Goal: Task Accomplishment & Management: Use online tool/utility

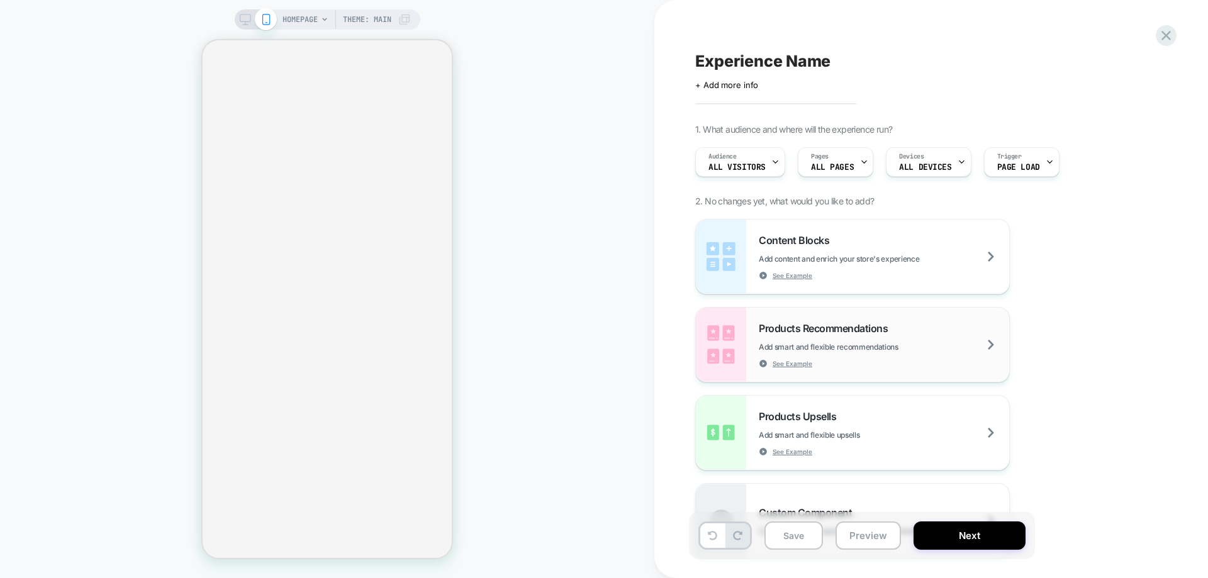
select select "**********"
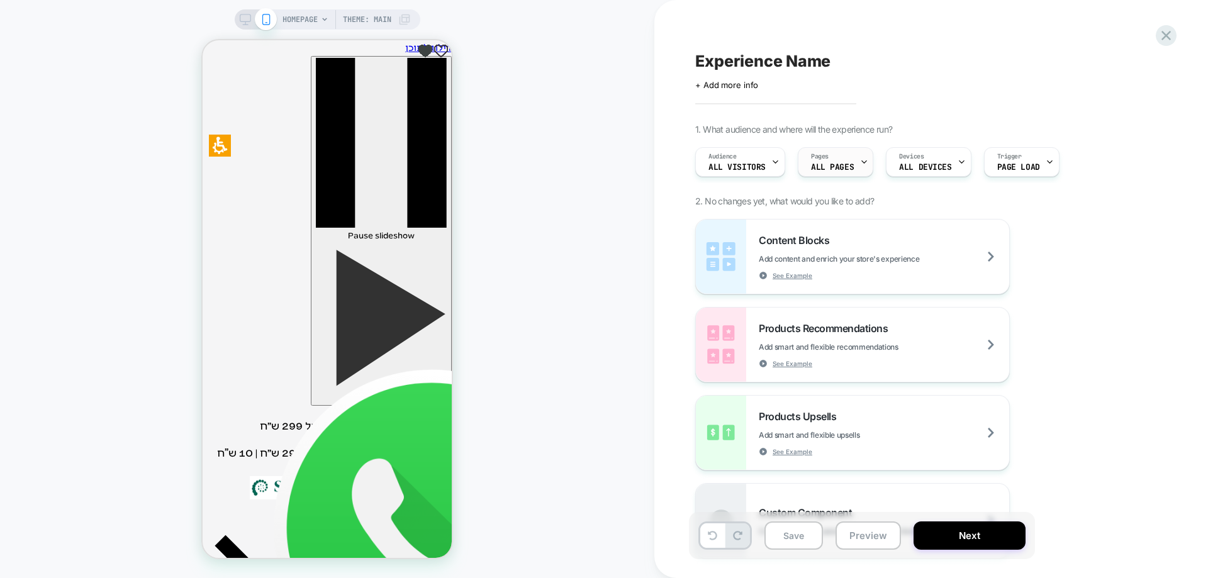
click at [829, 166] on span "ALL PAGES" at bounding box center [832, 167] width 43 height 9
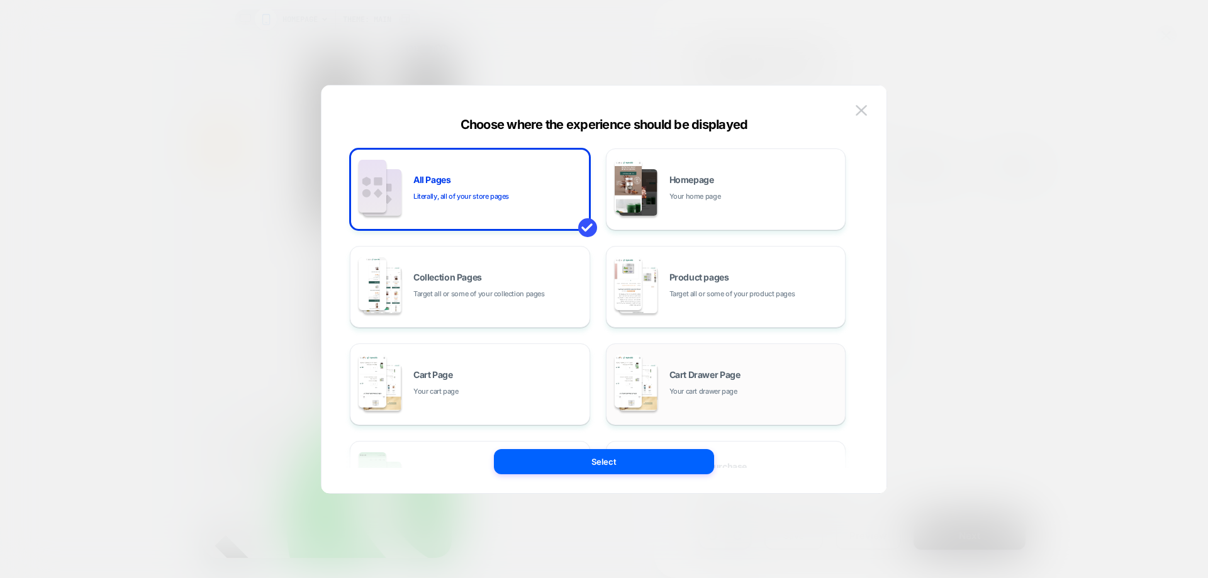
drag, startPoint x: 661, startPoint y: 294, endPoint x: 663, endPoint y: 386, distance: 91.9
click at [0, 0] on div "Product pages Target all or some of your product pages" at bounding box center [0, 0] width 0 height 0
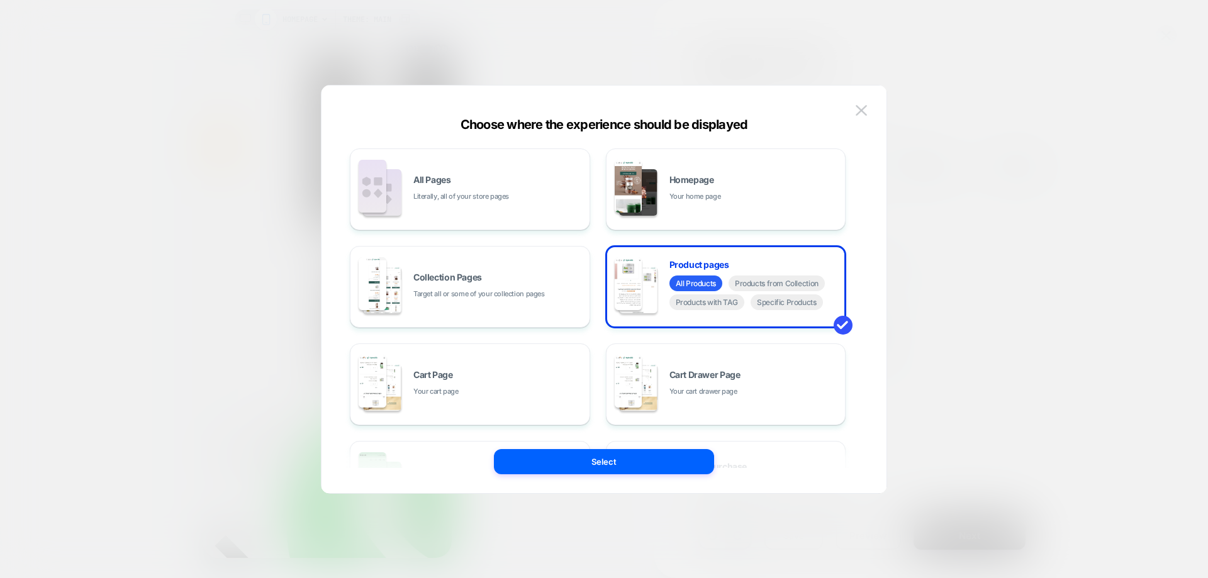
click at [0, 0] on button "Select" at bounding box center [0, 0] width 0 height 0
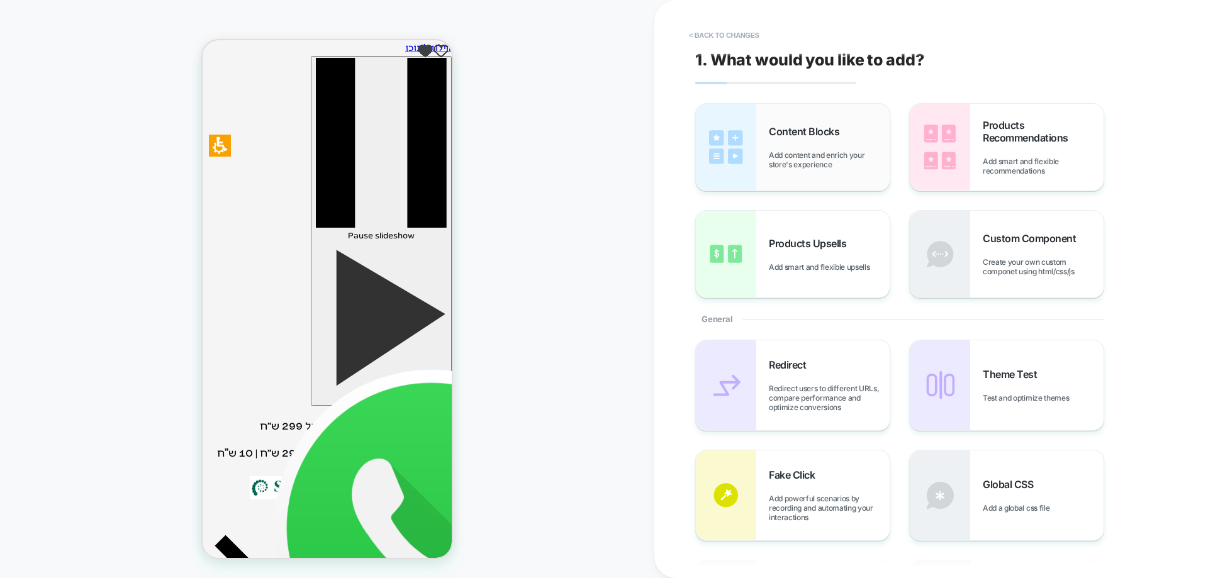
click at [819, 140] on div "Content Blocks Add content and enrich your store's experience" at bounding box center [829, 147] width 121 height 44
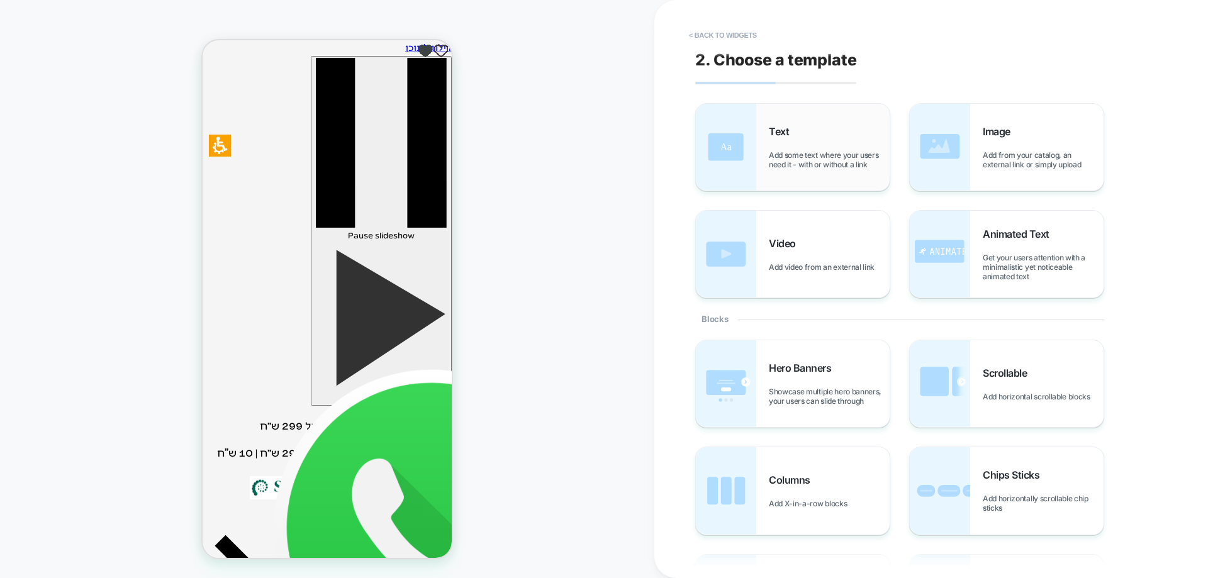
click at [815, 143] on div "Text Add some text where your users need it - with or without a link" at bounding box center [829, 147] width 121 height 44
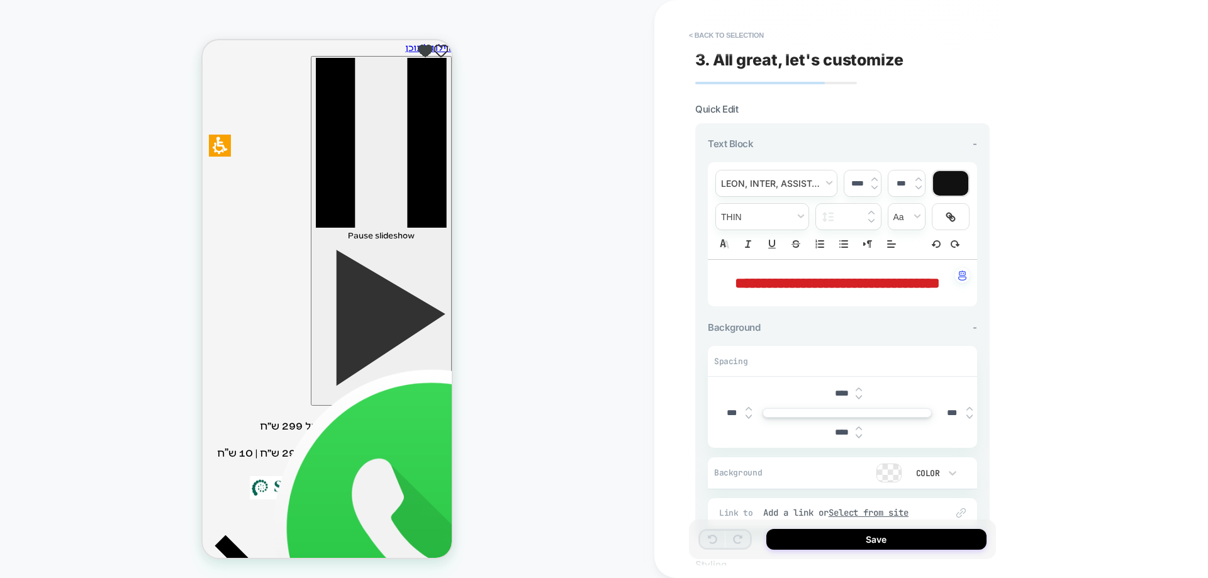
click at [0, 0] on span "**********" at bounding box center [0, 0] width 0 height 0
type input "****"
click at [0, 0] on span "**********" at bounding box center [0, 0] width 0 height 0
click at [798, 281] on p "**" at bounding box center [838, 282] width 235 height 21
click at [0, 0] on span "**********" at bounding box center [0, 0] width 0 height 0
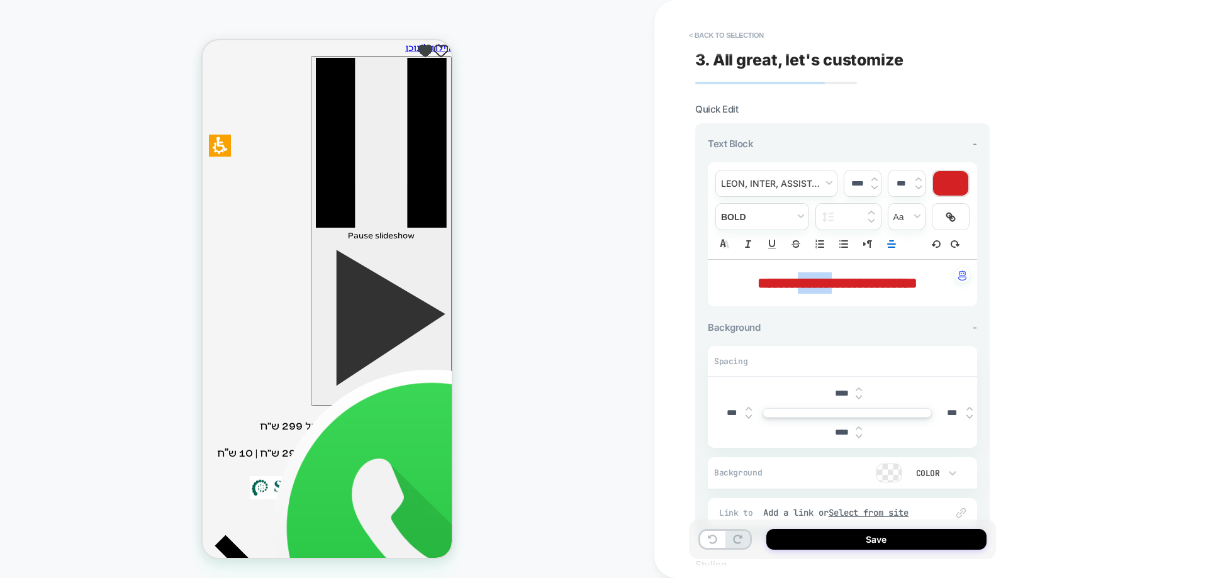
click at [0, 0] on span "**********" at bounding box center [0, 0] width 0 height 0
click at [953, 182] on div at bounding box center [950, 183] width 35 height 25
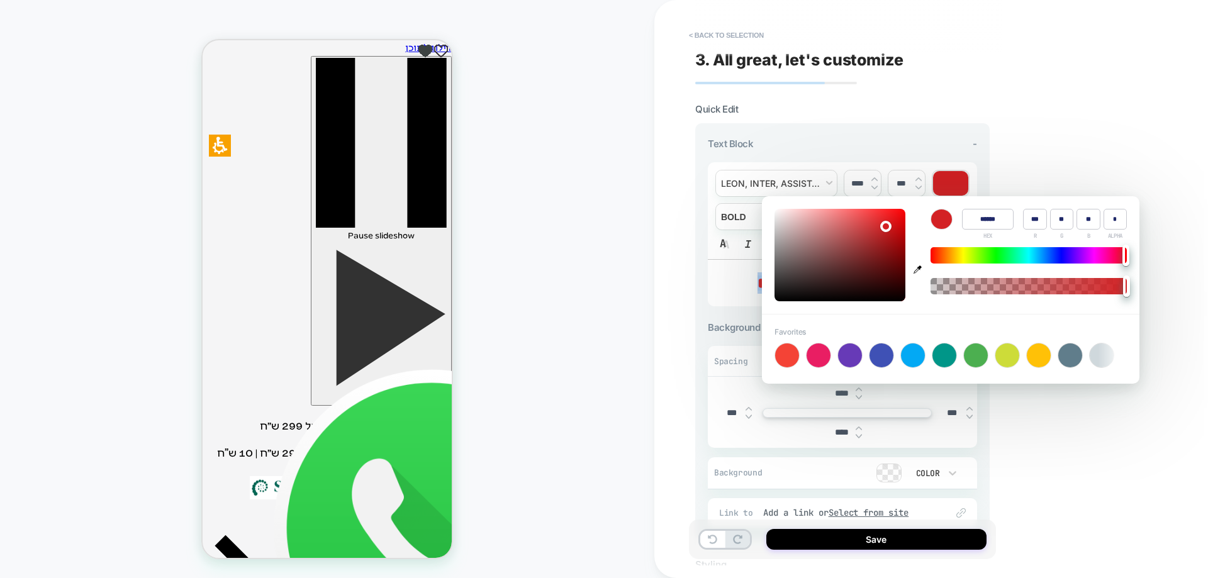
click at [917, 269] on icon "button" at bounding box center [918, 270] width 8 height 8
type input "******"
type input "**"
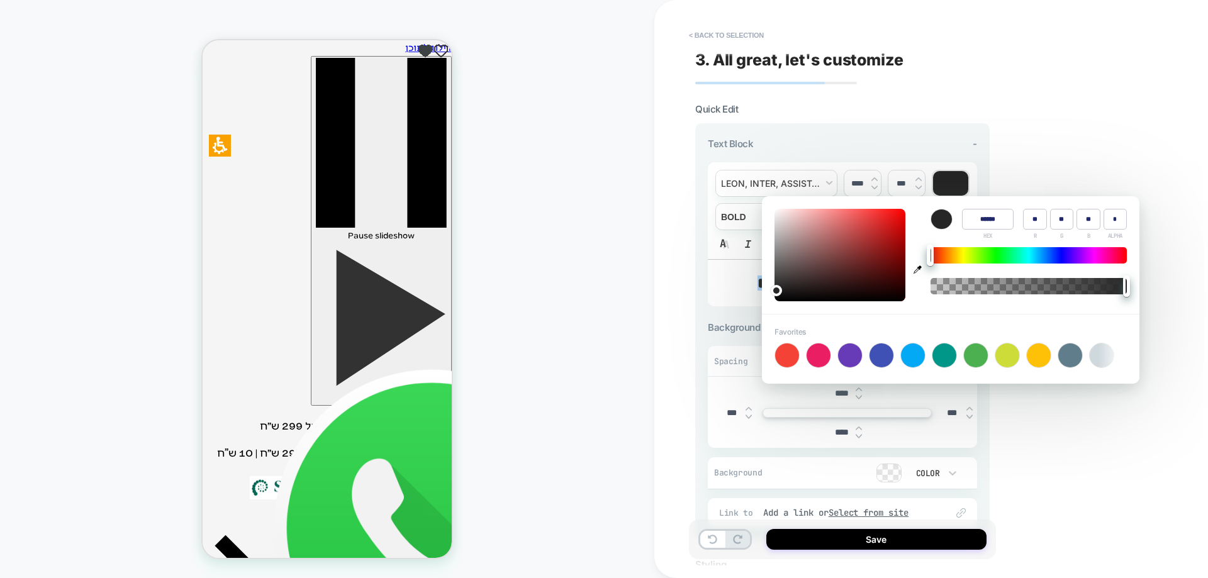
click at [578, 261] on div "PRODUCT: שוקומאקה | משקה מזין ומאזן PRODUCT: שוקומאקה | משקה מזין ומאזן Theme: …" at bounding box center [327, 289] width 654 height 553
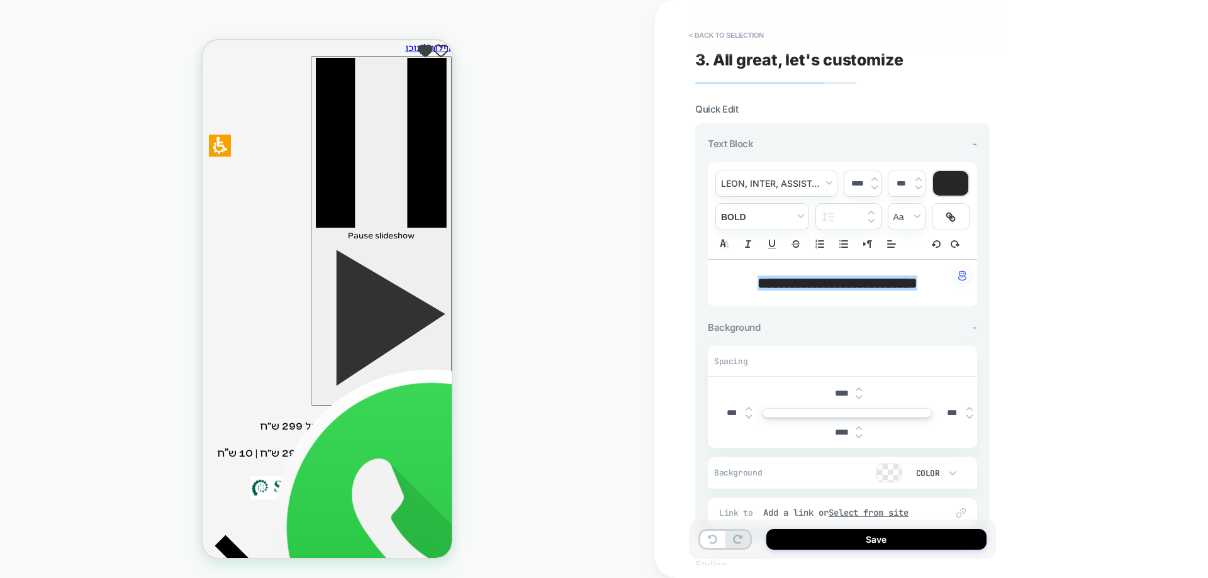
click at [873, 186] on img at bounding box center [875, 187] width 6 height 5
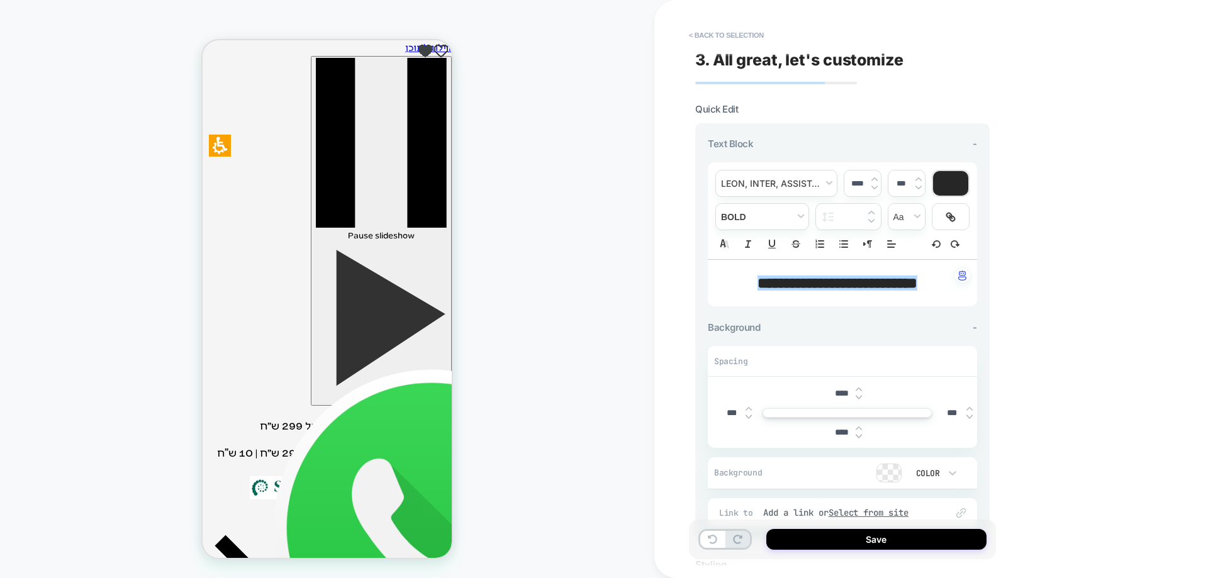
click at [873, 186] on img at bounding box center [875, 187] width 6 height 5
type input "****"
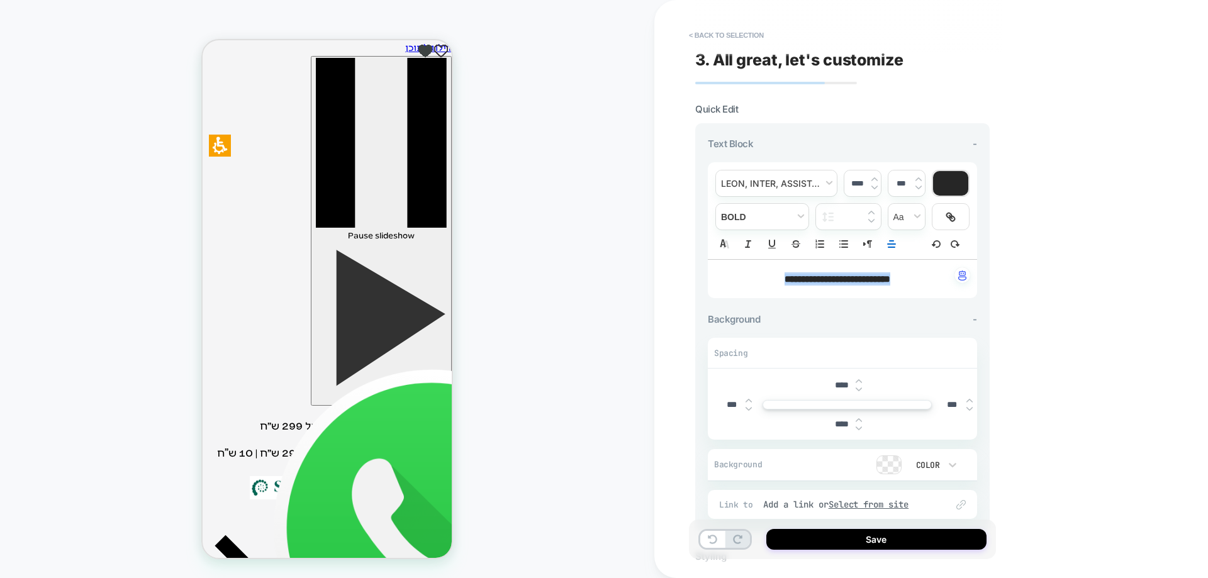
drag, startPoint x: 895, startPoint y: 284, endPoint x: 914, endPoint y: 286, distance: 18.9
click at [914, 286] on p "**********" at bounding box center [838, 278] width 235 height 13
copy span "**"
click at [807, 283] on strong "*********" at bounding box center [789, 278] width 38 height 9
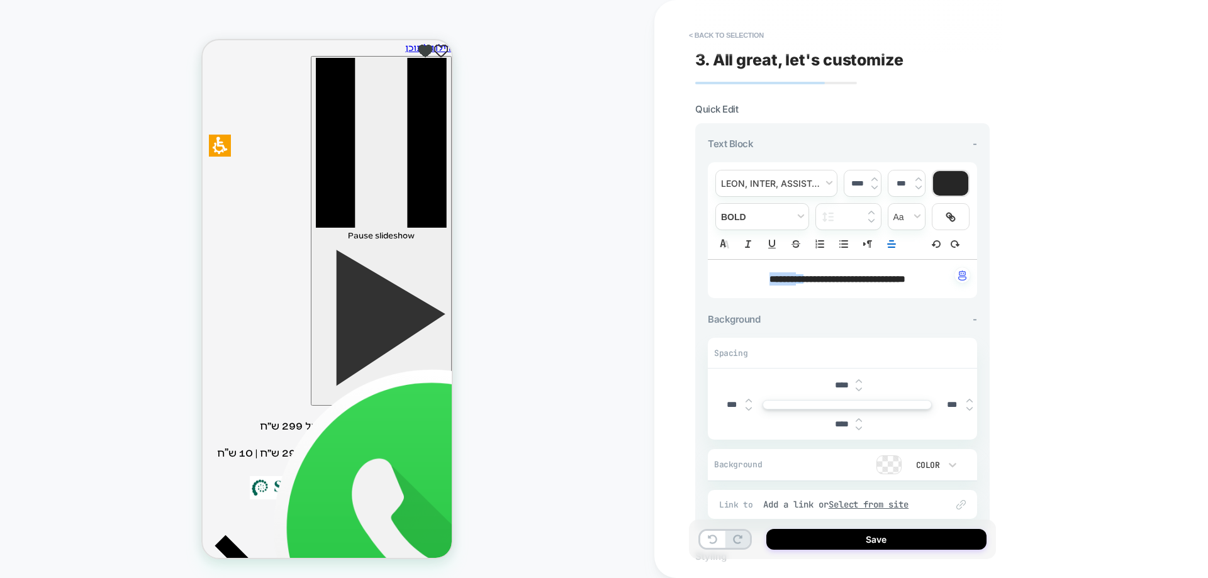
copy strong "**"
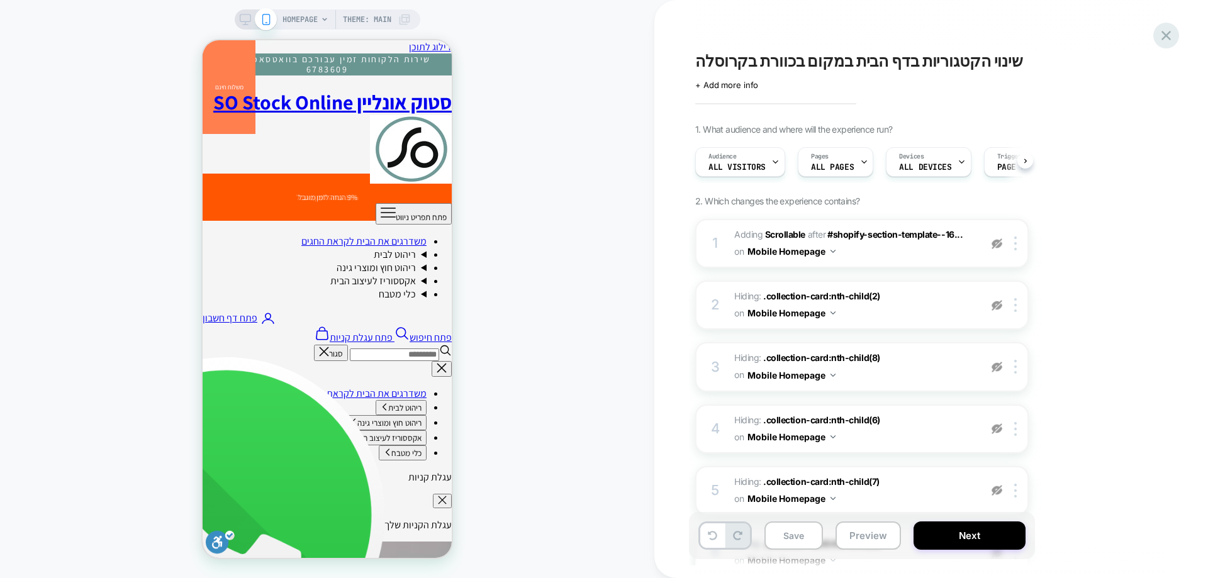
click at [1163, 28] on icon at bounding box center [1166, 35] width 17 height 17
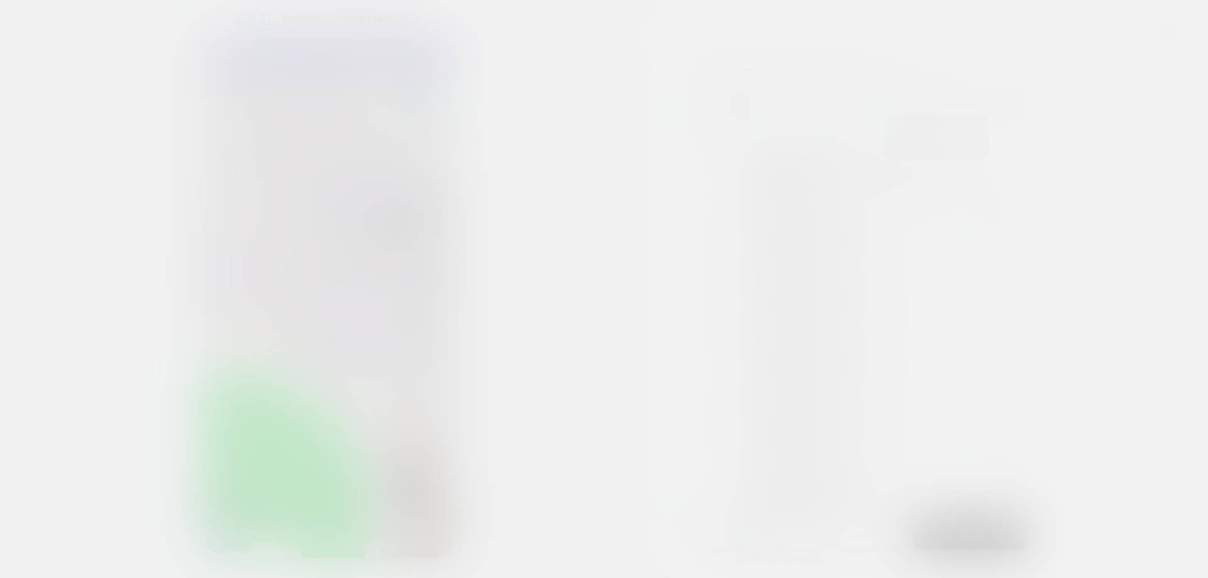
scroll to position [0, -196]
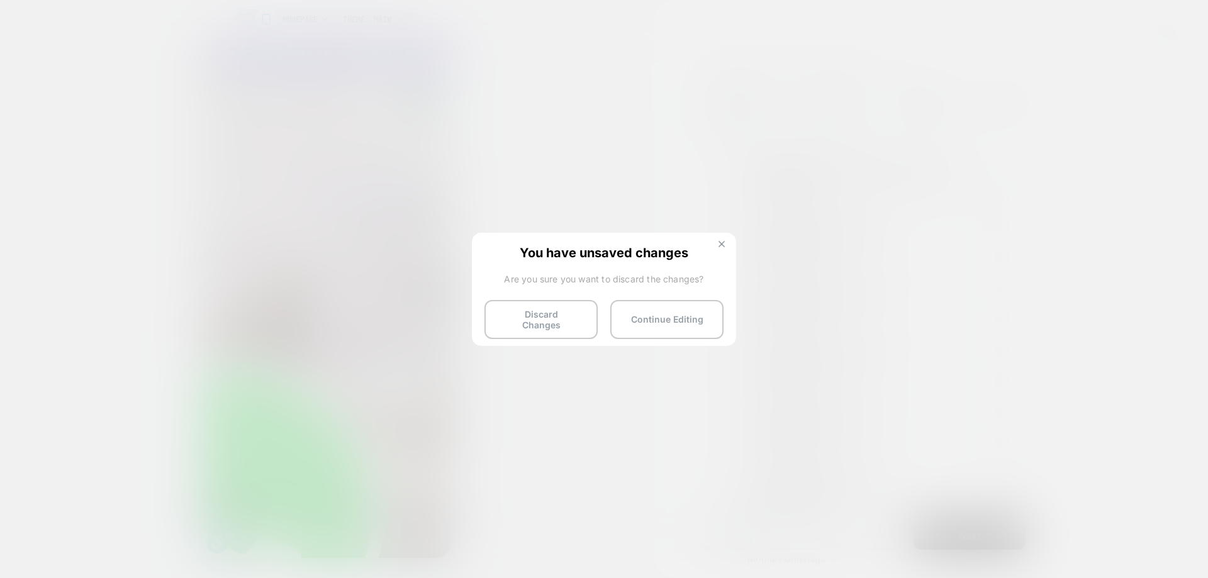
click at [722, 244] on img at bounding box center [722, 244] width 6 height 6
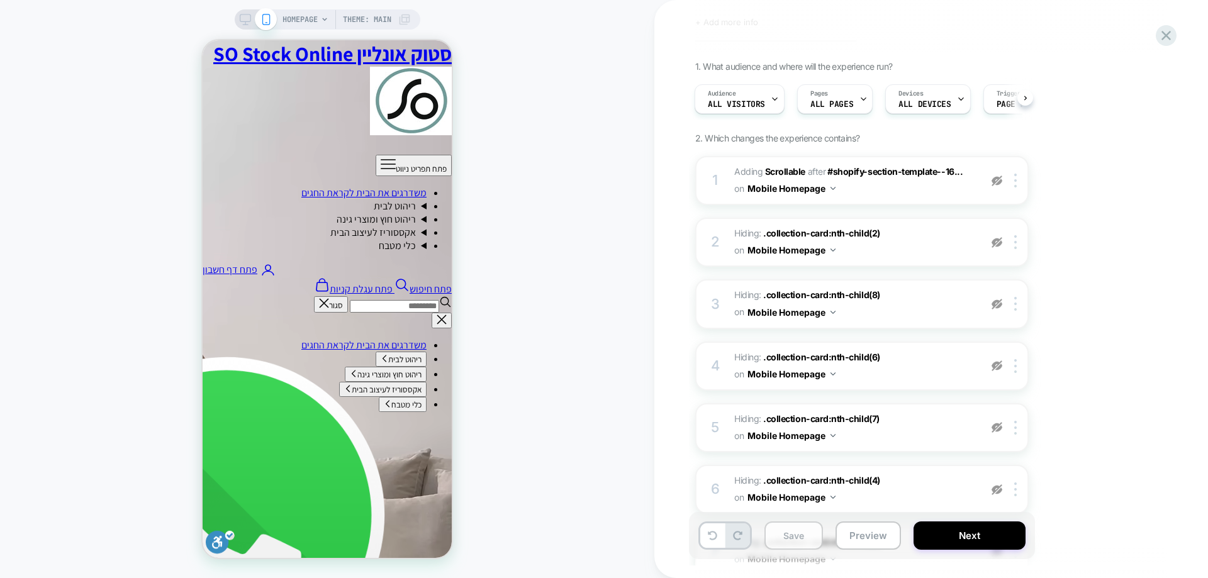
click at [174, 476] on button "Save" at bounding box center [161, 469] width 23 height 13
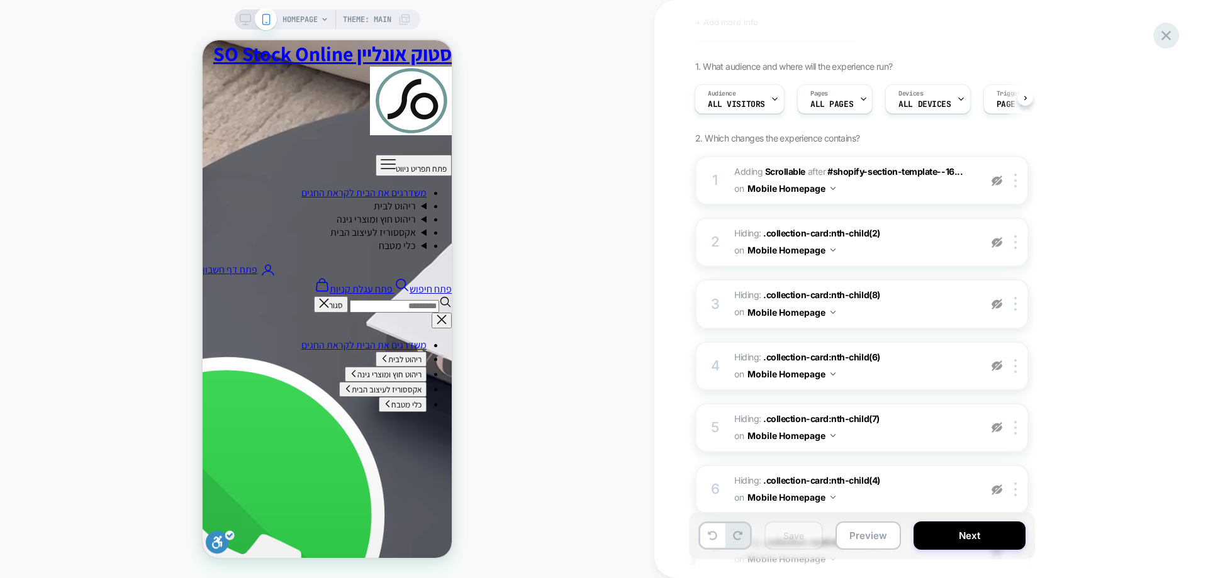
click at [1161, 37] on icon at bounding box center [1166, 35] width 17 height 17
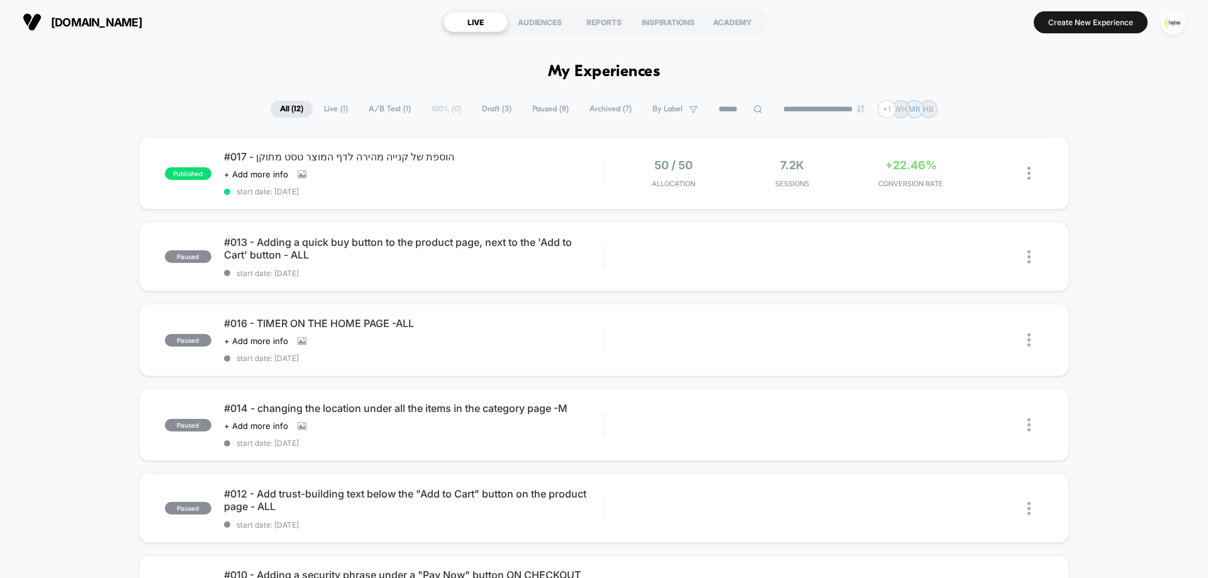
click at [1170, 24] on img "button" at bounding box center [1173, 22] width 25 height 25
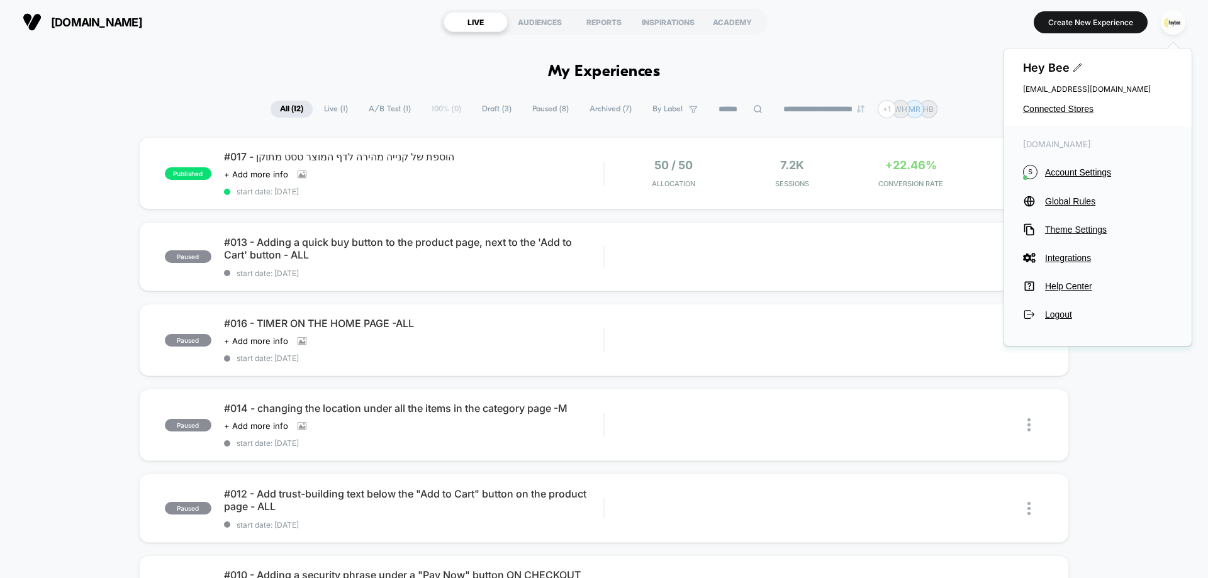
click at [1051, 118] on div "Hey Bee cro@ab-test.io Connected Stores" at bounding box center [1098, 87] width 188 height 78
click at [1057, 101] on div "Hey Bee cro@ab-test.io Connected Stores" at bounding box center [1098, 87] width 188 height 78
click at [1057, 107] on span "Connected Stores" at bounding box center [1098, 109] width 150 height 10
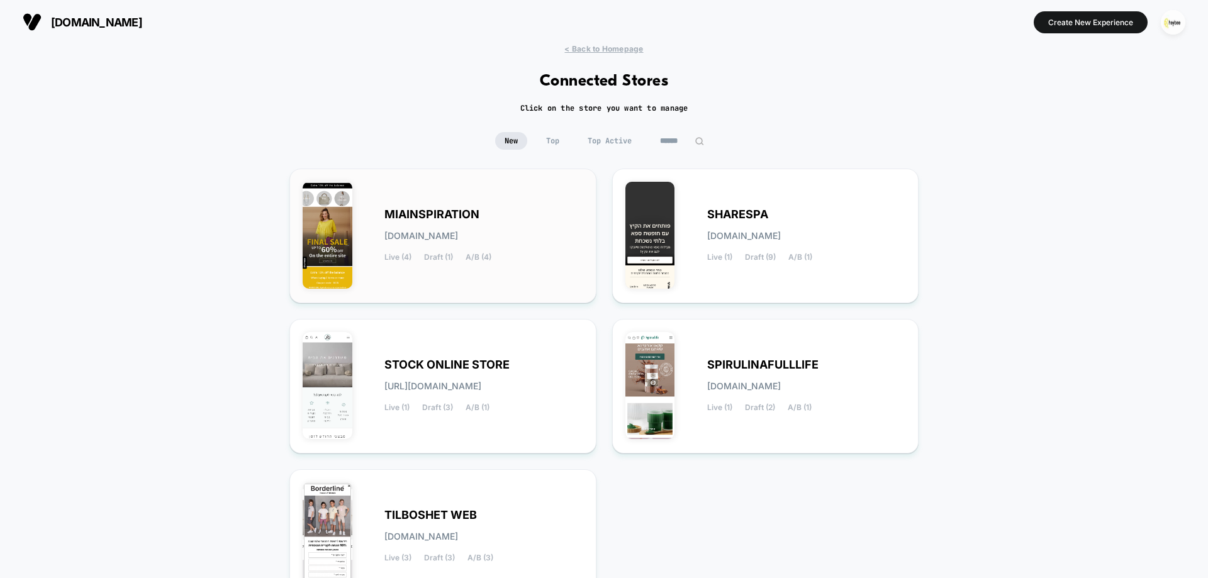
click at [451, 233] on span "miainspiration.myshopify.com" at bounding box center [422, 236] width 74 height 9
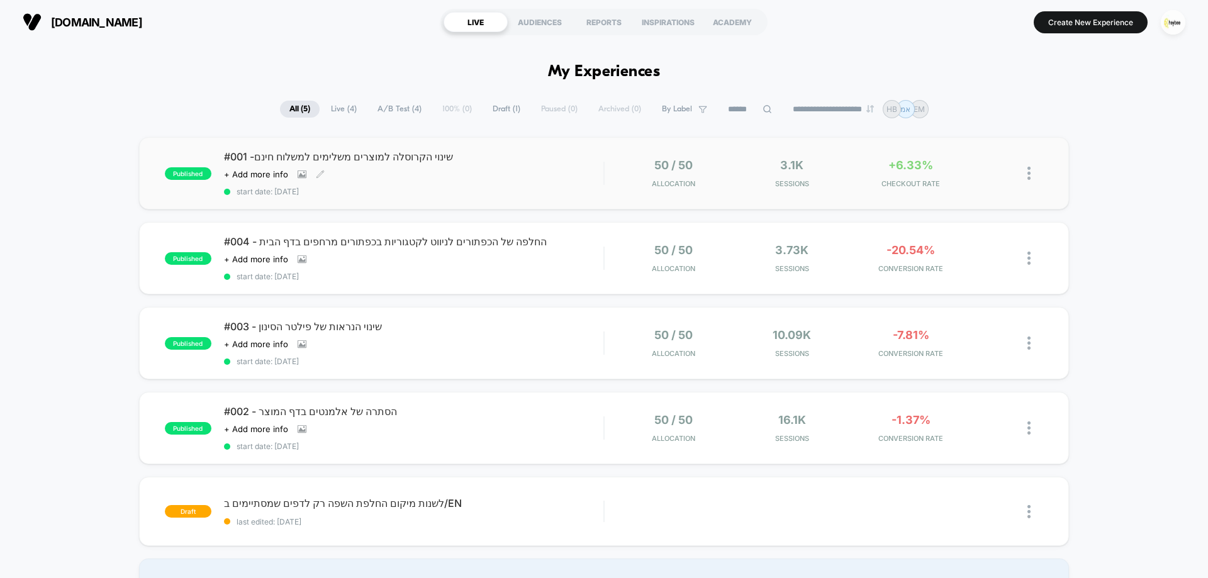
click at [452, 172] on div "Click to view images Click to edit experience details + Add more info" at bounding box center [357, 174] width 266 height 10
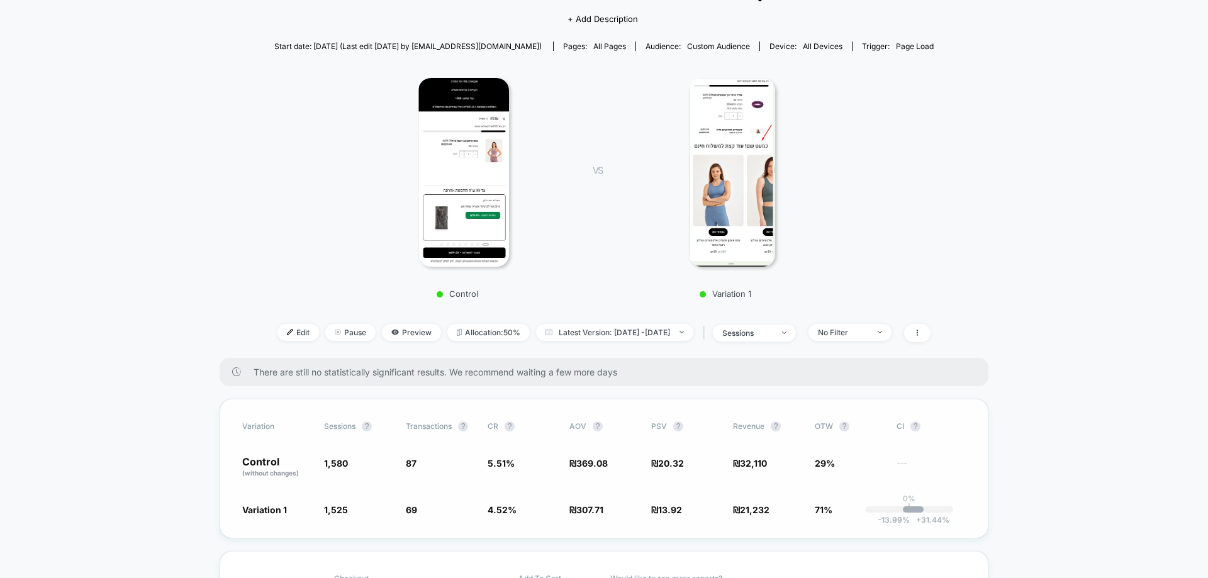
scroll to position [189, 0]
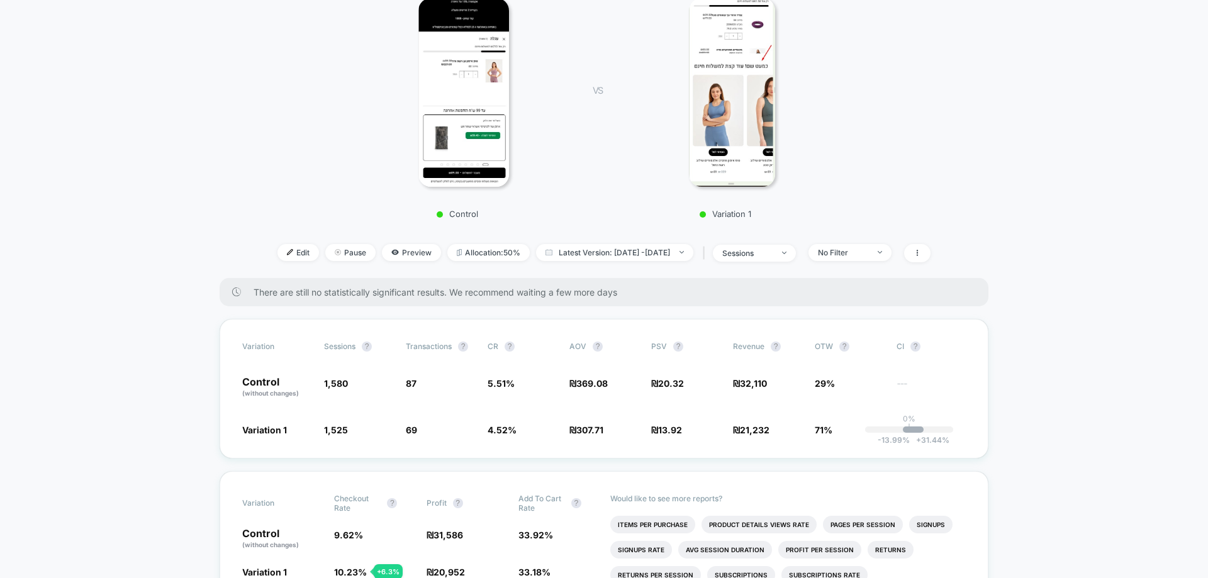
click at [738, 96] on img at bounding box center [732, 92] width 86 height 189
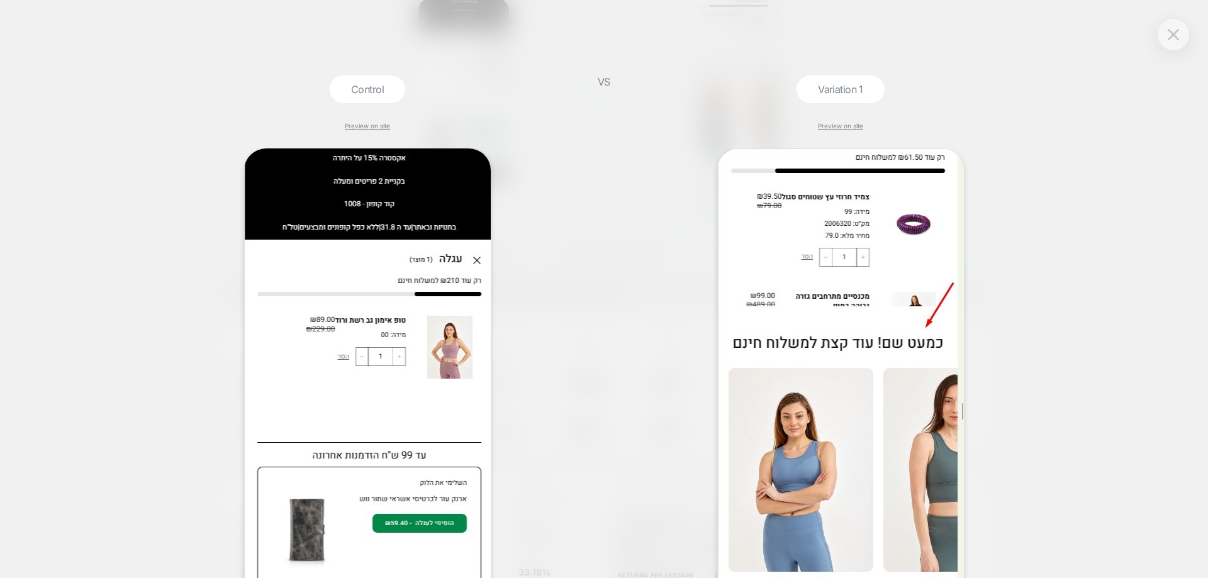
click at [173, 143] on div "Control Preview on site" at bounding box center [367, 327] width 423 height 503
click at [1183, 33] on div at bounding box center [1173, 34] width 31 height 31
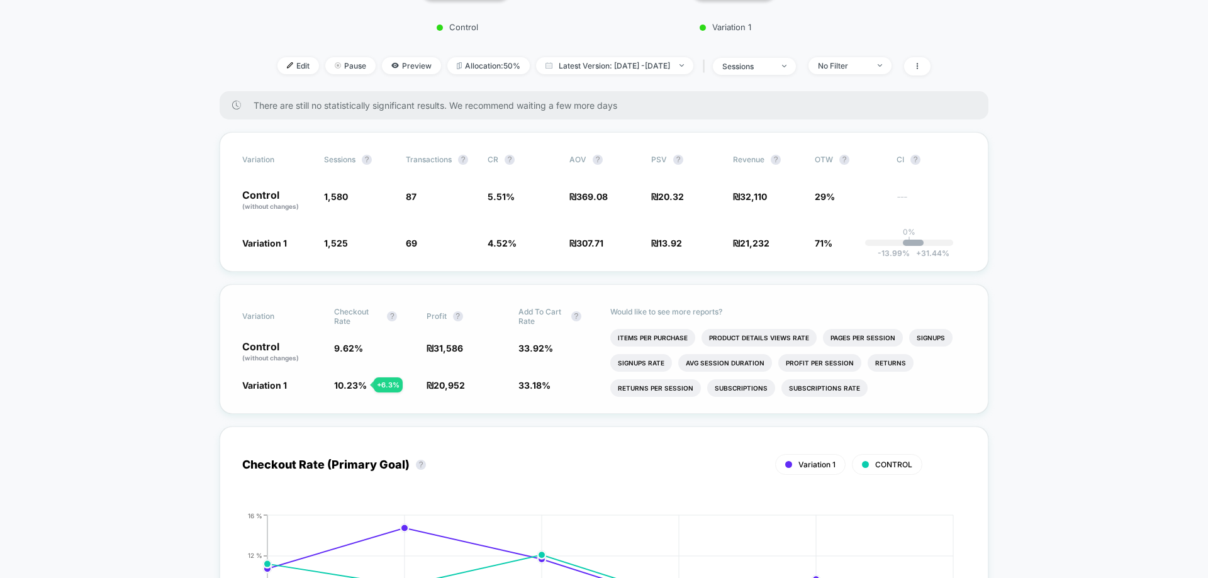
scroll to position [378, 0]
click at [620, 338] on li "Items Per Purchase" at bounding box center [652, 336] width 85 height 18
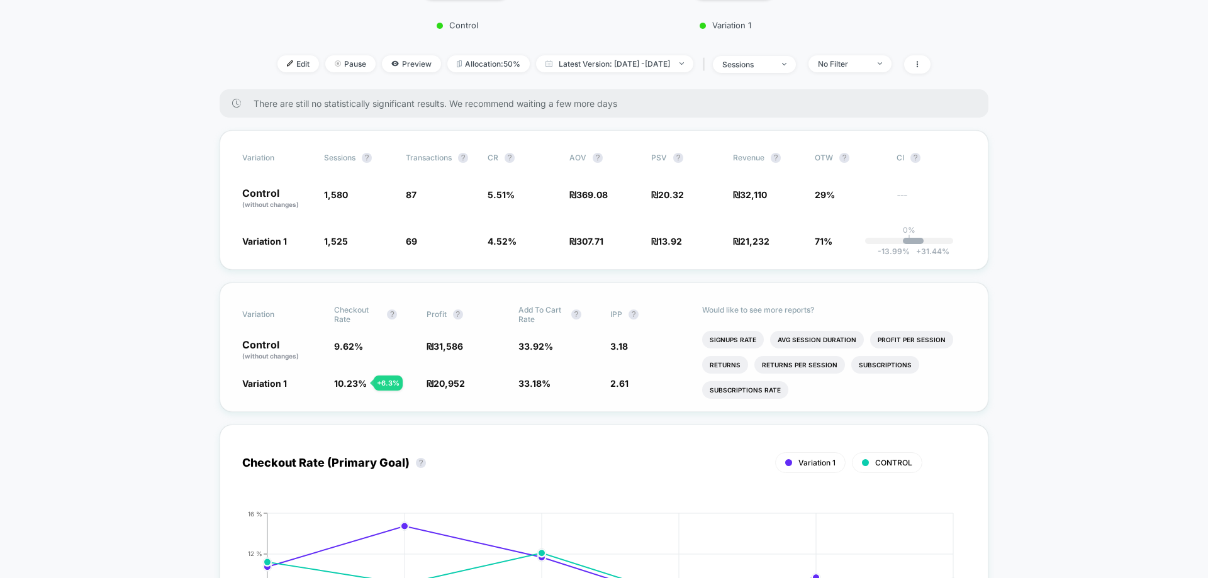
scroll to position [0, 0]
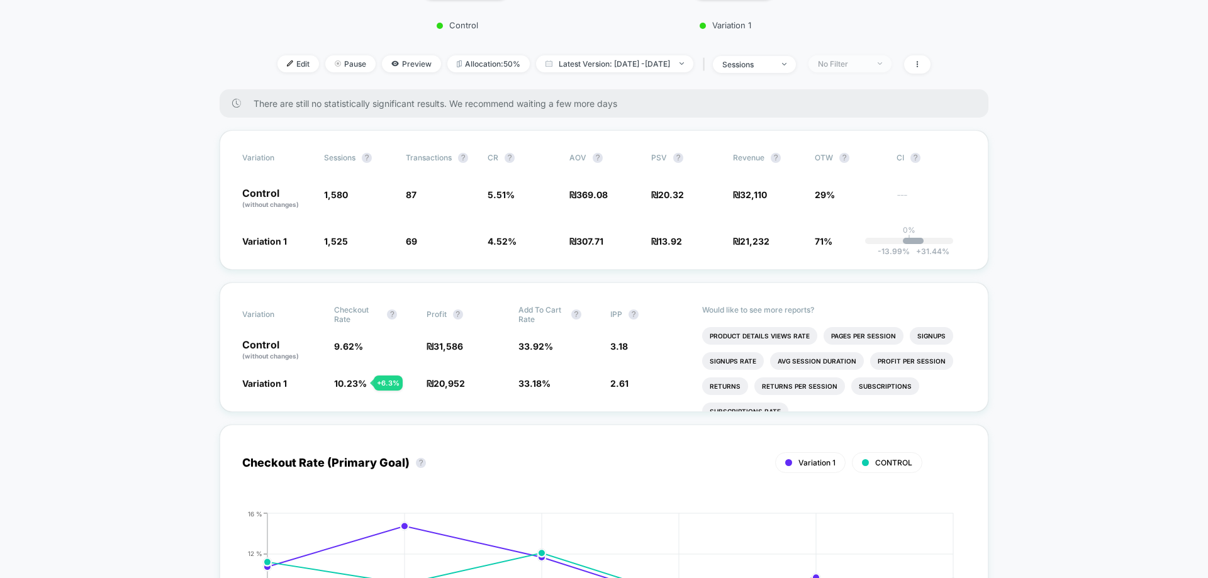
click at [882, 65] on img at bounding box center [880, 63] width 4 height 3
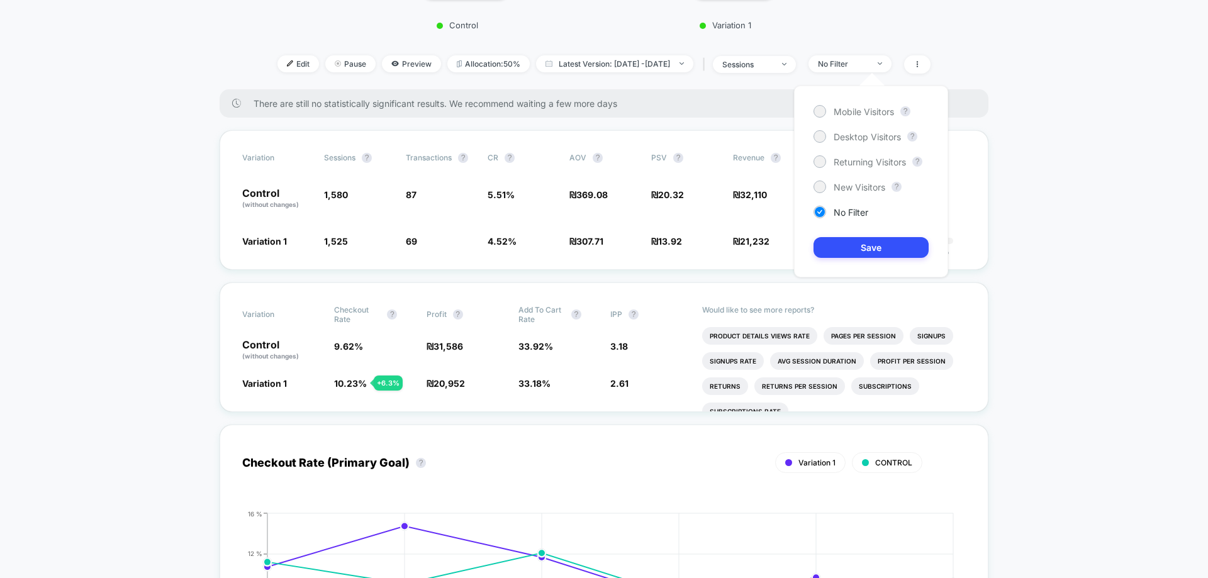
click at [881, 119] on div "Mobile Visitors ? Desktop Visitors ? Returning Visitors ? New Visitors ? No Fil…" at bounding box center [871, 182] width 154 height 192
click at [872, 108] on span "Mobile Visitors" at bounding box center [864, 111] width 60 height 11
click at [872, 245] on button "Save" at bounding box center [871, 247] width 115 height 21
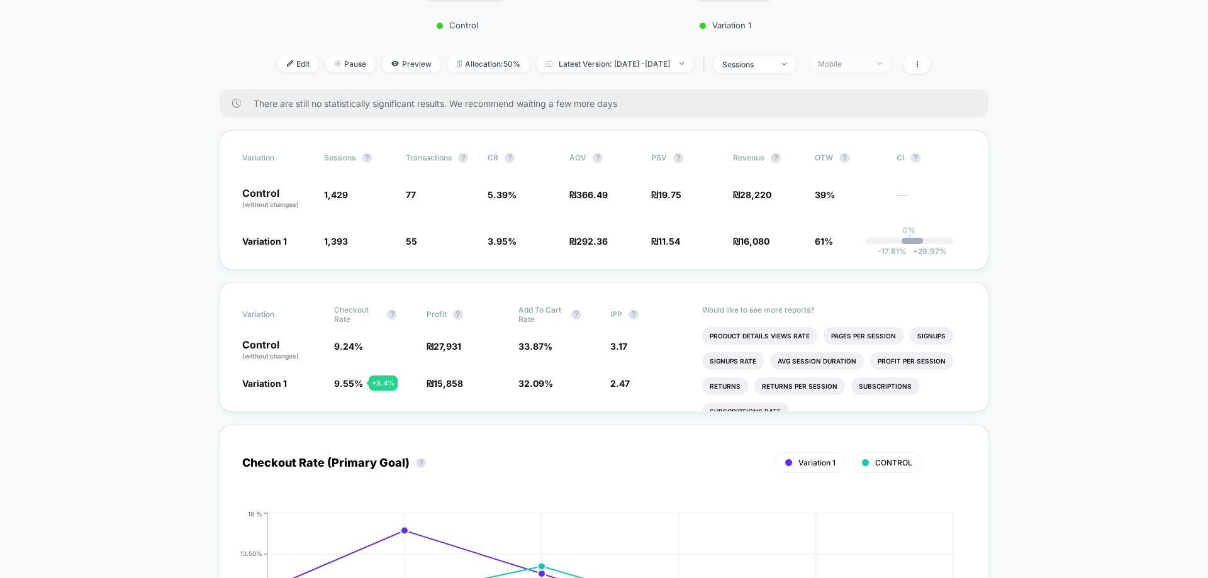
click at [857, 67] on div "Mobile" at bounding box center [843, 63] width 50 height 9
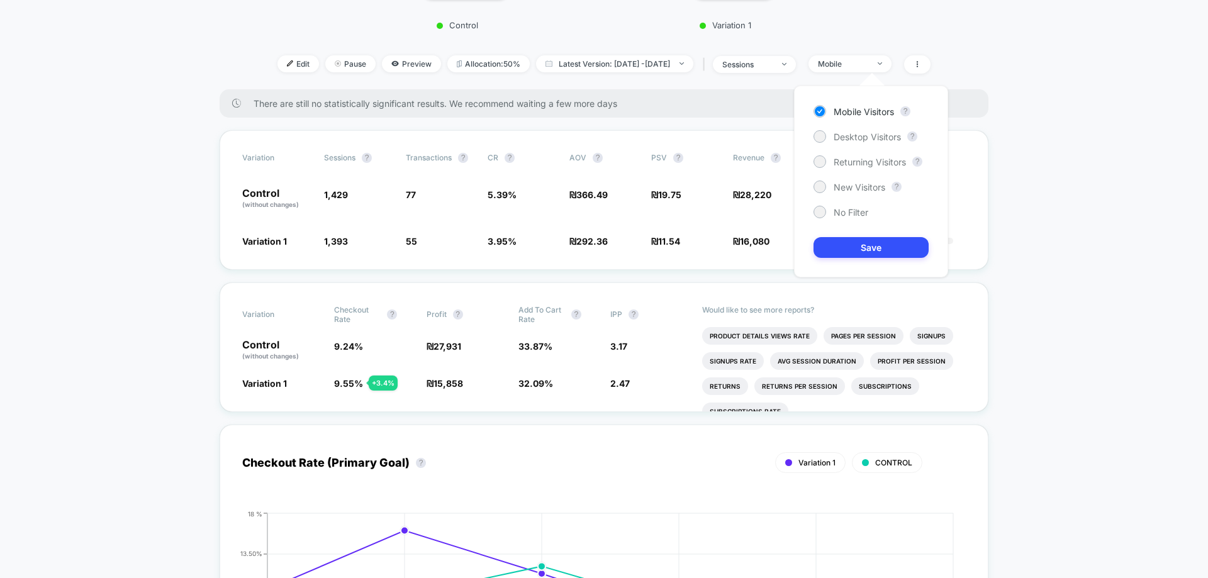
click at [856, 143] on div "Mobile Visitors ? Desktop Visitors ? Returning Visitors ? New Visitors ? No Fil…" at bounding box center [871, 182] width 154 height 192
click at [860, 135] on span "Desktop Visitors" at bounding box center [867, 137] width 67 height 11
click at [877, 249] on button "Save" at bounding box center [871, 247] width 115 height 21
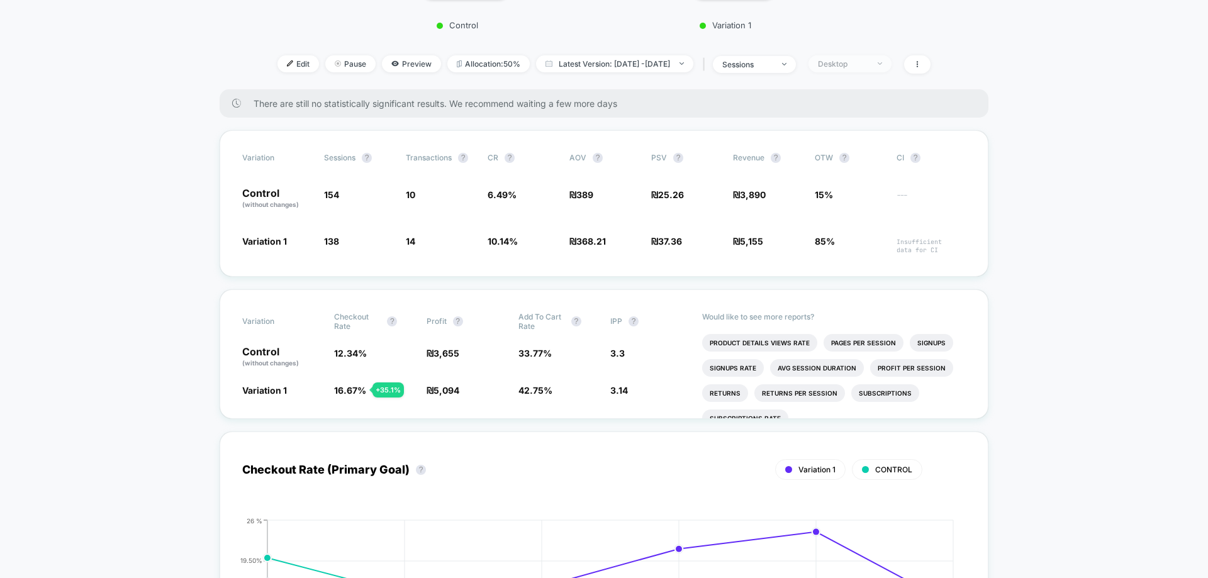
click at [856, 67] on div "Desktop" at bounding box center [843, 63] width 50 height 9
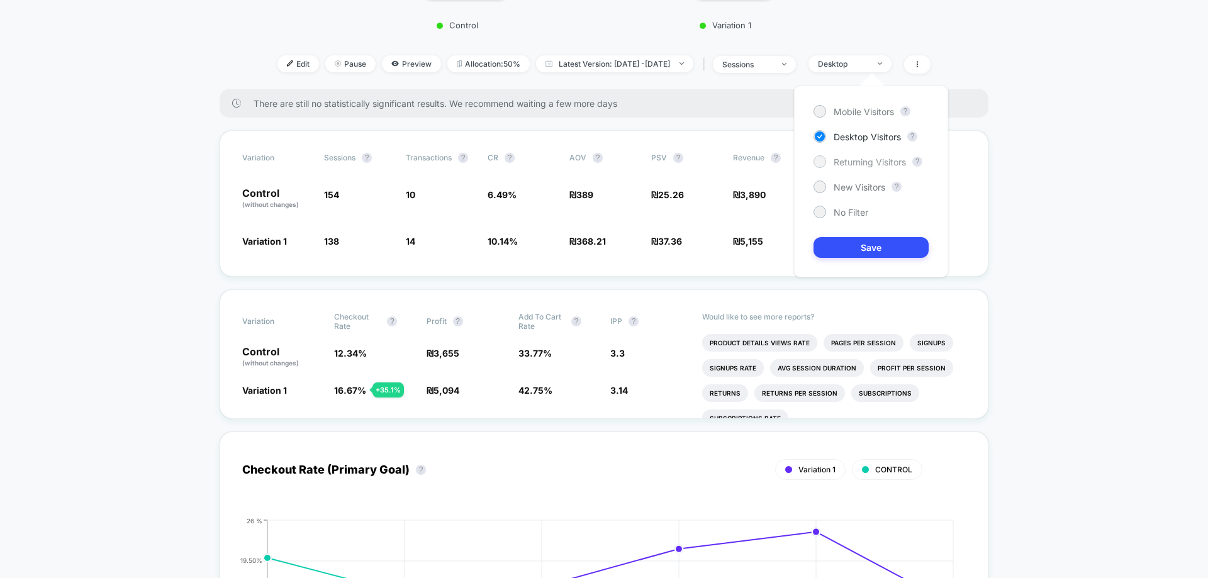
click at [855, 164] on span "Returning Visitors" at bounding box center [870, 162] width 72 height 11
click at [872, 250] on button "Save" at bounding box center [871, 247] width 115 height 21
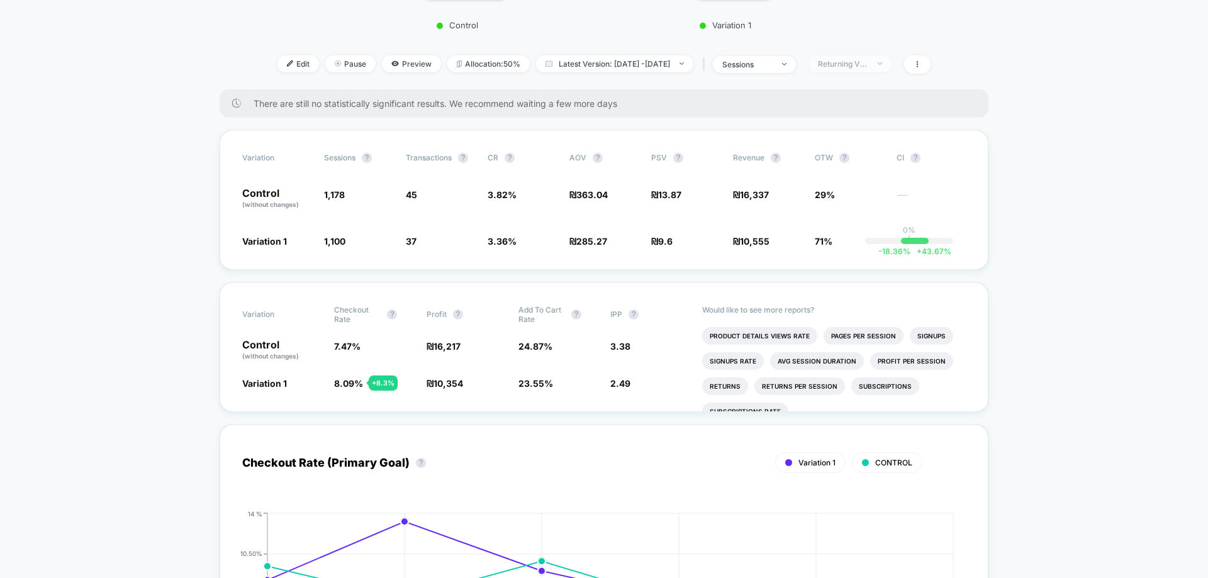
click at [868, 65] on div "Returning Visitors" at bounding box center [843, 63] width 50 height 9
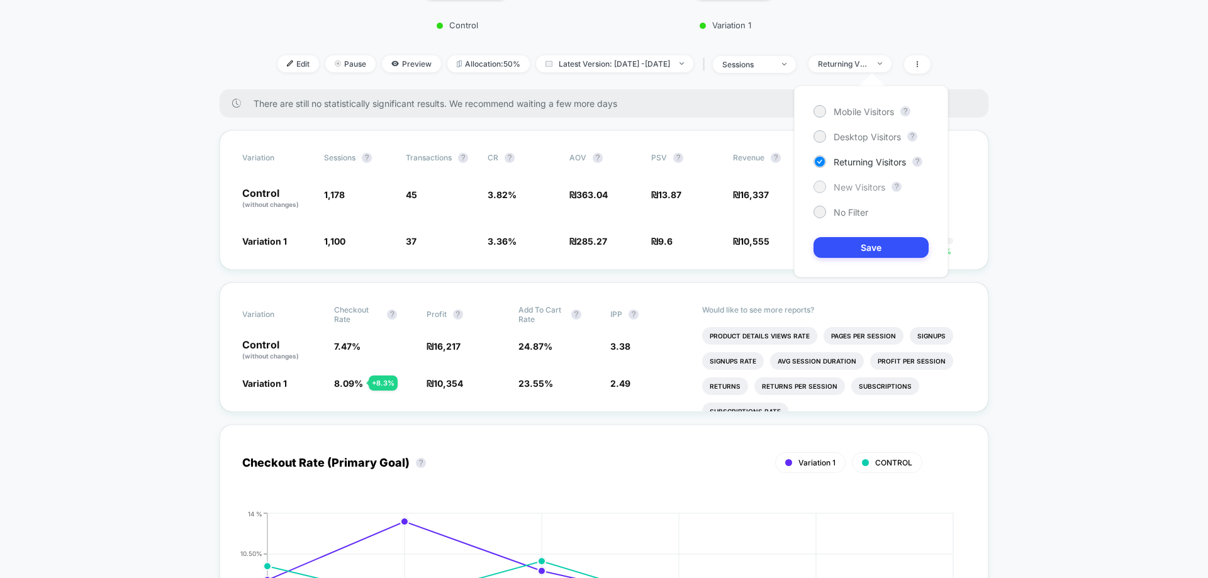
click at [861, 190] on span "New Visitors" at bounding box center [860, 187] width 52 height 11
click at [873, 256] on button "Save" at bounding box center [871, 247] width 115 height 21
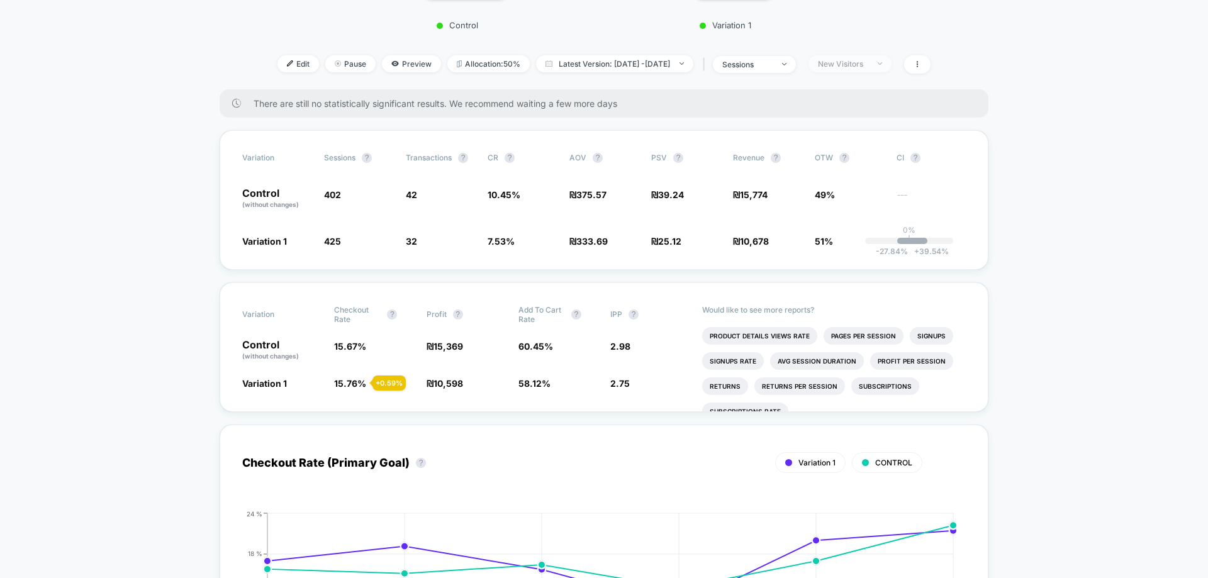
click at [868, 62] on div "New Visitors" at bounding box center [843, 63] width 50 height 9
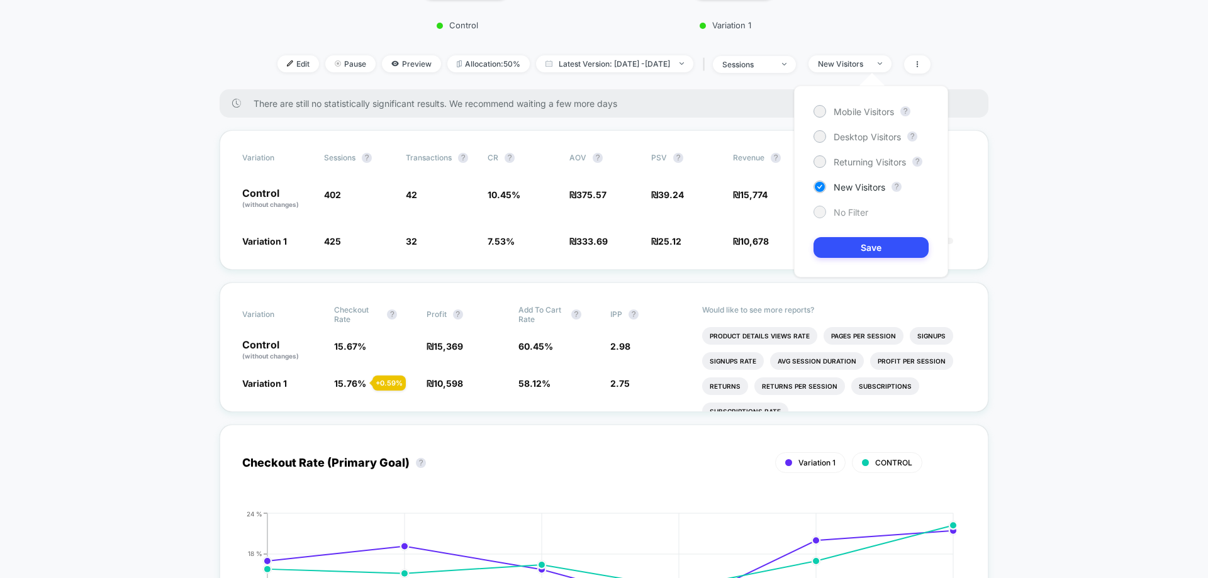
click at [857, 212] on span "No Filter" at bounding box center [851, 212] width 35 height 11
click at [870, 134] on span "Desktop Visitors" at bounding box center [867, 137] width 67 height 11
click at [880, 250] on button "Save" at bounding box center [871, 247] width 115 height 21
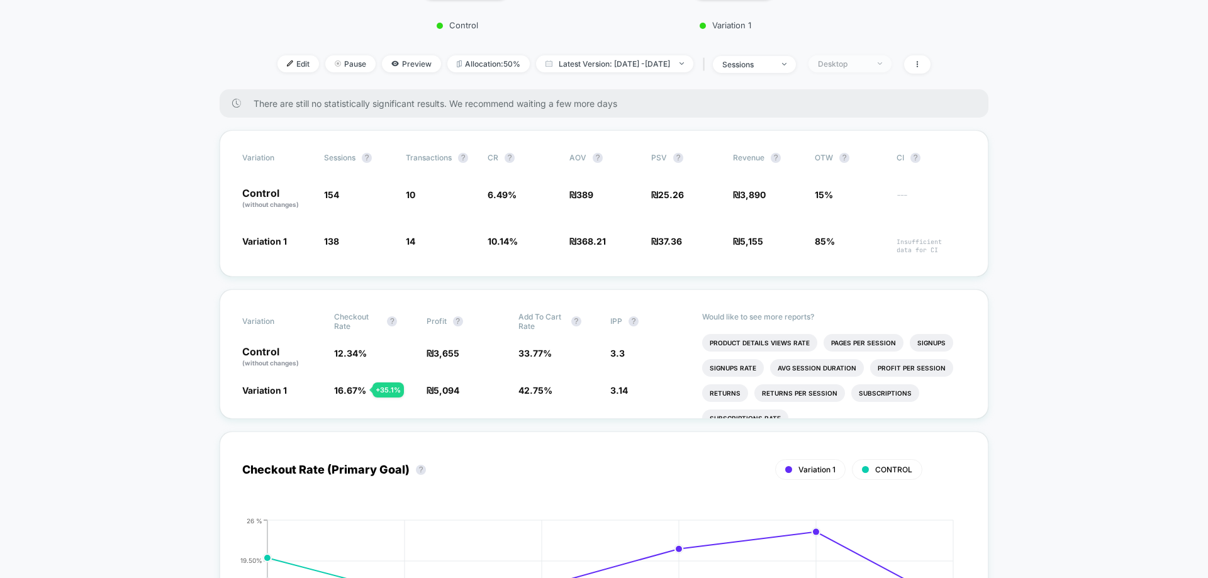
click at [868, 63] on div "Desktop" at bounding box center [843, 63] width 50 height 9
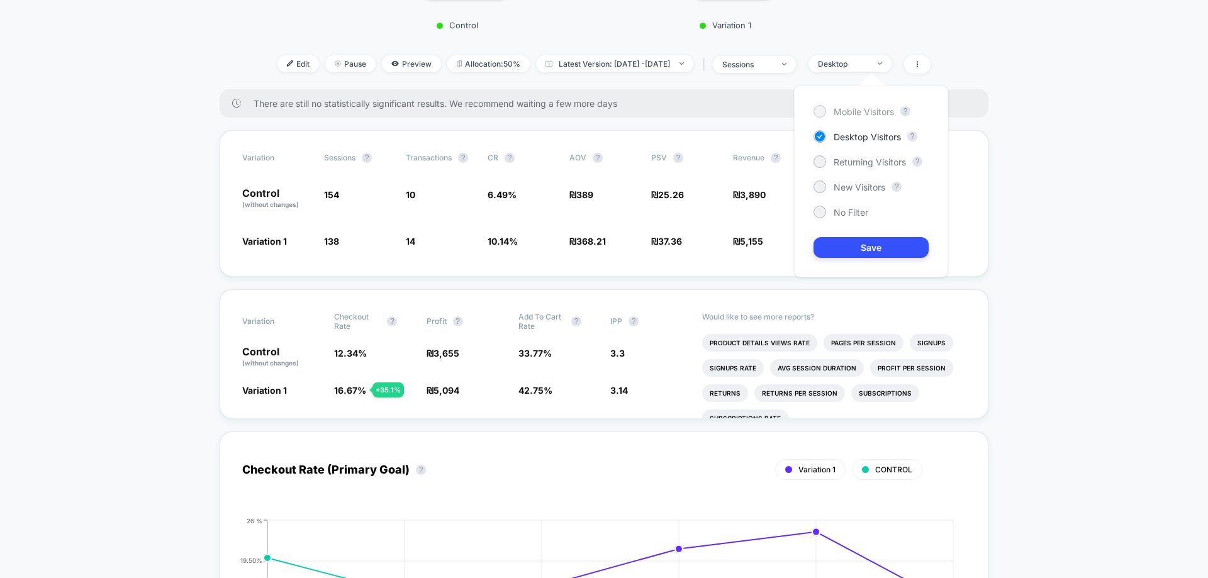
click at [874, 111] on span "Mobile Visitors" at bounding box center [864, 111] width 60 height 11
click at [867, 235] on div "Mobile Visitors ? Desktop Visitors ? Returning Visitors ? New Visitors ? No Fil…" at bounding box center [871, 182] width 154 height 192
click at [869, 260] on div "Mobile Visitors ? Desktop Visitors ? Returning Visitors ? New Visitors ? No Fil…" at bounding box center [871, 182] width 154 height 192
click at [873, 236] on div "Mobile Visitors ? Desktop Visitors ? Returning Visitors ? New Visitors ? No Fil…" at bounding box center [871, 182] width 154 height 192
click at [872, 248] on button "Save" at bounding box center [871, 247] width 115 height 21
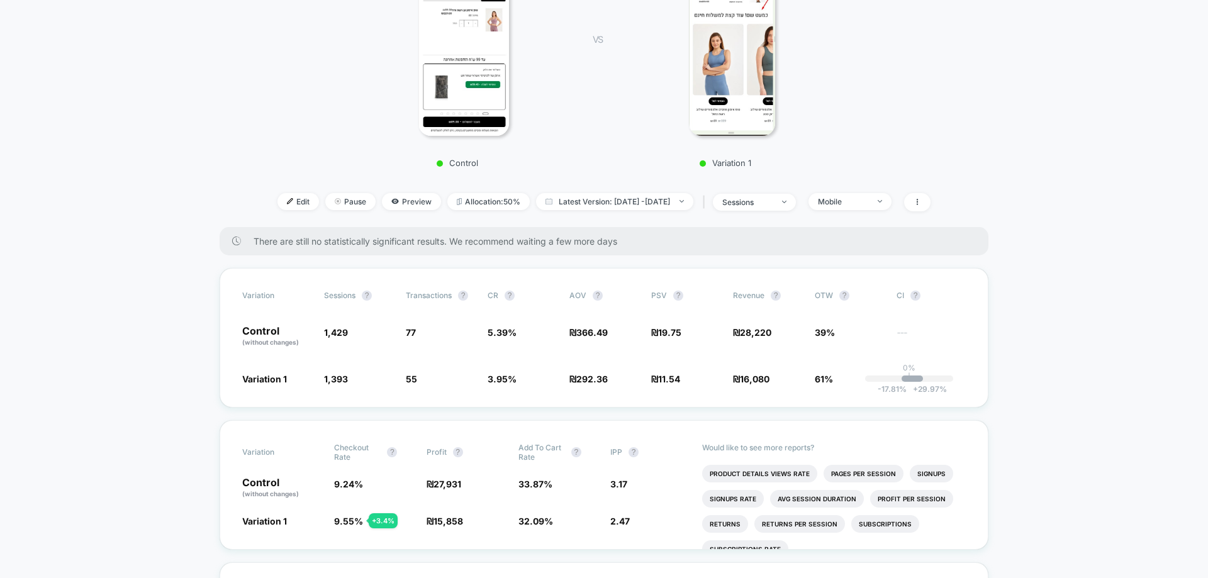
scroll to position [126, 0]
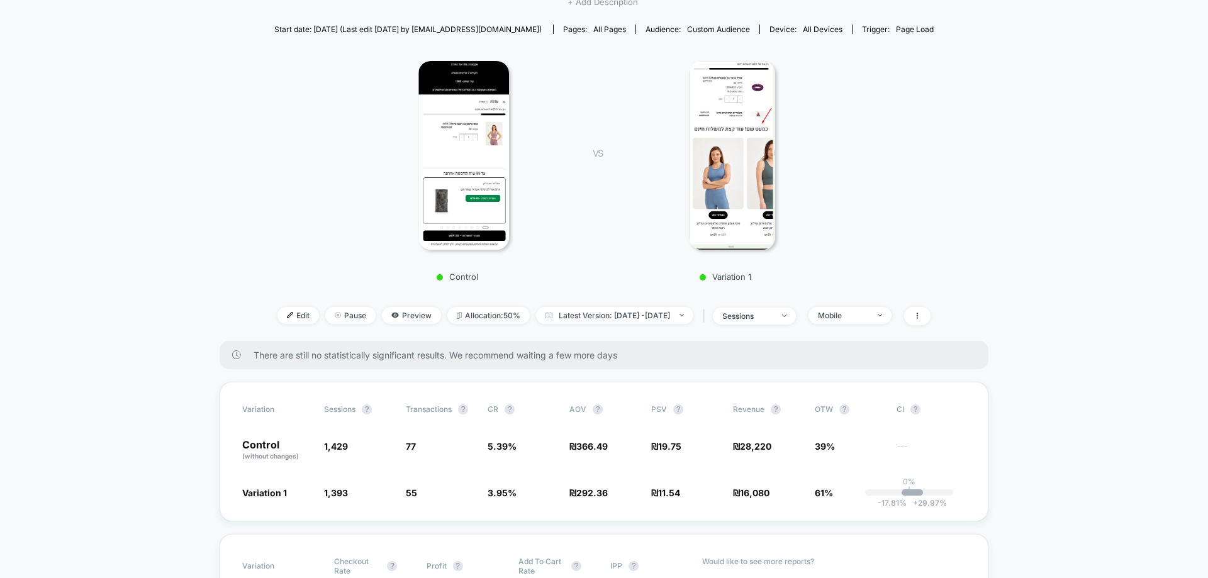
click at [599, 3] on span "+ Add Description" at bounding box center [603, 2] width 70 height 13
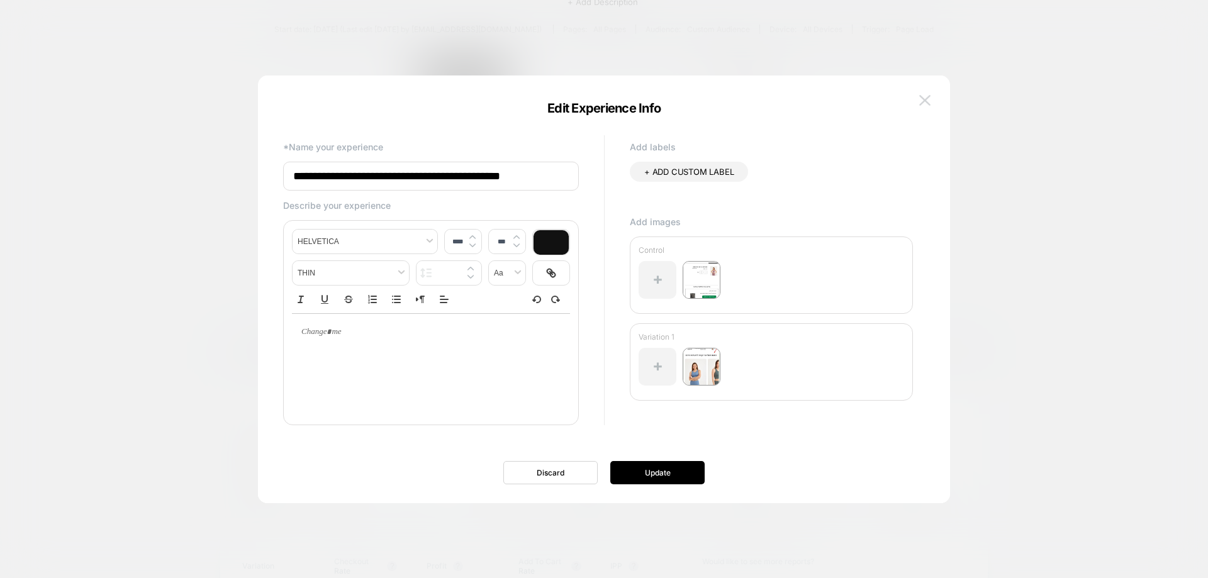
click at [933, 105] on button at bounding box center [925, 100] width 19 height 19
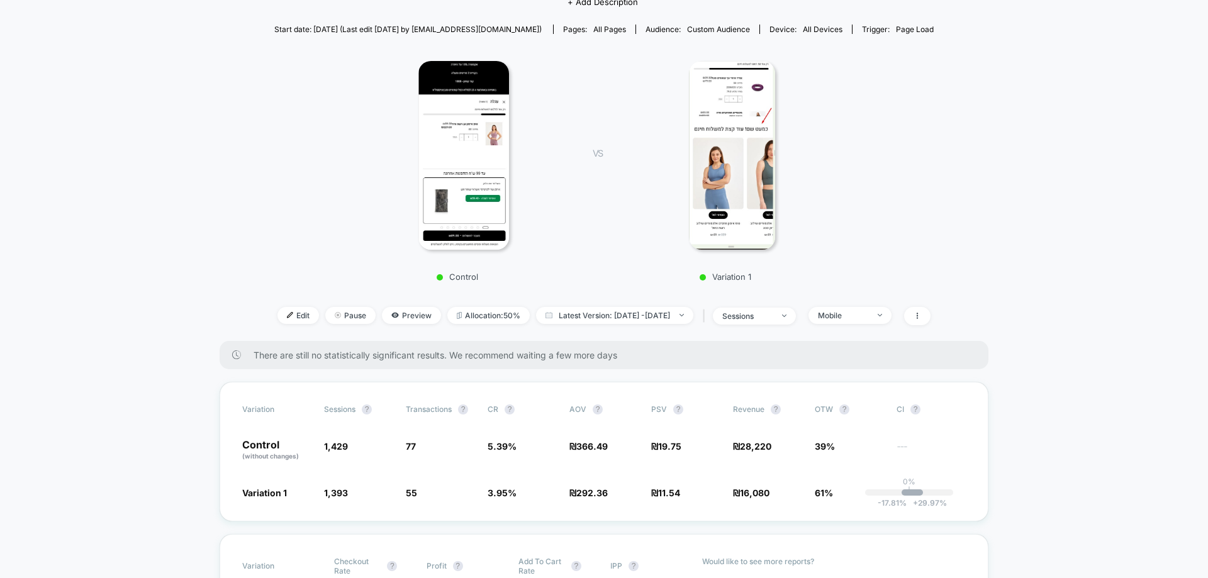
scroll to position [0, 0]
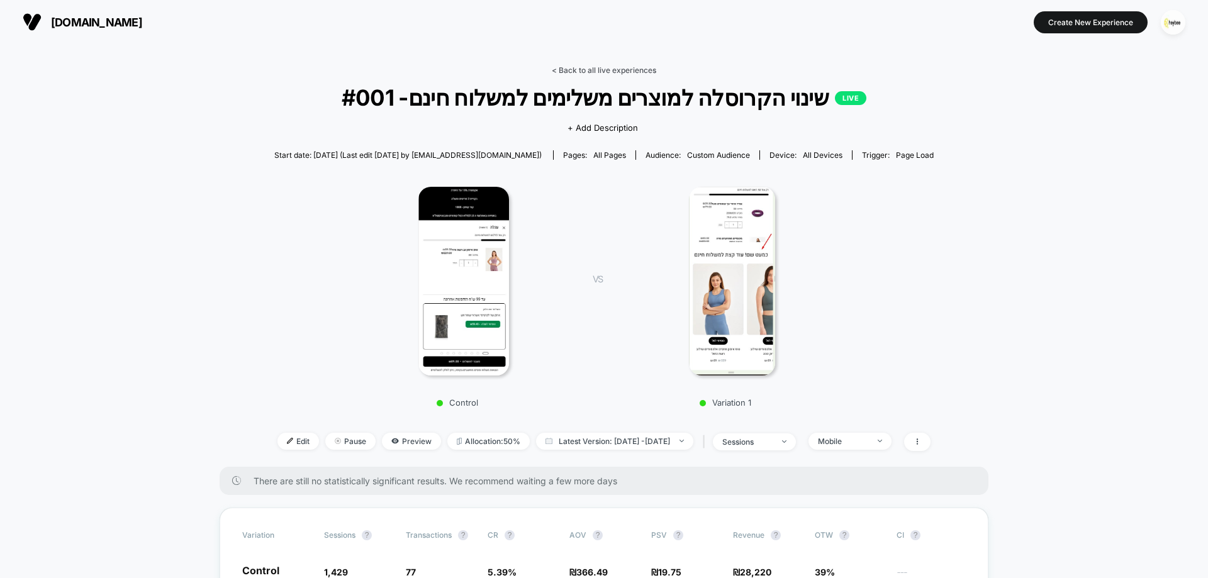
click at [631, 70] on link "< Back to all live experiences" at bounding box center [604, 69] width 104 height 9
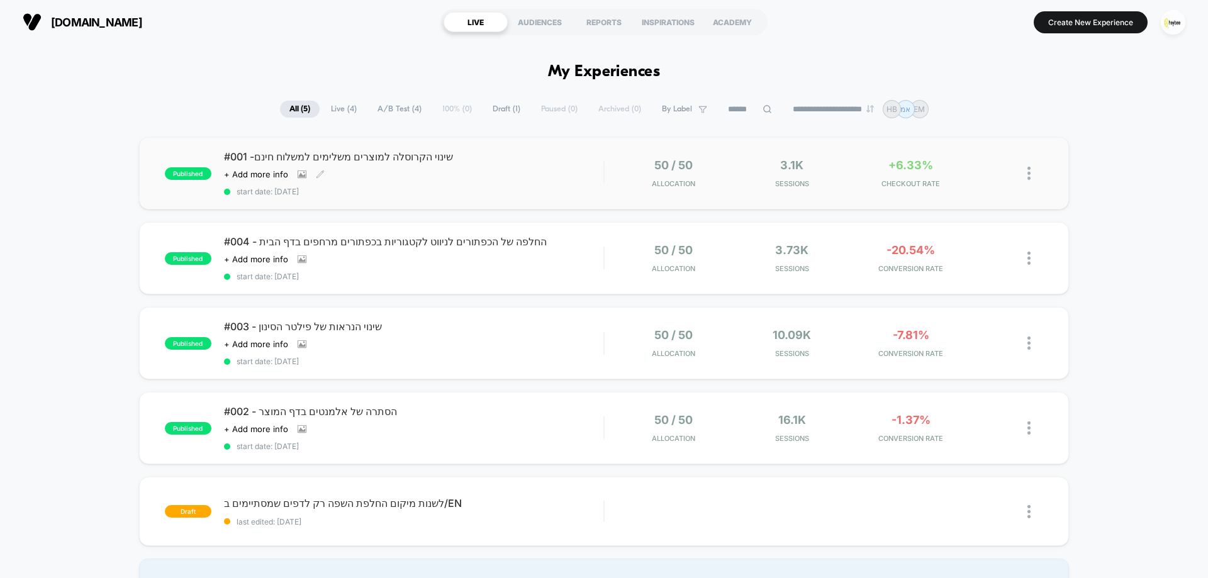
click at [465, 169] on div "#001 -שינוי הקרוסלה למוצרים משלימים למשלוח חינם Click to view images Click to e…" at bounding box center [413, 173] width 379 height 46
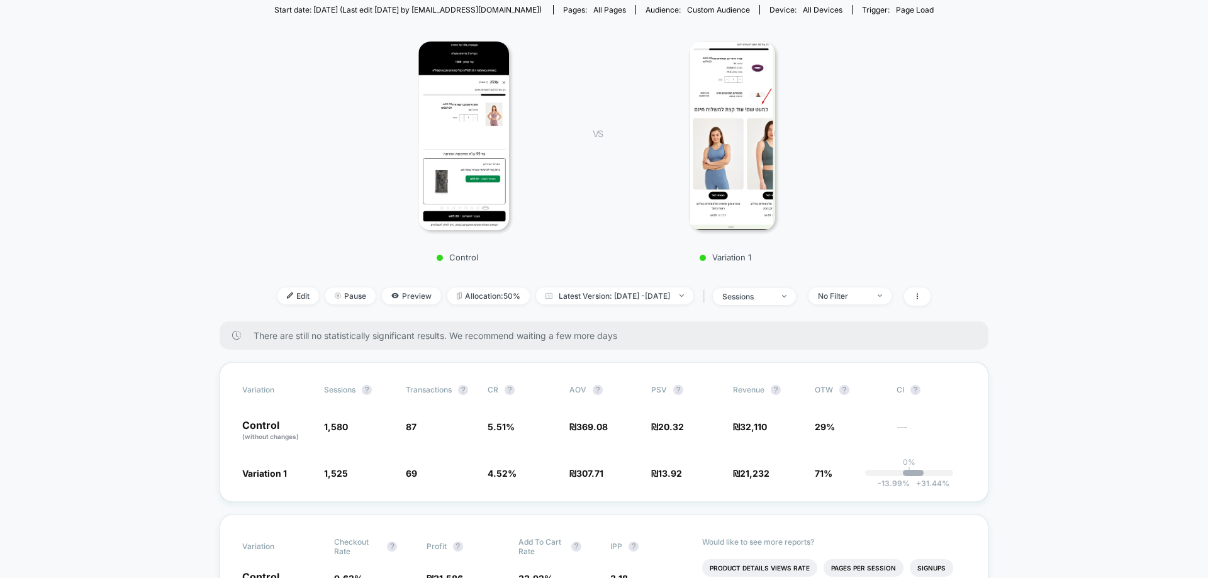
scroll to position [189, 0]
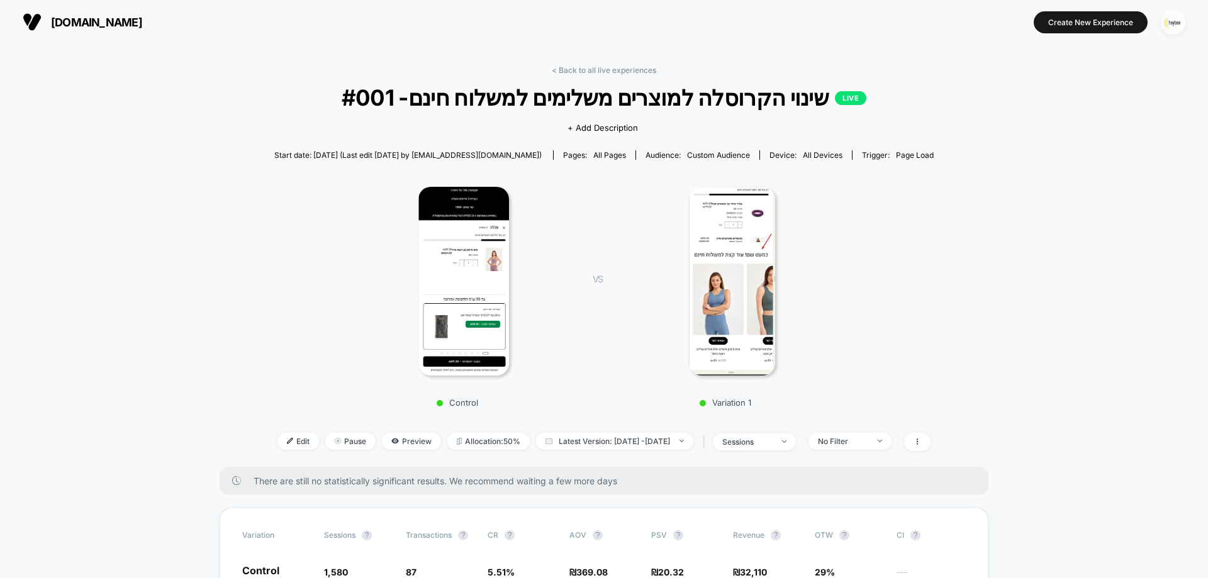
click at [1166, 21] on img "button" at bounding box center [1173, 22] width 25 height 25
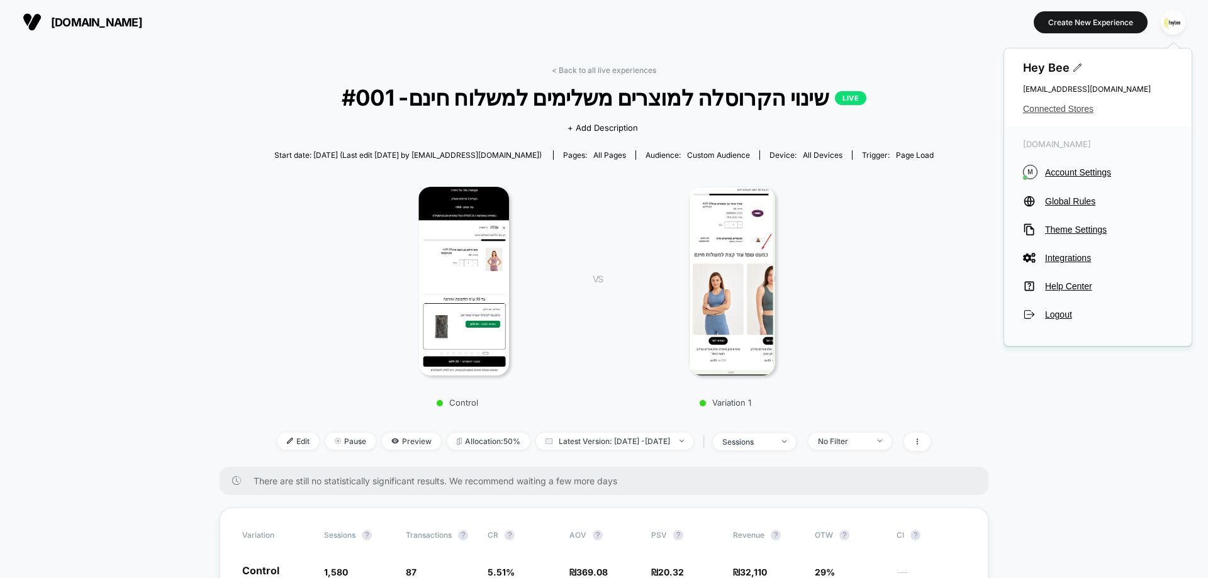
click at [1047, 111] on span "Connected Stores" at bounding box center [1098, 109] width 150 height 10
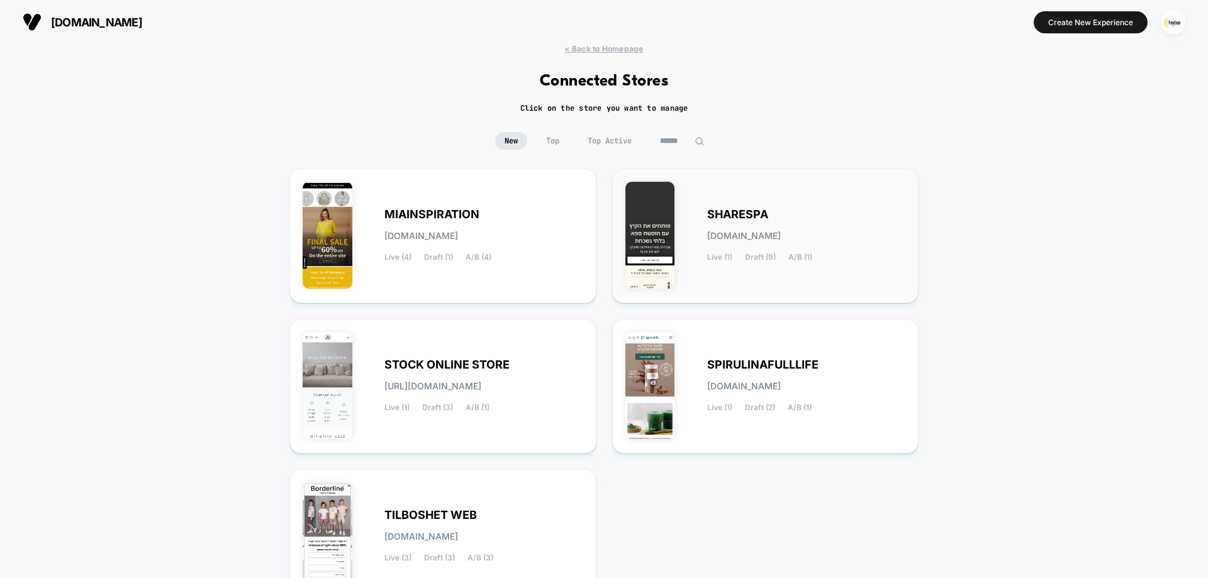
click at [720, 226] on div "SHARESPA sharespa.myshopify.com Live (1) Draft (9) A/B (1)" at bounding box center [806, 236] width 199 height 52
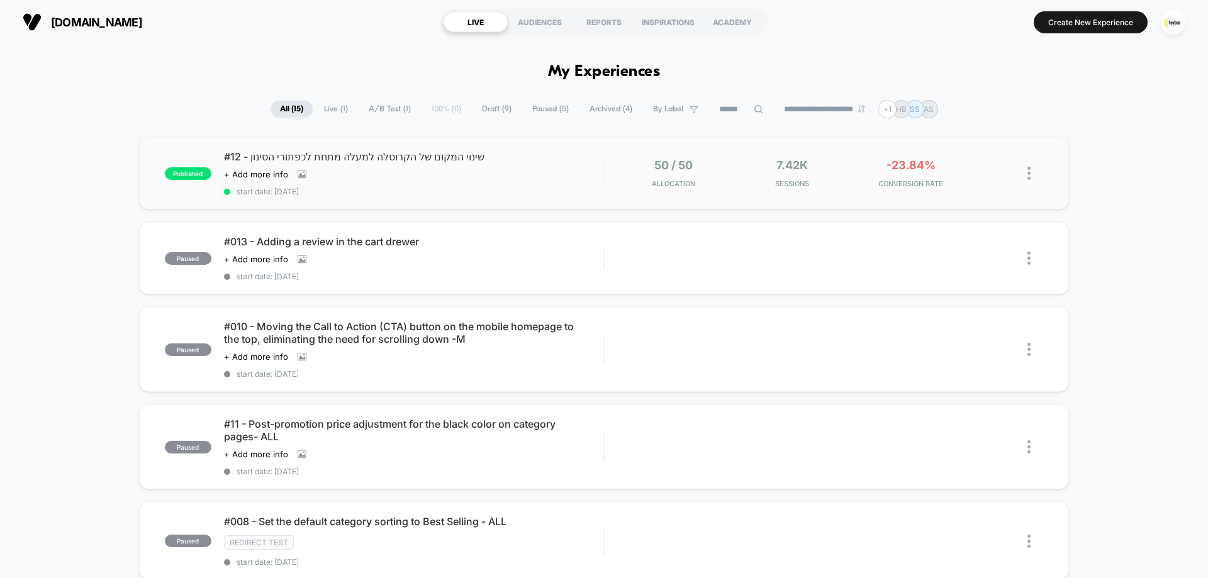
click at [471, 172] on div "Click to view images Click to edit experience details + Add more info" at bounding box center [357, 174] width 266 height 10
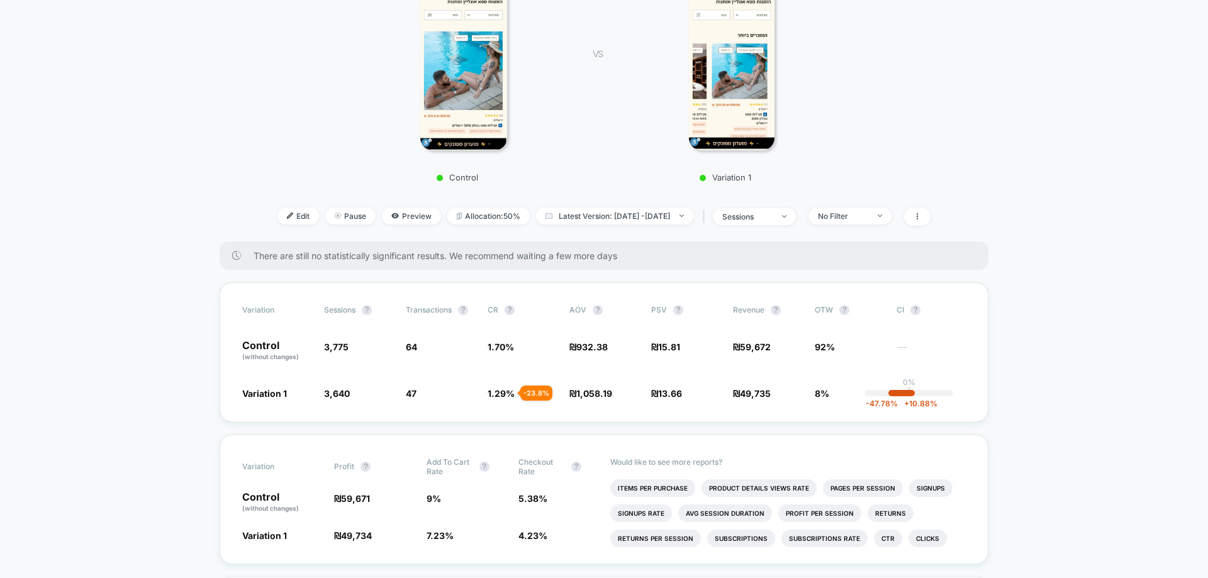
scroll to position [441, 0]
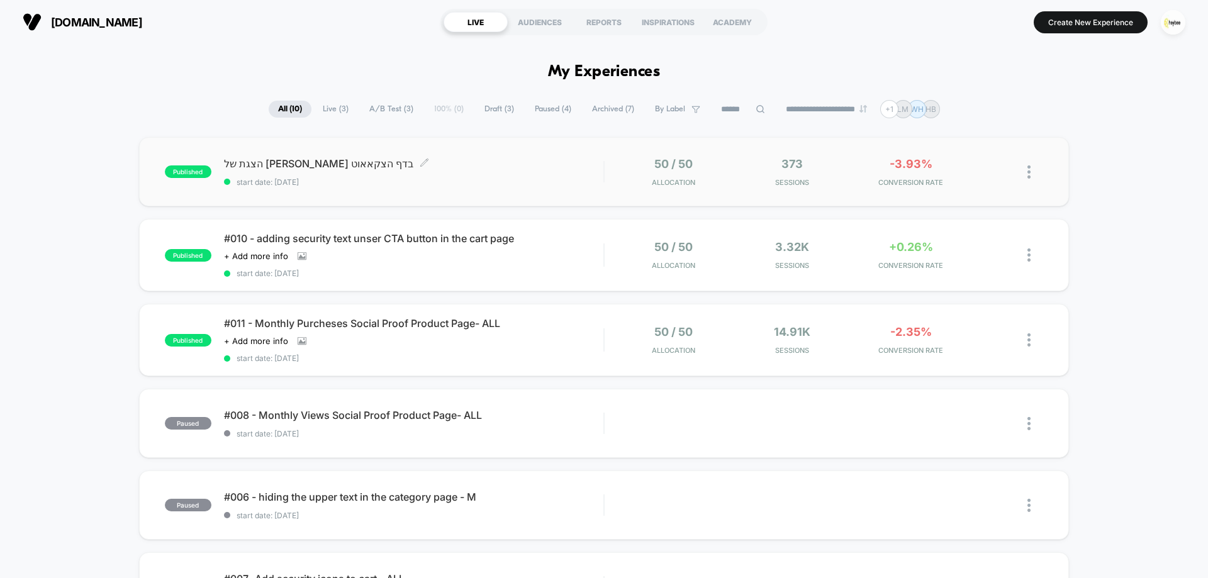
click at [478, 175] on div "הצגת של אפסייל בדף הצקאאוט Click to edit experience details Click to edit exper…" at bounding box center [413, 172] width 379 height 30
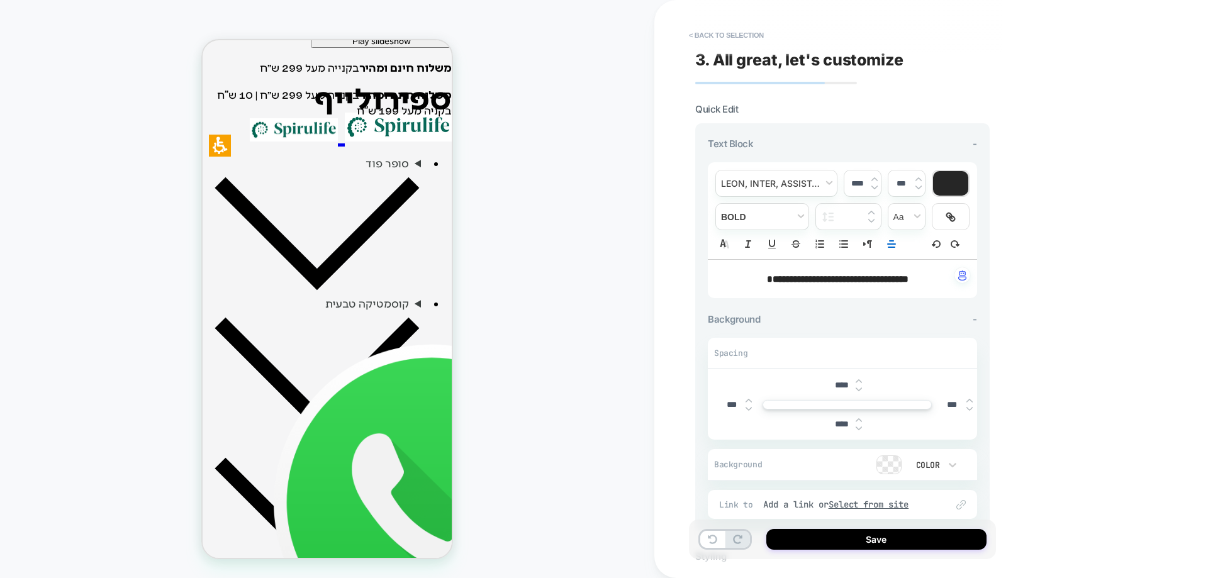
scroll to position [503, 0]
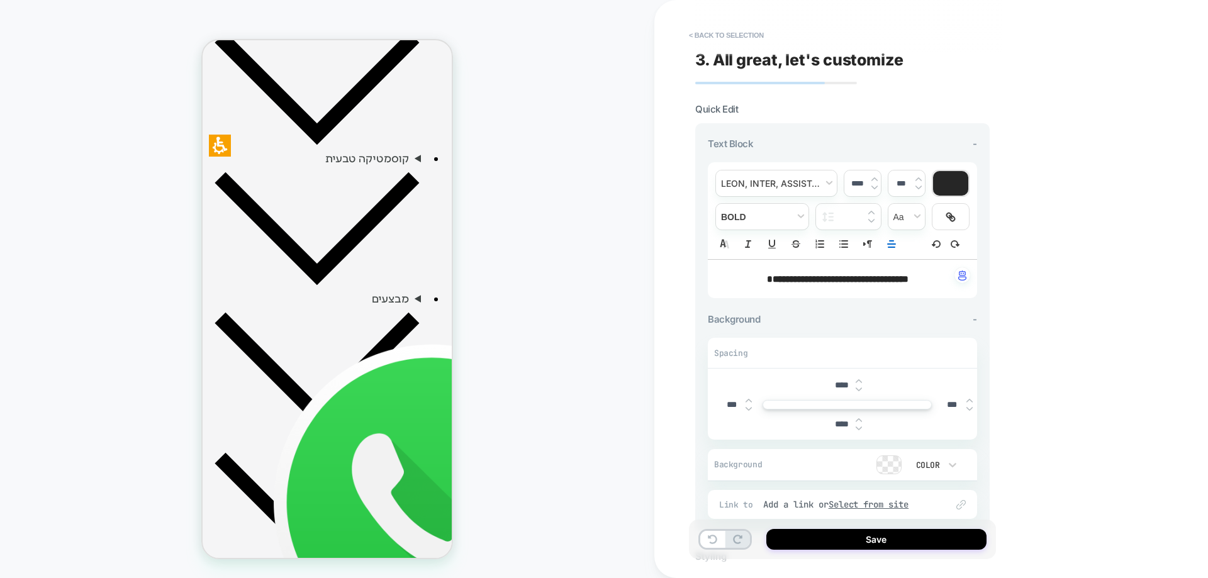
click at [972, 408] on img at bounding box center [970, 409] width 6 height 5
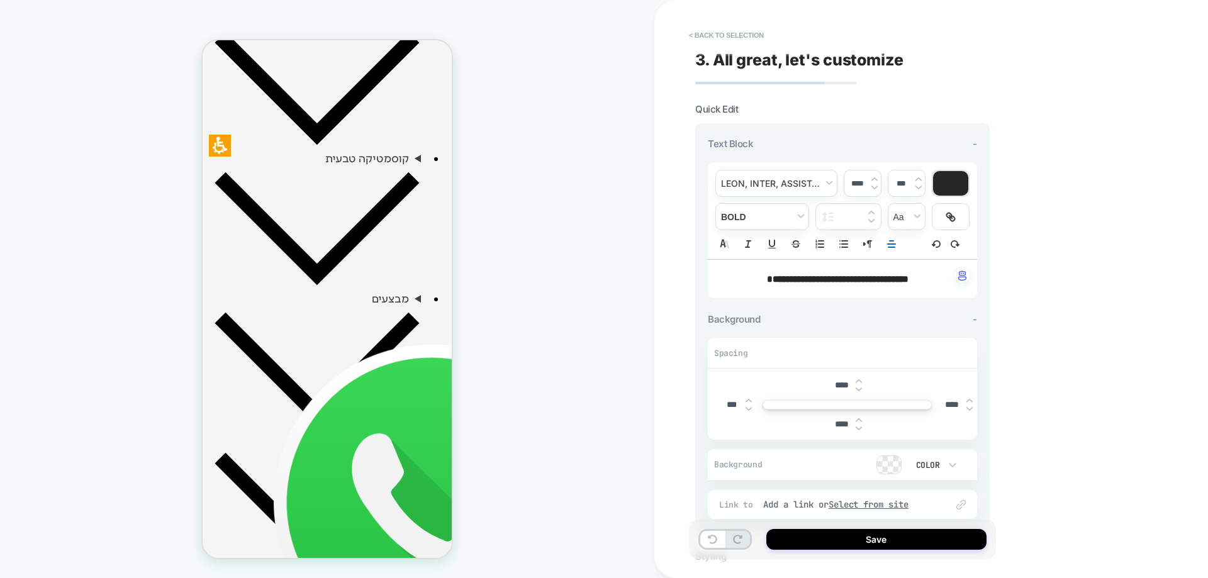
click at [972, 408] on img at bounding box center [970, 409] width 6 height 5
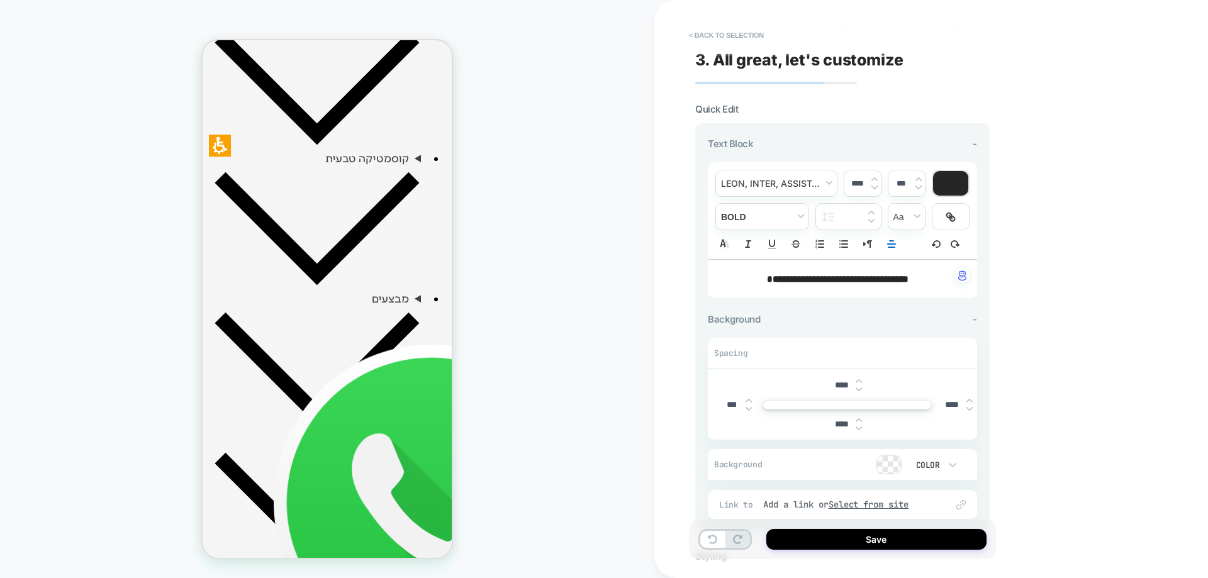
click at [972, 408] on img at bounding box center [970, 409] width 6 height 5
type input "*****"
click at [0, 0] on div "Save" at bounding box center [0, 0] width 0 height 0
click at [0, 0] on button "Save" at bounding box center [0, 0] width 0 height 0
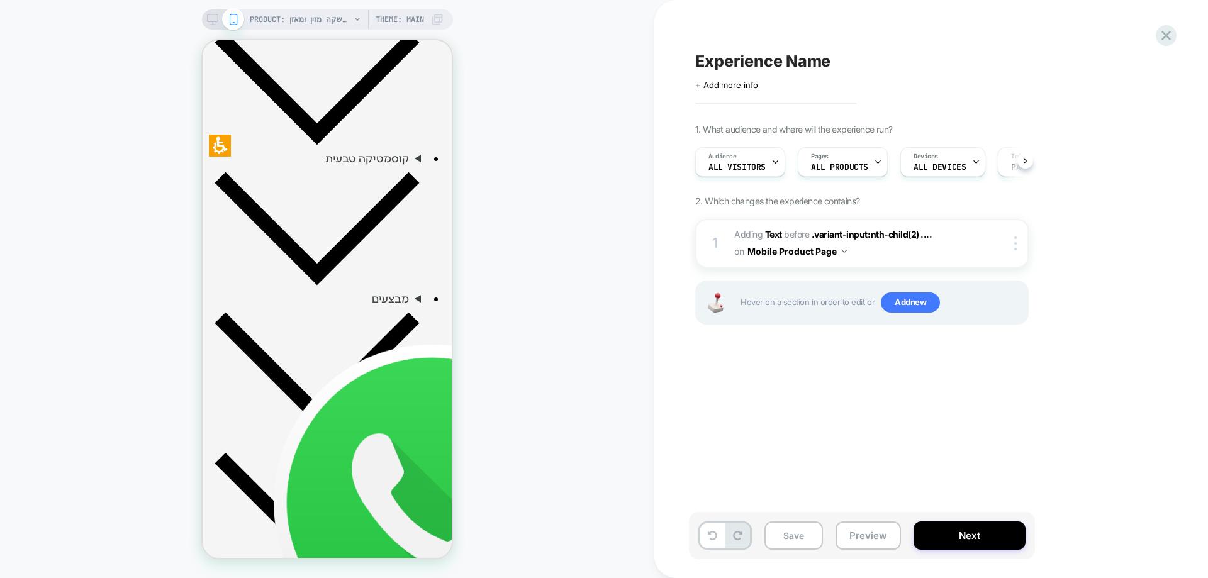
scroll to position [0, 1]
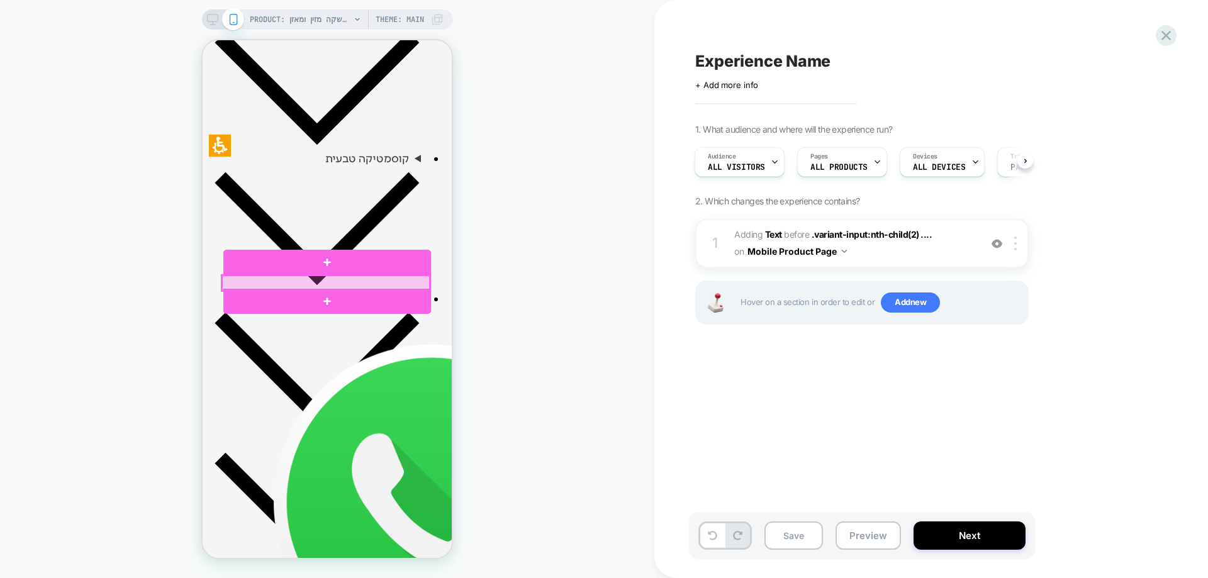
click at [412, 278] on div at bounding box center [326, 283] width 208 height 15
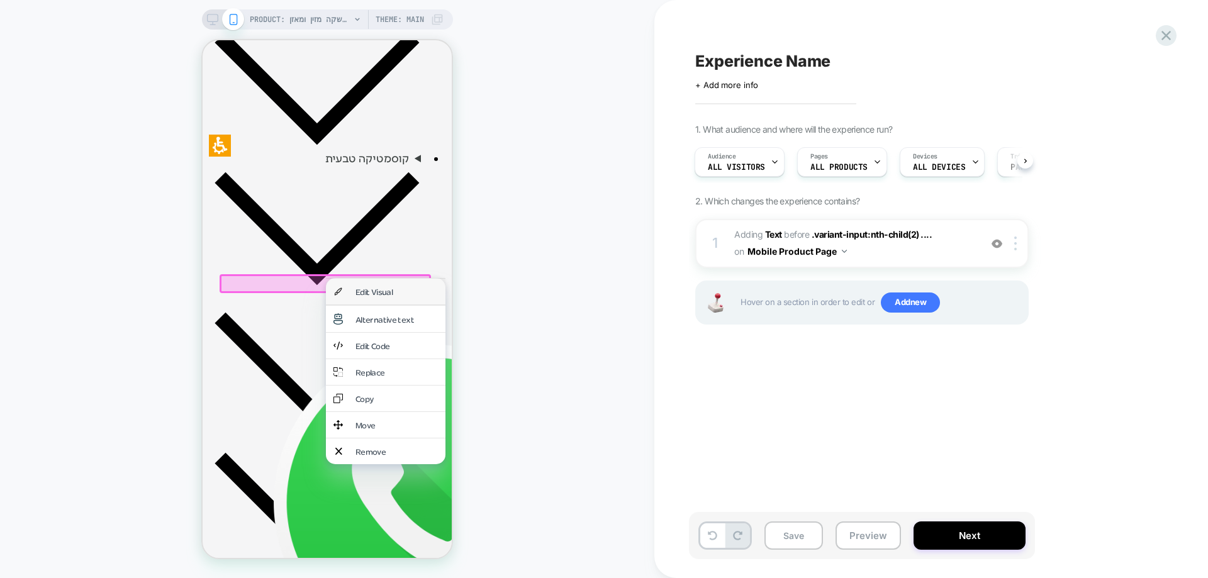
click at [395, 293] on div "Edit Visual" at bounding box center [397, 291] width 82 height 11
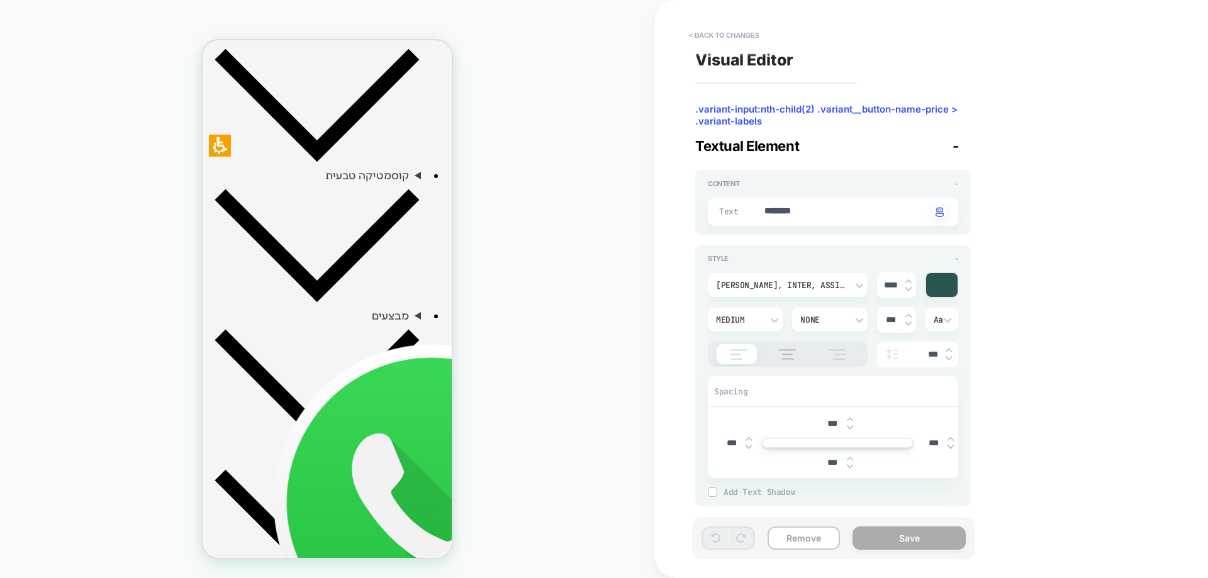
scroll to position [10, 0]
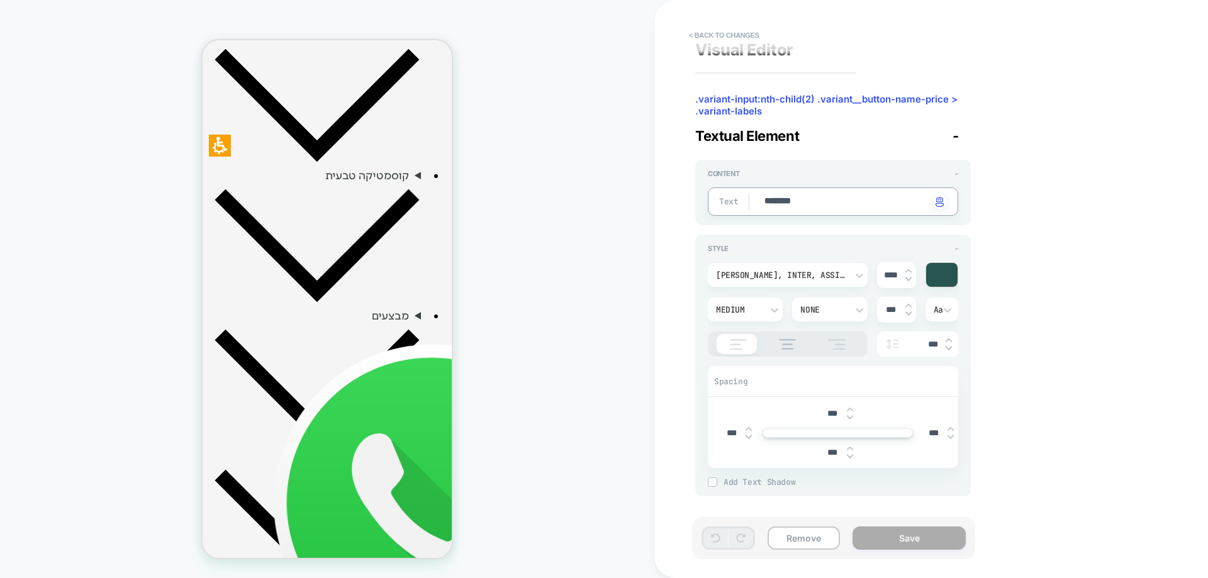
click at [777, 199] on textarea "********" at bounding box center [845, 202] width 165 height 14
type textarea "*"
type textarea "**"
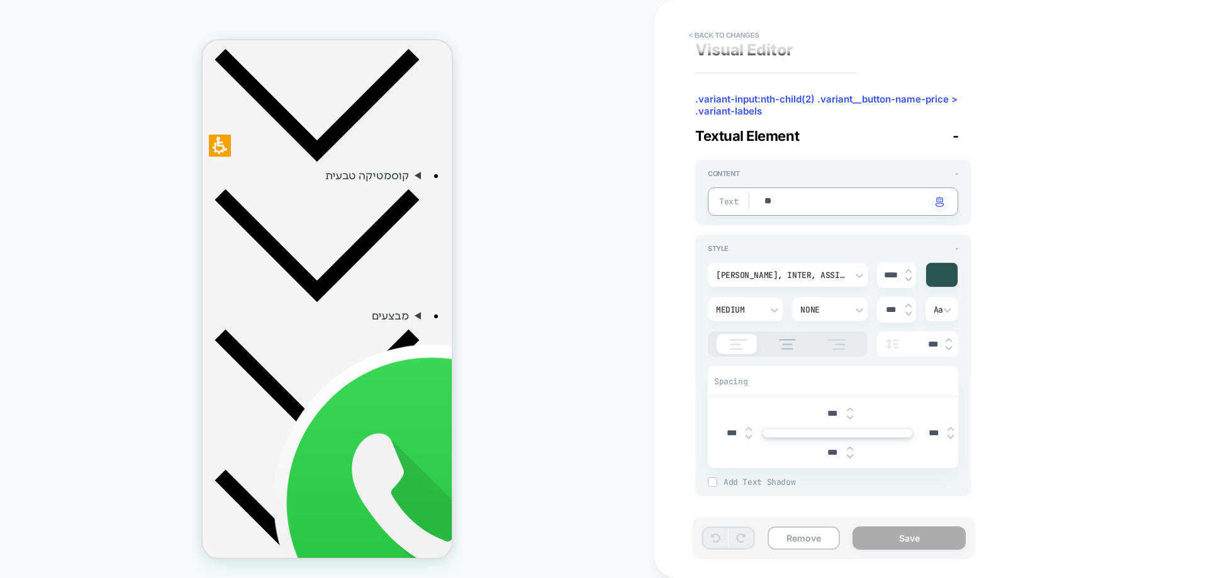
type textarea "*"
type textarea "***"
type textarea "*"
type textarea "**"
type textarea "*"
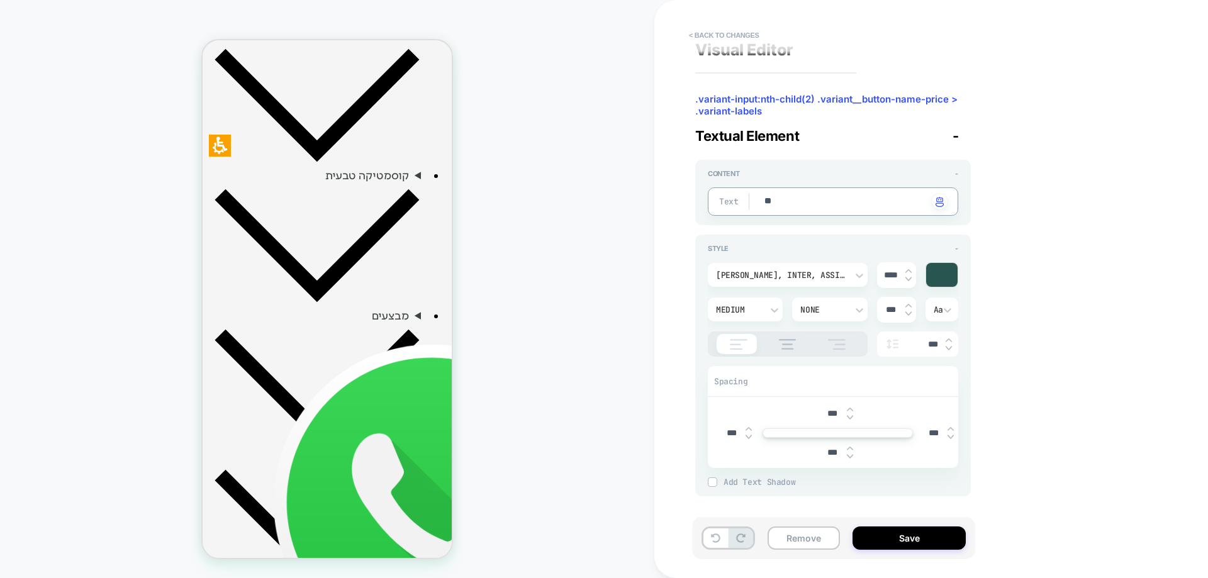
type textarea "*"
click at [735, 24] on div "Visual Editor .variant-input:nth-child(2) .variant__button-name-price > .varian…" at bounding box center [925, 289] width 472 height 553
click at [728, 30] on button "< Back to changes" at bounding box center [724, 35] width 83 height 20
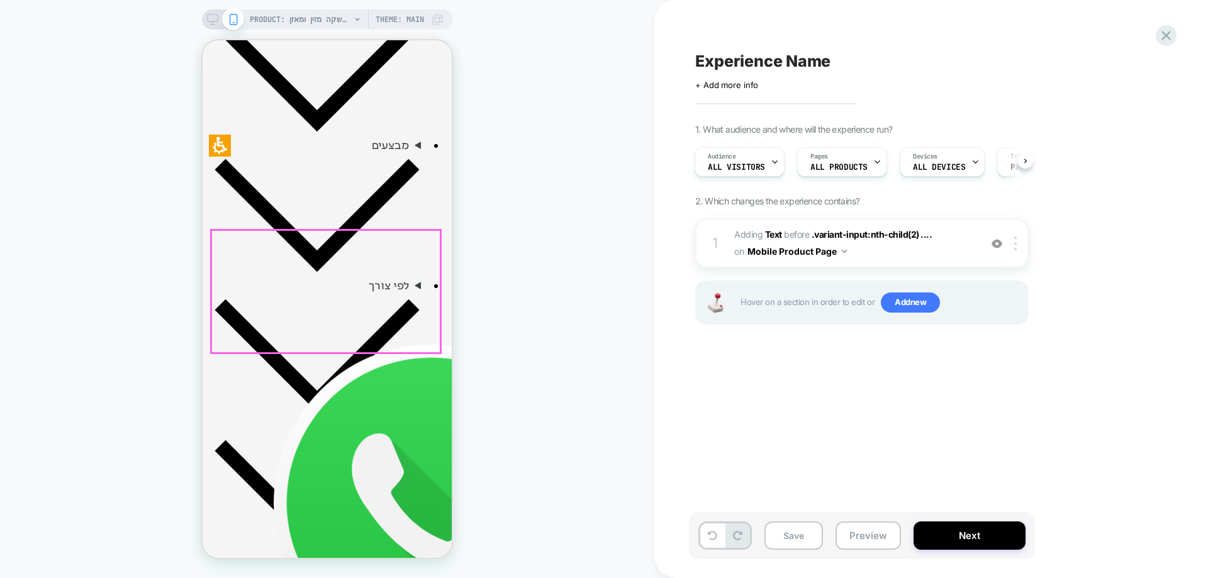
scroll to position [675, 0]
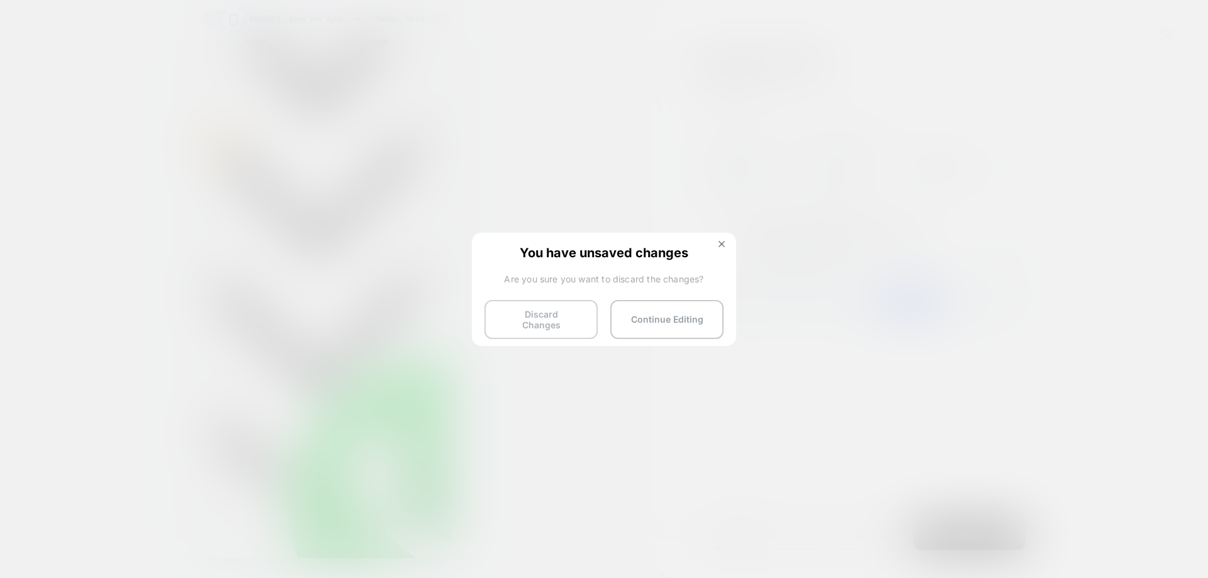
click at [554, 314] on button "Discard Changes" at bounding box center [541, 319] width 113 height 39
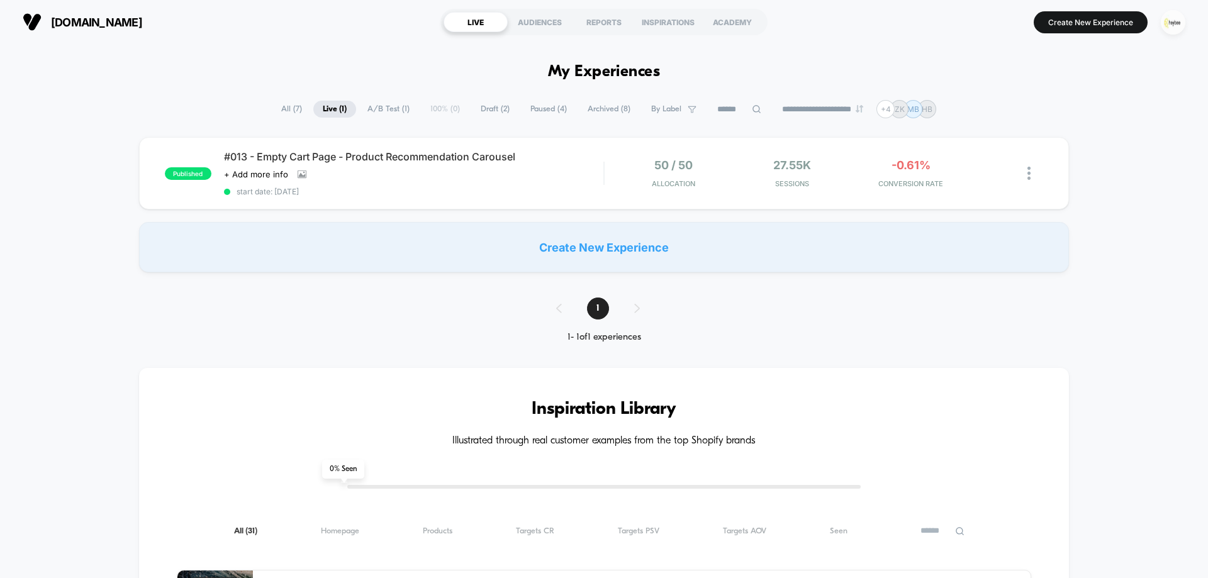
click at [1175, 25] on img "button" at bounding box center [1173, 22] width 25 height 25
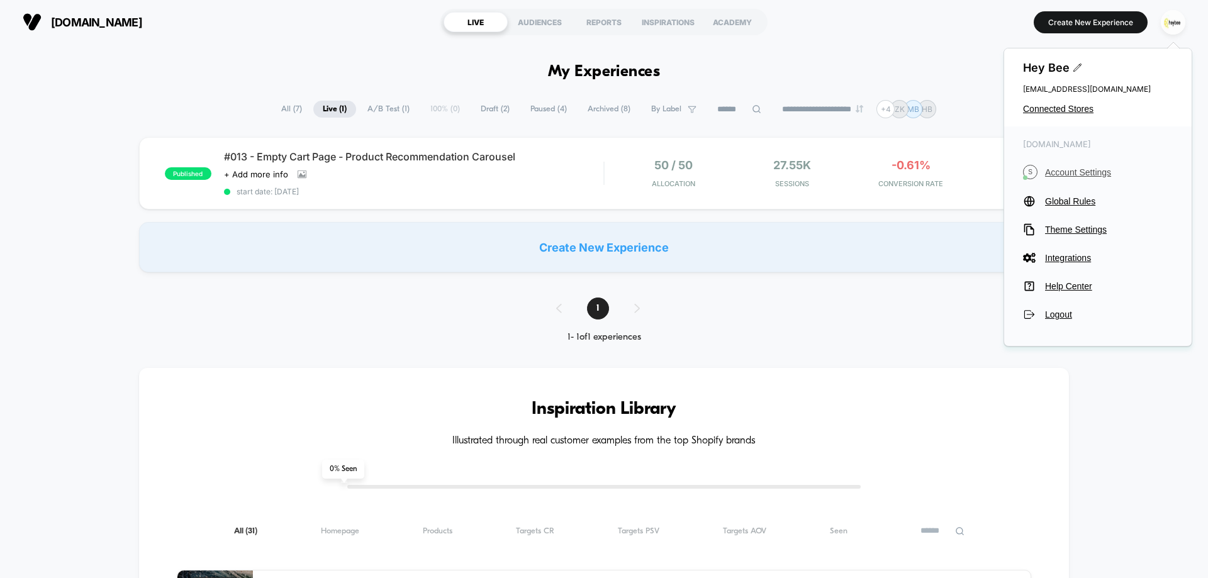
click at [1064, 167] on span "Account Settings" at bounding box center [1109, 172] width 128 height 10
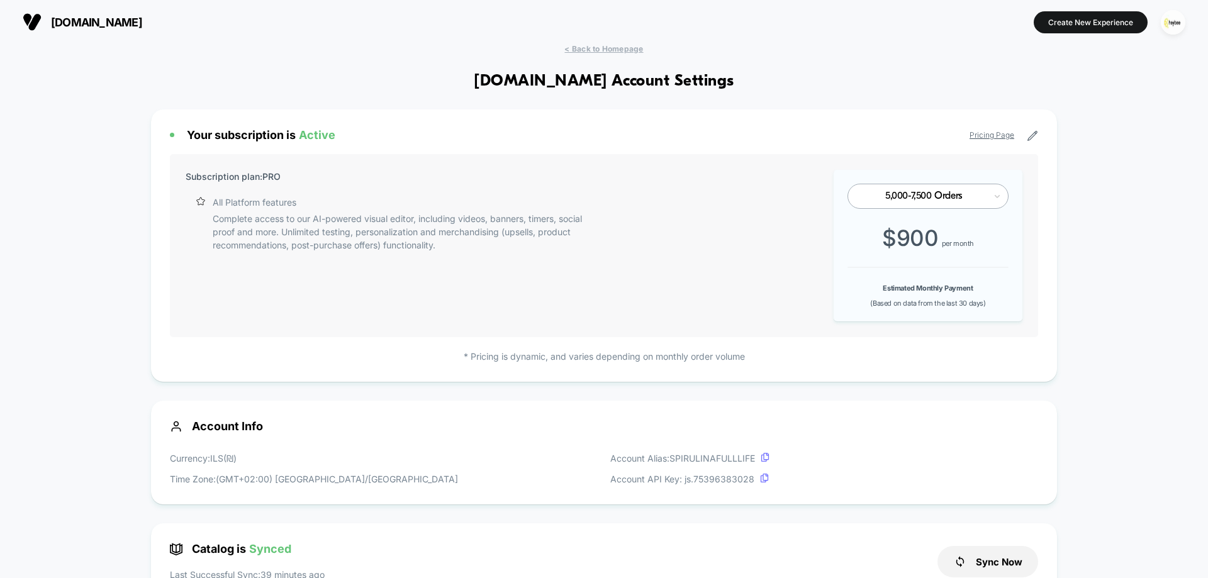
click at [930, 241] on span "$ 900" at bounding box center [910, 238] width 56 height 26
click at [924, 306] on span "(Based on data from the last 30 days)" at bounding box center [927, 303] width 115 height 9
click at [933, 289] on b "Estimated Monthly Payment" at bounding box center [928, 288] width 90 height 9
click at [615, 352] on p "* Pricing is dynamic, and varies depending on monthly order volume" at bounding box center [604, 356] width 868 height 13
click at [1002, 198] on div "5,000-7,500 Orders" at bounding box center [928, 196] width 161 height 25
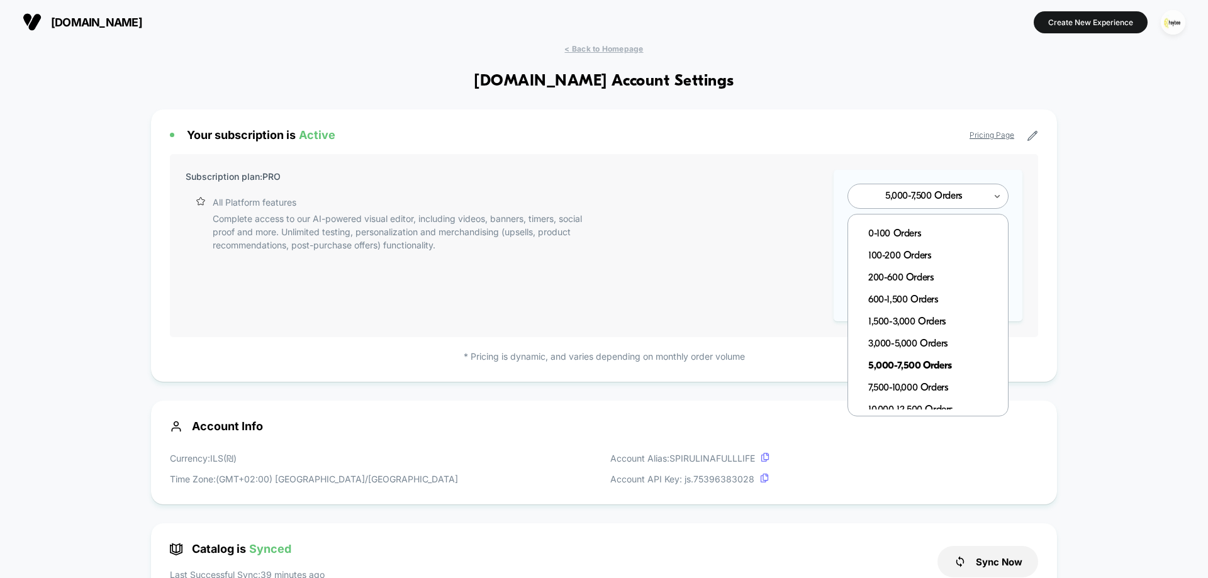
click at [1002, 198] on div "5,000-7,500 Orders" at bounding box center [928, 196] width 161 height 25
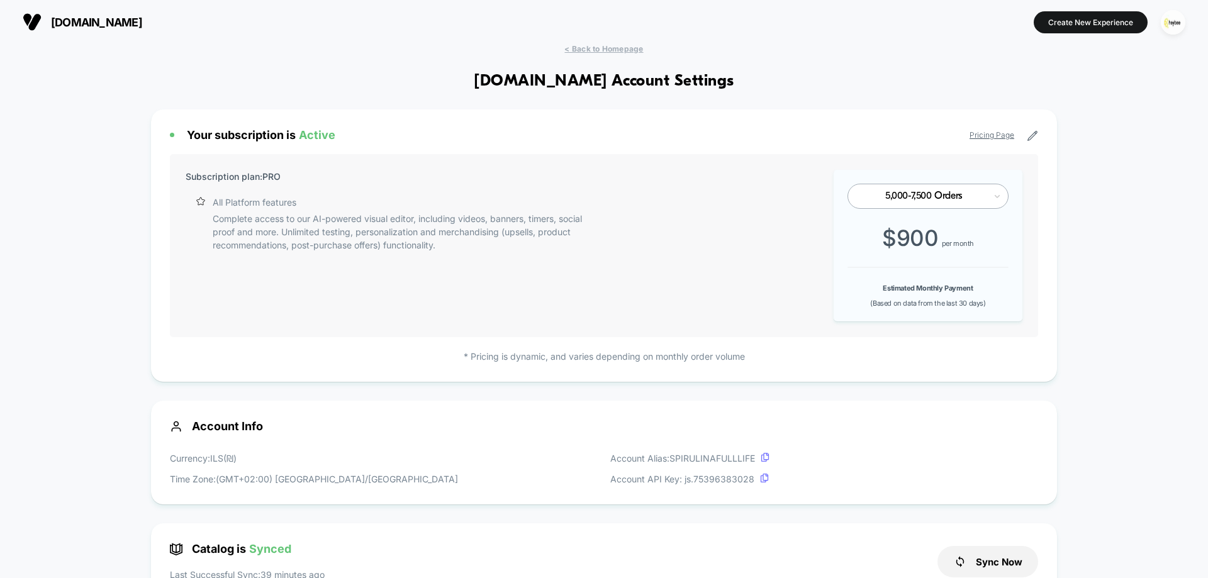
click at [649, 215] on div "Subscription plan: PRO All Platform features Complete access to our AI-powered …" at bounding box center [604, 245] width 868 height 183
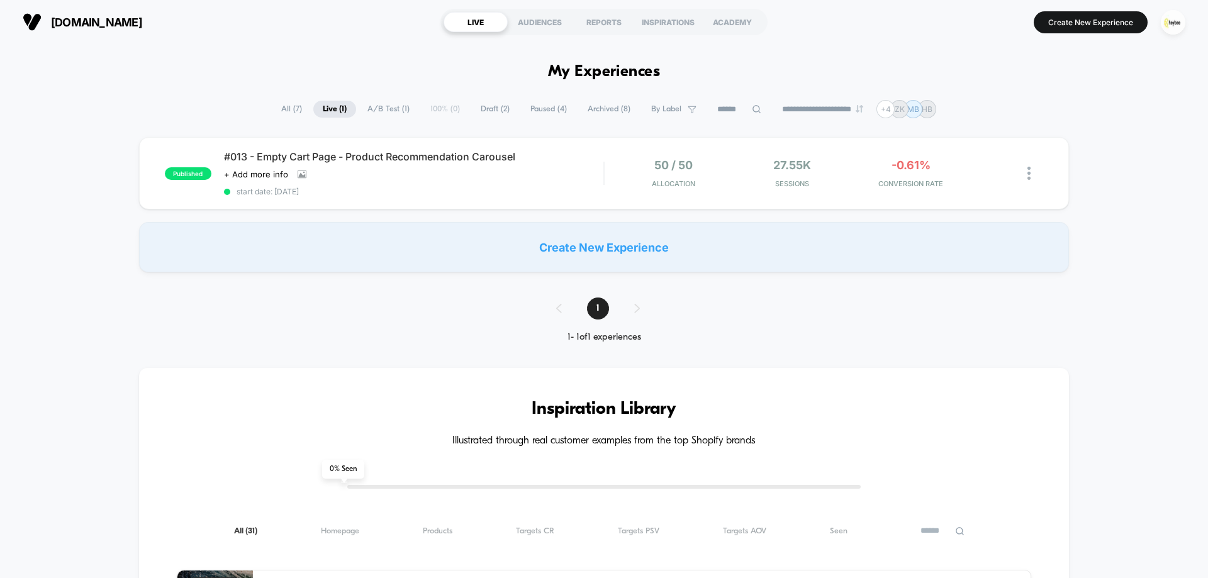
click at [500, 111] on span "Draft ( 2 )" at bounding box center [495, 109] width 48 height 17
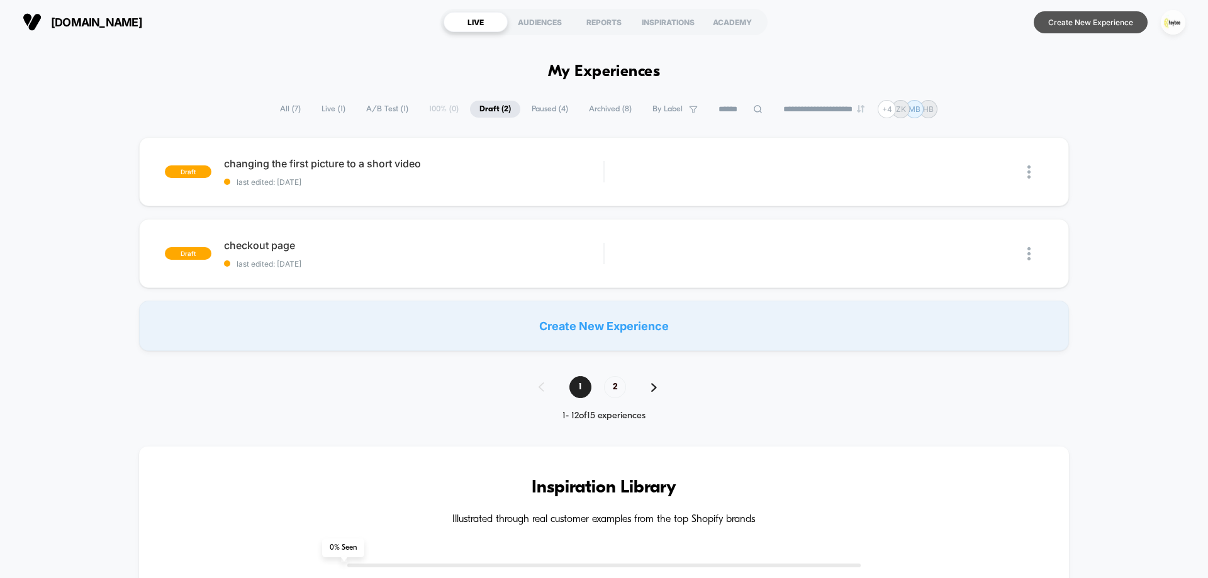
click at [1118, 22] on button "Create New Experience" at bounding box center [1091, 22] width 114 height 22
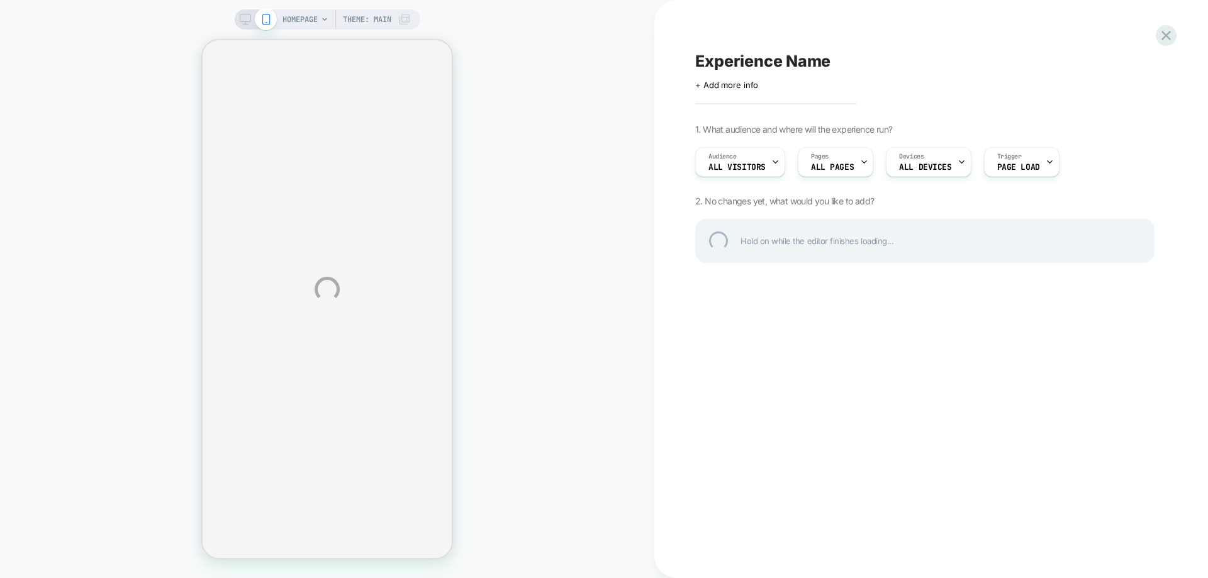
select select "**********"
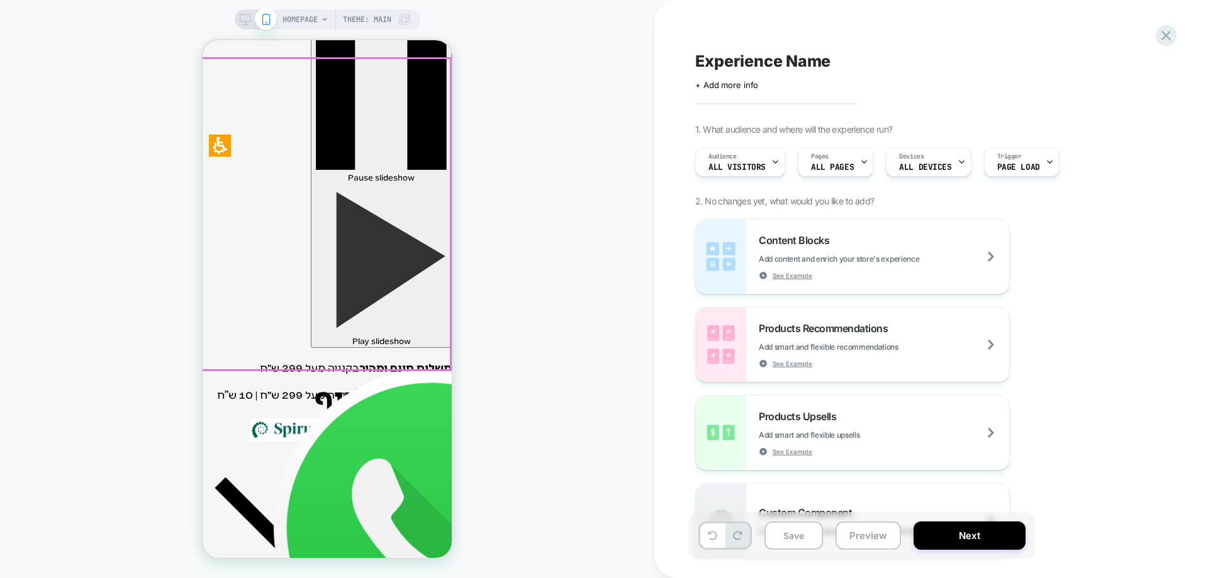
scroll to position [252, 0]
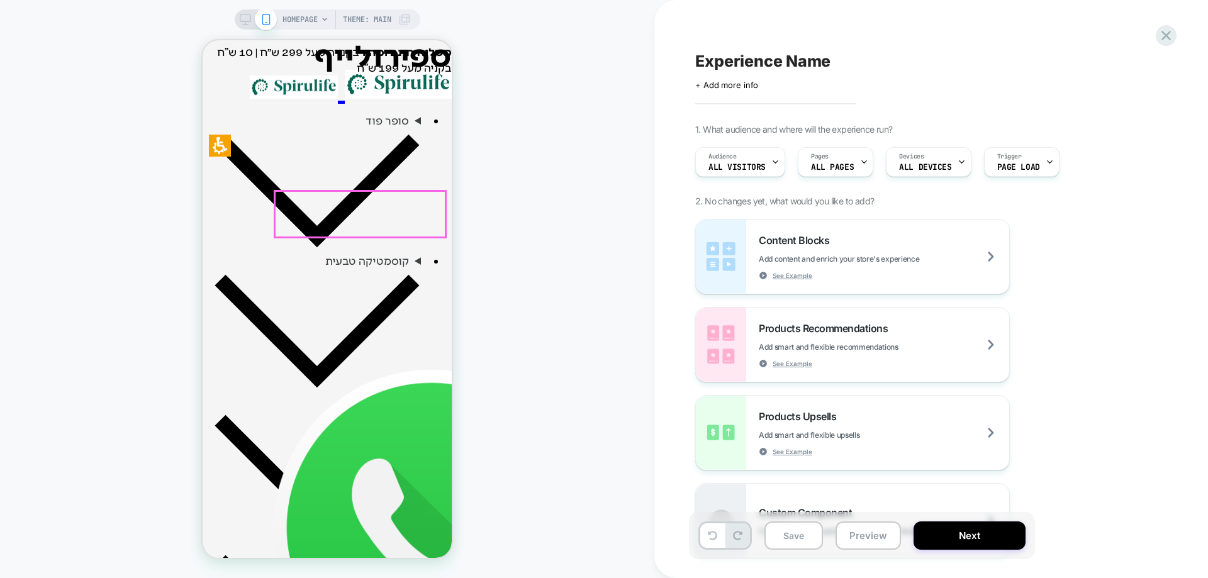
scroll to position [566, 0]
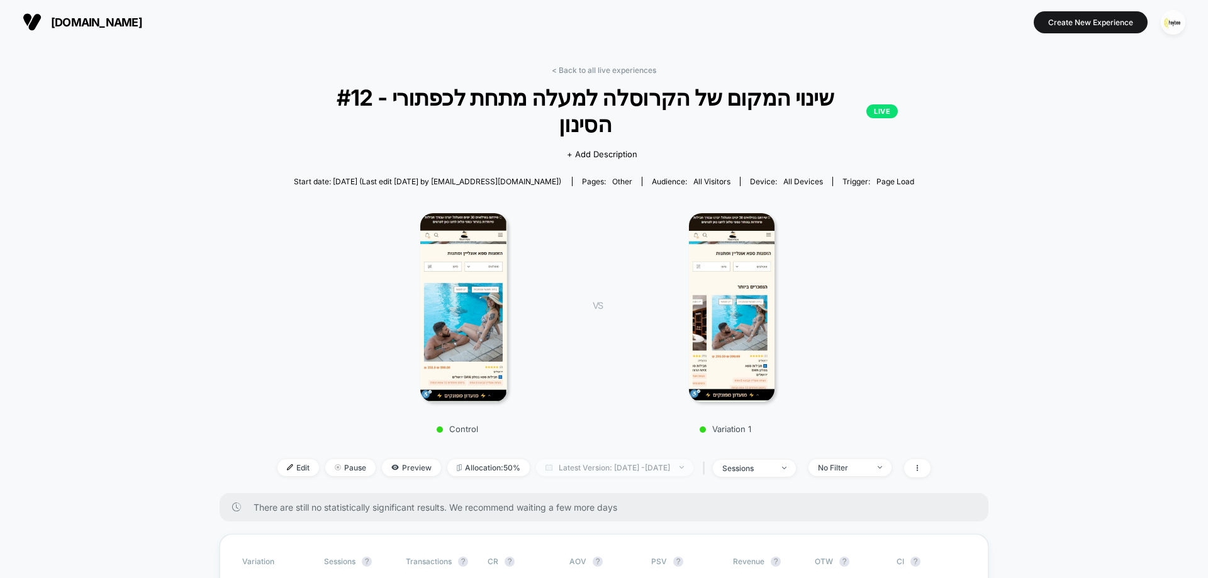
scroll to position [441, 0]
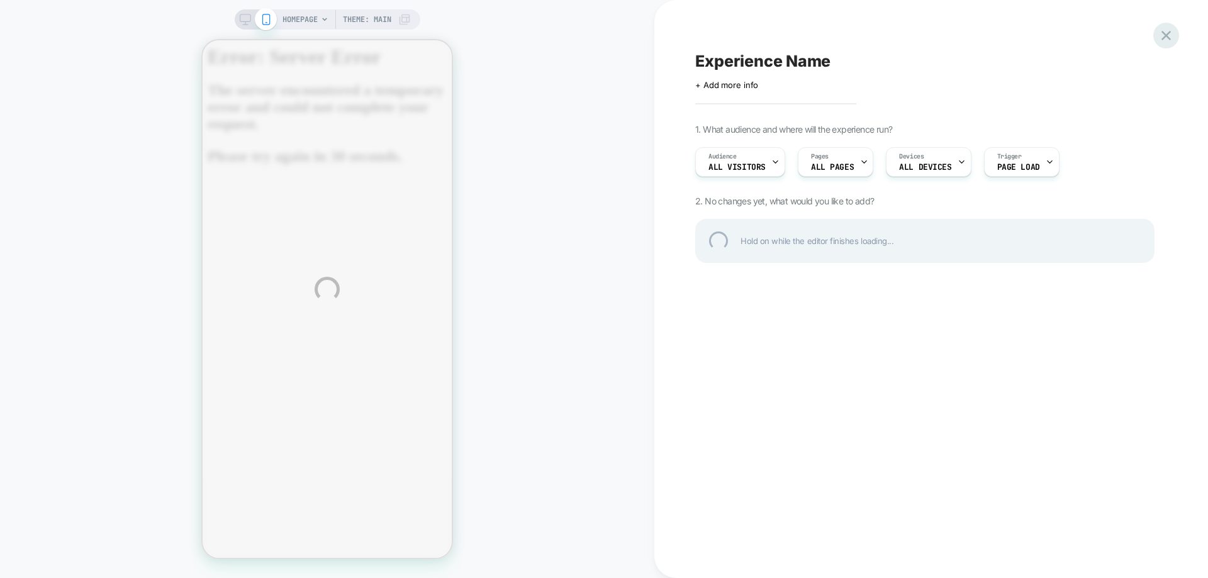
click at [1161, 32] on icon at bounding box center [1166, 35] width 17 height 17
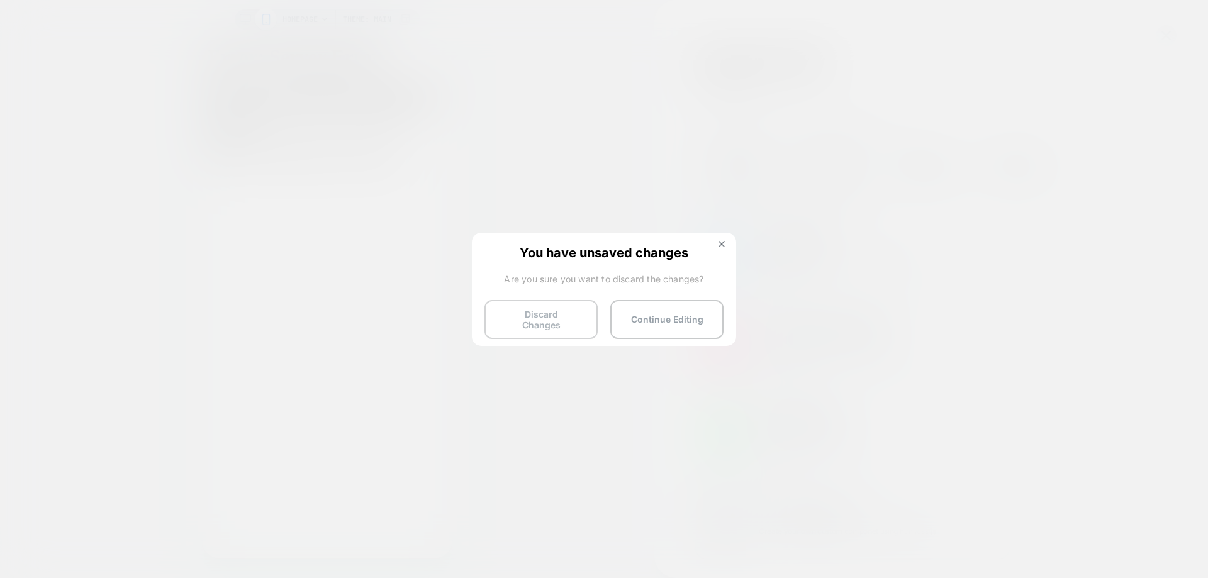
click at [549, 316] on button "Discard Changes" at bounding box center [541, 319] width 113 height 39
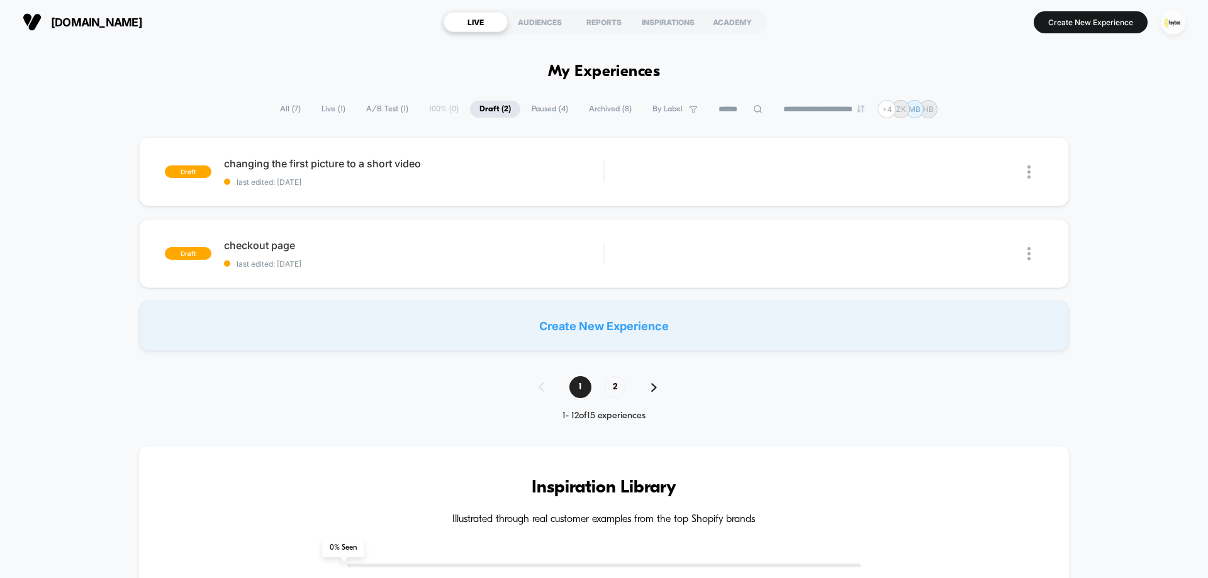
click at [1087, 25] on button "Create New Experience" at bounding box center [1091, 22] width 114 height 22
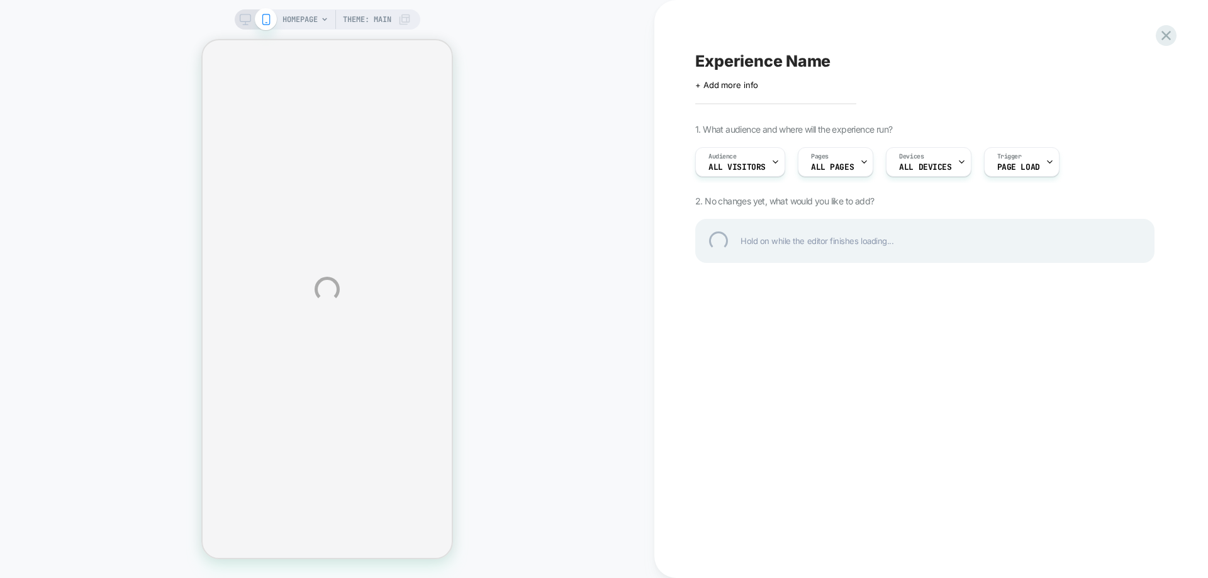
select select "**********"
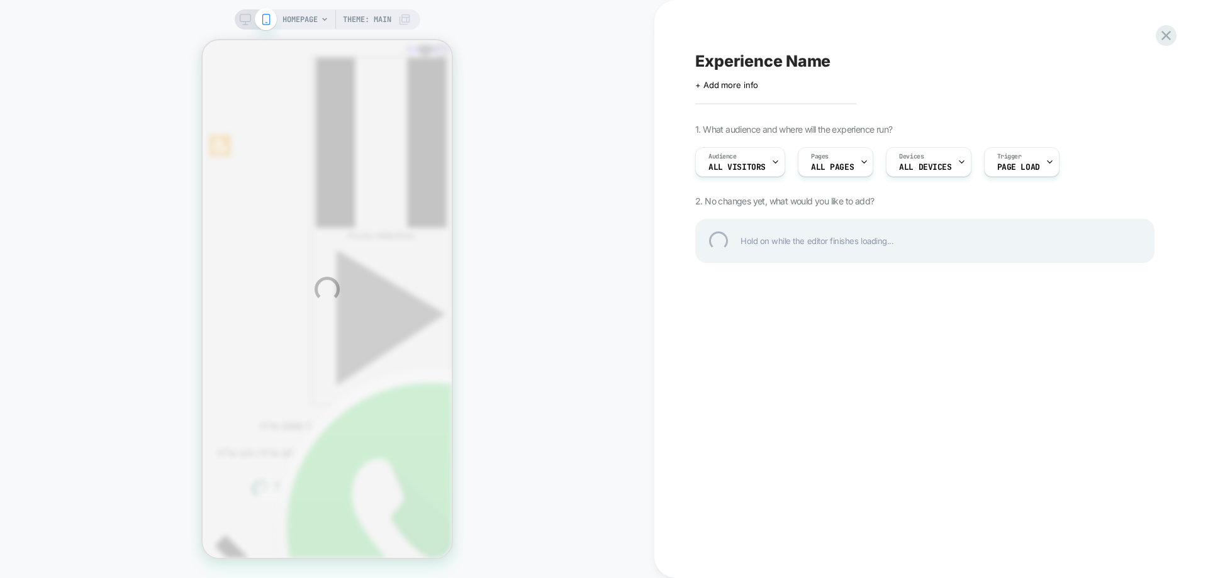
click at [857, 160] on div "HOMEPAGE Theme: MAIN Experience Name Click to edit experience details + Add mor…" at bounding box center [604, 289] width 1208 height 578
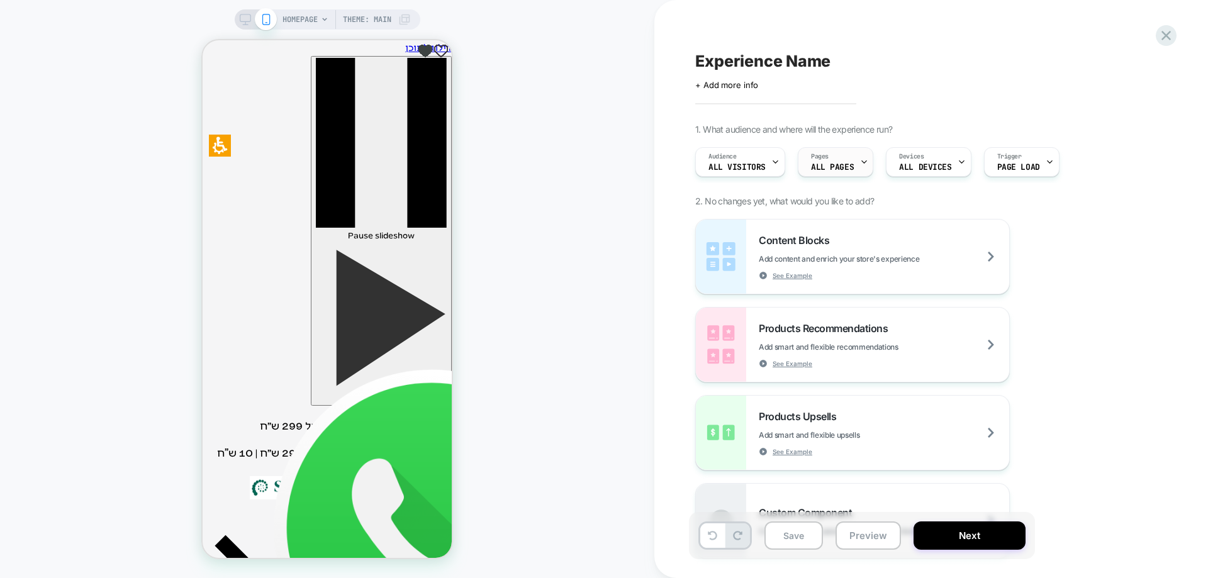
click at [849, 169] on span "ALL PAGES" at bounding box center [832, 167] width 43 height 9
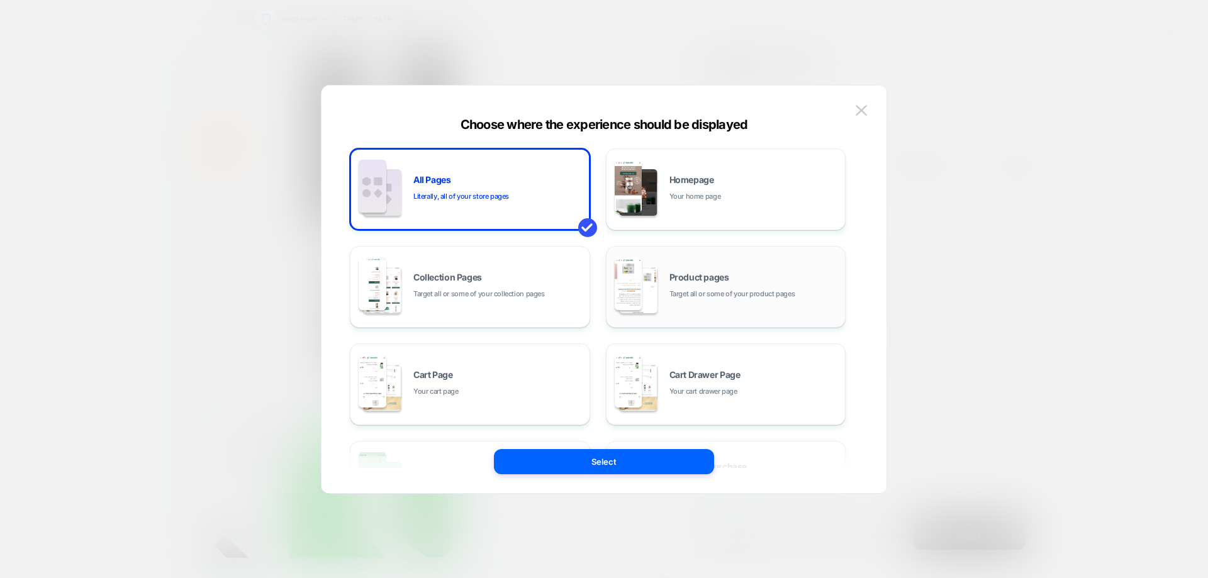
drag, startPoint x: 693, startPoint y: 285, endPoint x: 694, endPoint y: 348, distance: 62.9
click at [693, 285] on div "Product pages Target all or some of your product pages" at bounding box center [755, 286] width 170 height 27
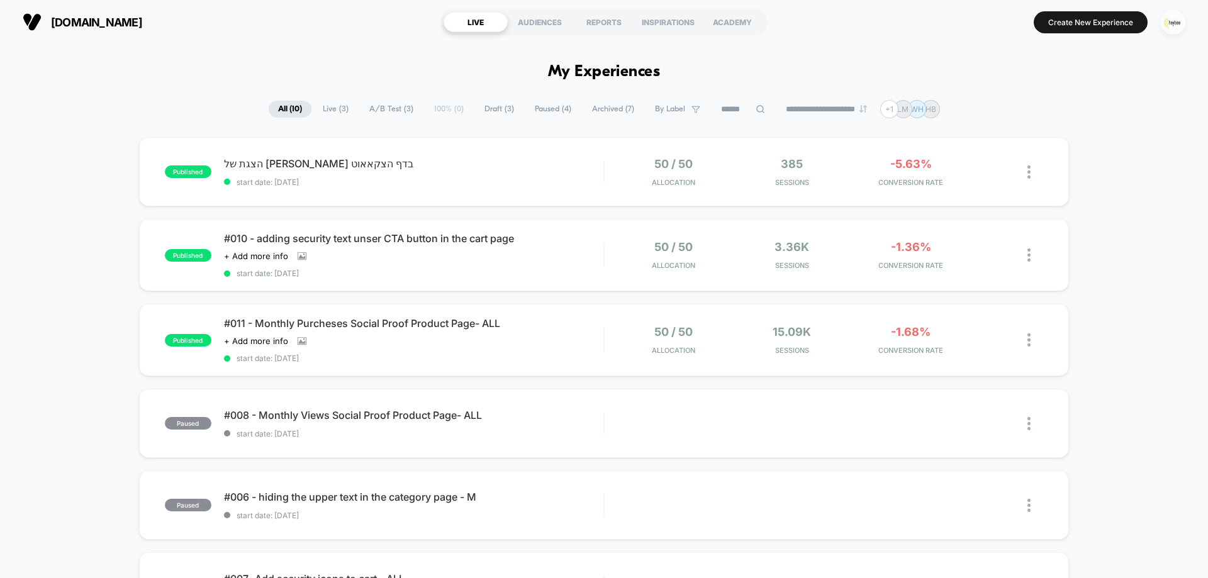
click at [1177, 21] on img "button" at bounding box center [1173, 22] width 25 height 25
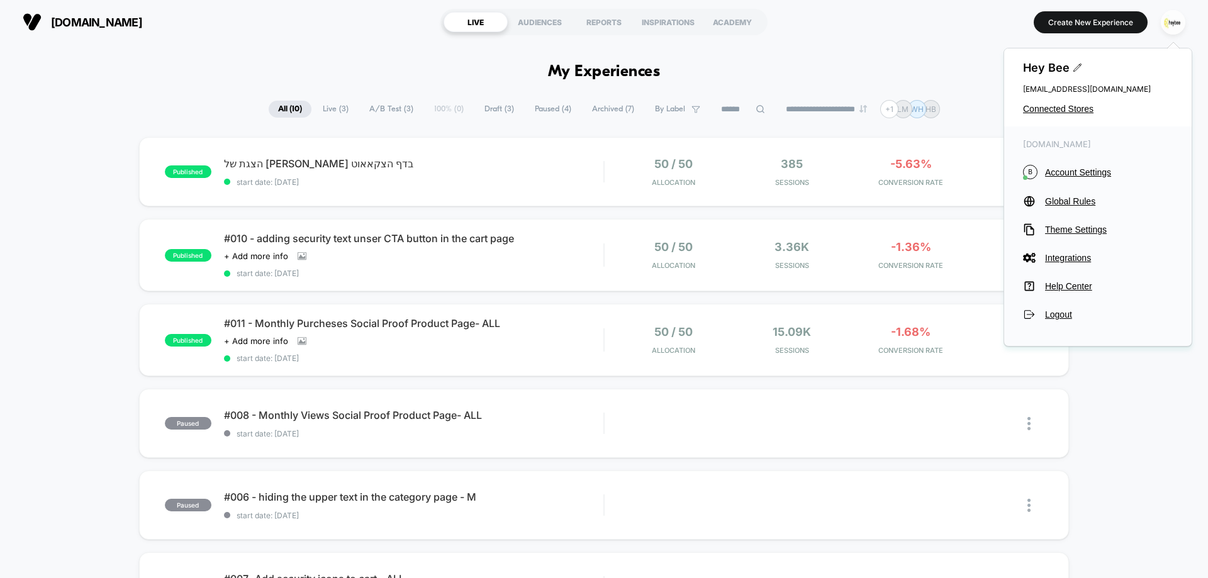
click at [1042, 100] on div "Hey Bee [EMAIL_ADDRESS][DOMAIN_NAME] Connected Stores" at bounding box center [1098, 87] width 188 height 78
click at [1040, 105] on span "Connected Stores" at bounding box center [1098, 109] width 150 height 10
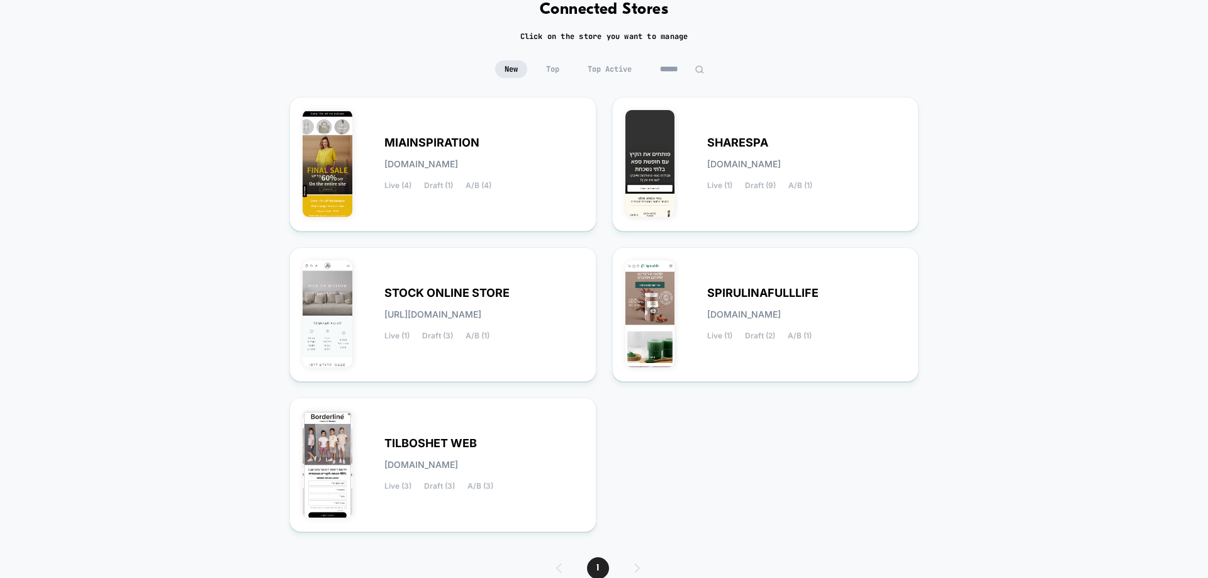
scroll to position [128, 0]
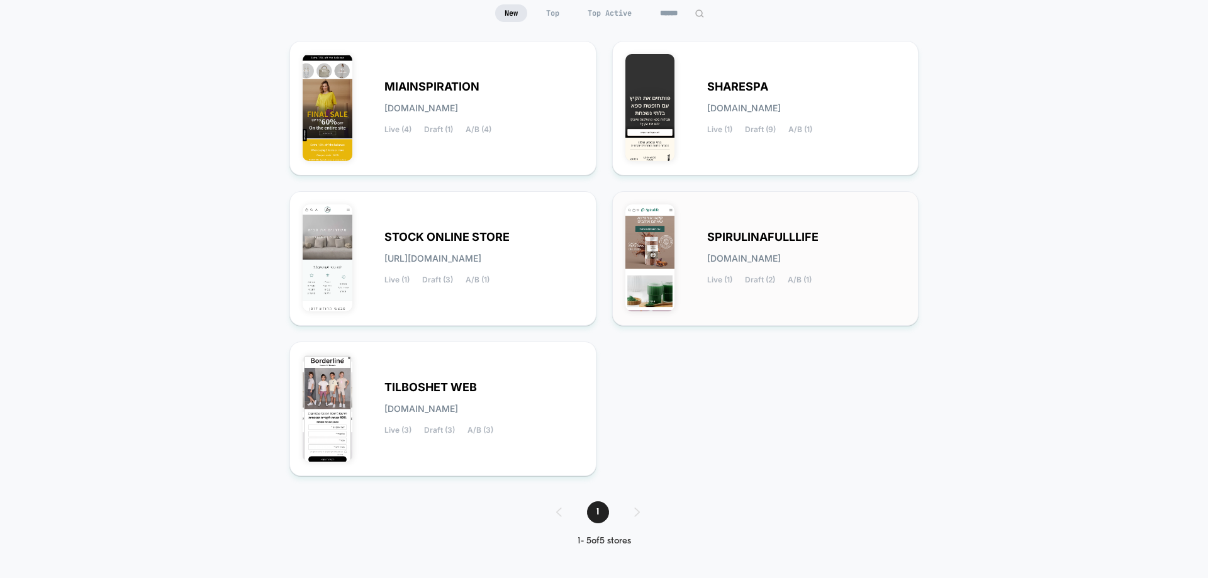
click at [777, 254] on span "[DOMAIN_NAME]" at bounding box center [744, 258] width 74 height 9
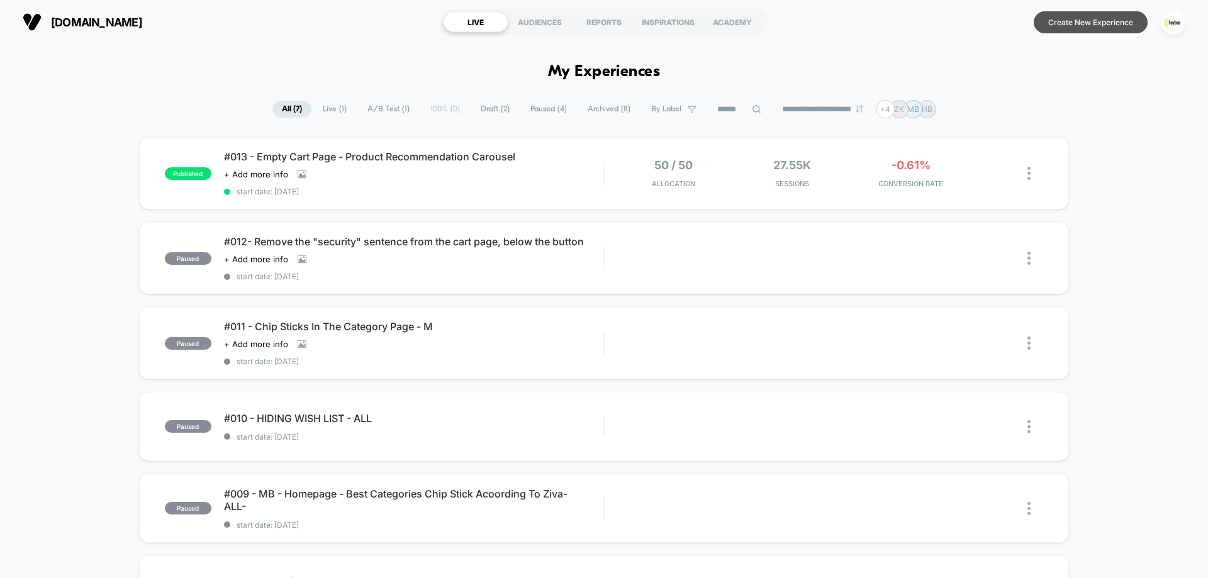
click at [1096, 27] on button "Create New Experience" at bounding box center [1091, 22] width 114 height 22
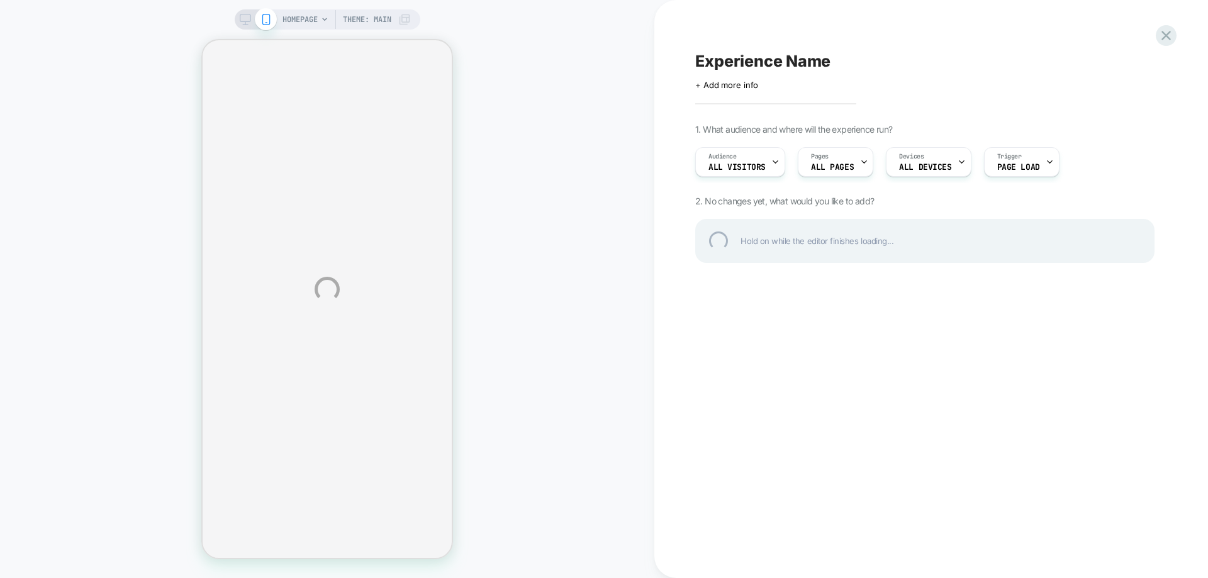
select select "**********"
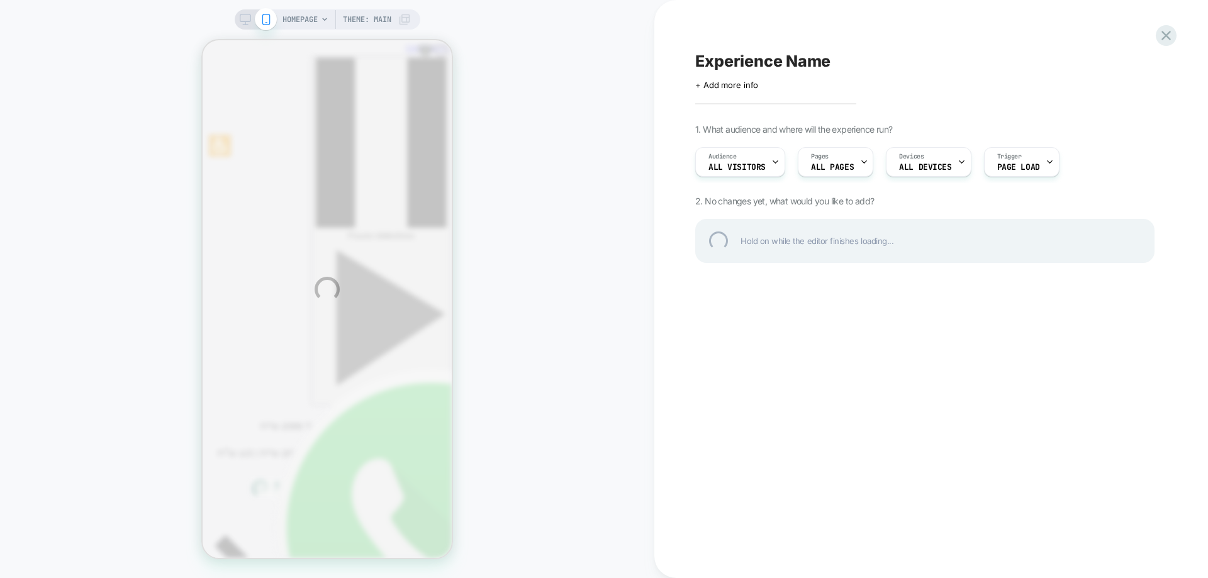
click at [858, 162] on div "HOMEPAGE Theme: MAIN Experience Name Click to edit experience details + Add mor…" at bounding box center [604, 289] width 1208 height 578
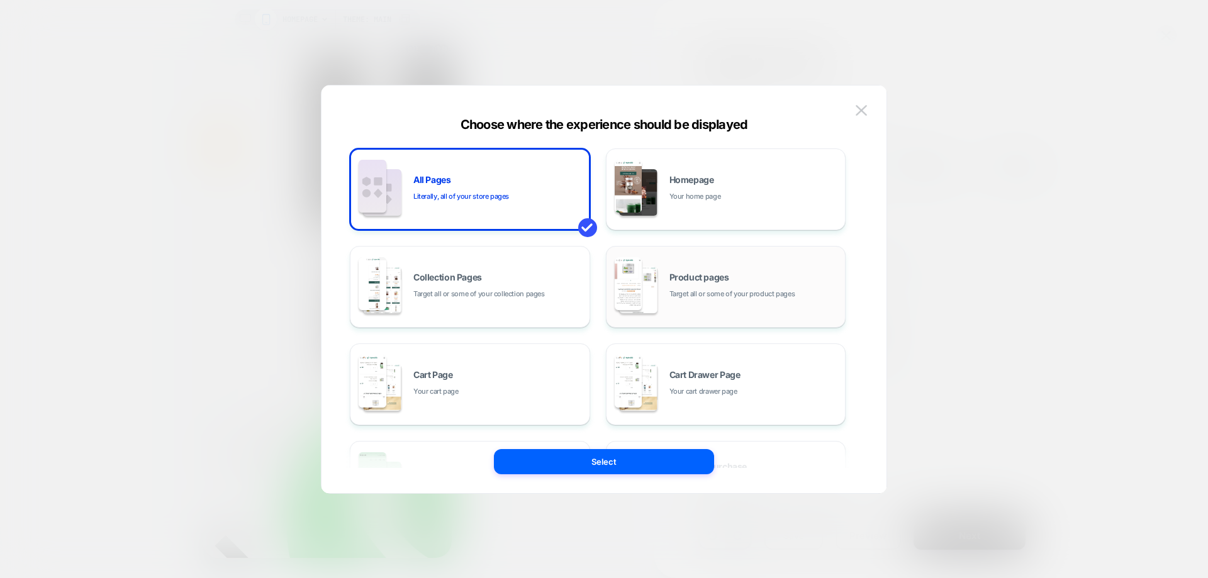
click at [725, 289] on span "Target all or some of your product pages" at bounding box center [733, 294] width 126 height 12
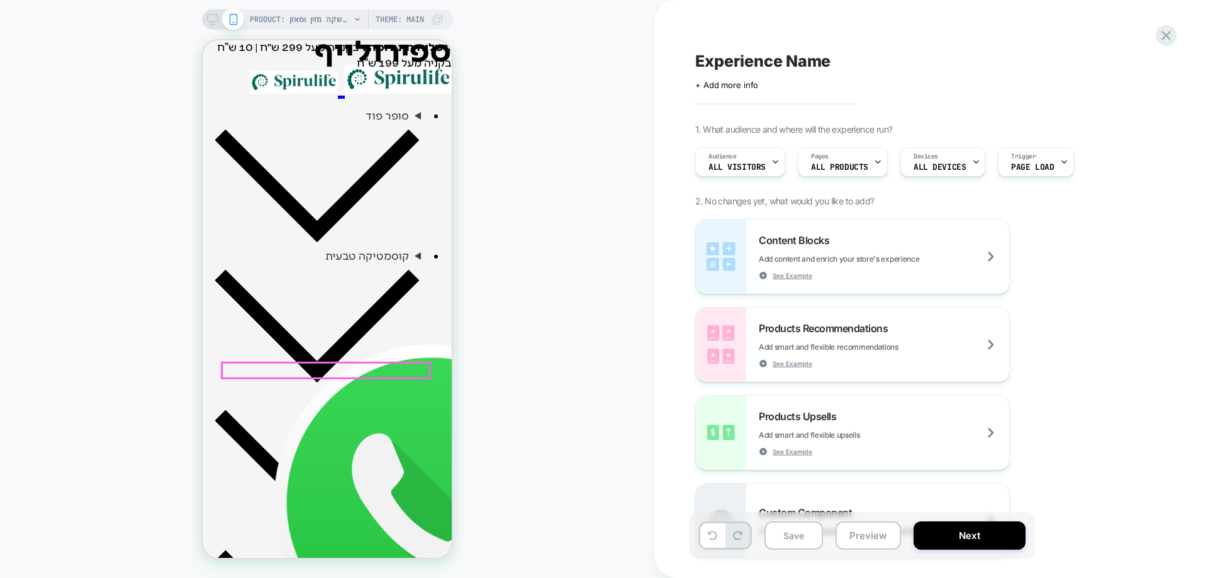
scroll to position [503, 0]
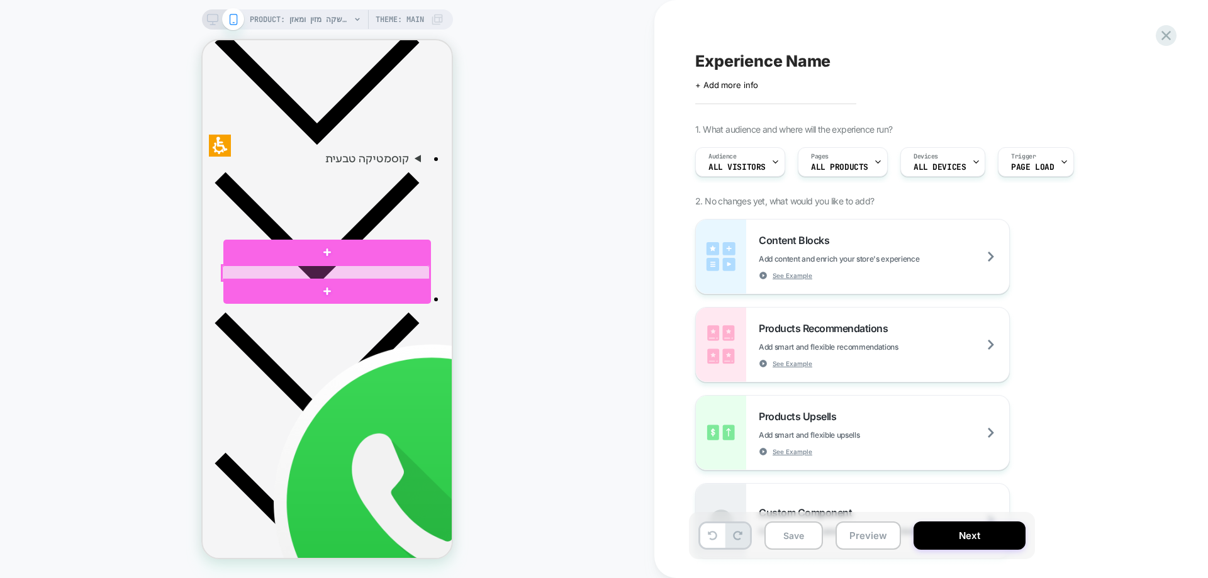
click at [325, 269] on div at bounding box center [326, 273] width 208 height 15
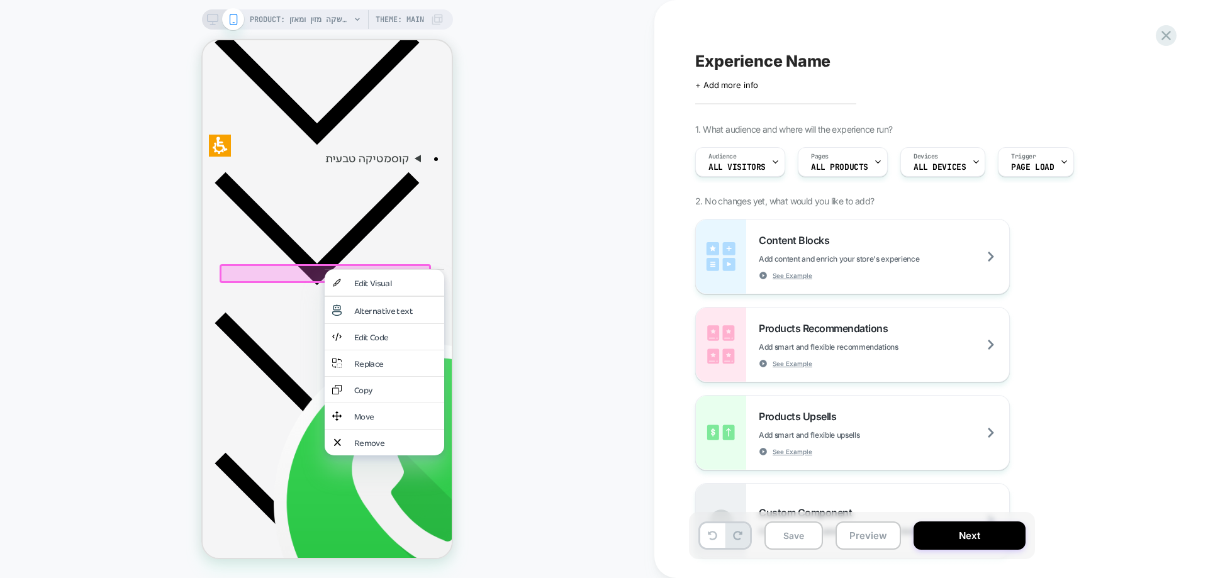
click at [506, 257] on div "PRODUCT: שוקומאקה | משקה מזין ומאזן PRODUCT: שוקומאקה | משקה מזין ומאזן Theme: …" at bounding box center [327, 289] width 654 height 553
click at [50, 306] on div "PRODUCT: שוקומאקה | משקה מזין ומאזן PRODUCT: שוקומאקה | משקה מזין ומאזן Theme: …" at bounding box center [327, 289] width 654 height 553
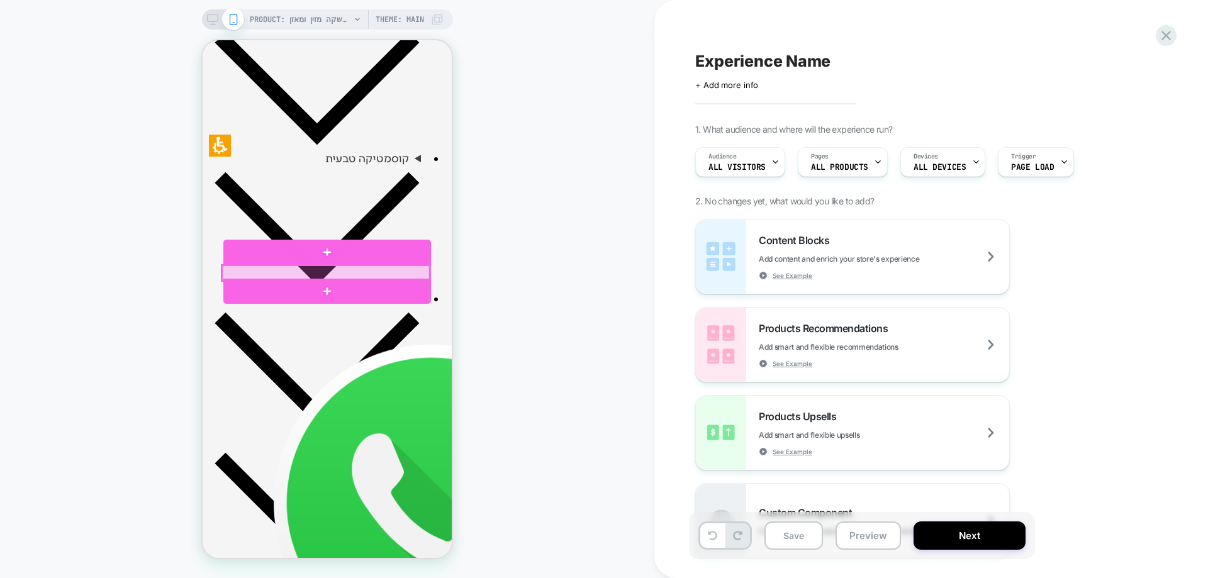
click at [361, 270] on div at bounding box center [326, 273] width 208 height 15
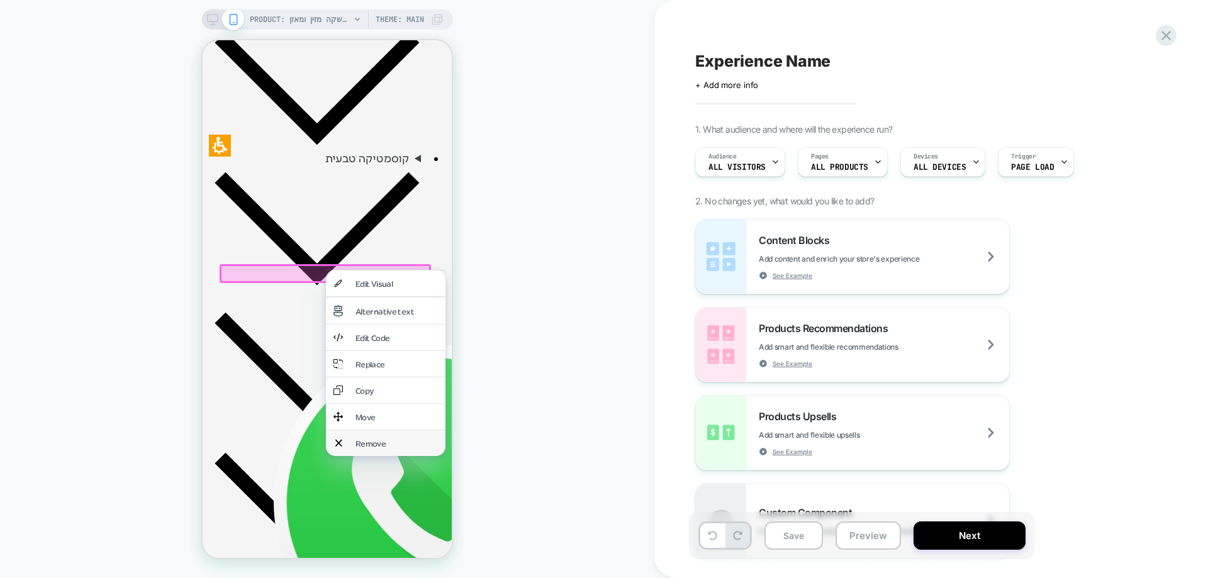
click at [402, 438] on div "Remove" at bounding box center [397, 443] width 82 height 11
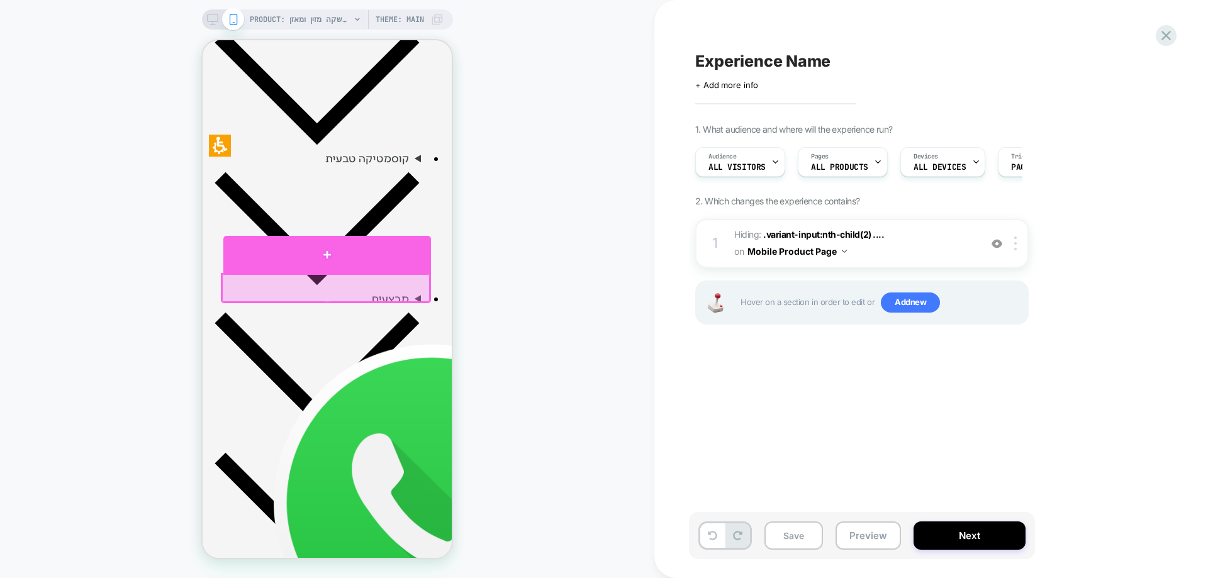
click at [351, 262] on div at bounding box center [327, 254] width 208 height 37
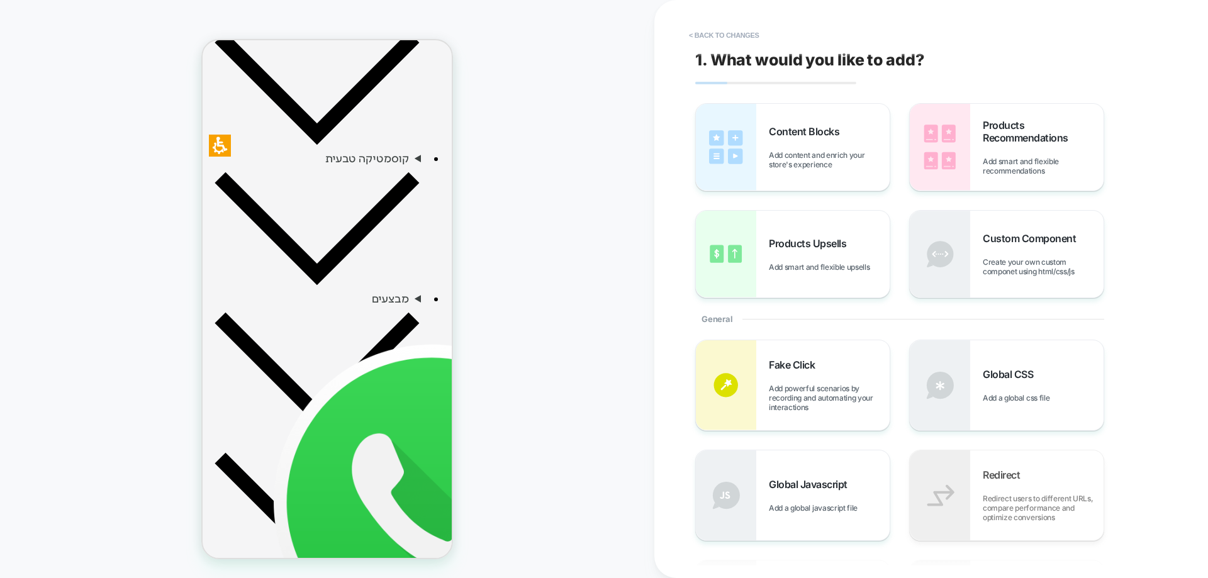
scroll to position [497, 0]
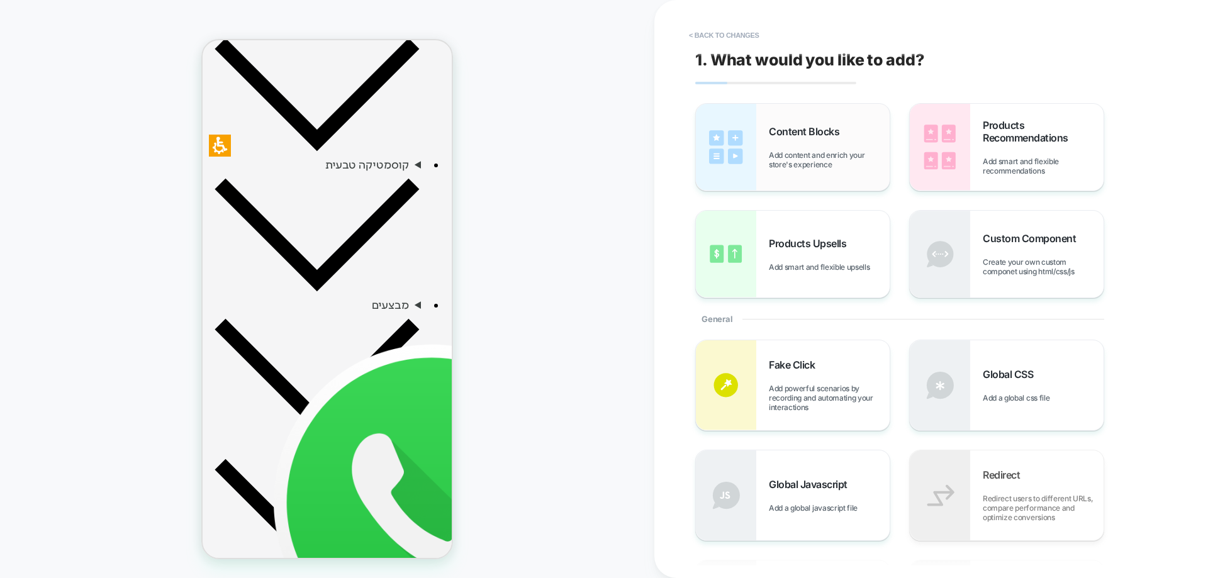
drag, startPoint x: 824, startPoint y: 126, endPoint x: 775, endPoint y: 155, distance: 56.4
click at [0, 0] on span "Content Blocks" at bounding box center [0, 0] width 0 height 0
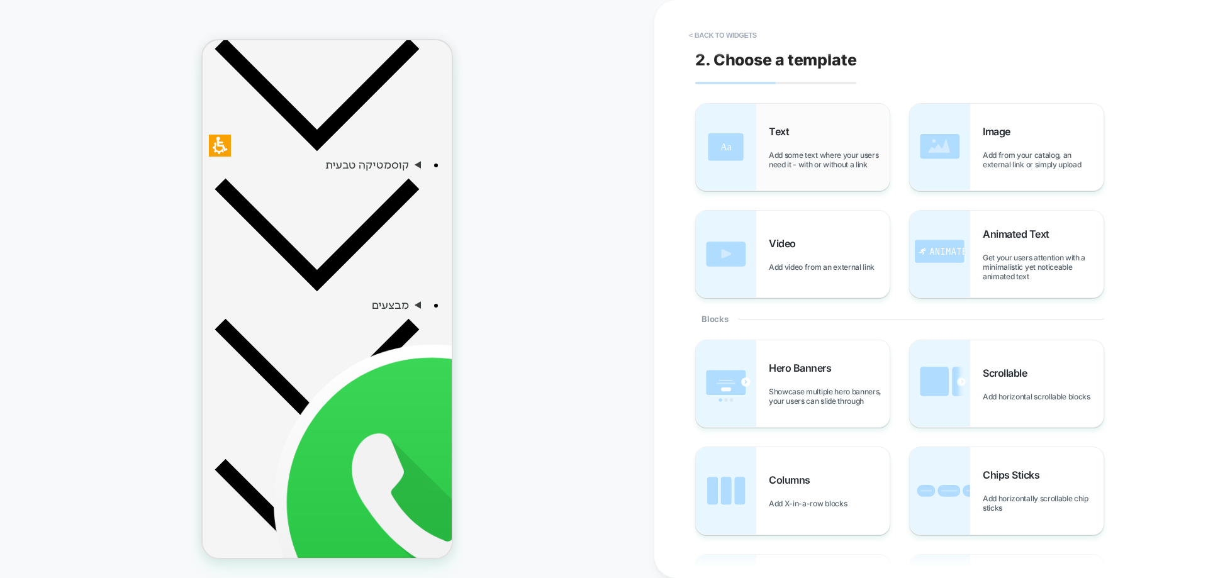
click at [809, 147] on div "Text Add some text where your users need it - with or without a link" at bounding box center [829, 147] width 121 height 44
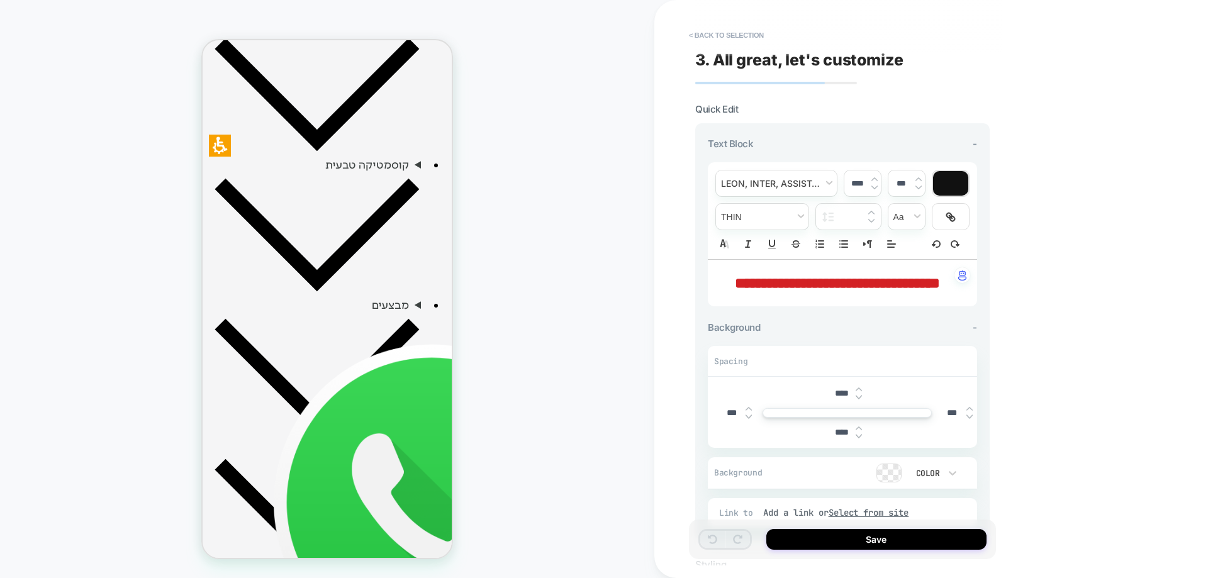
scroll to position [500, 0]
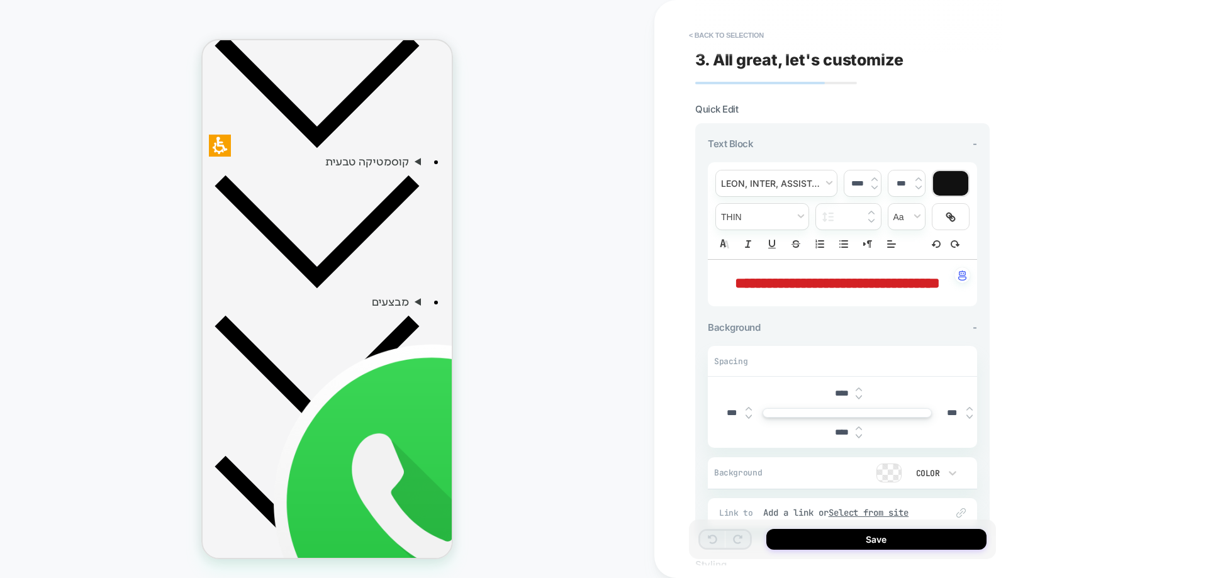
click at [874, 284] on span "**********" at bounding box center [837, 283] width 205 height 15
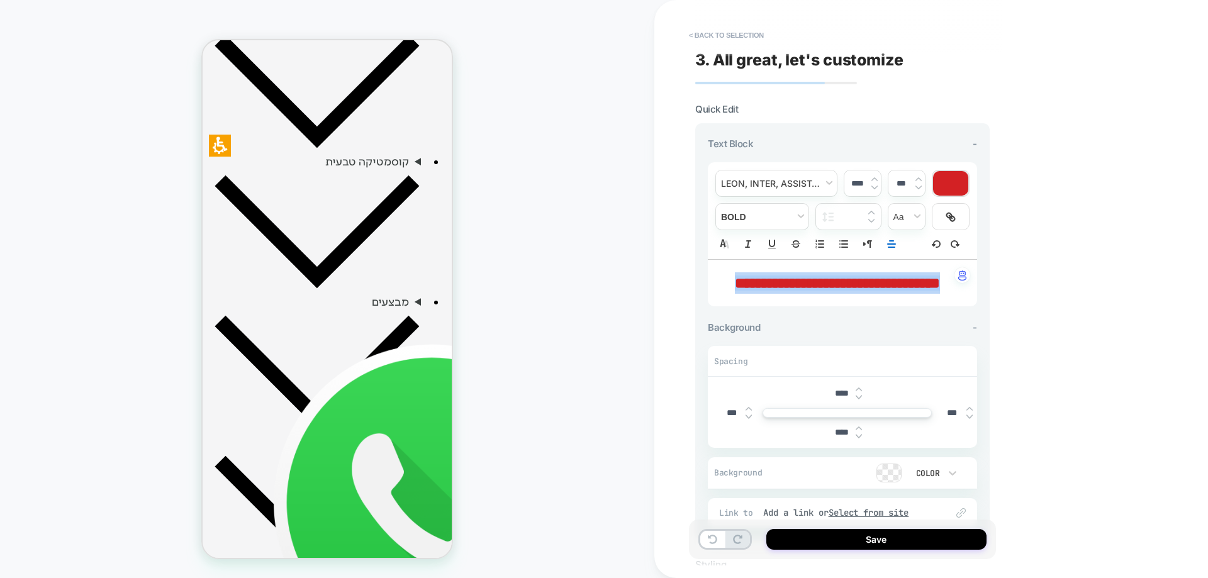
type input "****"
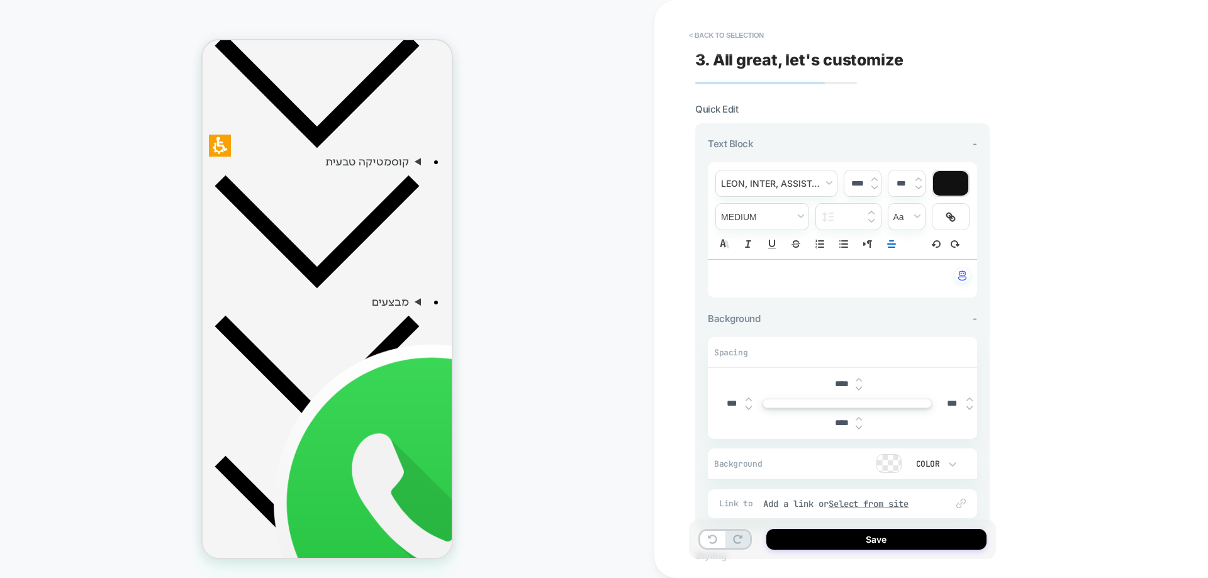
click at [828, 281] on p "﻿" at bounding box center [838, 278] width 235 height 13
click at [866, 542] on button "Save" at bounding box center [877, 539] width 220 height 21
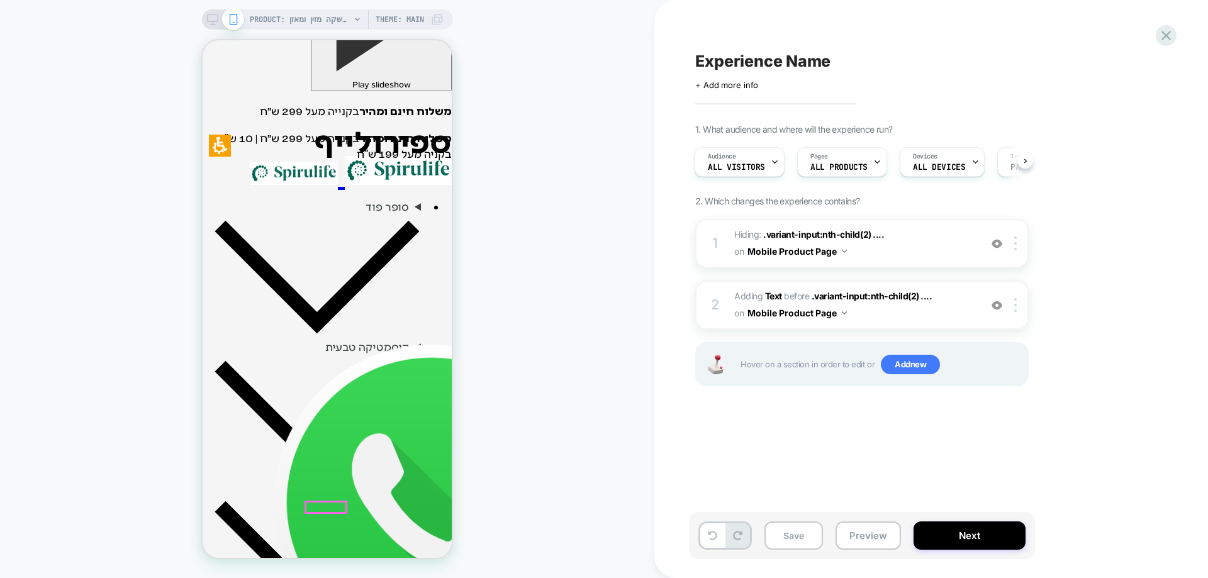
scroll to position [441, 0]
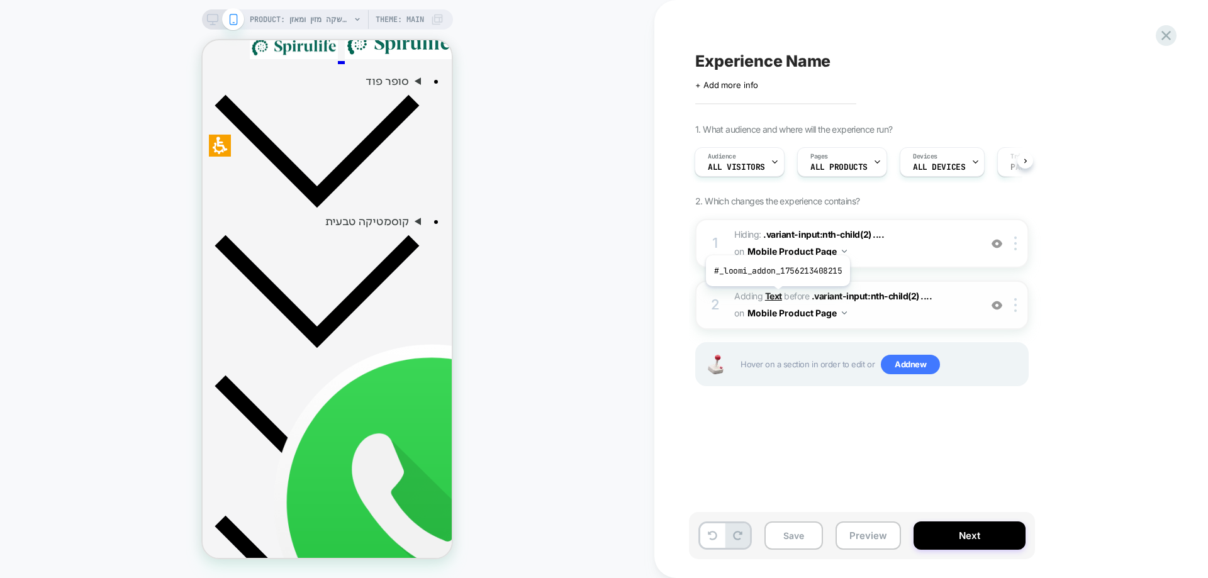
click at [777, 296] on b "Text" at bounding box center [773, 296] width 17 height 11
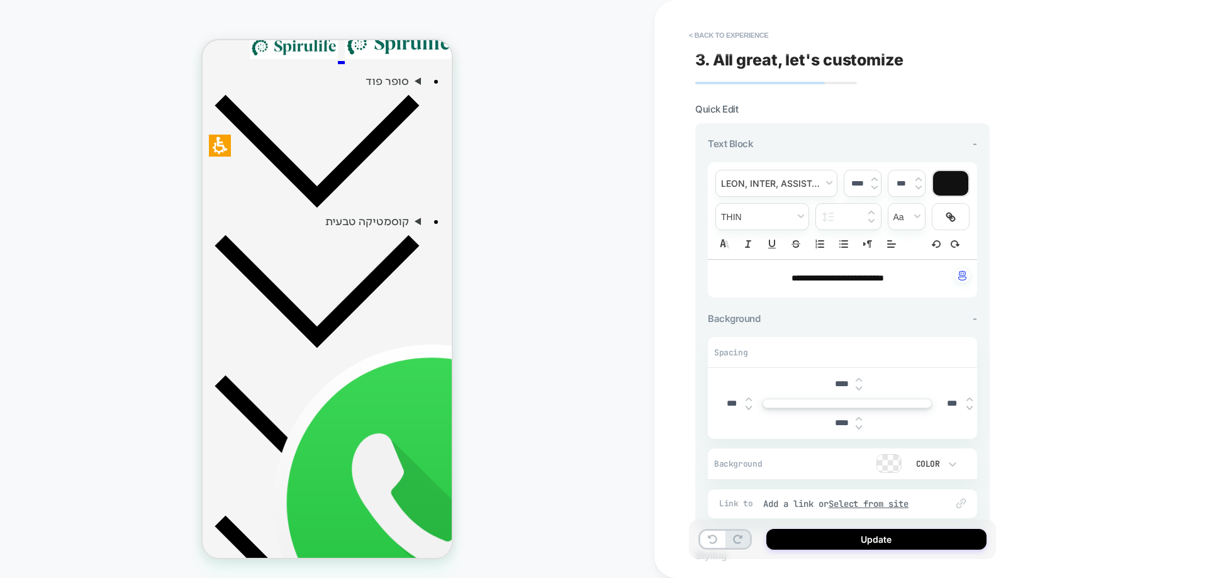
scroll to position [490, 0]
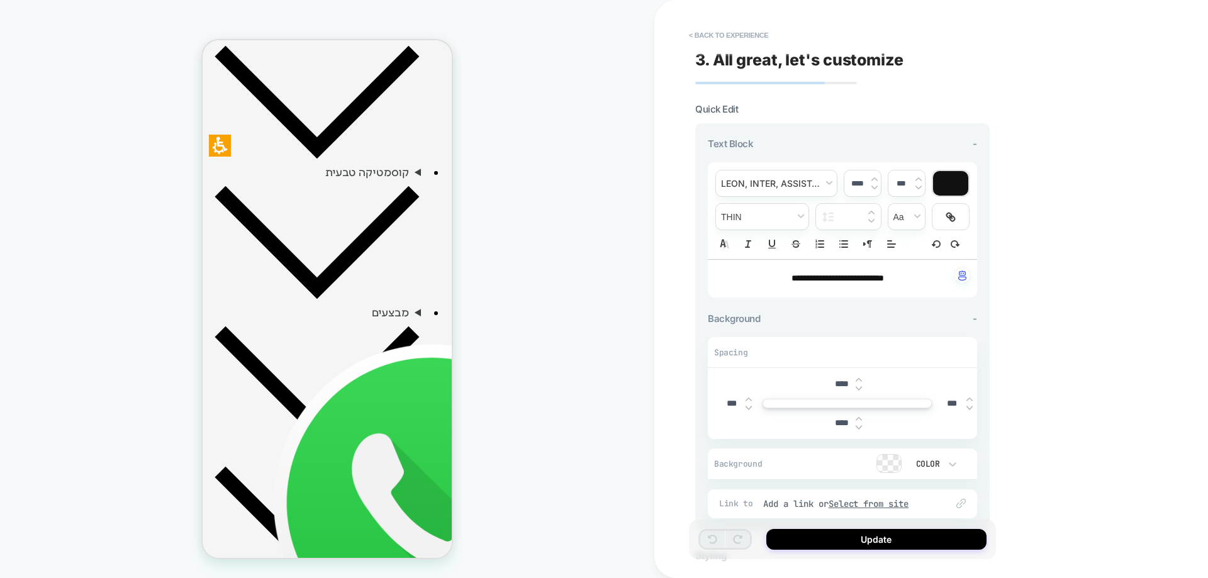
click at [848, 283] on span "**********" at bounding box center [838, 278] width 93 height 9
click at [846, 275] on span "**********" at bounding box center [838, 278] width 93 height 9
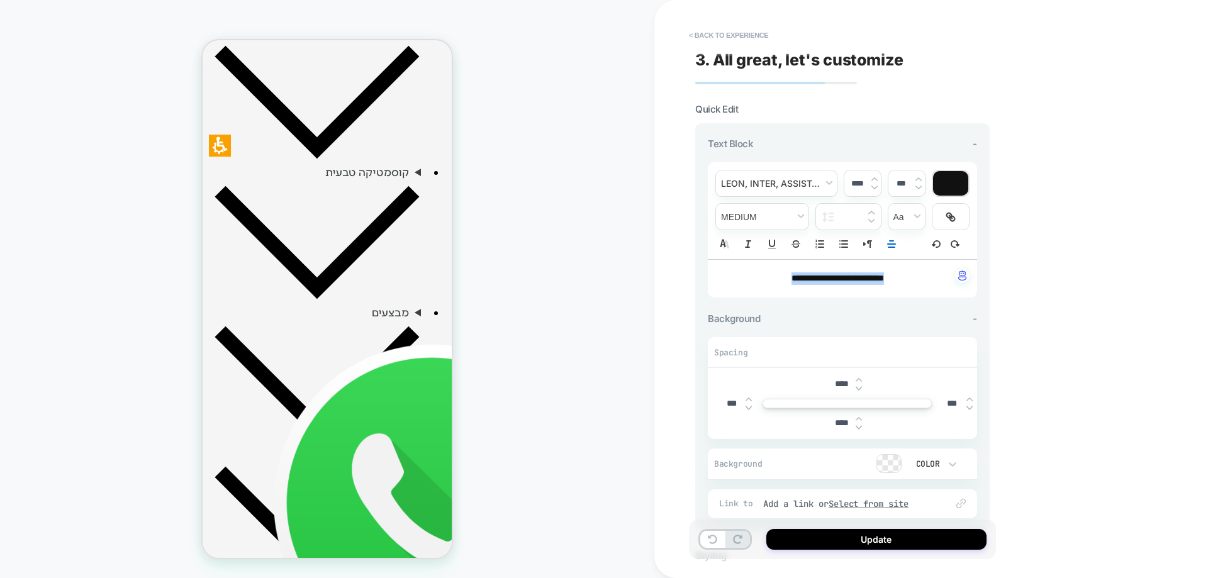
type input "****"
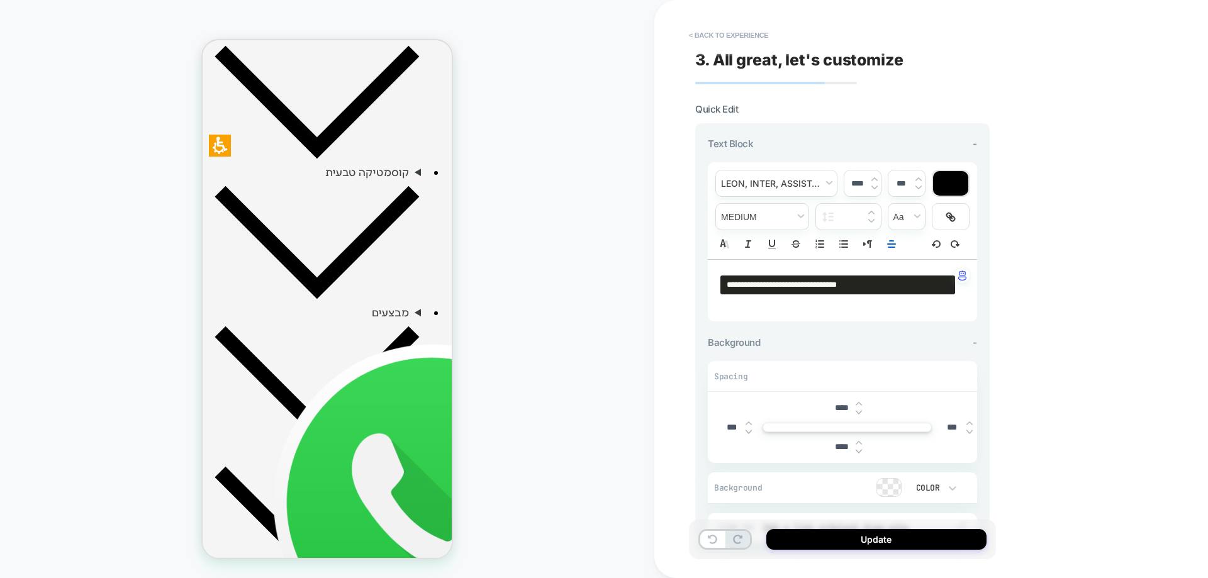
scroll to position [0, 0]
type input "*****"
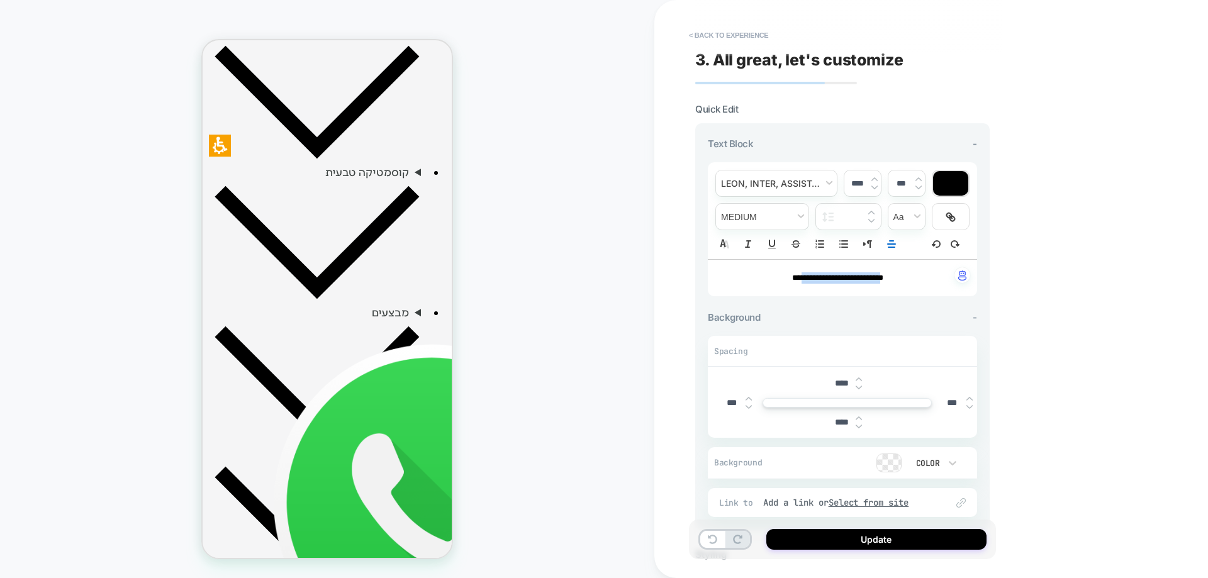
drag, startPoint x: 853, startPoint y: 287, endPoint x: 899, endPoint y: 288, distance: 45.9
click at [899, 288] on div "**********" at bounding box center [842, 278] width 269 height 37
click at [819, 286] on div "**********" at bounding box center [842, 278] width 269 height 37
drag, startPoint x: 801, startPoint y: 283, endPoint x: 858, endPoint y: 284, distance: 57.9
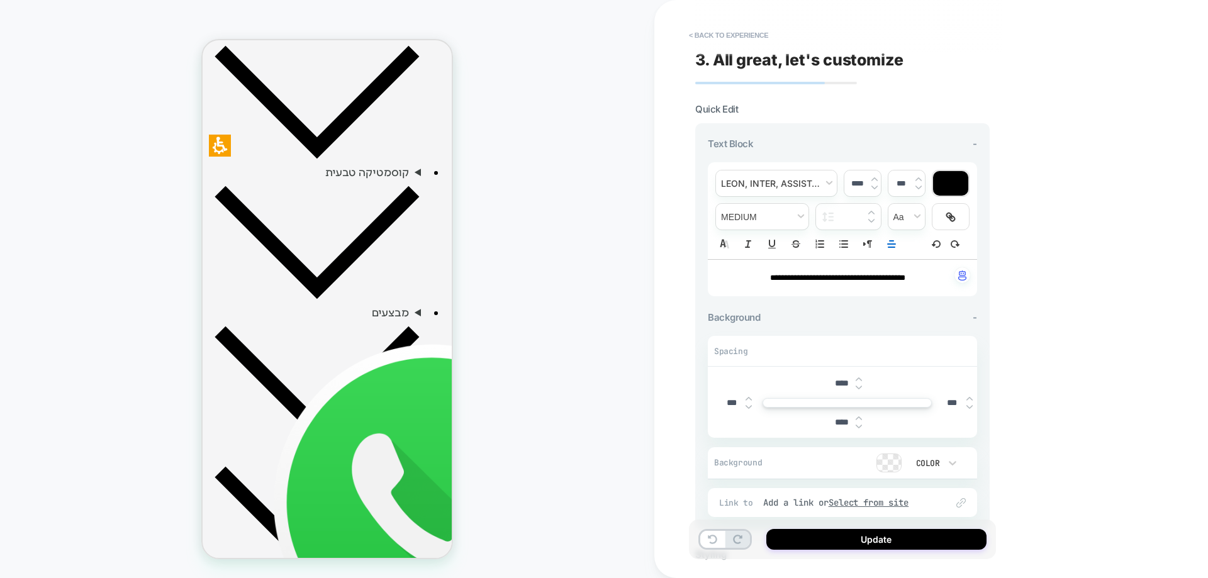
click at [0, 0] on img at bounding box center [0, 0] width 0 height 0
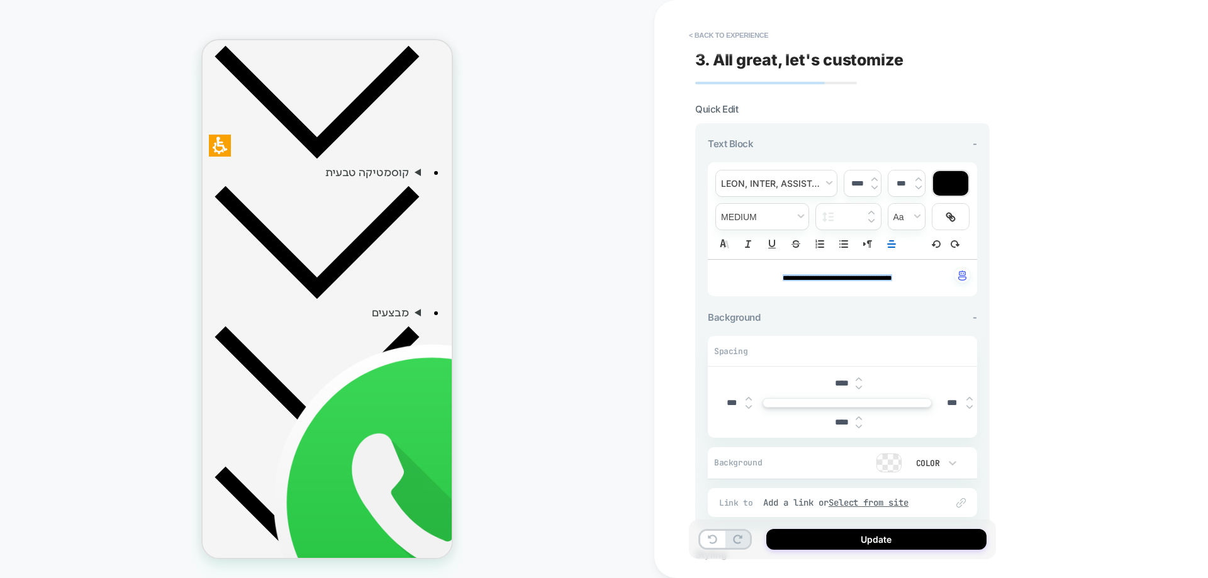
type input "****"
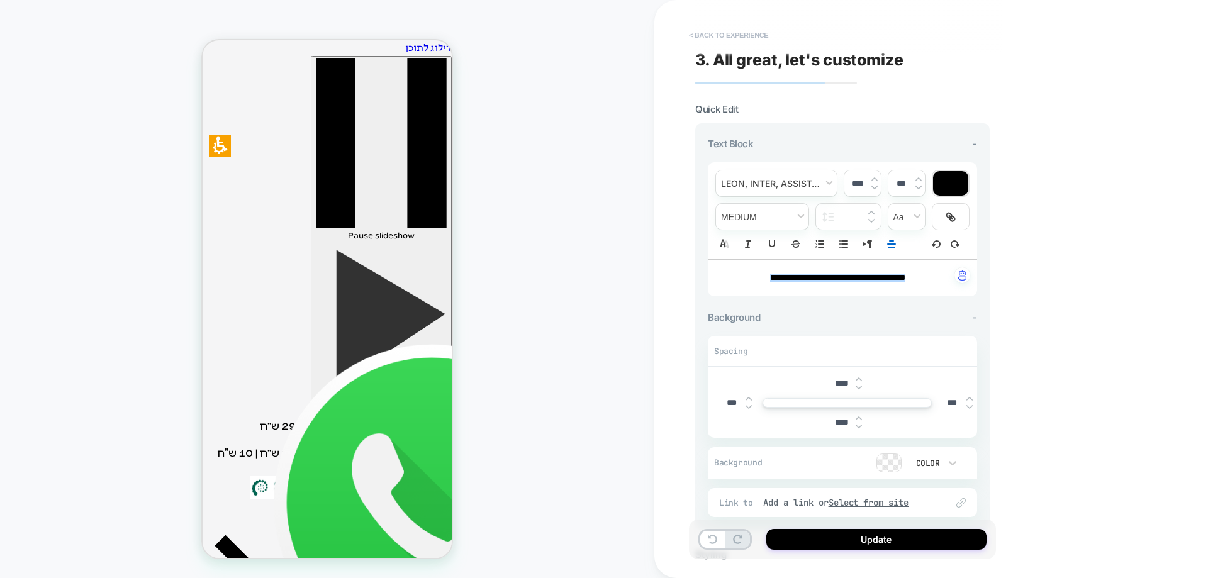
click at [741, 26] on button "< Back to experience" at bounding box center [729, 35] width 92 height 20
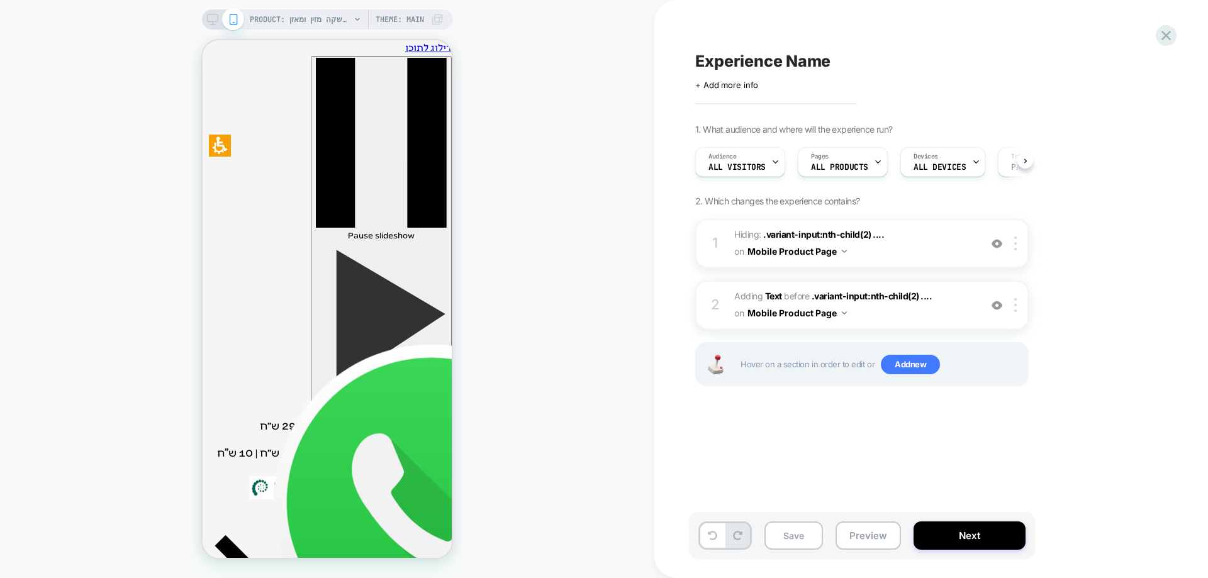
scroll to position [0, 1]
click at [1169, 35] on icon at bounding box center [1166, 35] width 17 height 17
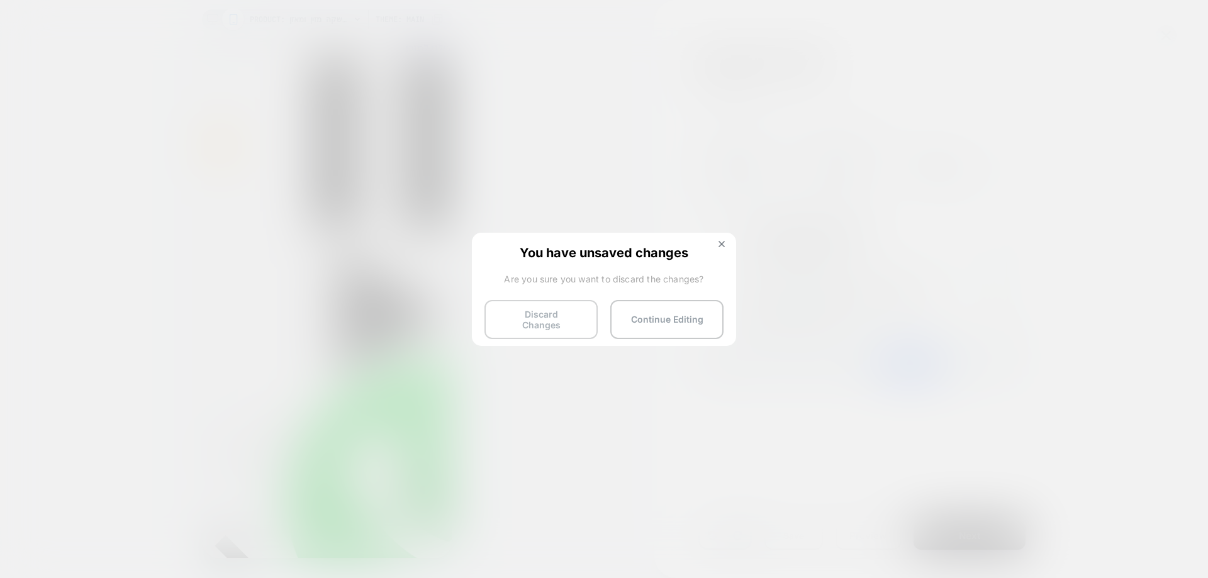
click at [570, 324] on button "Discard Changes" at bounding box center [541, 319] width 113 height 39
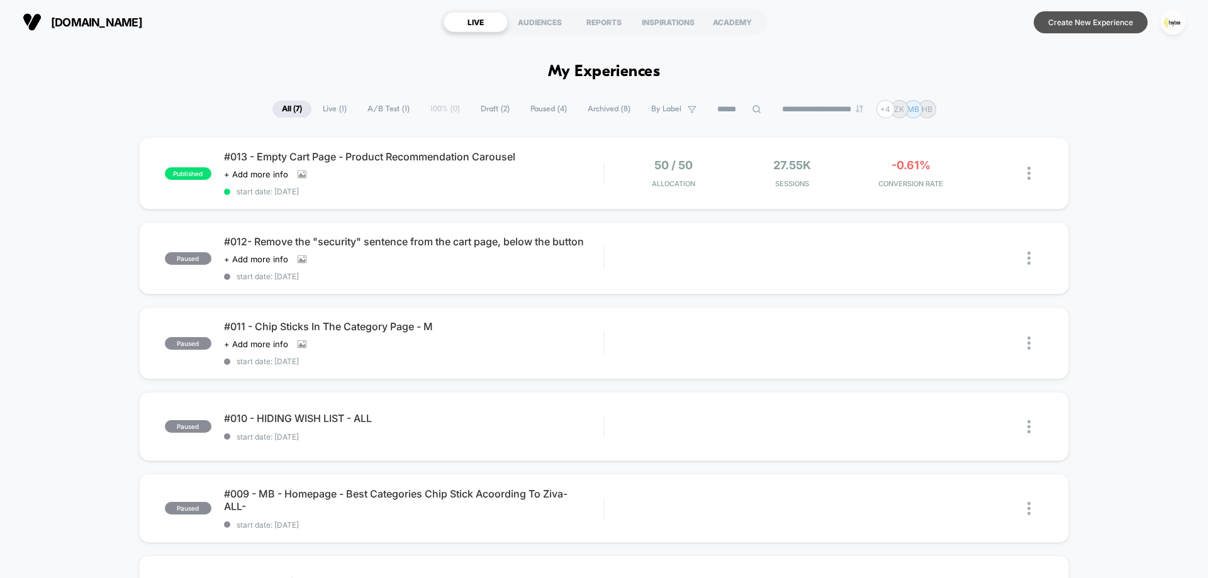
click at [1093, 23] on button "Create New Experience" at bounding box center [1091, 22] width 114 height 22
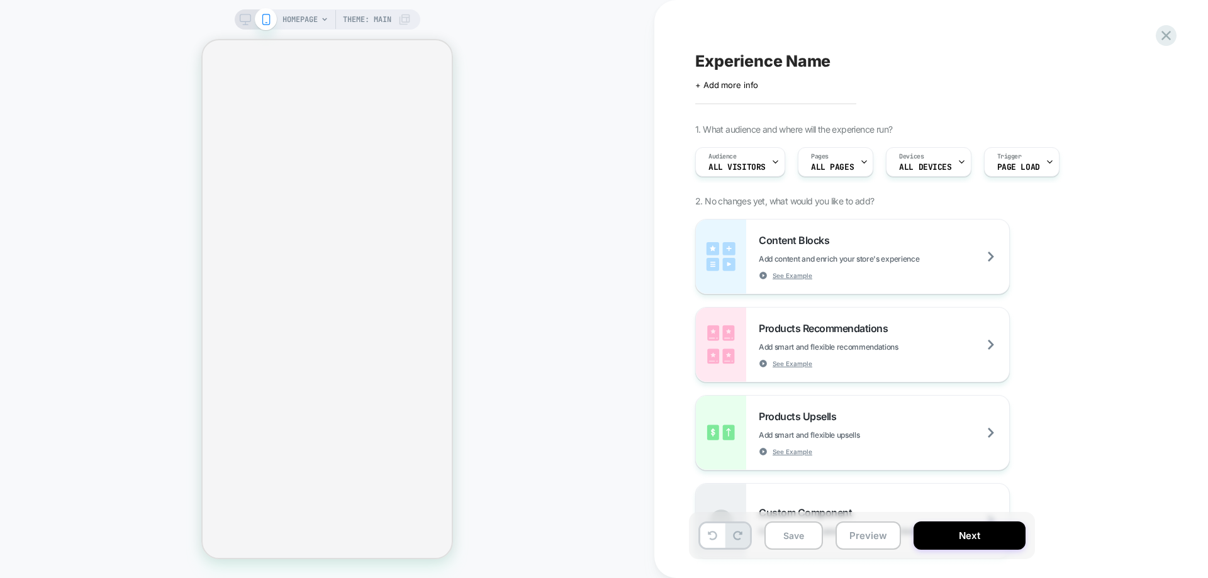
select select "**********"
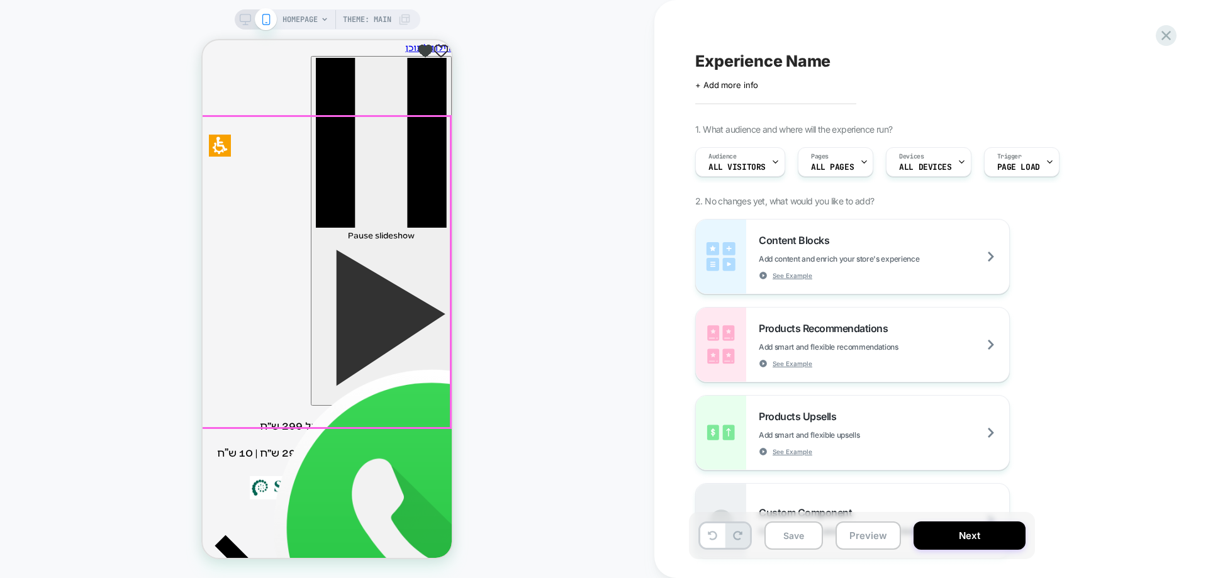
scroll to position [441, 0]
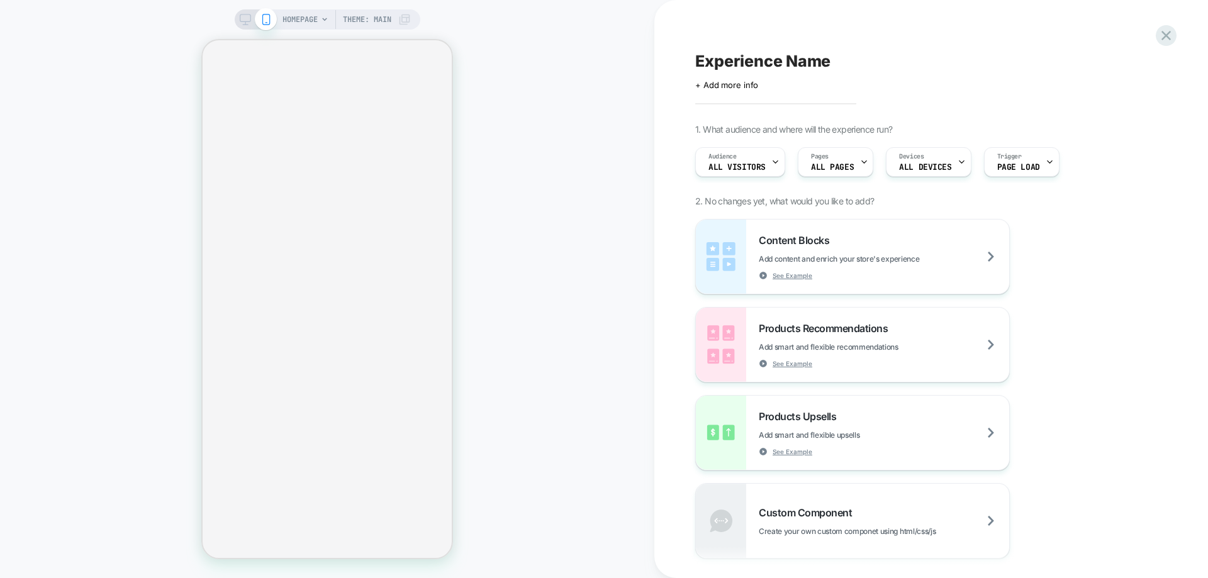
select select "**********"
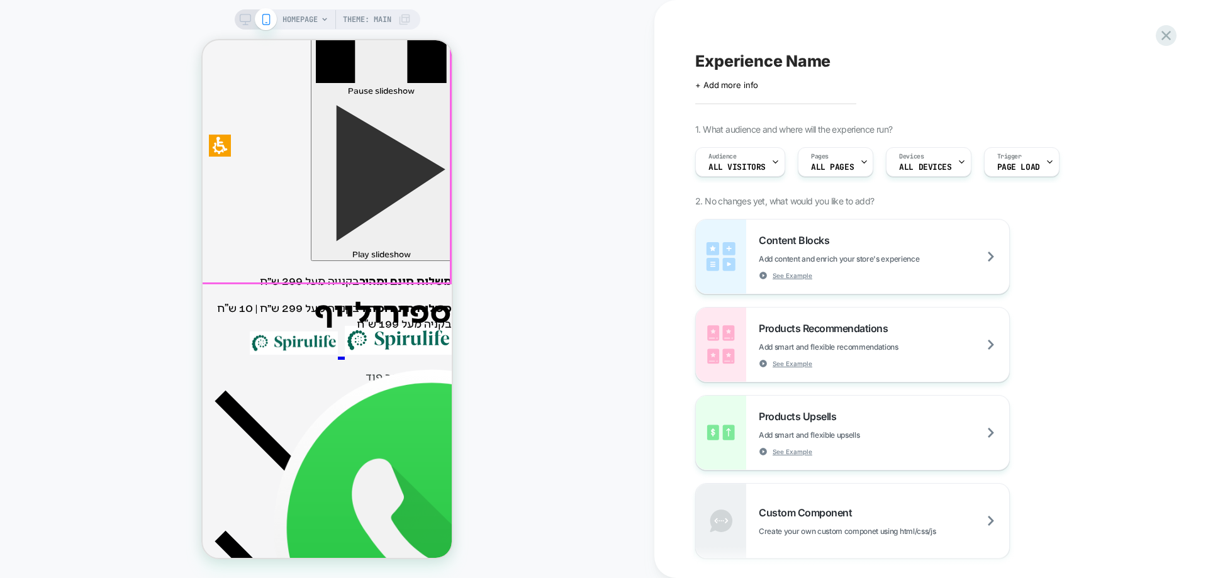
scroll to position [315, 0]
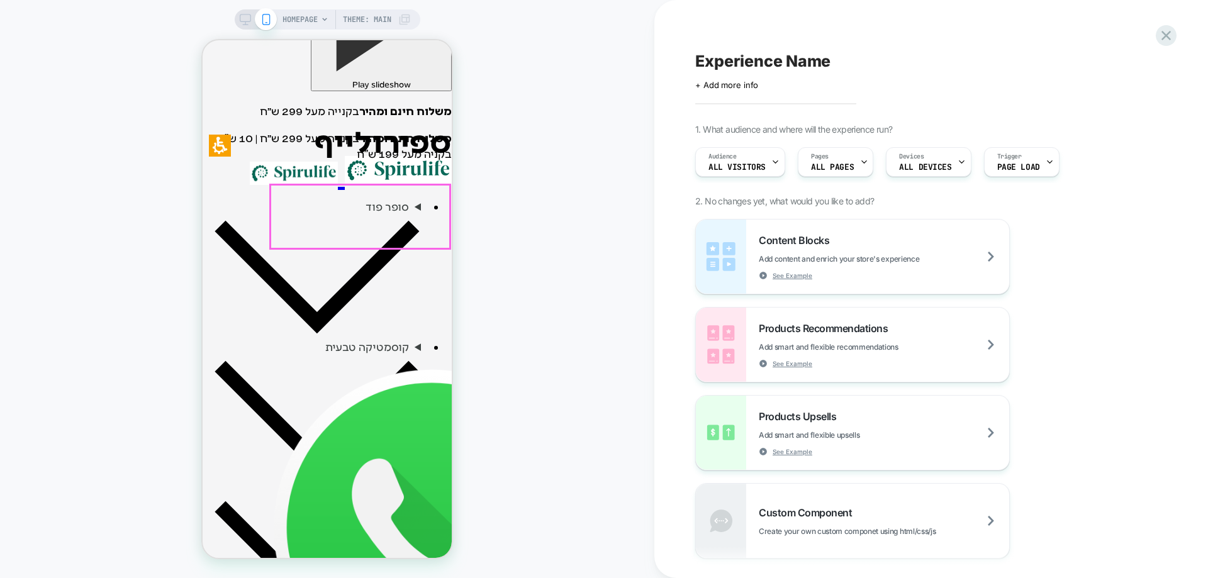
click at [312, 20] on span "HOMEPAGE" at bounding box center [300, 19] width 35 height 20
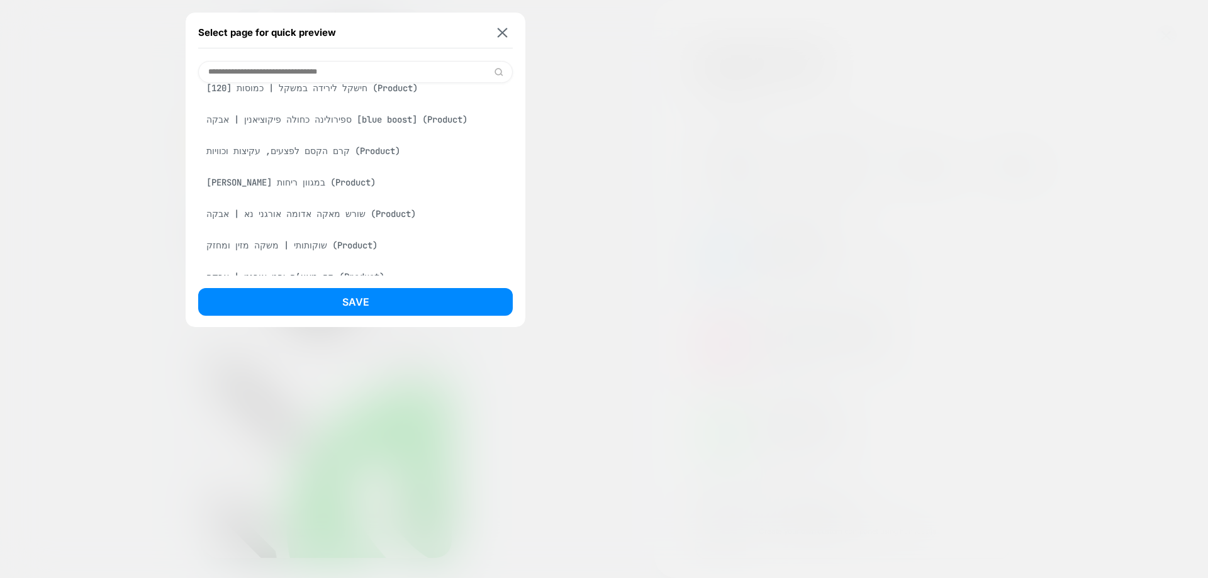
scroll to position [944, 0]
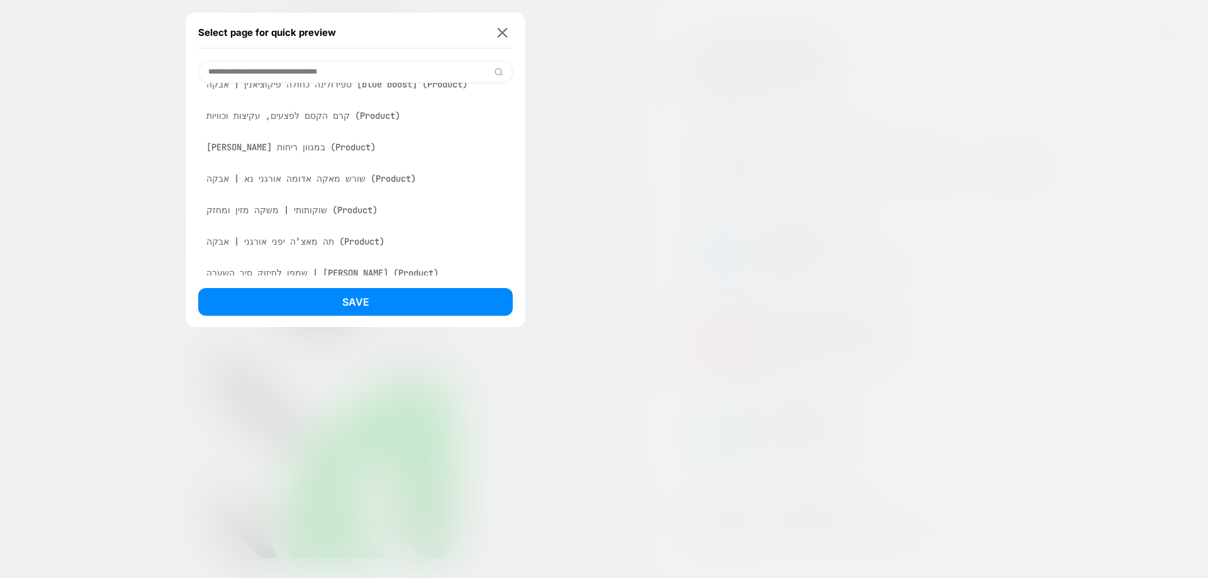
scroll to position [909, 0]
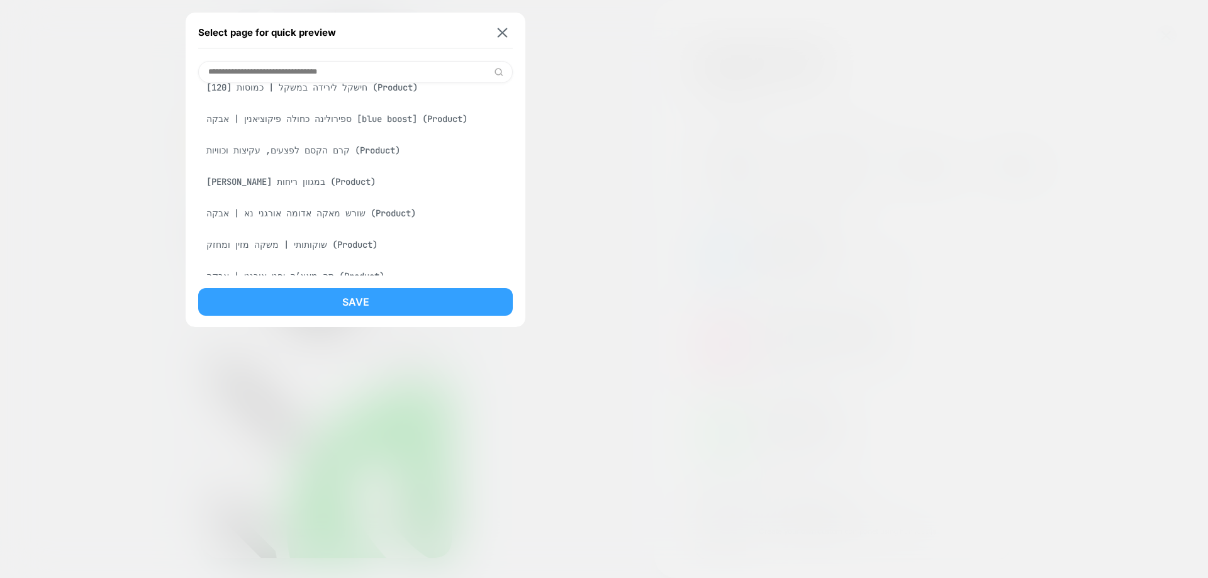
click at [359, 298] on button "Save" at bounding box center [355, 302] width 315 height 28
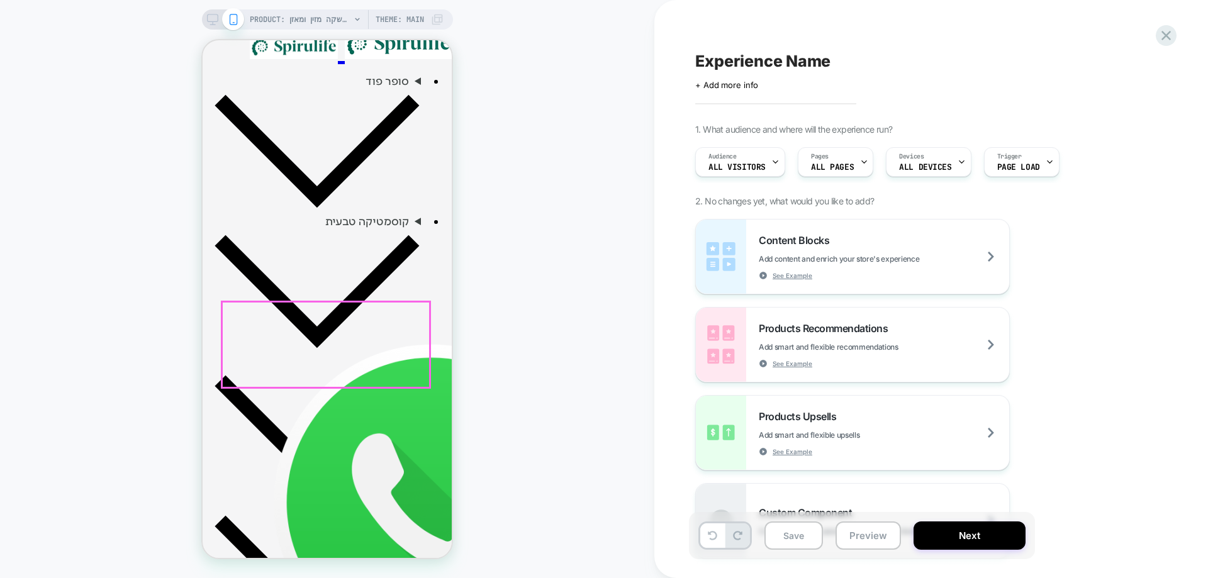
scroll to position [0, 0]
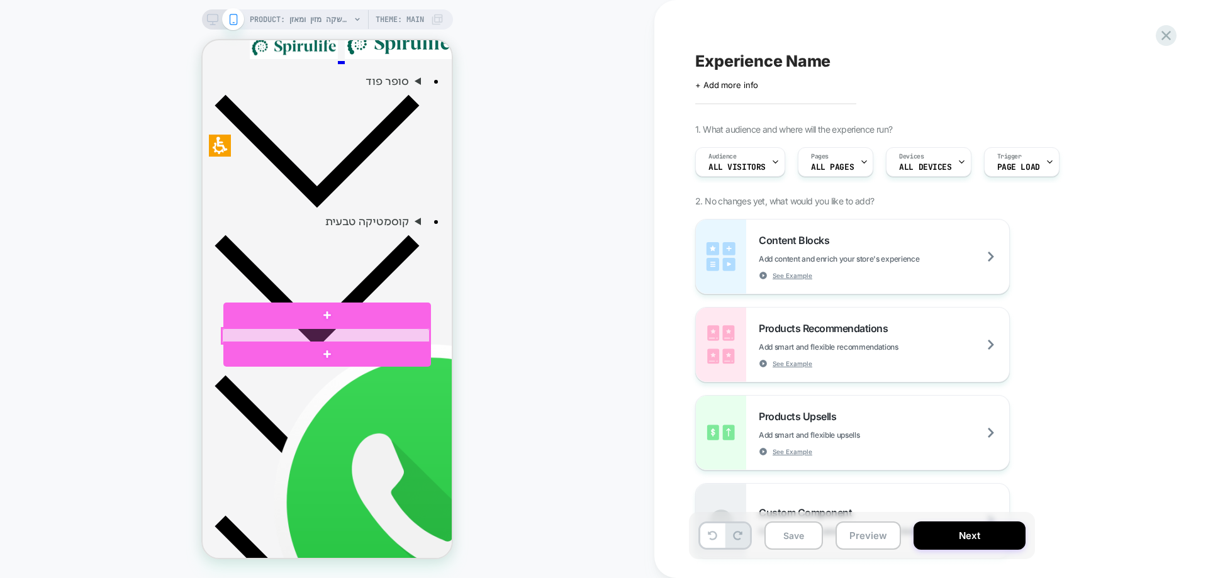
click at [357, 336] on div at bounding box center [326, 336] width 208 height 15
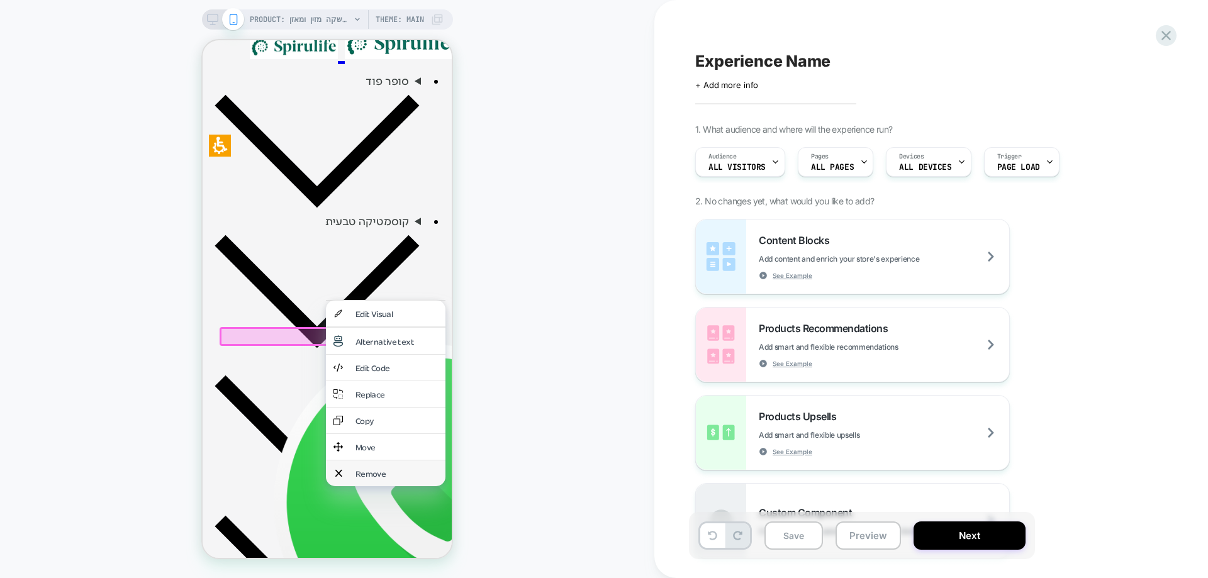
click at [370, 469] on div "Remove" at bounding box center [397, 473] width 82 height 11
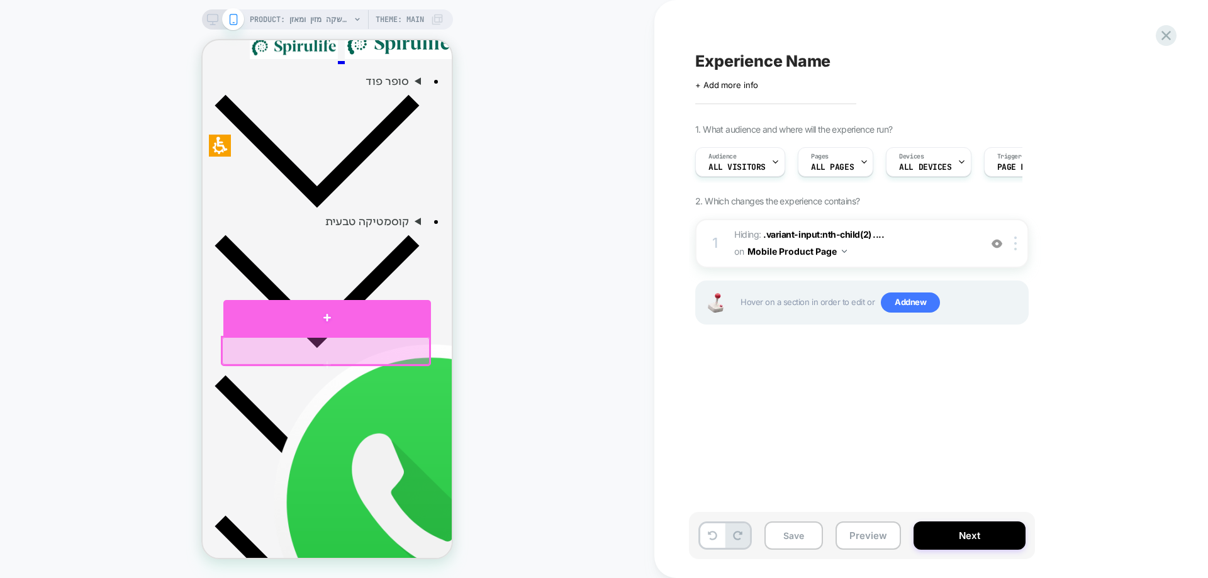
click at [337, 320] on div at bounding box center [327, 318] width 208 height 37
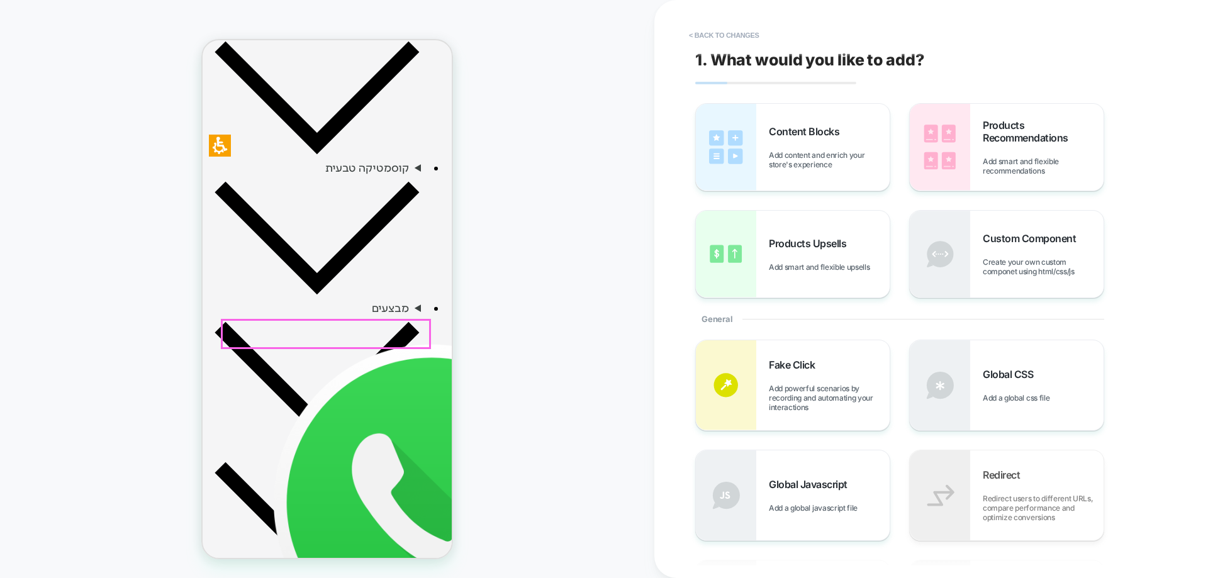
scroll to position [497, 0]
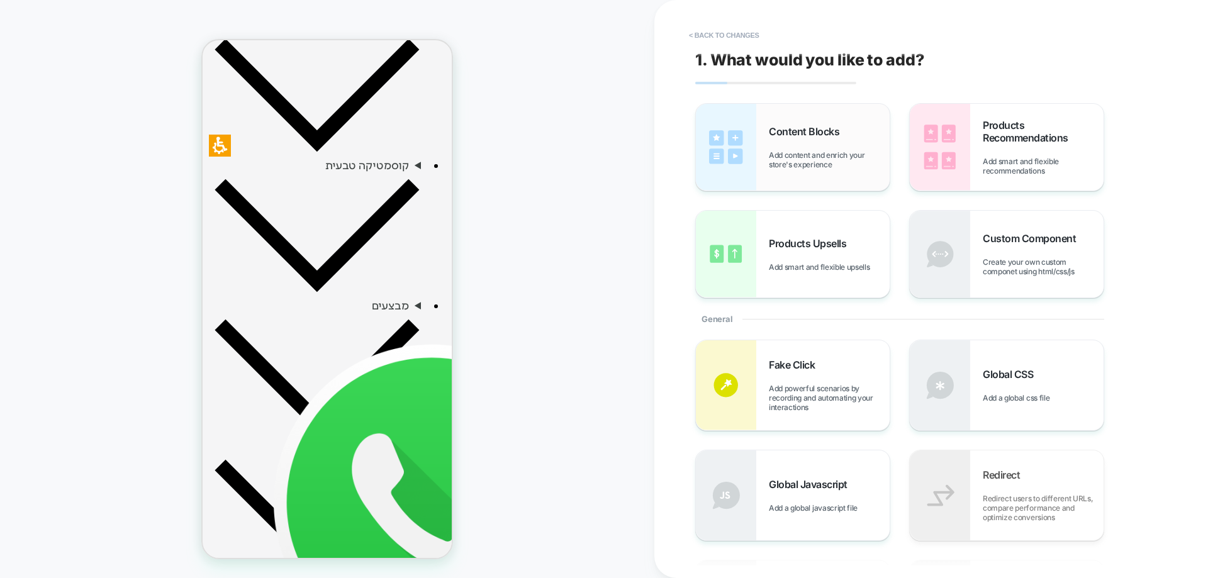
click at [781, 145] on div "Content Blocks Add content and enrich your store's experience" at bounding box center [829, 147] width 121 height 44
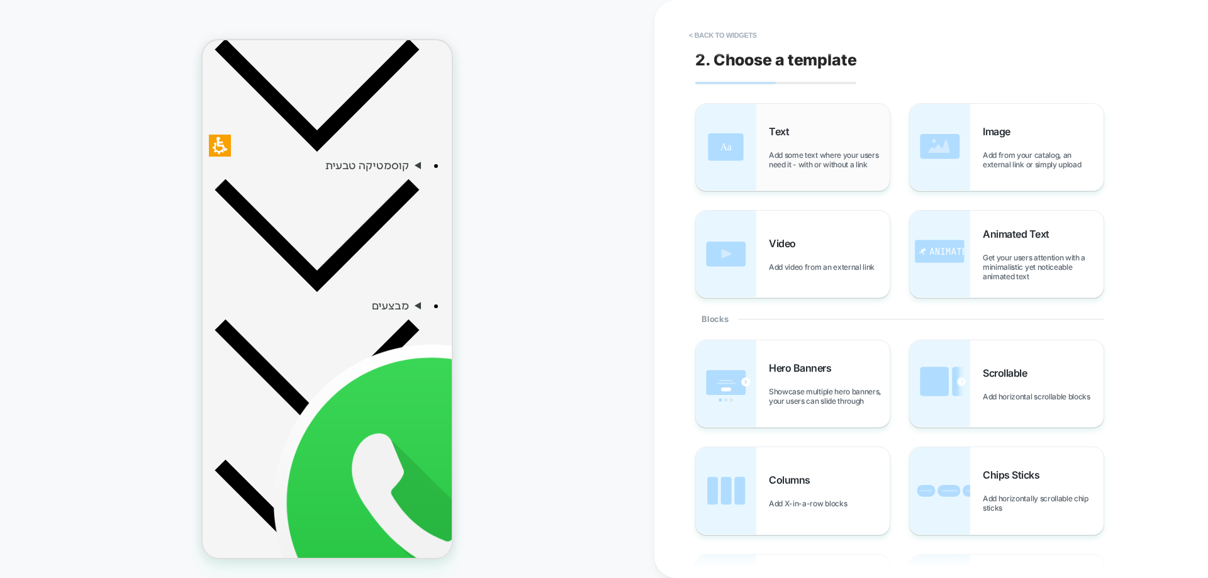
click at [782, 150] on span "Add some text where your users need it - with or without a link" at bounding box center [829, 159] width 121 height 19
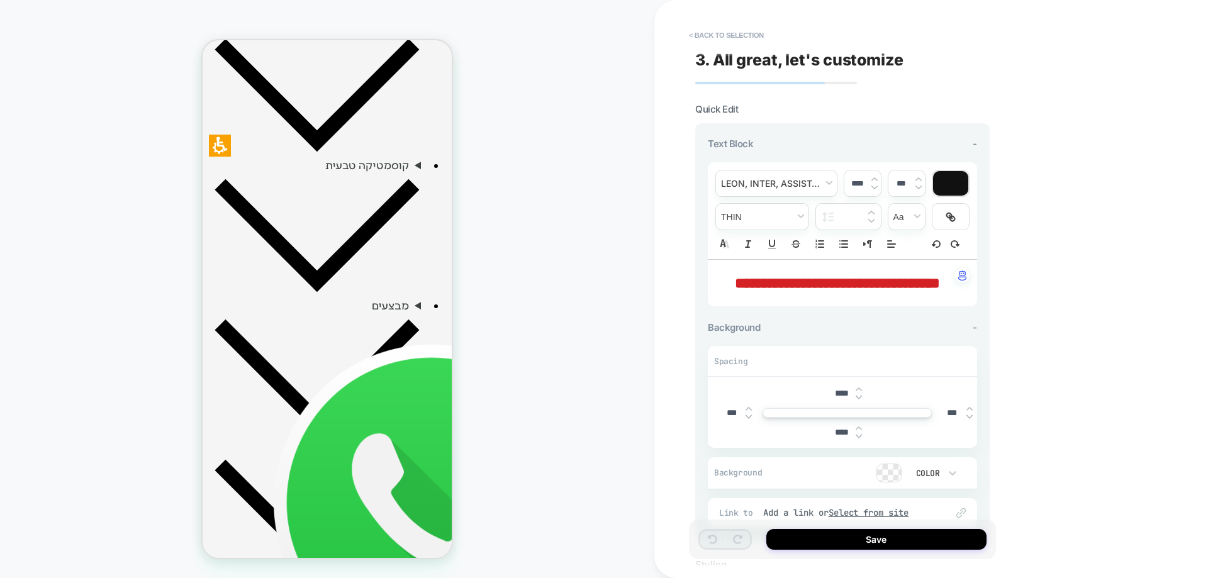
scroll to position [556, 0]
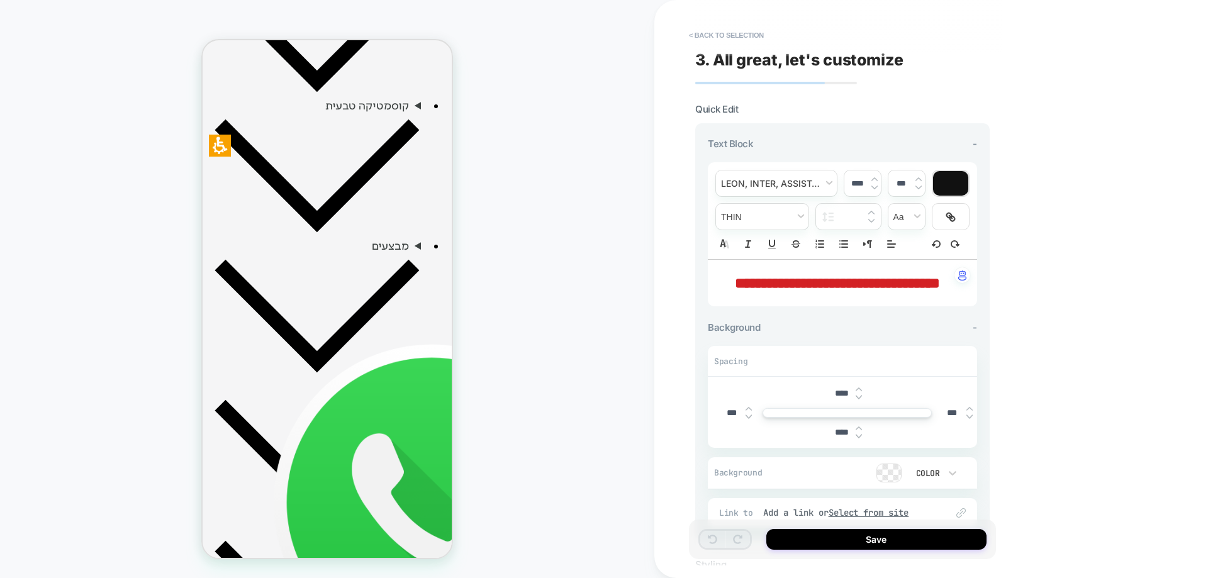
click at [857, 277] on span "**********" at bounding box center [837, 283] width 205 height 15
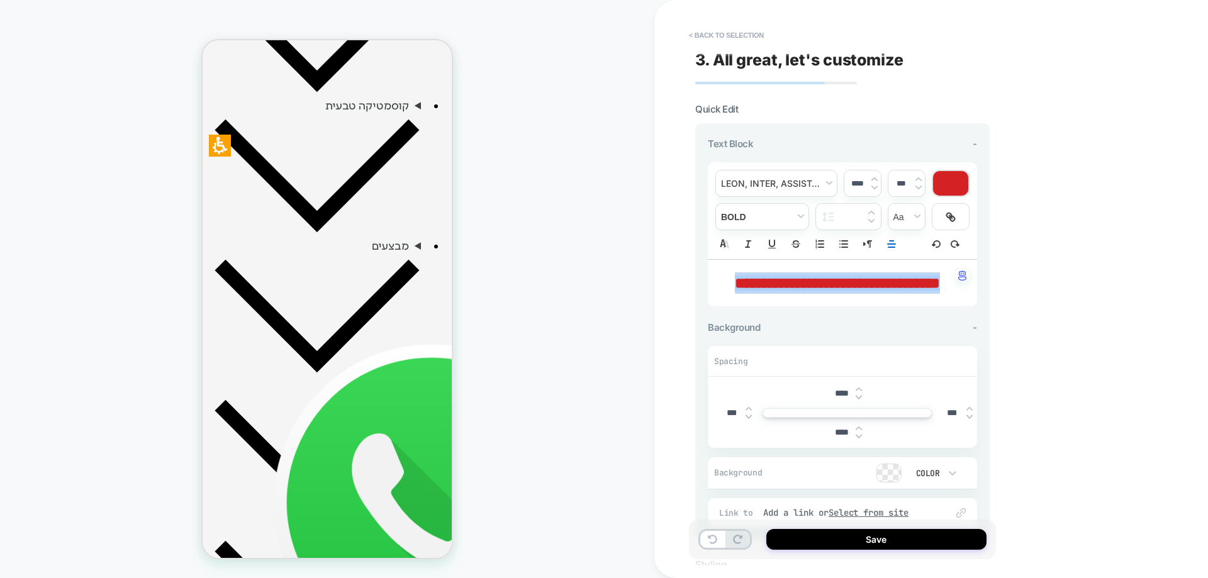
type input "****"
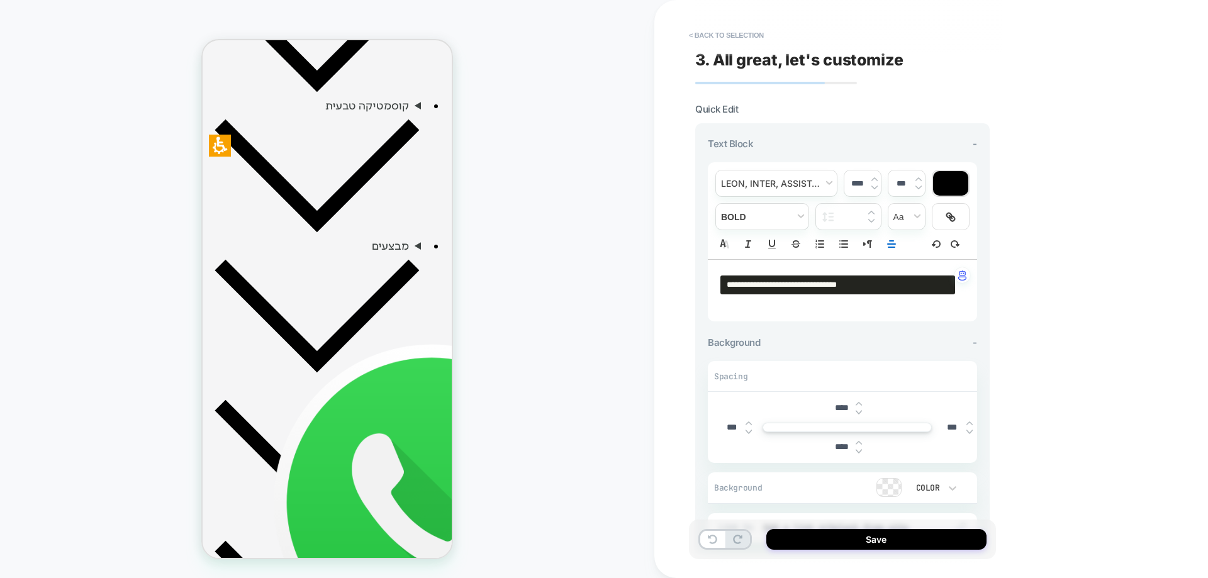
click at [855, 284] on pre "**********" at bounding box center [838, 285] width 235 height 19
type input "*****"
type input "****"
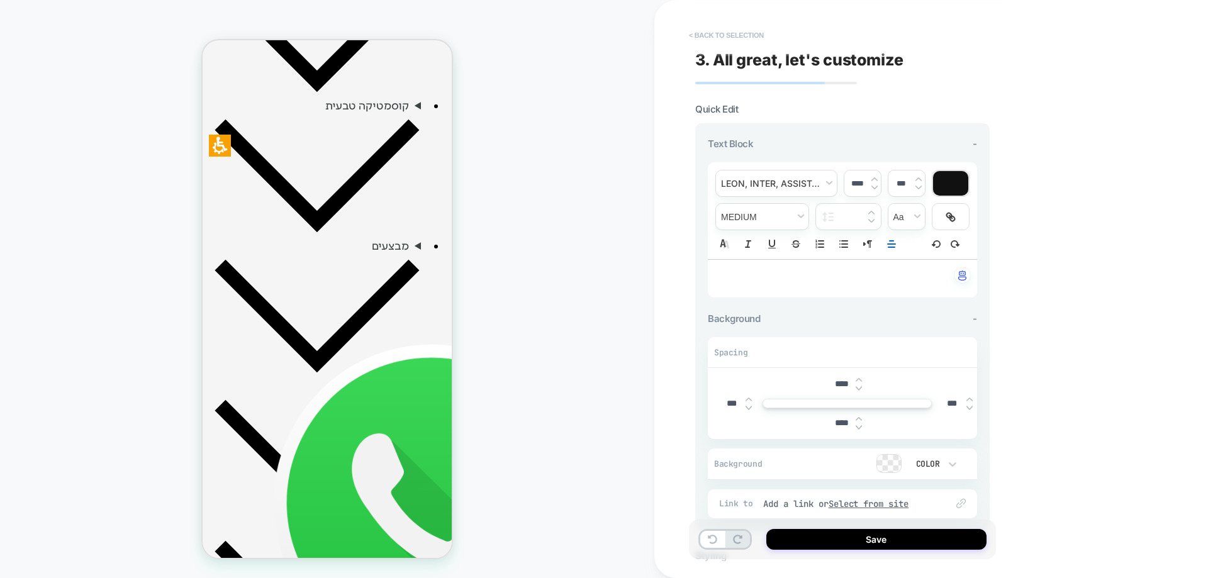
click at [712, 29] on button "< Back to selection" at bounding box center [726, 35] width 87 height 20
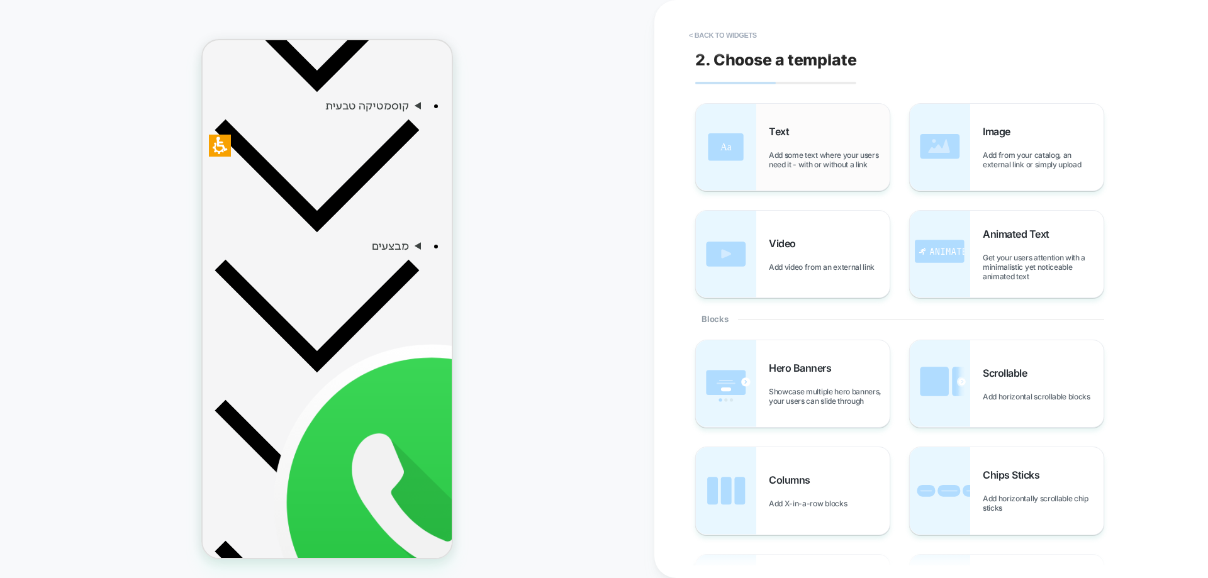
click at [768, 134] on div "Text Add some text where your users need it - with or without a link" at bounding box center [793, 147] width 194 height 87
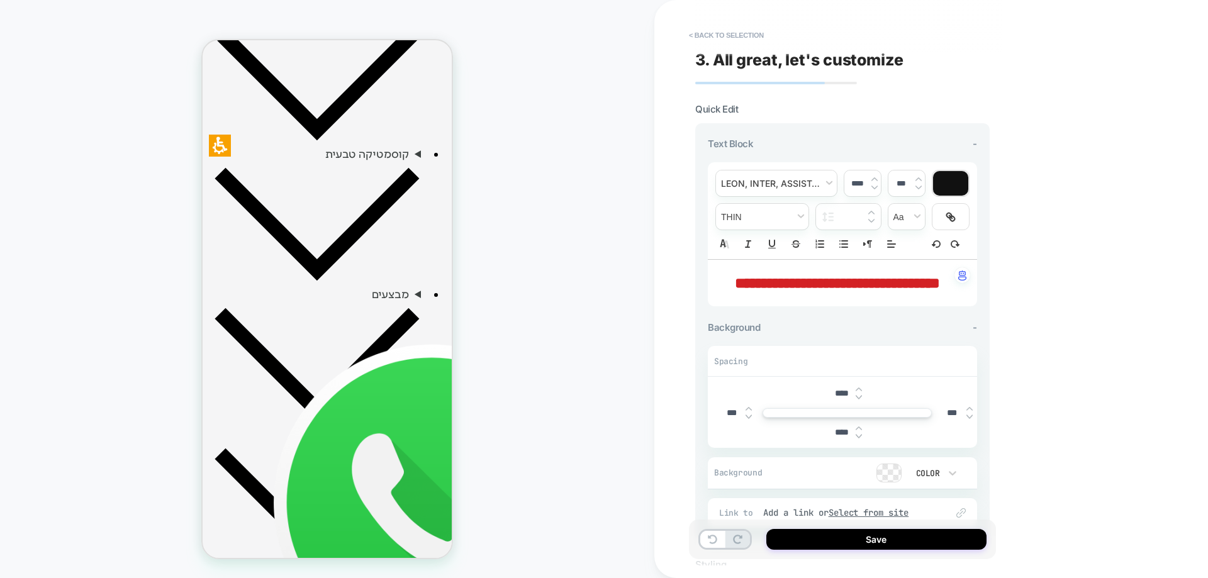
scroll to position [500, 0]
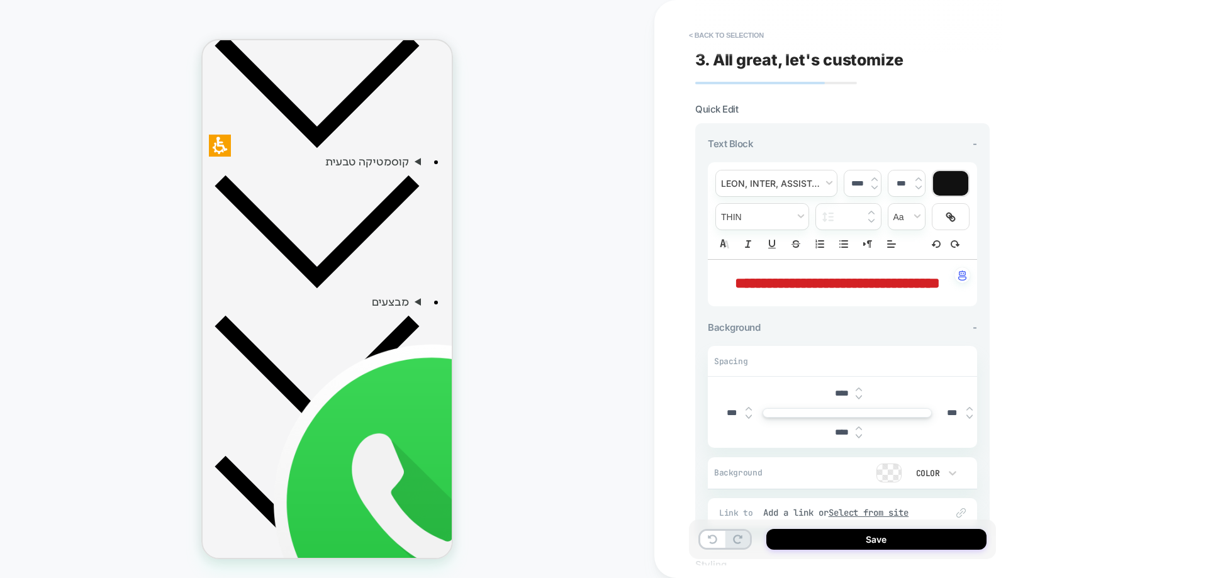
click at [807, 284] on span "**********" at bounding box center [837, 283] width 205 height 15
type input "****"
click at [807, 284] on span "**********" at bounding box center [837, 283] width 205 height 15
click at [807, 284] on span "**********" at bounding box center [838, 283] width 177 height 15
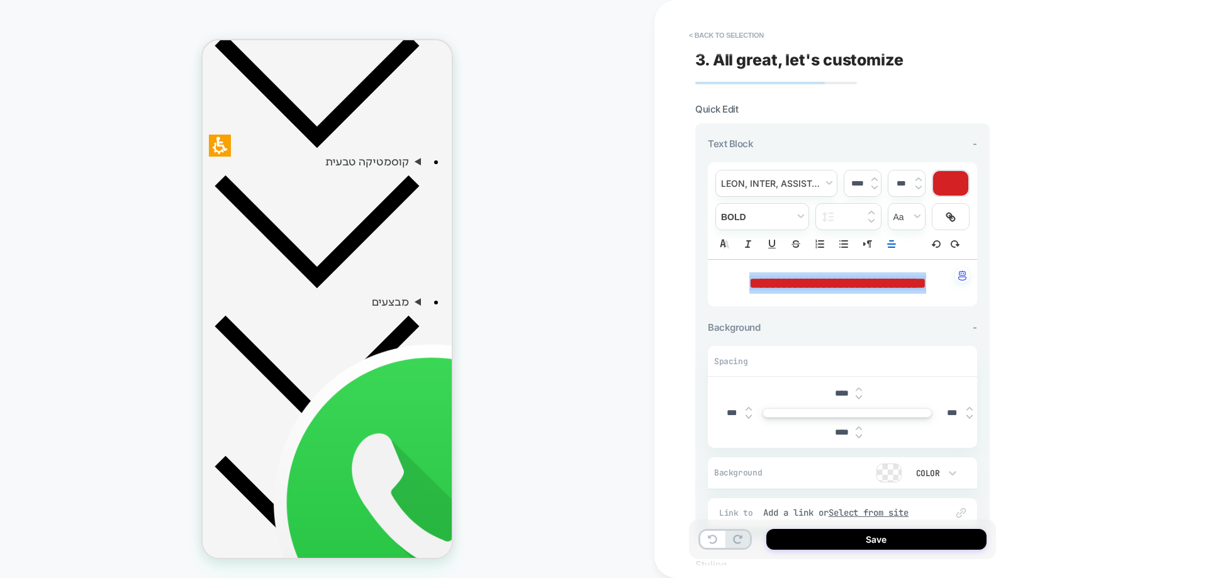
click at [0, 0] on span "****" at bounding box center [0, 0] width 0 height 0
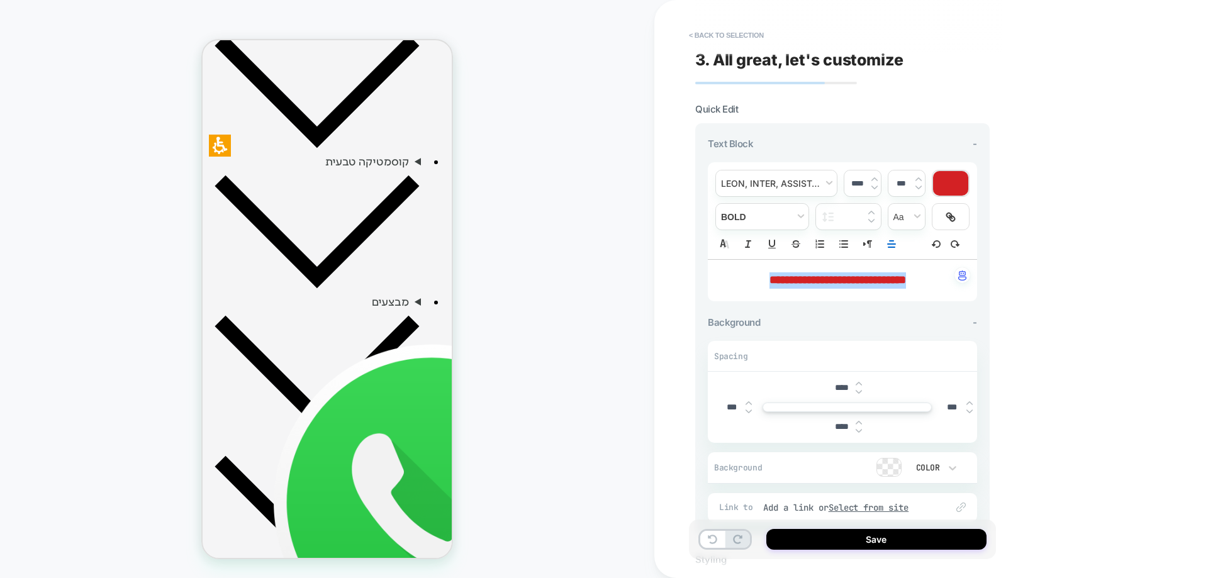
click at [0, 0] on img at bounding box center [0, 0] width 0 height 0
type input "****"
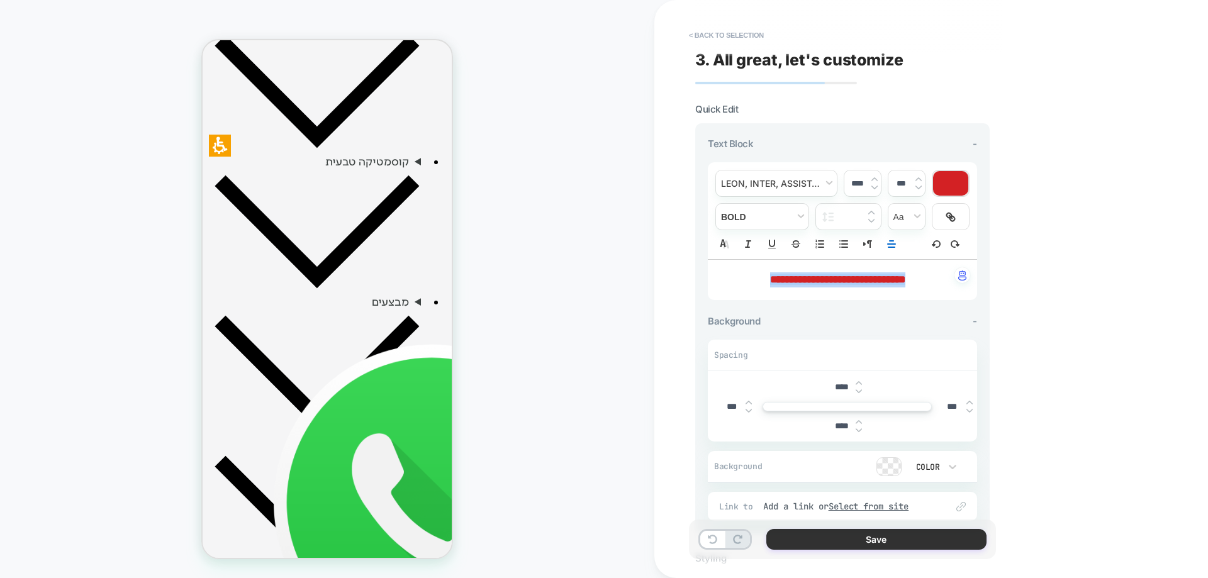
click at [865, 540] on button "Save" at bounding box center [877, 539] width 220 height 21
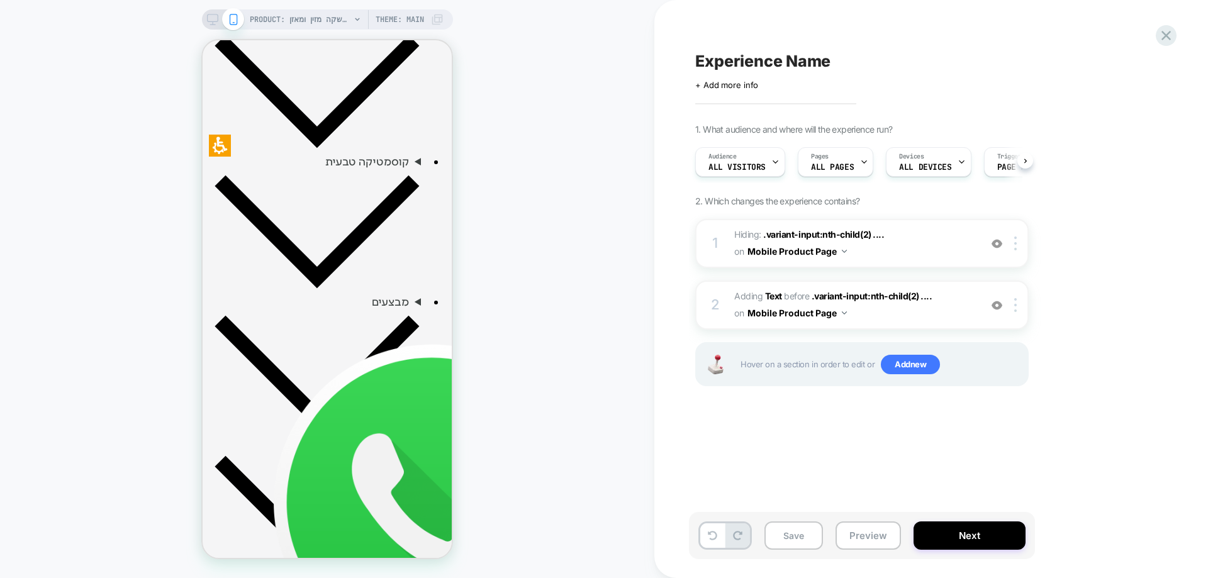
scroll to position [0, 1]
click at [0, 0] on button "Save" at bounding box center [0, 0] width 0 height 0
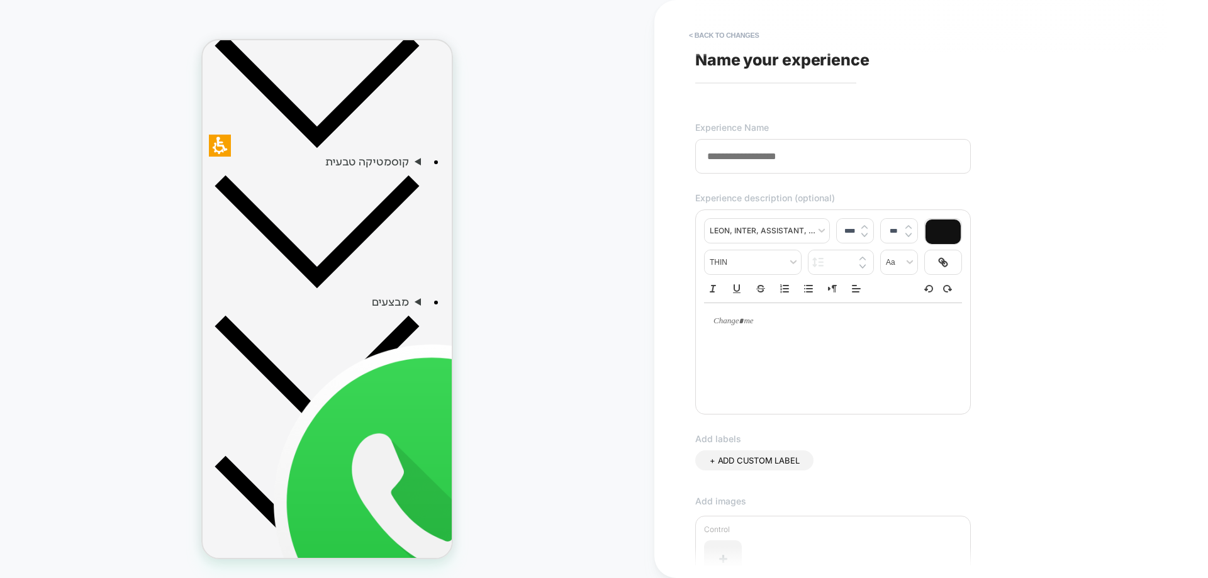
click at [782, 151] on input at bounding box center [833, 156] width 276 height 35
type input "*"
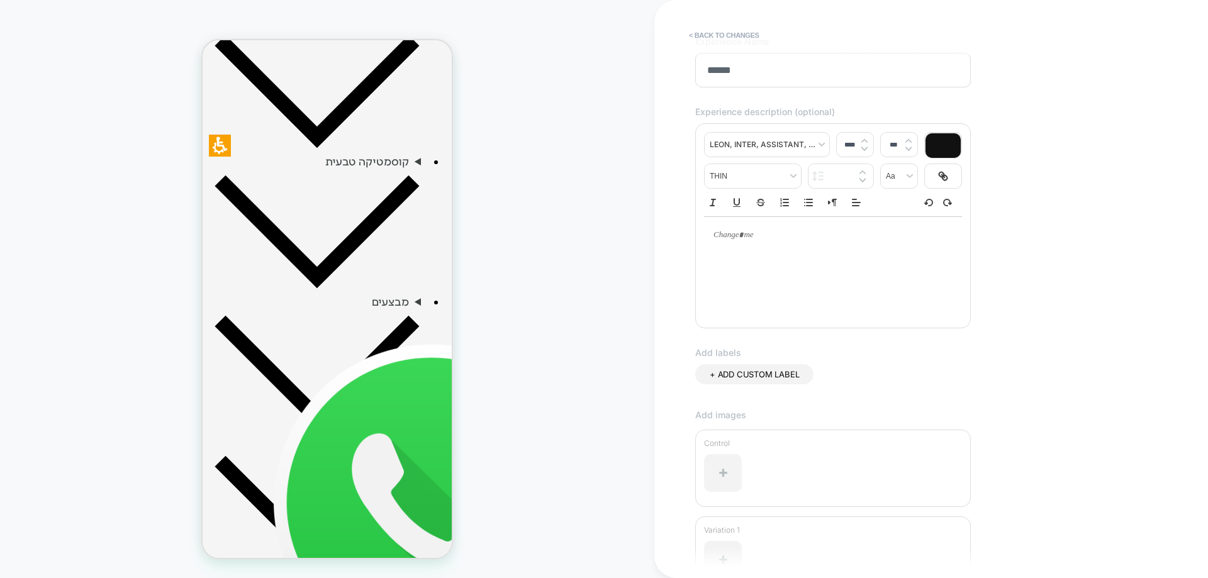
scroll to position [225, 0]
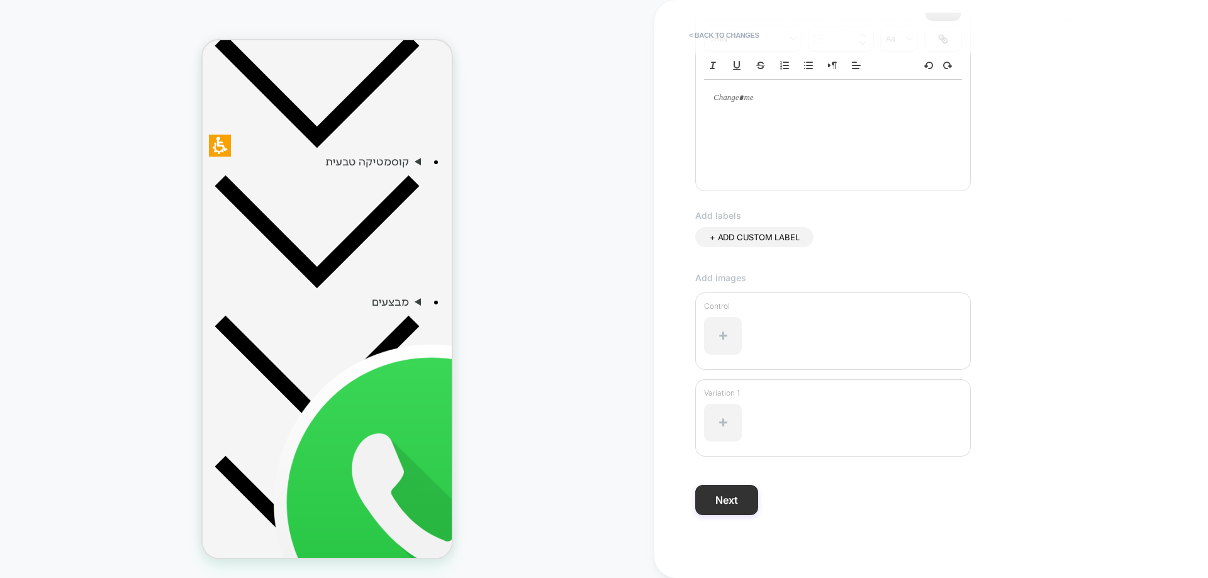
type input "******"
click at [732, 509] on button "Next" at bounding box center [726, 500] width 63 height 30
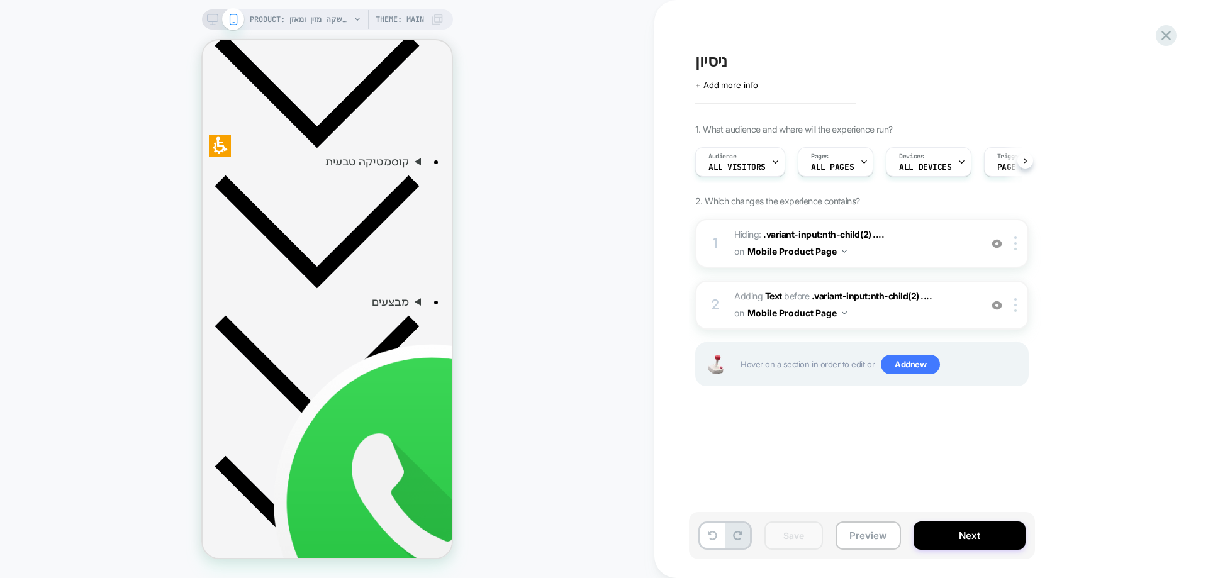
scroll to position [0, 1]
click at [523, 296] on div "PRODUCT: שוקומאקה | משקה מזין ומאזן PRODUCT: שוקומאקה | משקה מזין ומאזן Theme: …" at bounding box center [327, 289] width 654 height 553
drag, startPoint x: 1163, startPoint y: 35, endPoint x: 903, endPoint y: 183, distance: 299.0
click at [1162, 35] on icon at bounding box center [1166, 35] width 17 height 17
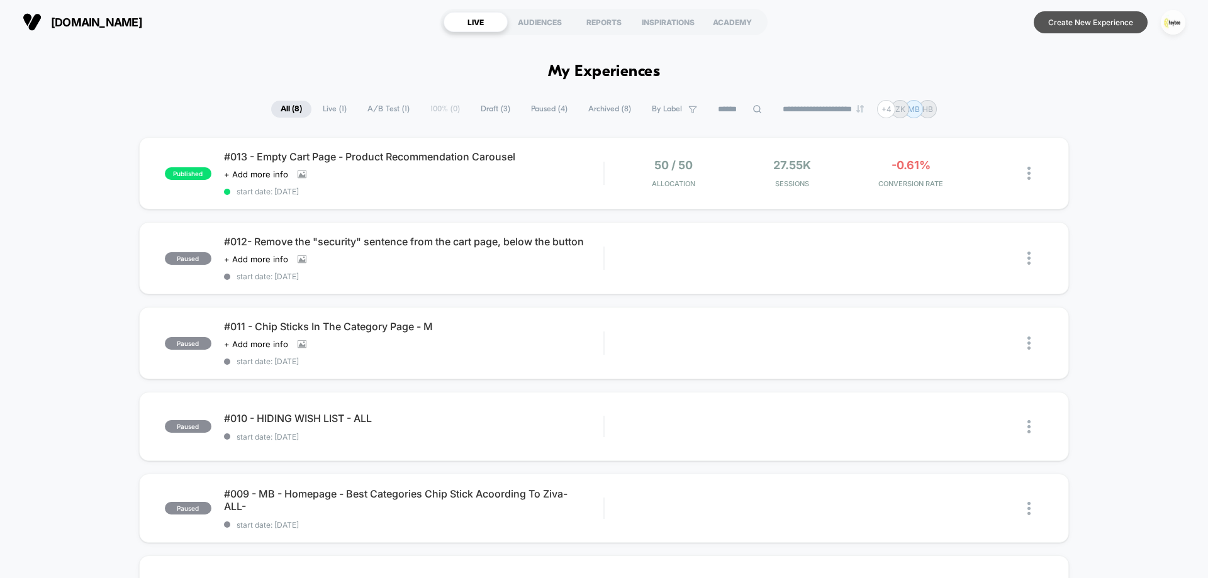
click at [1096, 26] on button "Create New Experience" at bounding box center [1091, 22] width 114 height 22
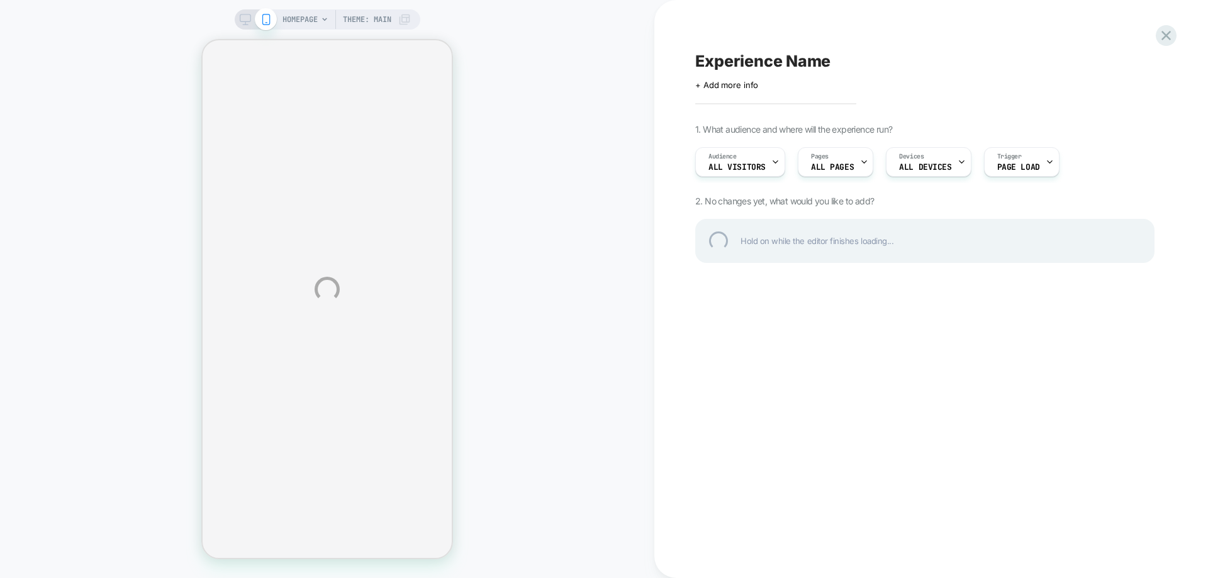
select select "**********"
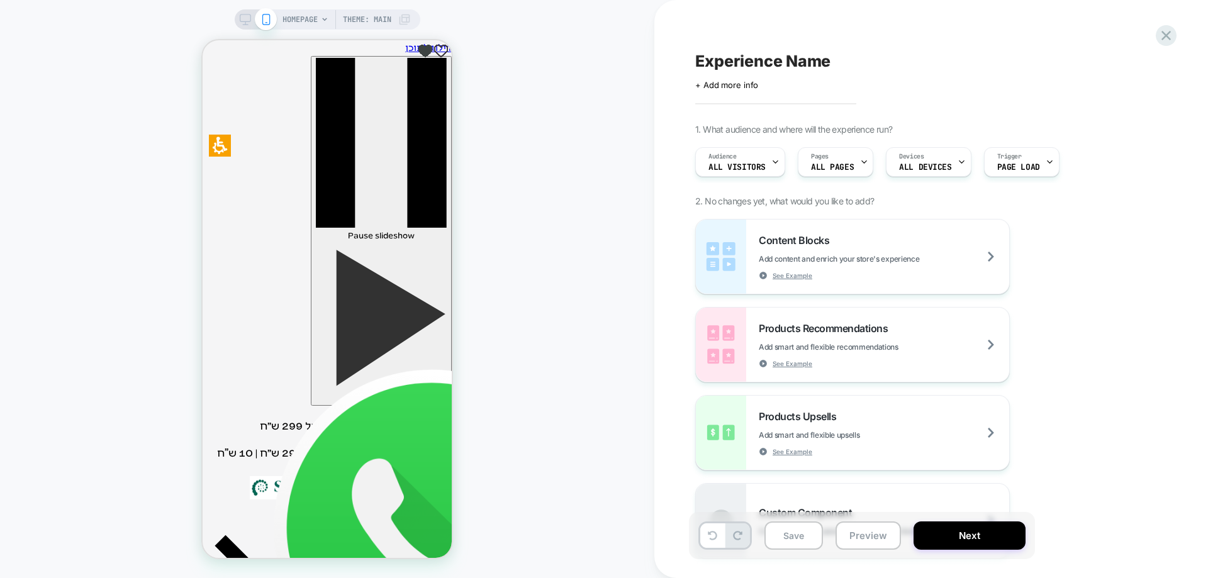
click at [844, 125] on div "Experience Name Click to edit experience details + Add more info 1. What audien…" at bounding box center [925, 289] width 472 height 553
click at [807, 177] on div "Audience All Visitors Pages ALL PAGES Devices ALL DEVICES Trigger Page Load" at bounding box center [918, 162] width 459 height 42
click at [830, 167] on span "ALL PAGES" at bounding box center [832, 167] width 43 height 9
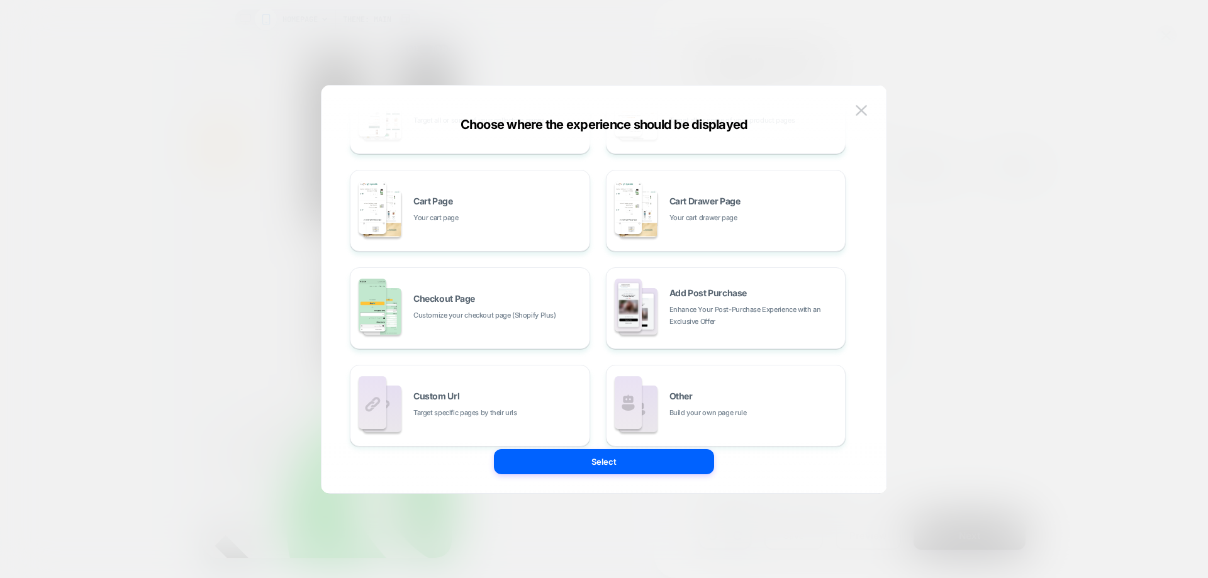
scroll to position [189, 0]
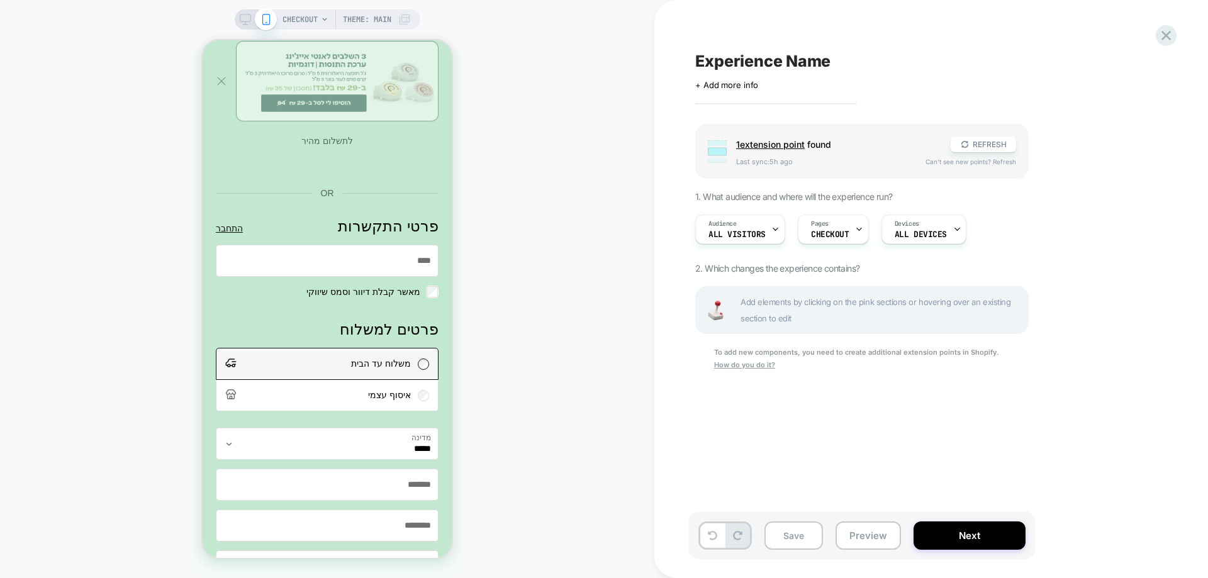
scroll to position [457, 0]
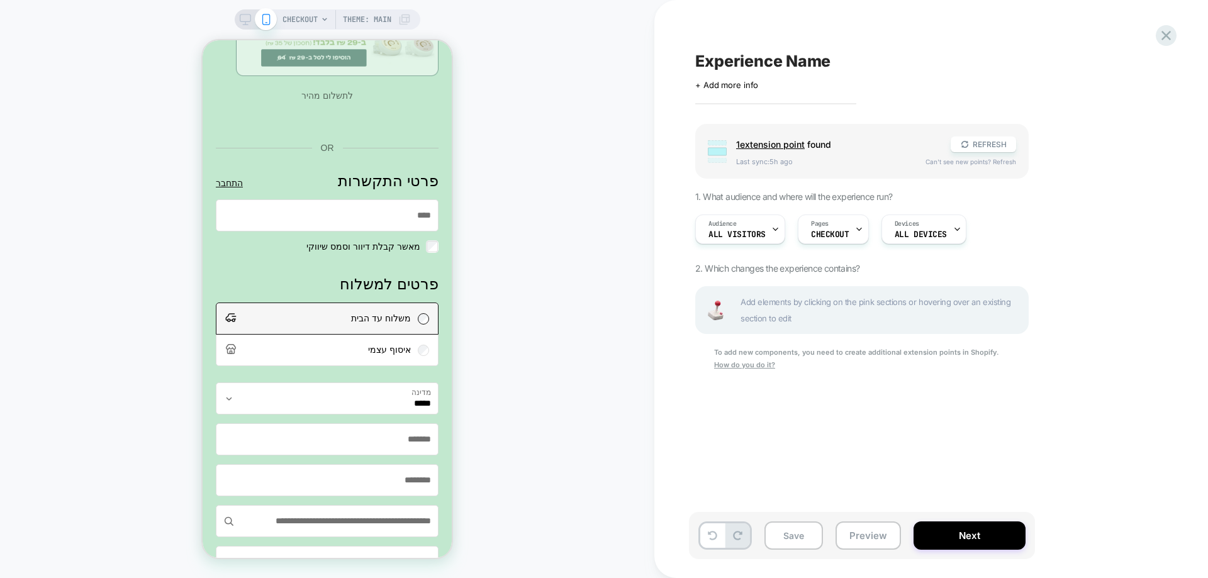
click at [330, 116] on div "Show more options" at bounding box center [327, 116] width 223 height 30
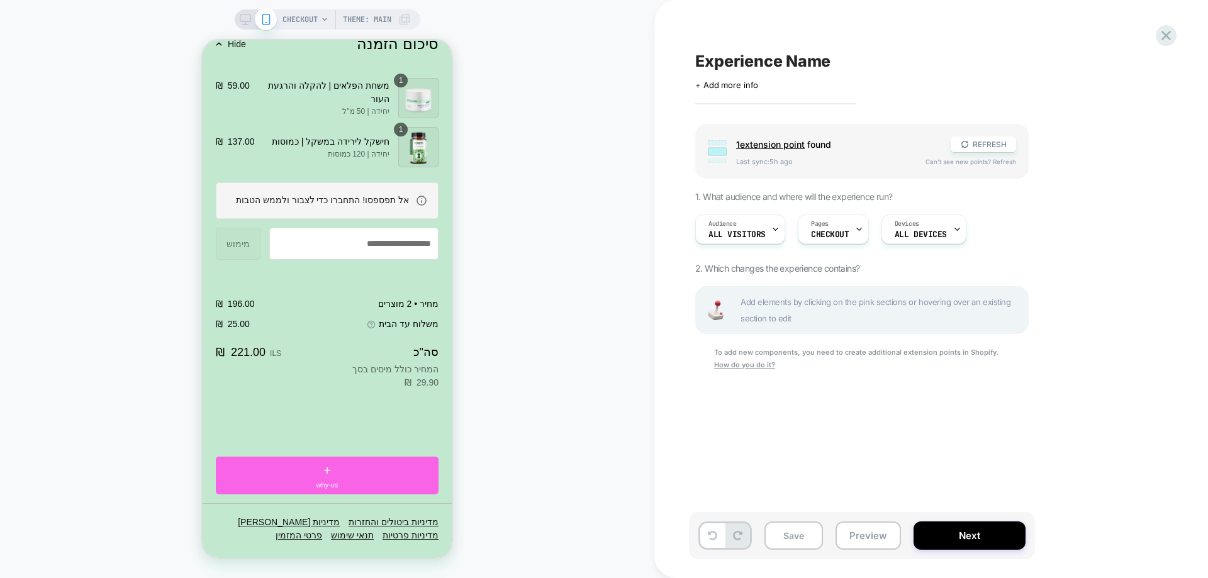
scroll to position [1687, 0]
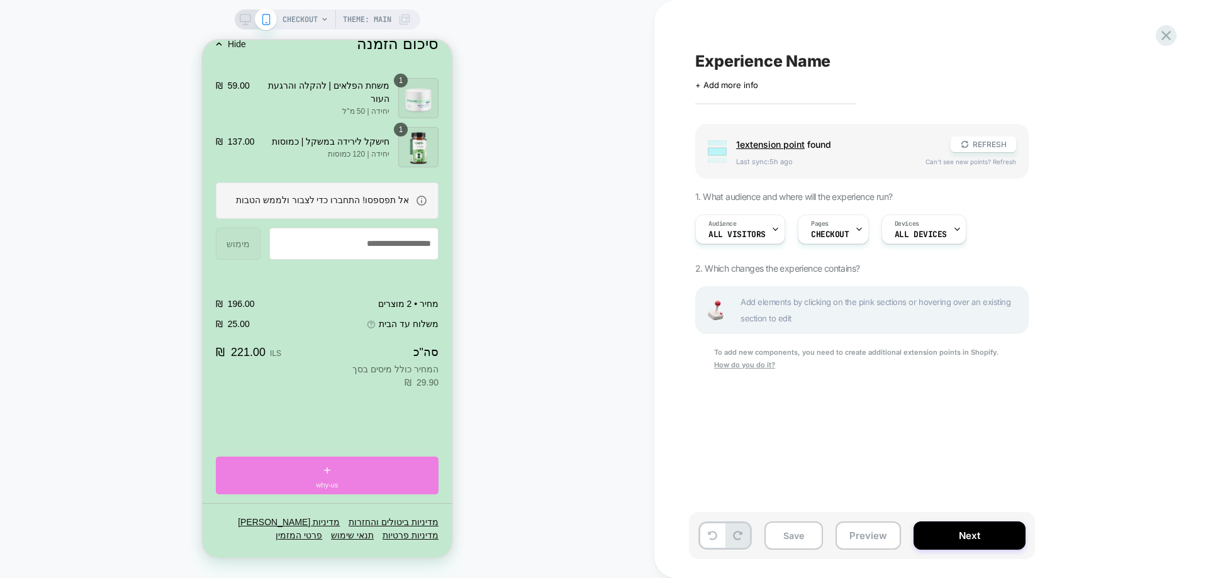
click at [351, 469] on div "+ why-us" at bounding box center [327, 476] width 223 height 38
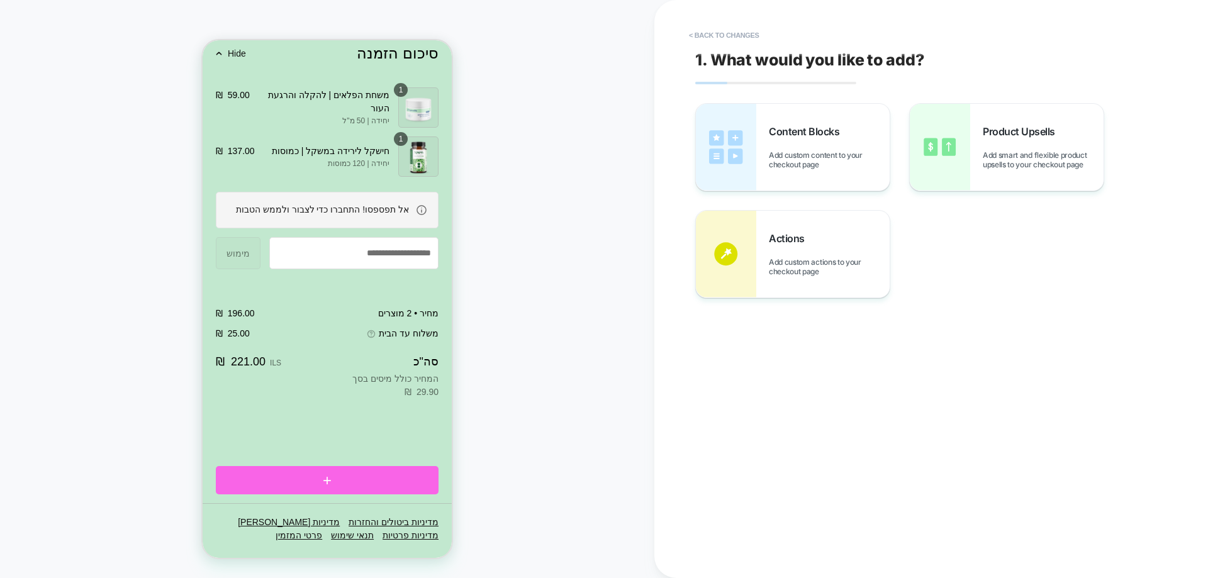
scroll to position [1677, 0]
drag, startPoint x: 714, startPoint y: 33, endPoint x: 230, endPoint y: 292, distance: 549.0
click at [714, 33] on button "< Back to changes" at bounding box center [724, 35] width 83 height 20
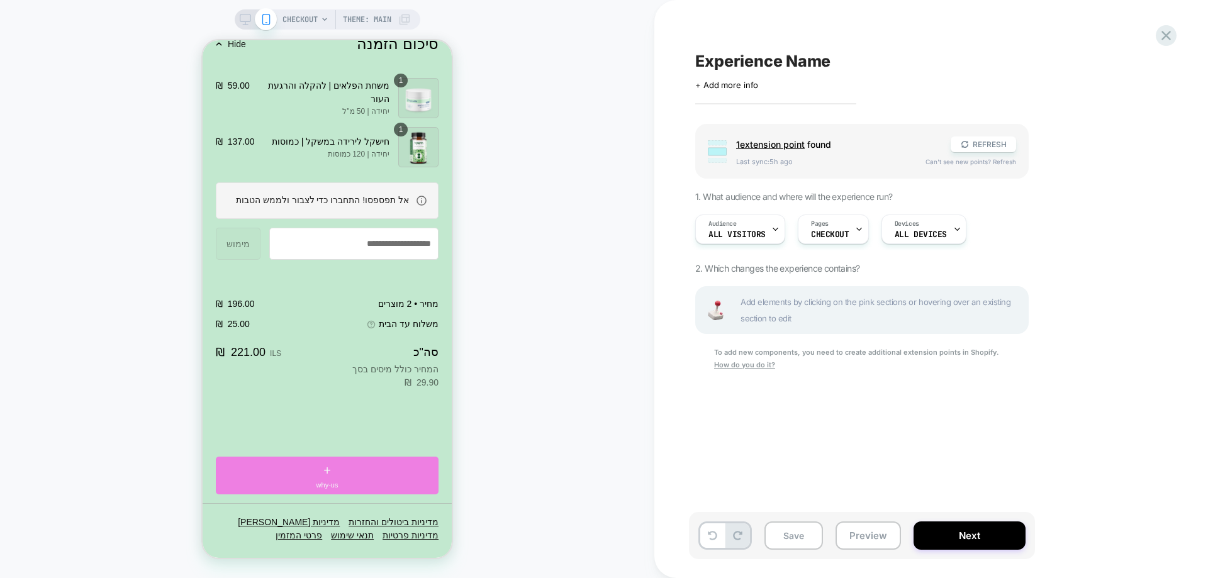
click at [360, 478] on div "+ why-us" at bounding box center [327, 476] width 223 height 38
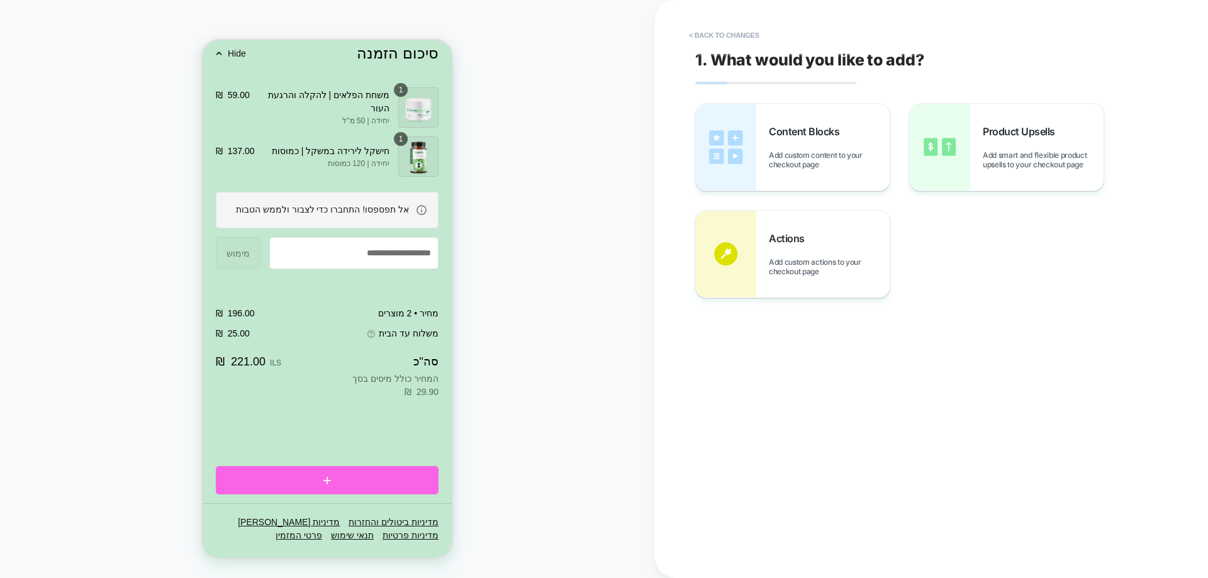
drag, startPoint x: 739, startPoint y: 36, endPoint x: 598, endPoint y: 162, distance: 189.5
click at [739, 37] on button "< Back to changes" at bounding box center [724, 35] width 83 height 20
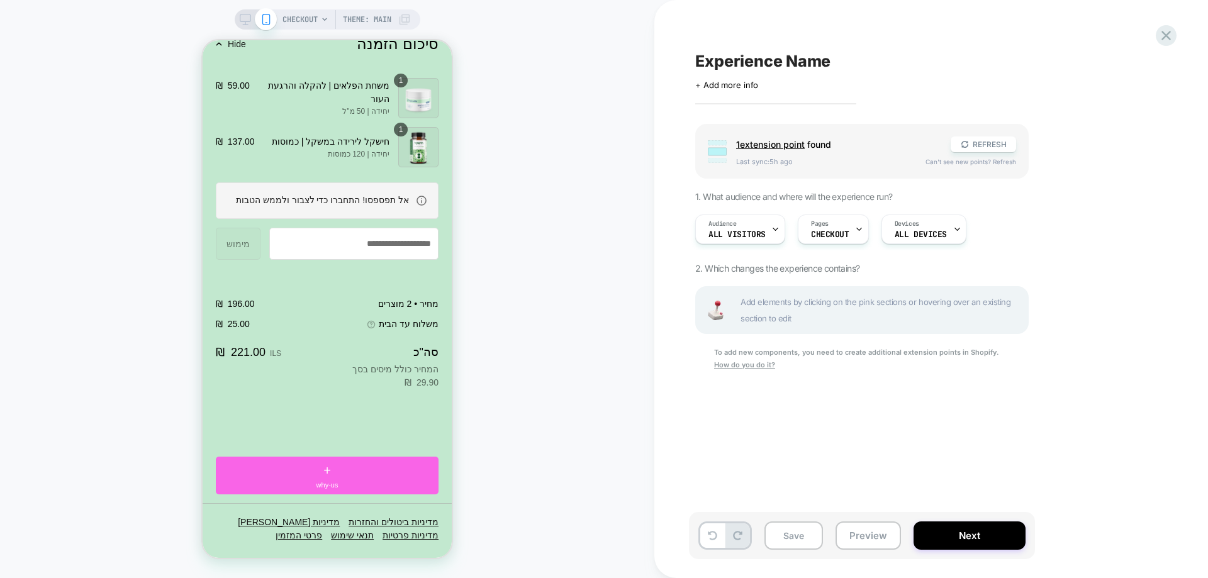
click at [1179, 27] on div "Experience Name Click to edit experience details + Add more info Group 1 extens…" at bounding box center [931, 289] width 554 height 578
click at [1164, 35] on icon at bounding box center [1166, 35] width 17 height 17
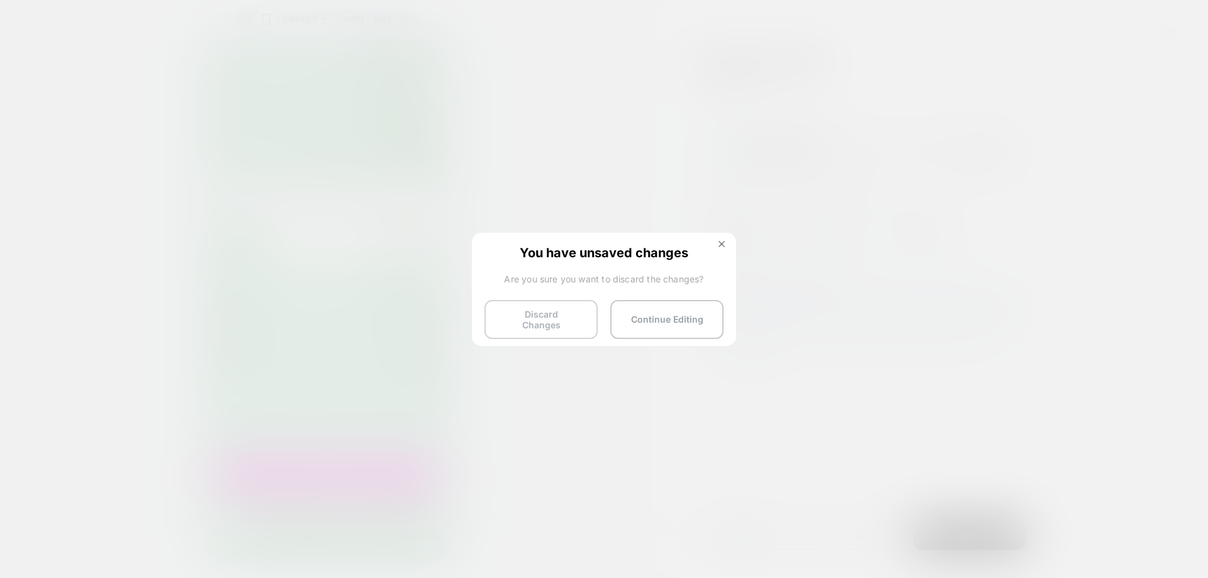
click at [538, 307] on button "Discard Changes" at bounding box center [541, 319] width 113 height 39
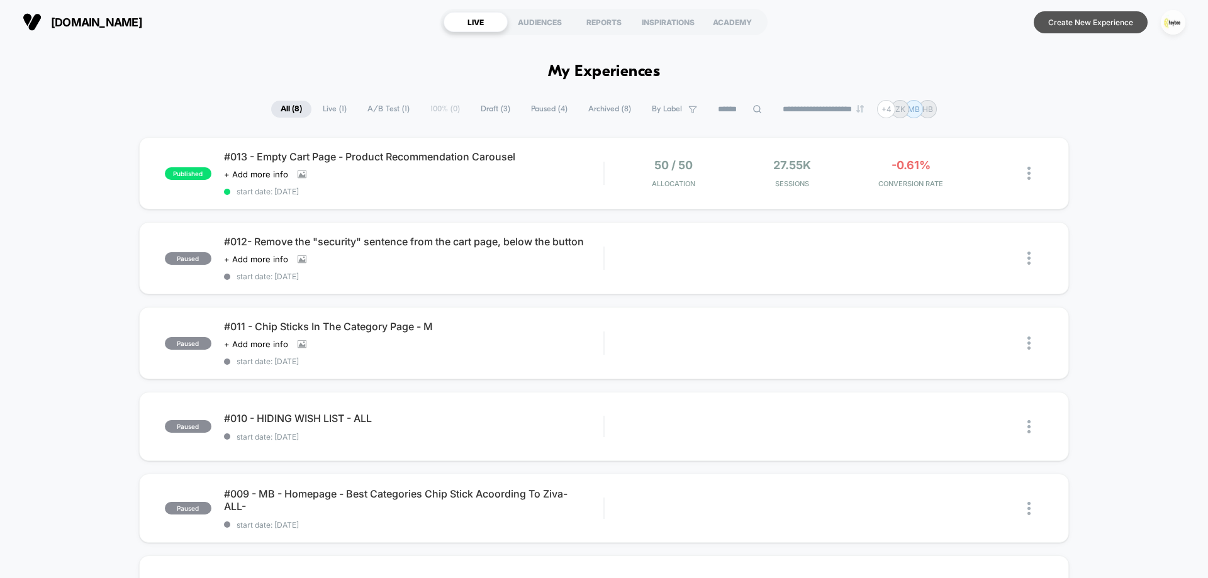
click at [1101, 18] on button "Create New Experience" at bounding box center [1091, 22] width 114 height 22
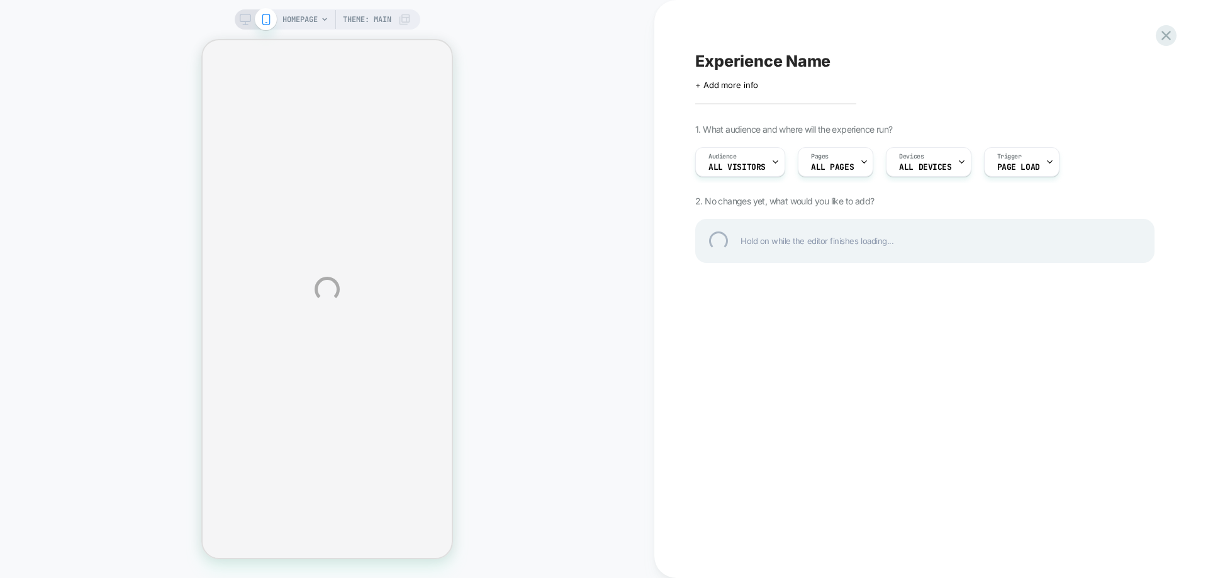
select select "**********"
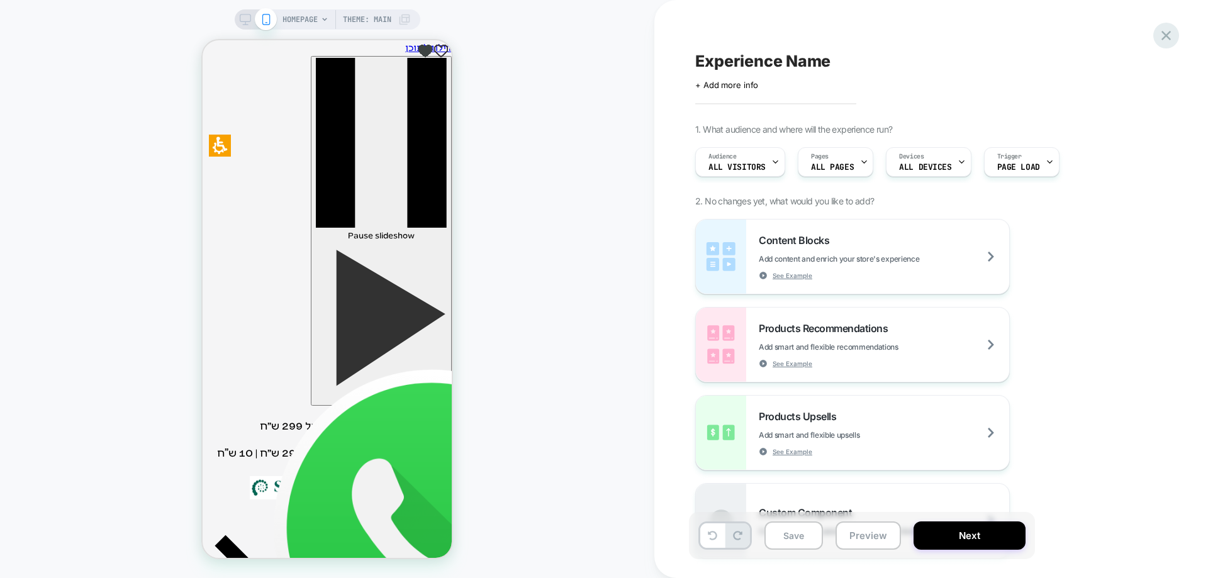
click at [1174, 32] on icon at bounding box center [1166, 35] width 17 height 17
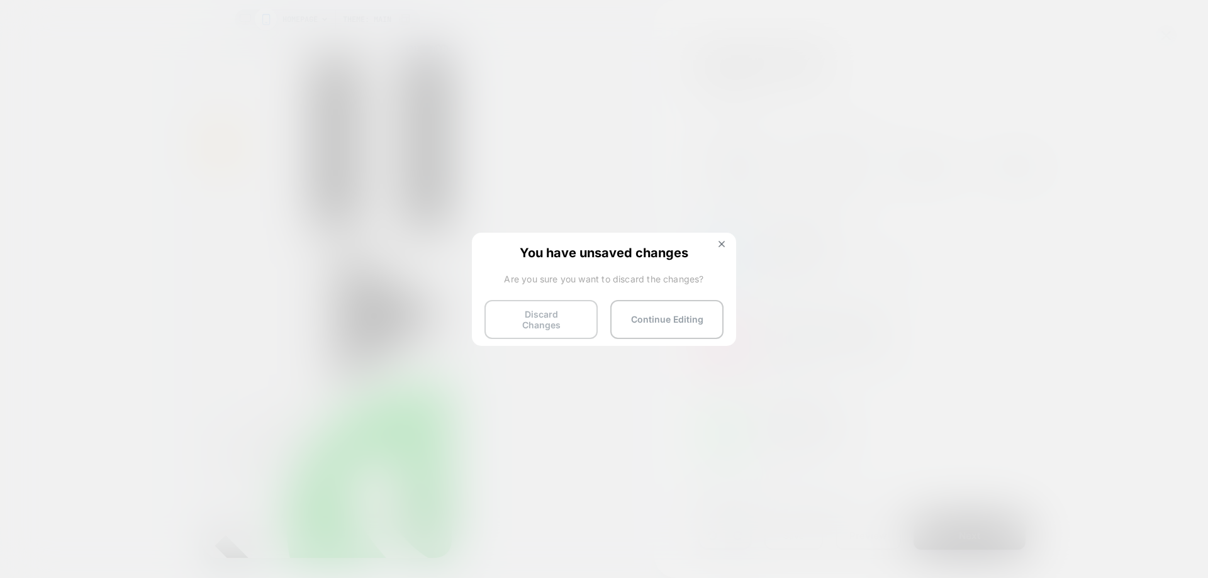
click at [560, 329] on button "Discard Changes" at bounding box center [541, 319] width 113 height 39
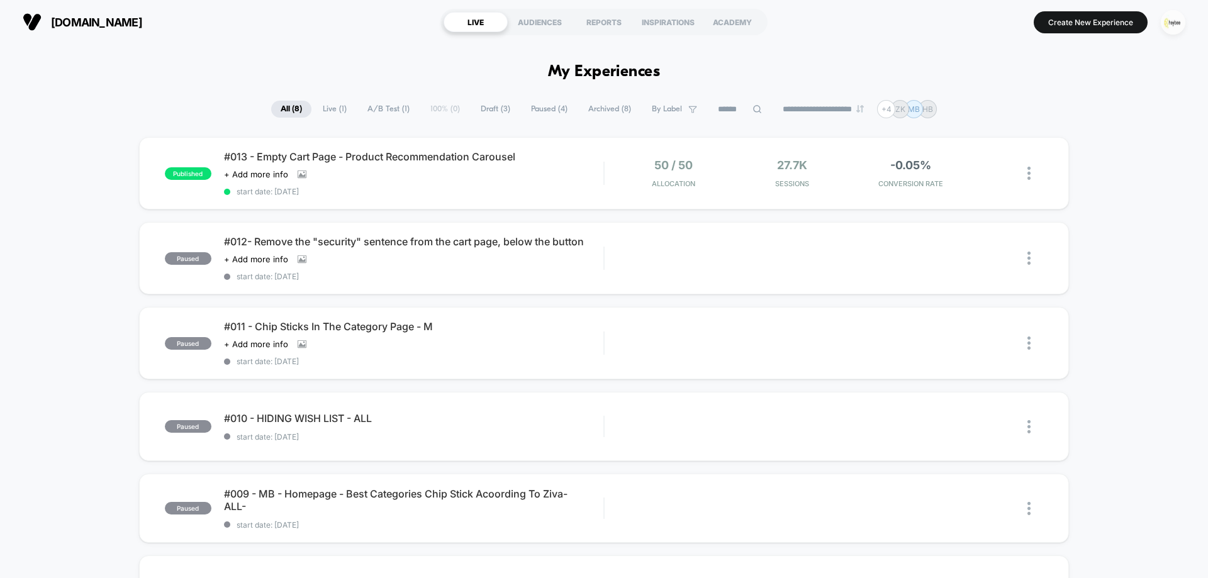
click at [1176, 21] on img "button" at bounding box center [1173, 22] width 25 height 25
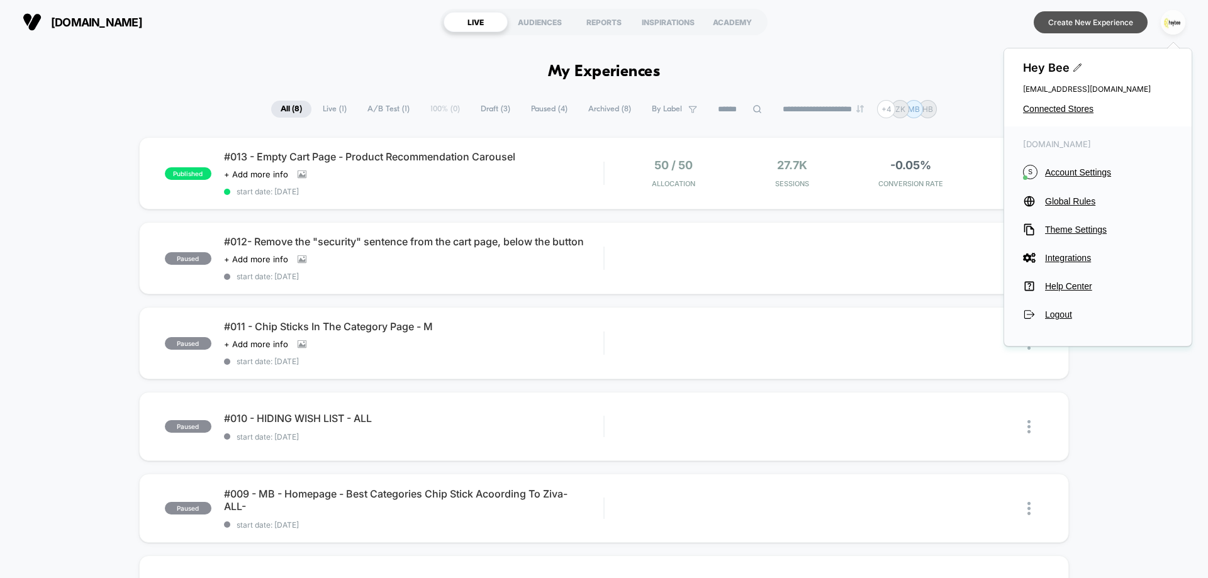
click at [1134, 21] on button "Create New Experience" at bounding box center [1091, 22] width 114 height 22
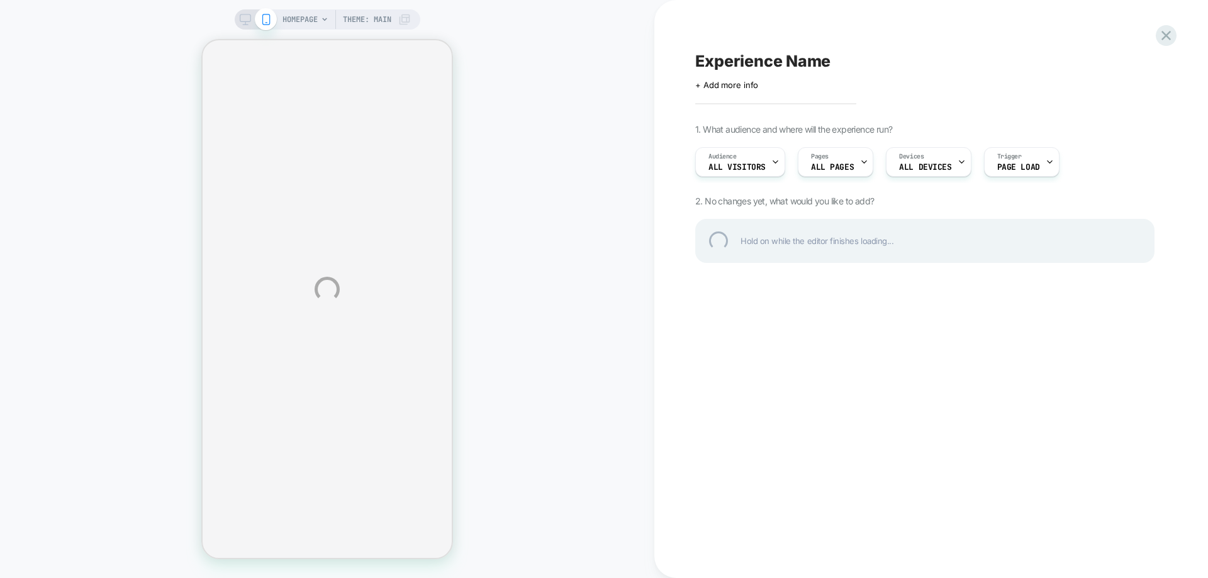
select select "**********"
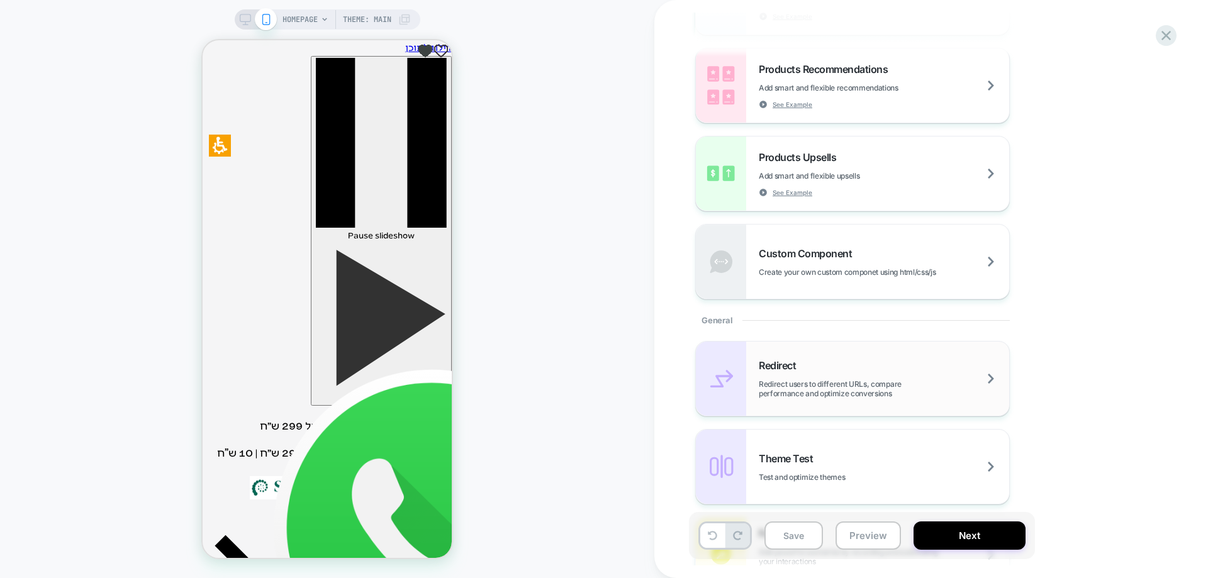
scroll to position [378, 0]
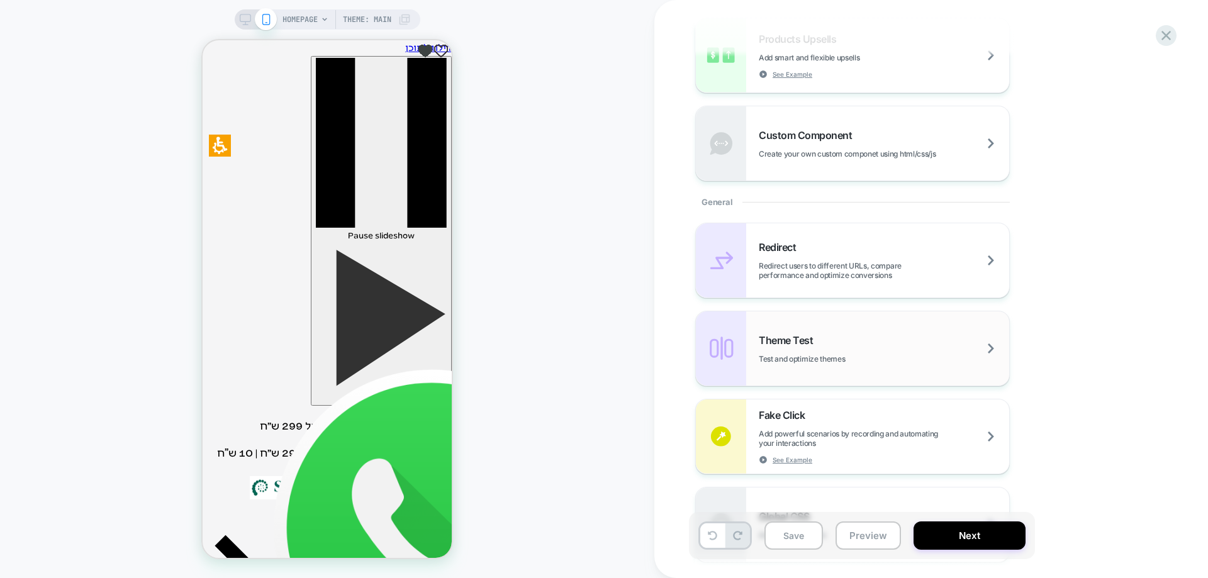
click at [230, 18] on div "Theme Test Test and optimize themes" at bounding box center [223, 11] width 14 height 14
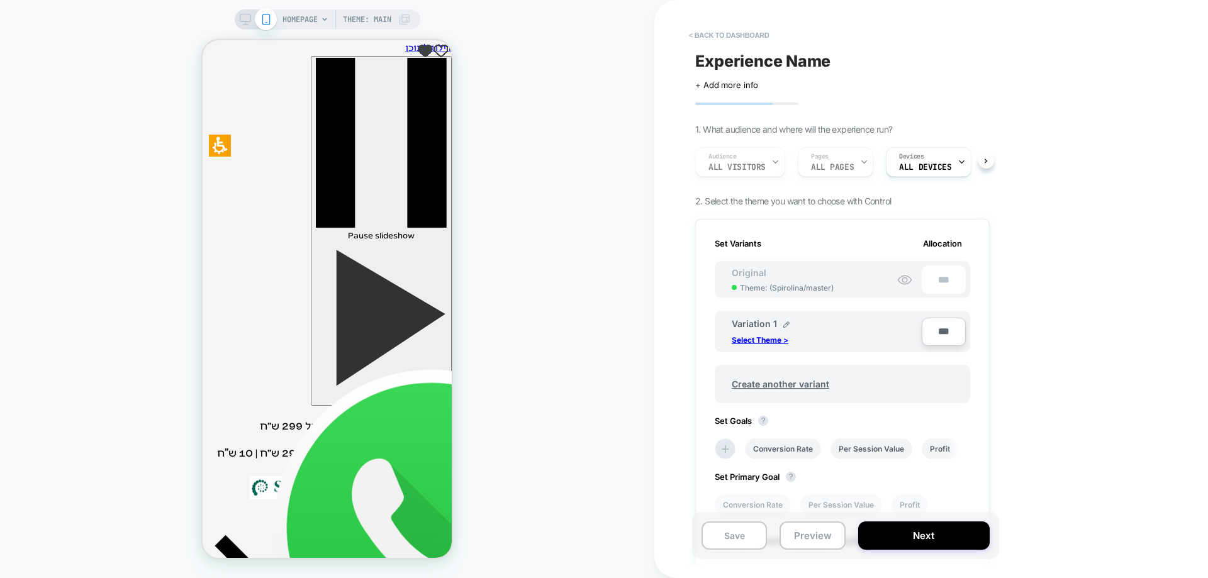
scroll to position [0, 1]
click at [0, 0] on p "Select Theme >" at bounding box center [0, 0] width 0 height 0
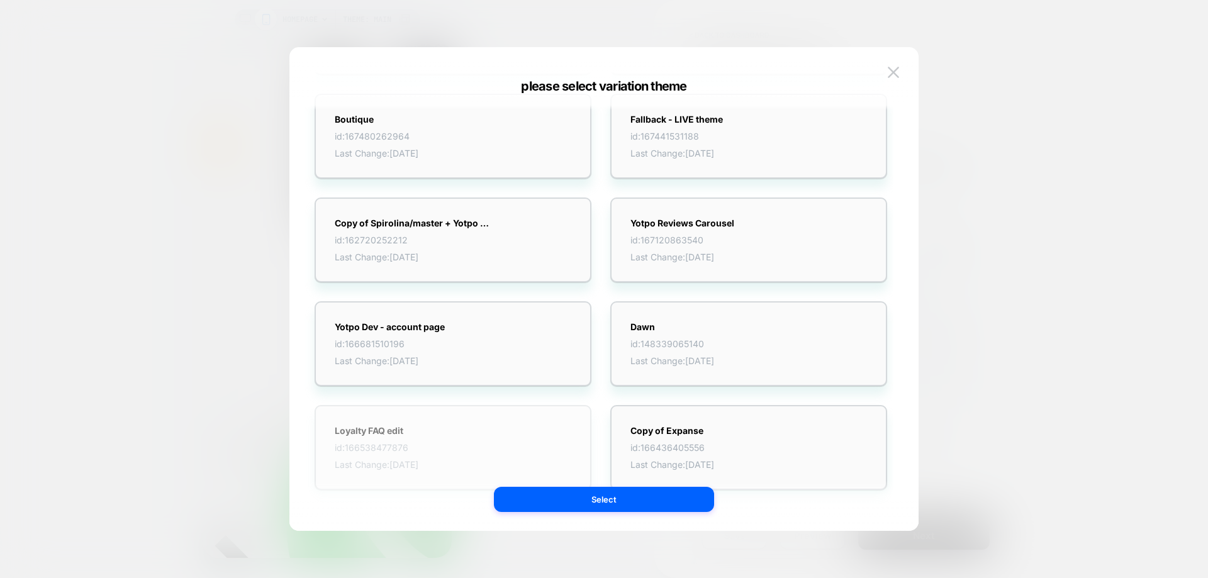
scroll to position [668, 0]
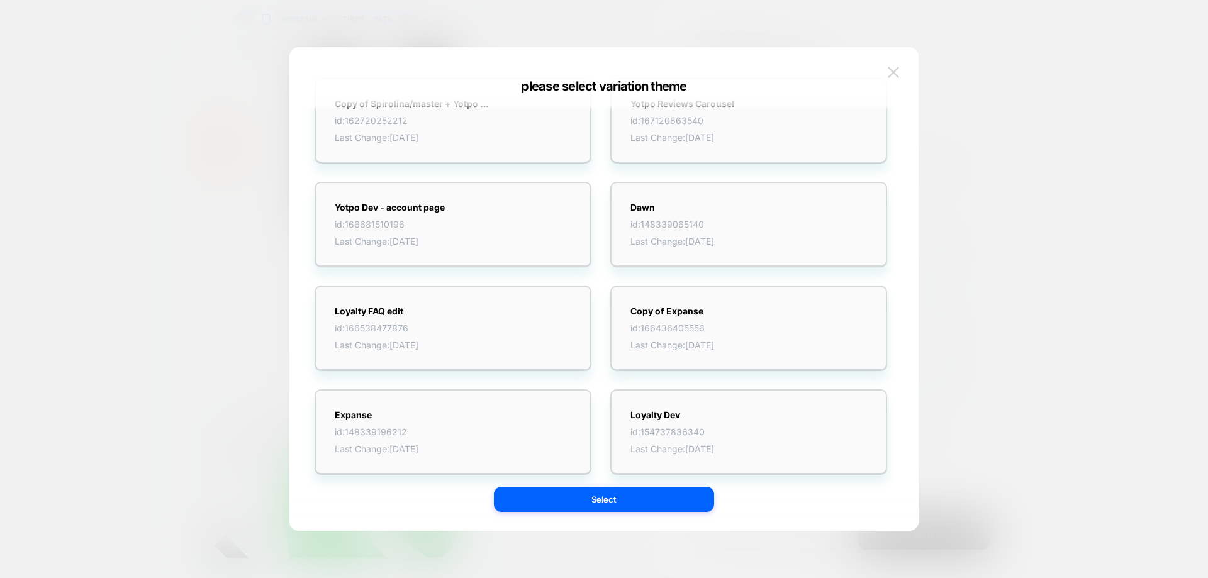
click at [889, 72] on img at bounding box center [893, 72] width 11 height 11
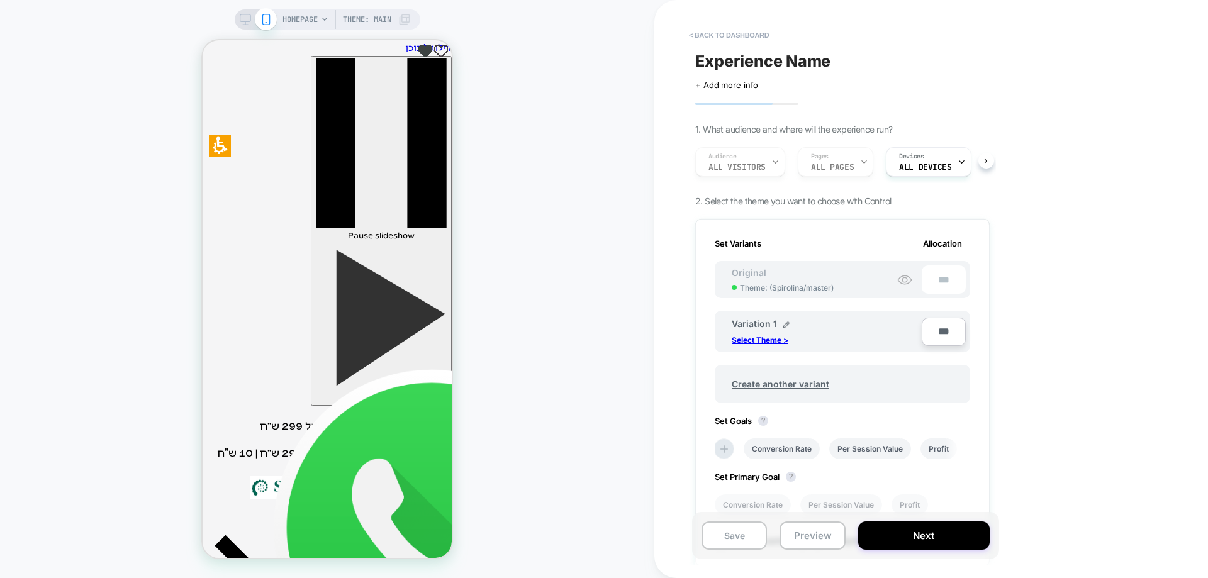
scroll to position [0, 1]
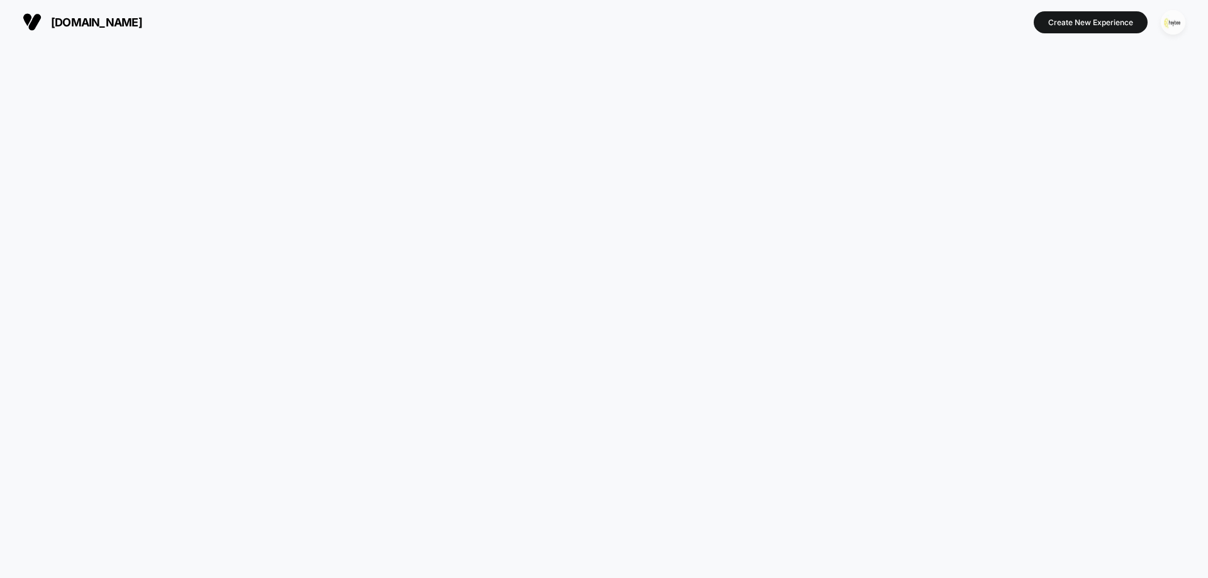
click at [1171, 18] on img "button" at bounding box center [1173, 22] width 25 height 25
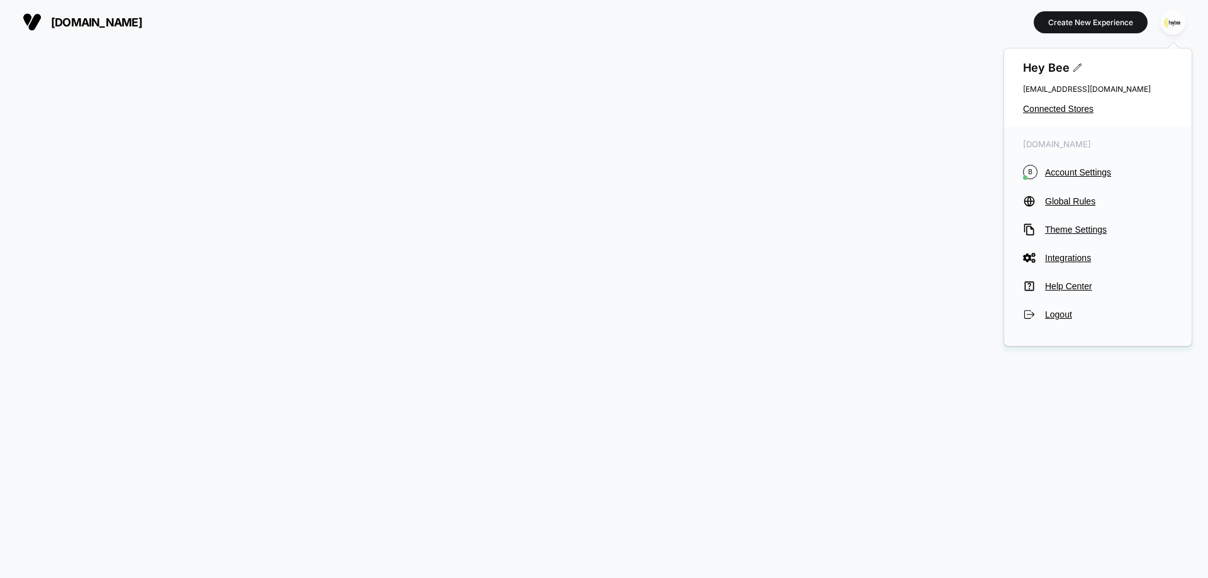
drag, startPoint x: 1043, startPoint y: 108, endPoint x: 870, endPoint y: 119, distance: 172.8
click at [1044, 108] on span "Connected Stores" at bounding box center [1098, 109] width 150 height 10
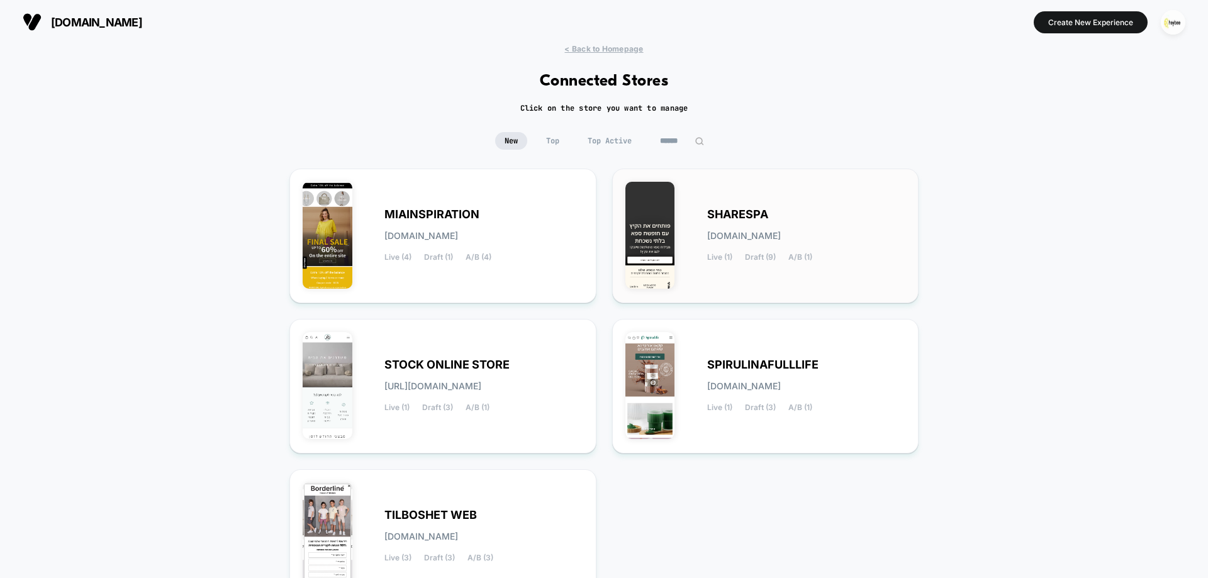
click at [781, 230] on div "SHARESPA [DOMAIN_NAME] Live (1) Draft (9) A/B (1)" at bounding box center [806, 236] width 199 height 52
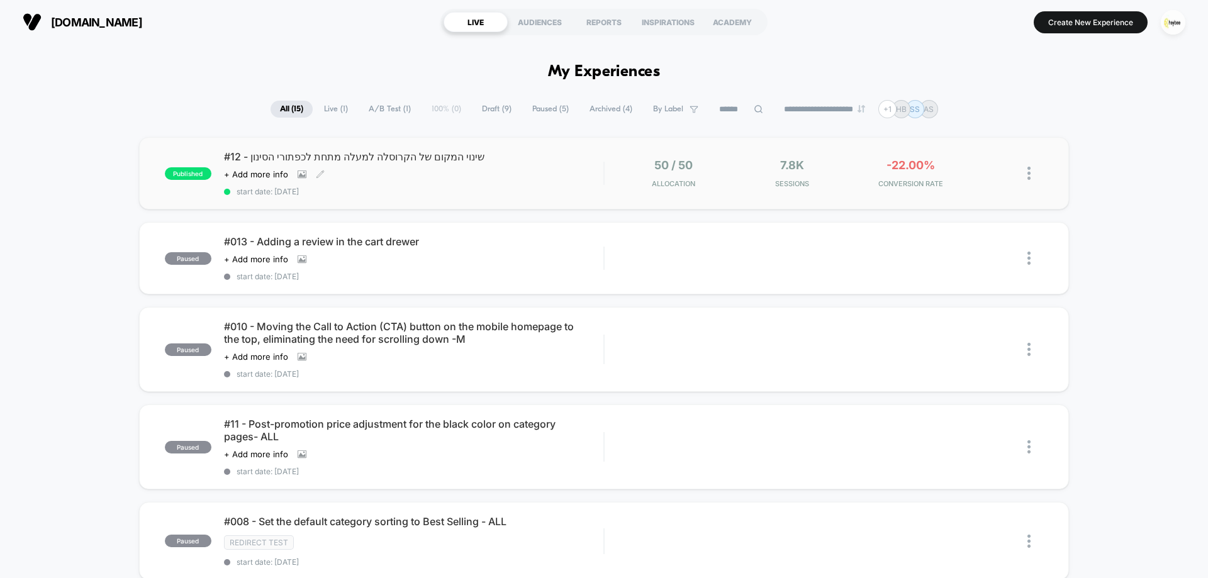
click at [515, 169] on div "#12 - שינוי המקום של הקרוסלה למעלה מתחת לכפתורי הסינון Click to view images Cli…" at bounding box center [413, 173] width 379 height 46
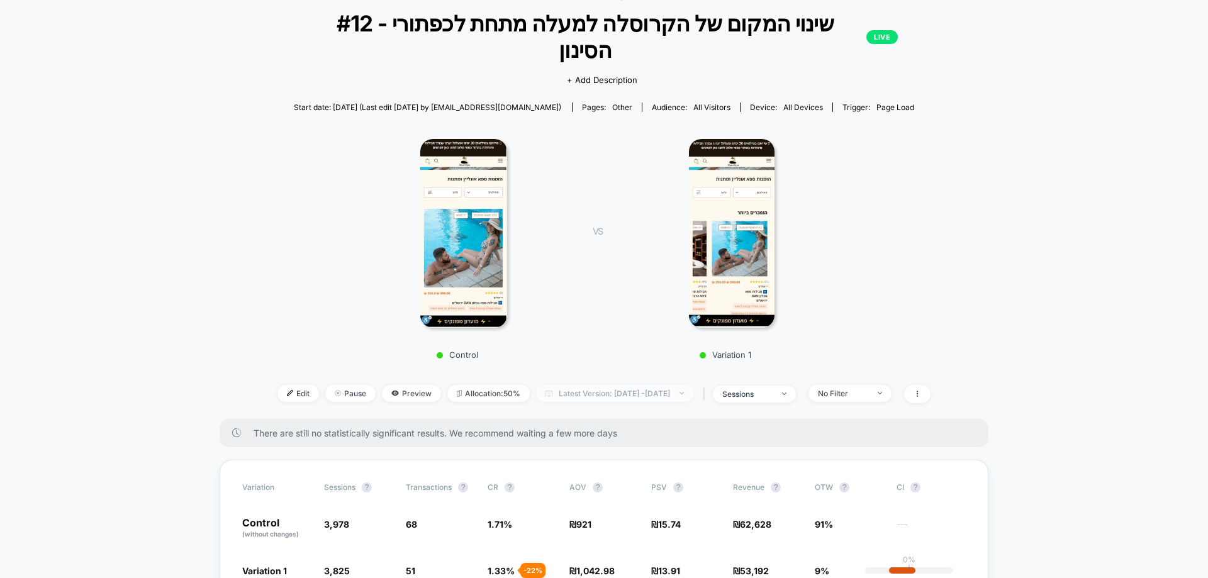
scroll to position [189, 0]
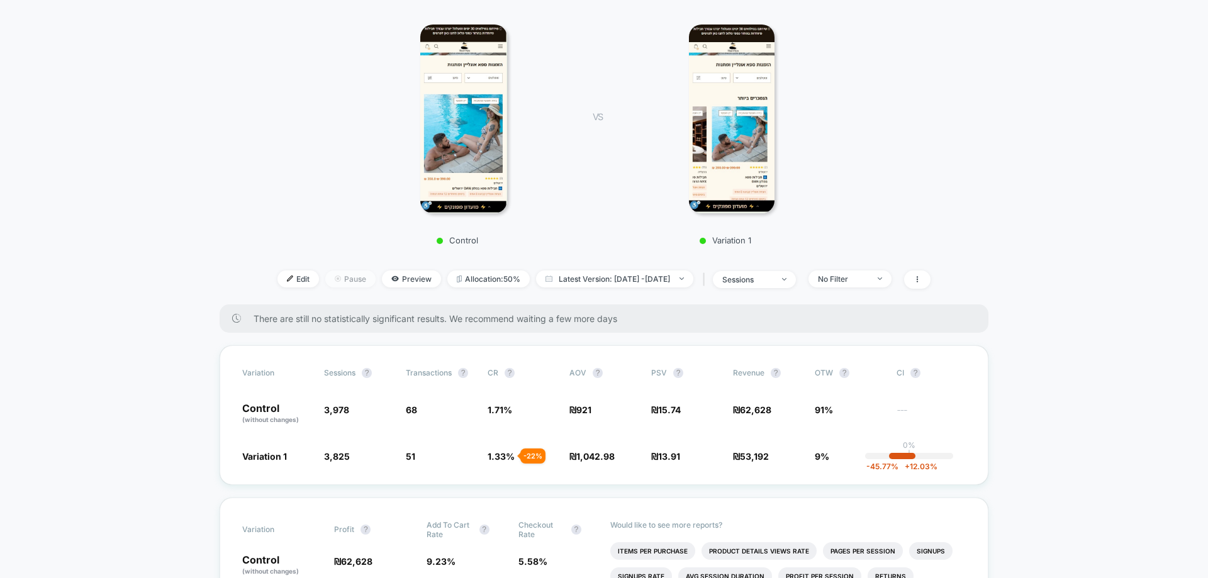
click at [325, 271] on span "Pause" at bounding box center [350, 279] width 50 height 17
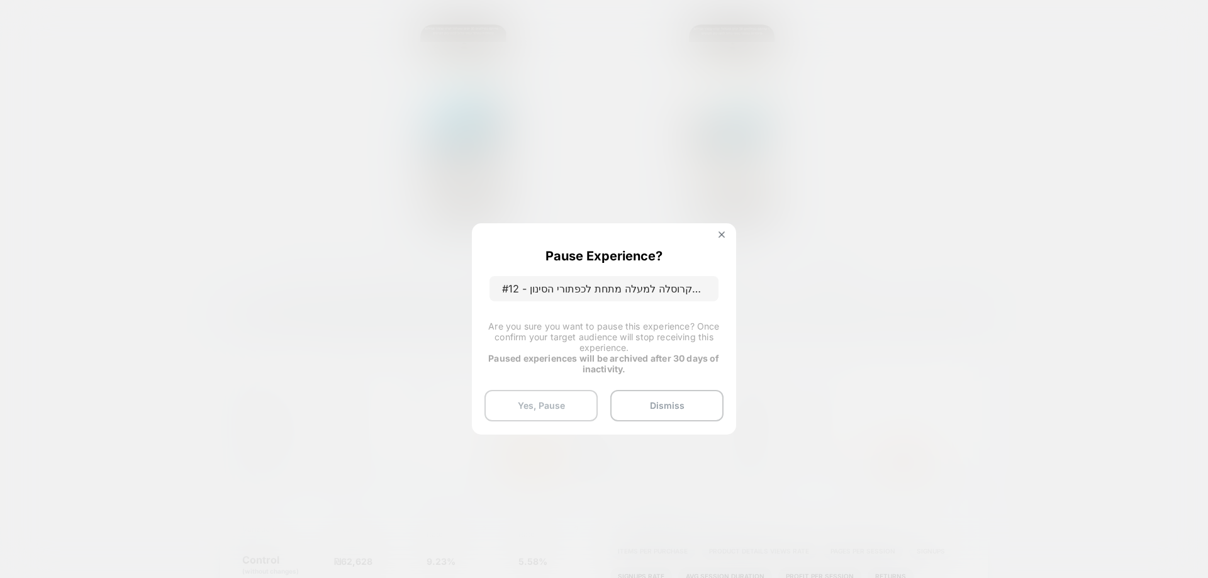
click at [555, 403] on button "Yes, Pause" at bounding box center [541, 405] width 113 height 31
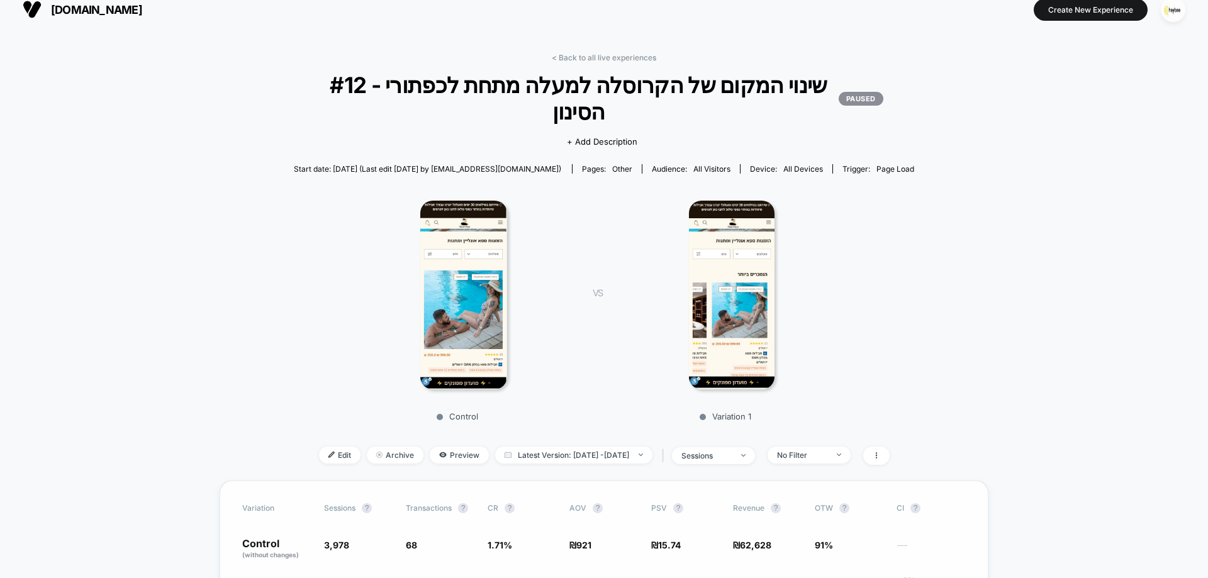
scroll to position [0, 0]
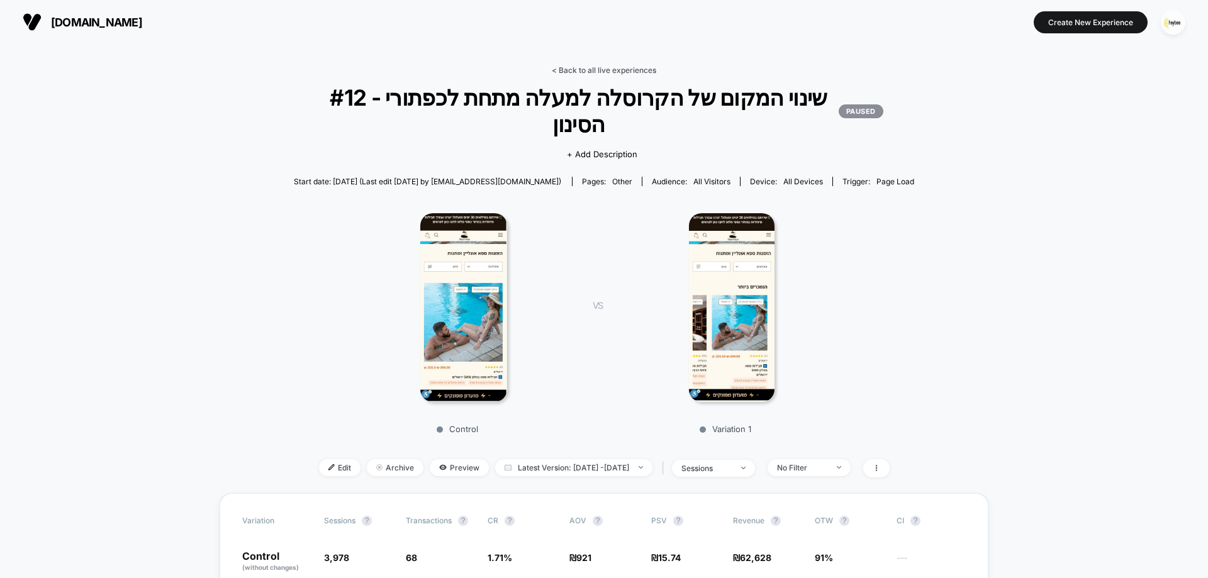
click at [640, 65] on link "< Back to all live experiences" at bounding box center [604, 69] width 104 height 9
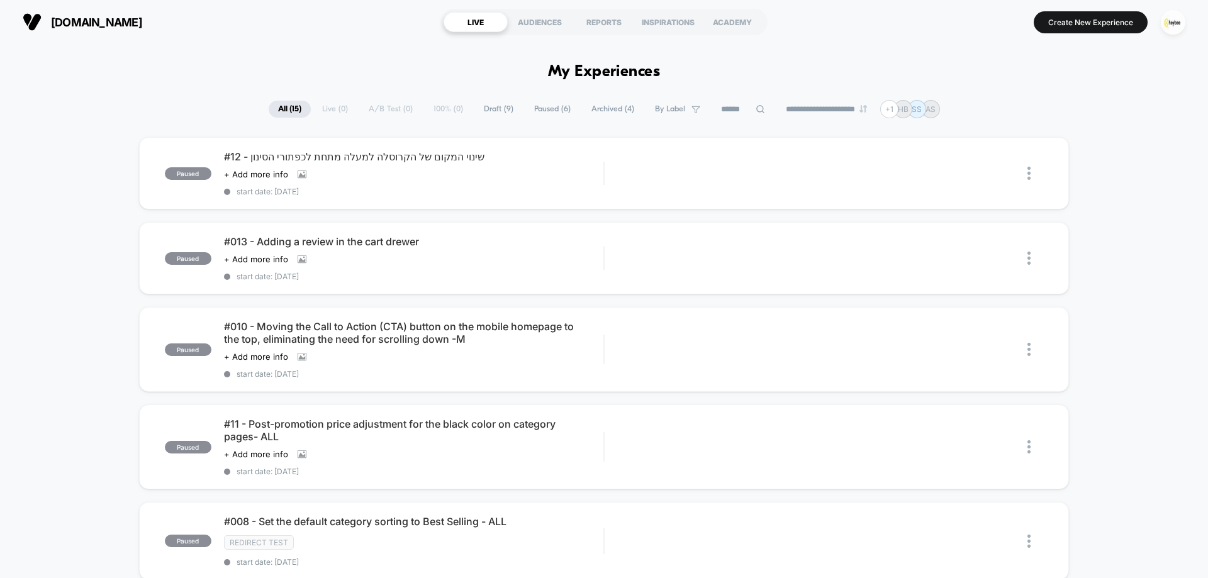
click at [98, 11] on section "[DOMAIN_NAME]" at bounding box center [211, 21] width 384 height 31
click at [103, 21] on span "[DOMAIN_NAME]" at bounding box center [96, 22] width 91 height 13
click at [1174, 16] on img "button" at bounding box center [1173, 22] width 25 height 25
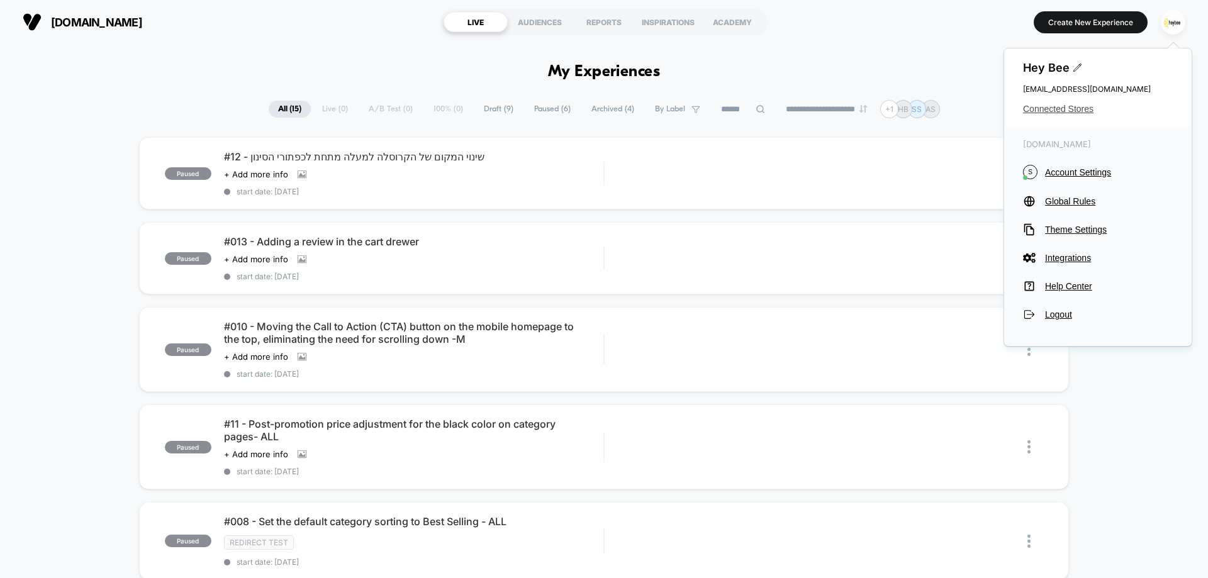
click at [1053, 110] on span "Connected Stores" at bounding box center [1098, 109] width 150 height 10
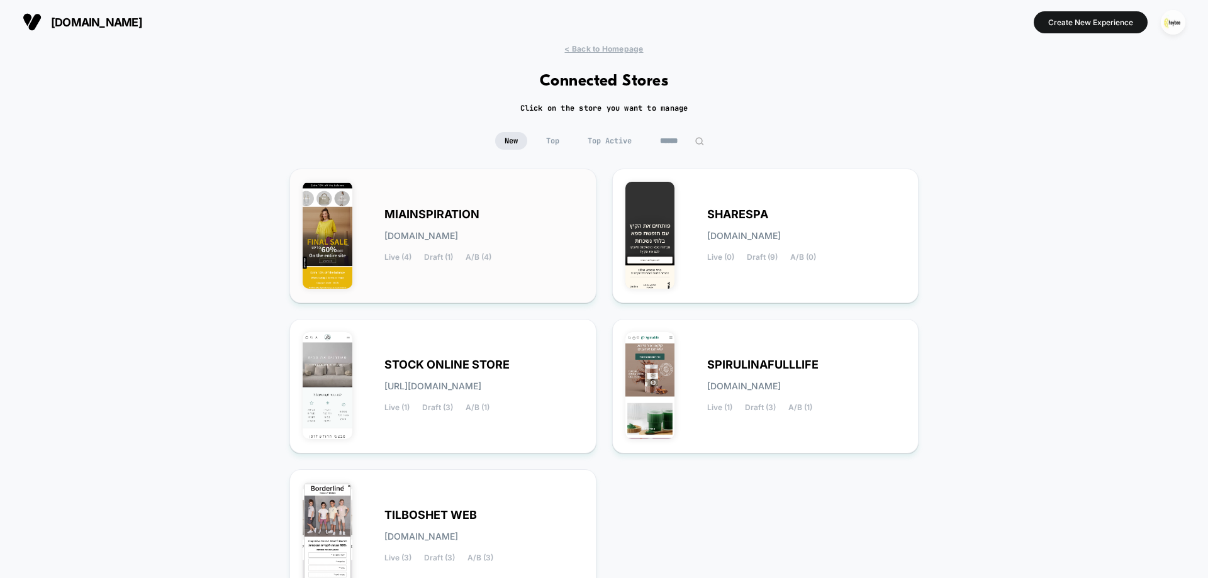
click at [454, 242] on div "MIAINSPIRATION [DOMAIN_NAME] Live (4) Draft (1) A/B (4)" at bounding box center [484, 236] width 199 height 52
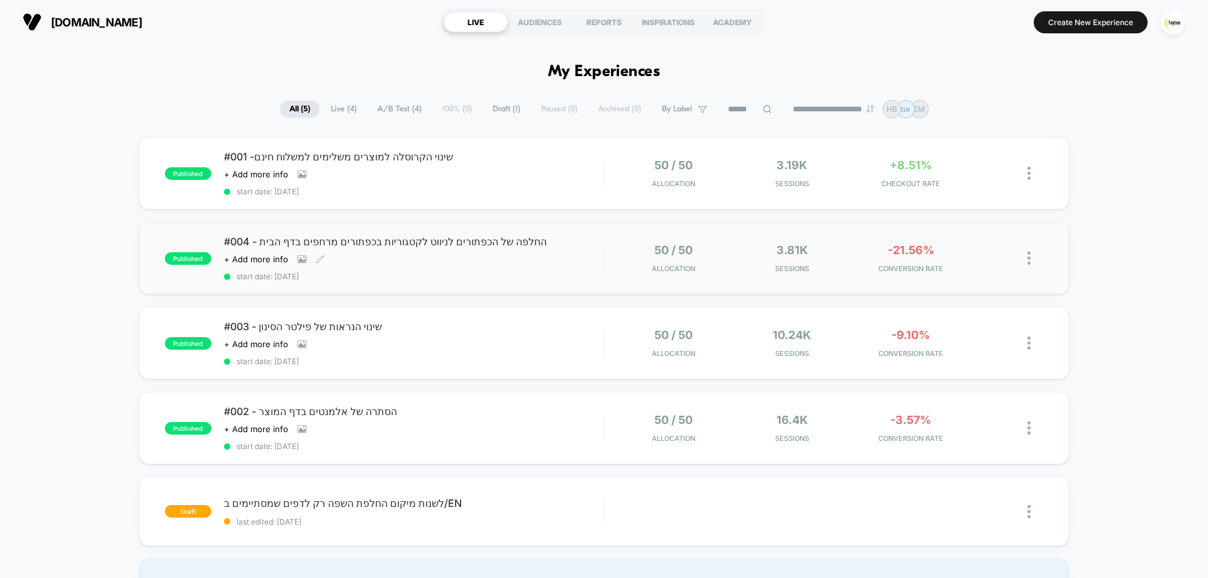
click at [521, 264] on div "#004 - החלפה של הכפתורים לניווט לקטגוריות בכפתורים מרחפים בדף הבית Click to vie…" at bounding box center [413, 258] width 379 height 46
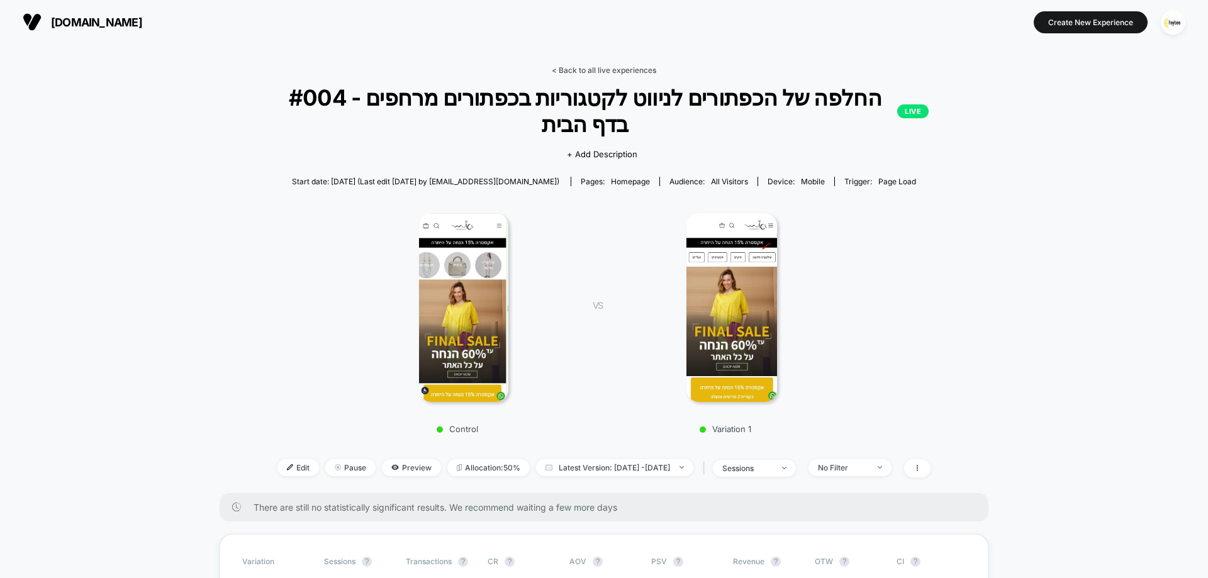
click at [626, 69] on link "< Back to all live experiences" at bounding box center [604, 69] width 104 height 9
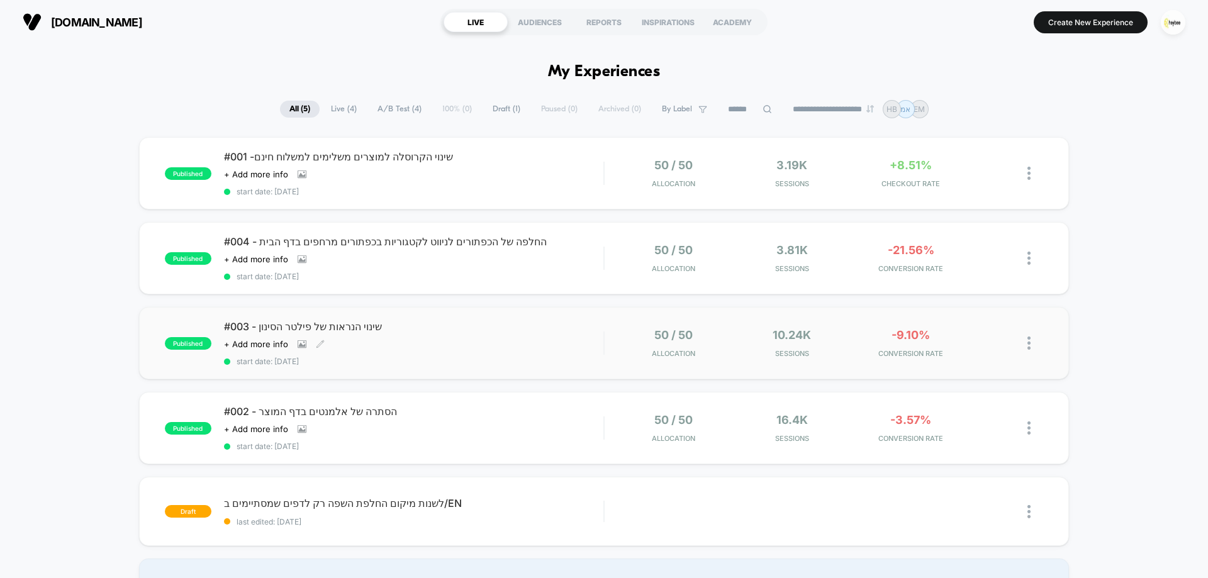
click at [527, 344] on div "#003 - שינוי הנראות של פילטר הסינון Click to view images Click to edit experien…" at bounding box center [413, 343] width 379 height 46
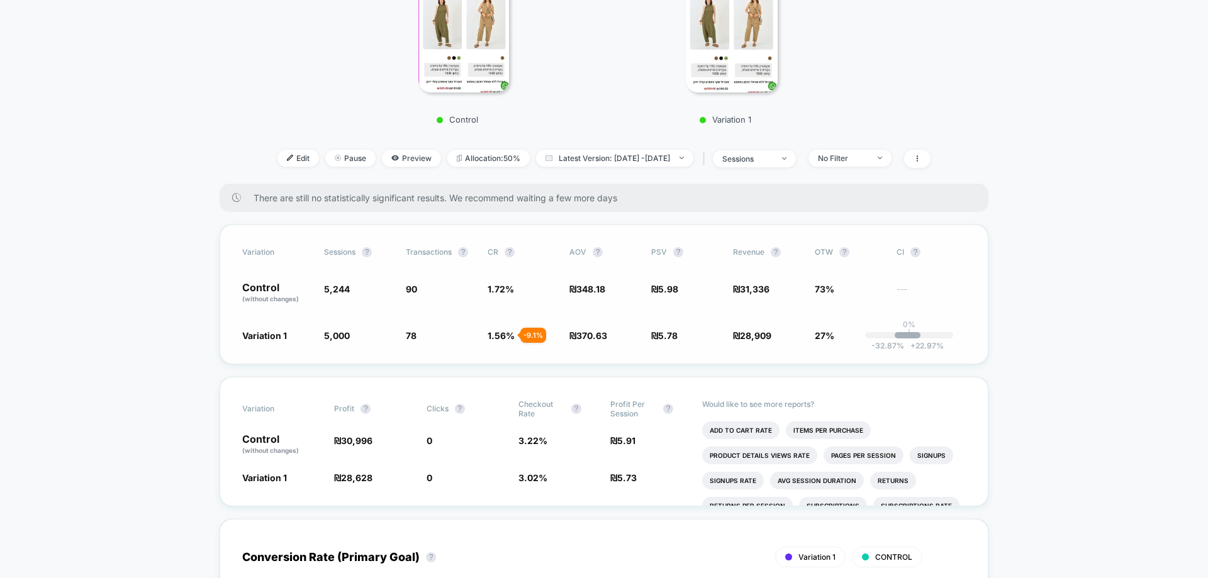
scroll to position [315, 0]
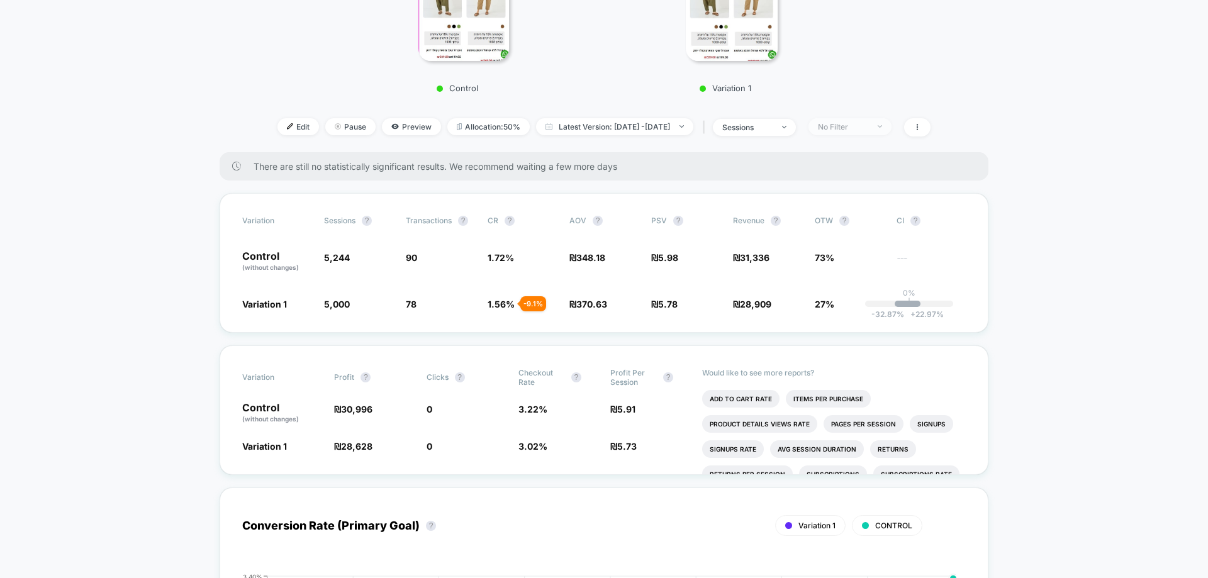
click at [855, 122] on div "No Filter" at bounding box center [843, 126] width 50 height 9
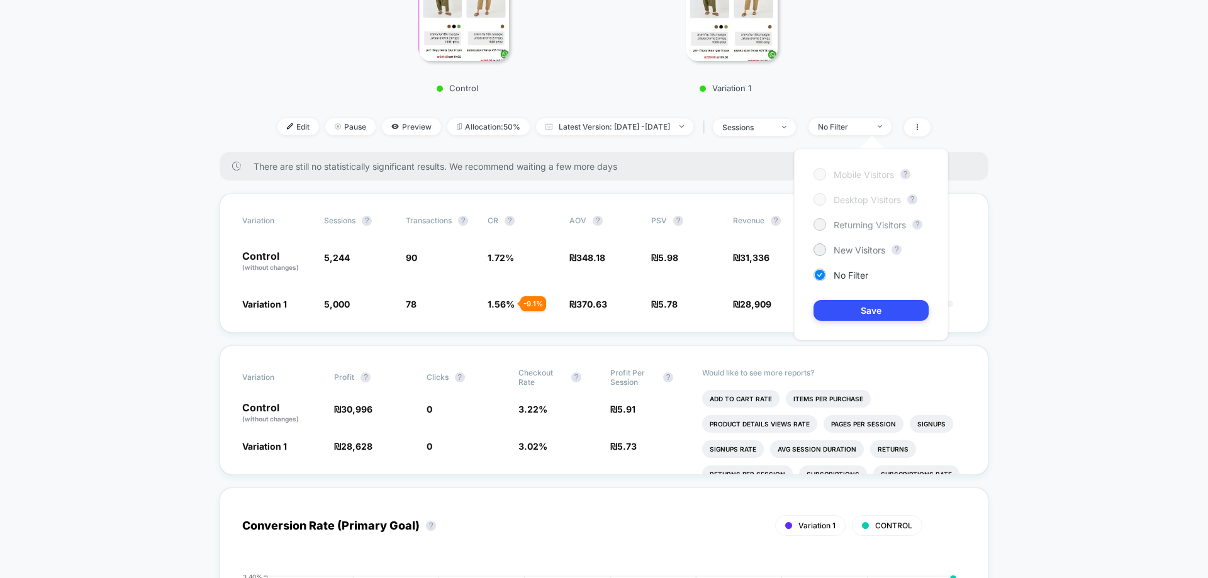
click at [855, 224] on span "Returning Visitors" at bounding box center [870, 225] width 72 height 11
click at [860, 306] on button "Save" at bounding box center [871, 310] width 115 height 21
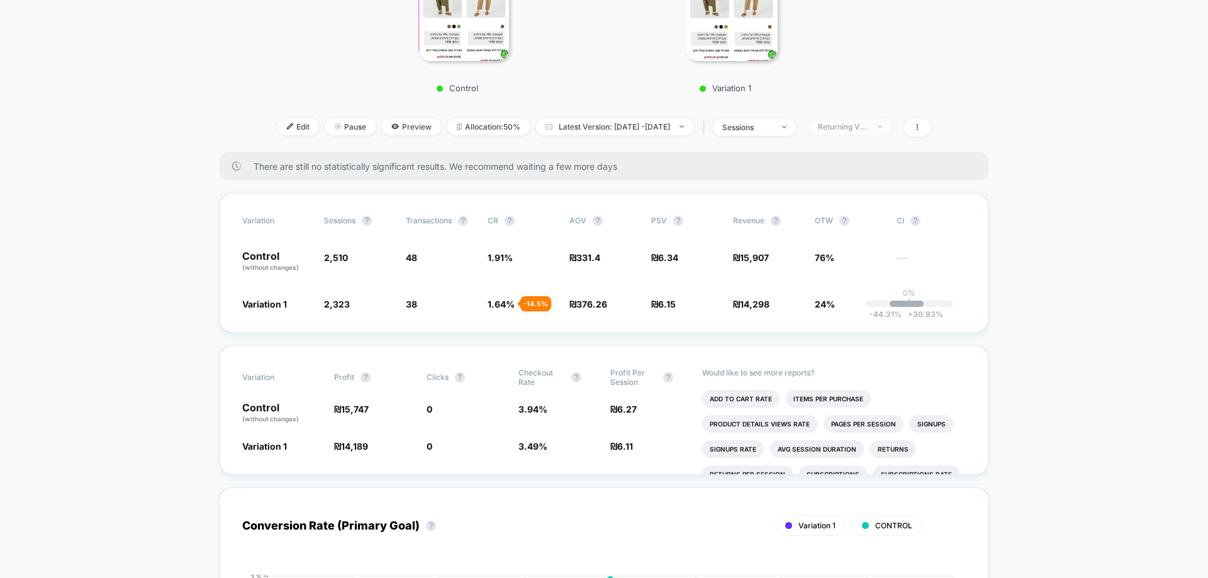
click at [868, 129] on div "Returning Visitors" at bounding box center [843, 126] width 50 height 9
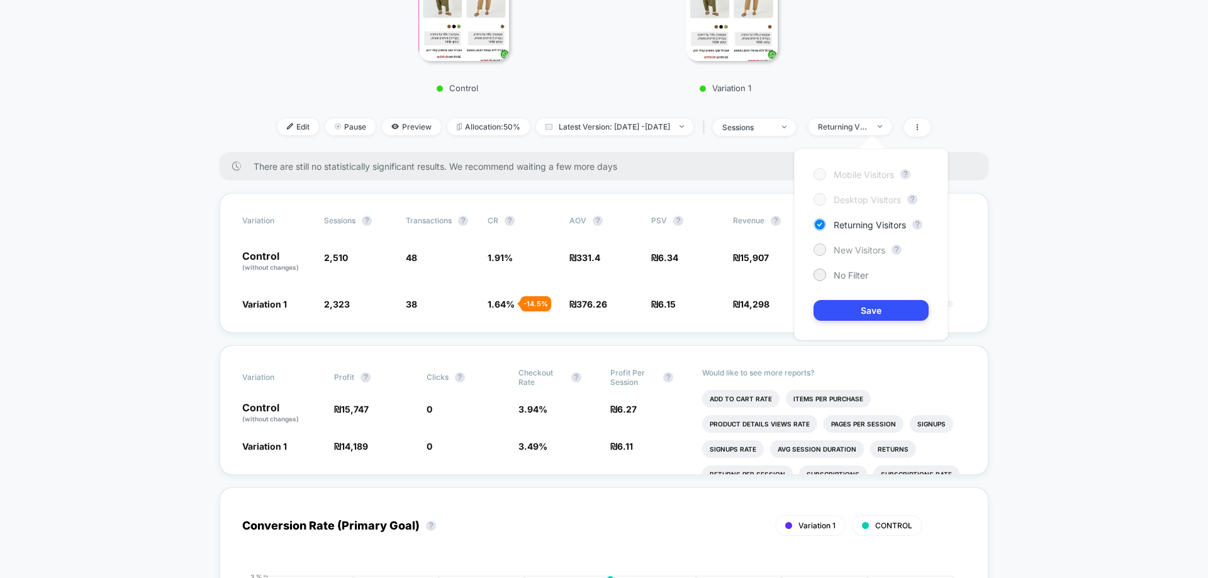
click at [859, 249] on span "New Visitors" at bounding box center [860, 250] width 52 height 11
click at [875, 306] on button "Save" at bounding box center [871, 310] width 115 height 21
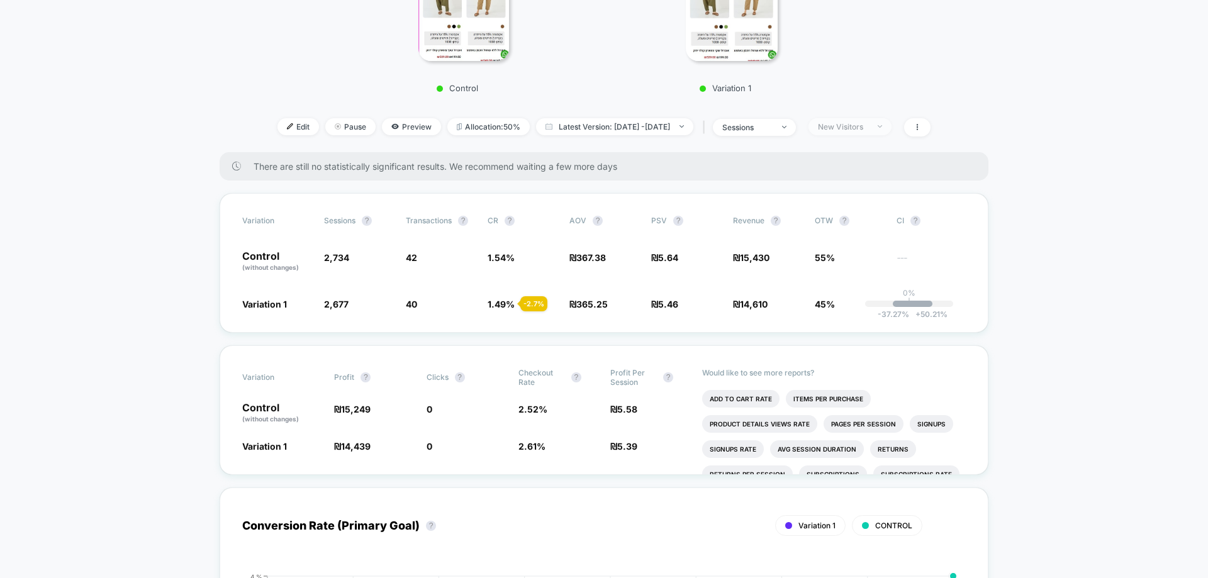
click at [868, 129] on div "New Visitors" at bounding box center [843, 126] width 50 height 9
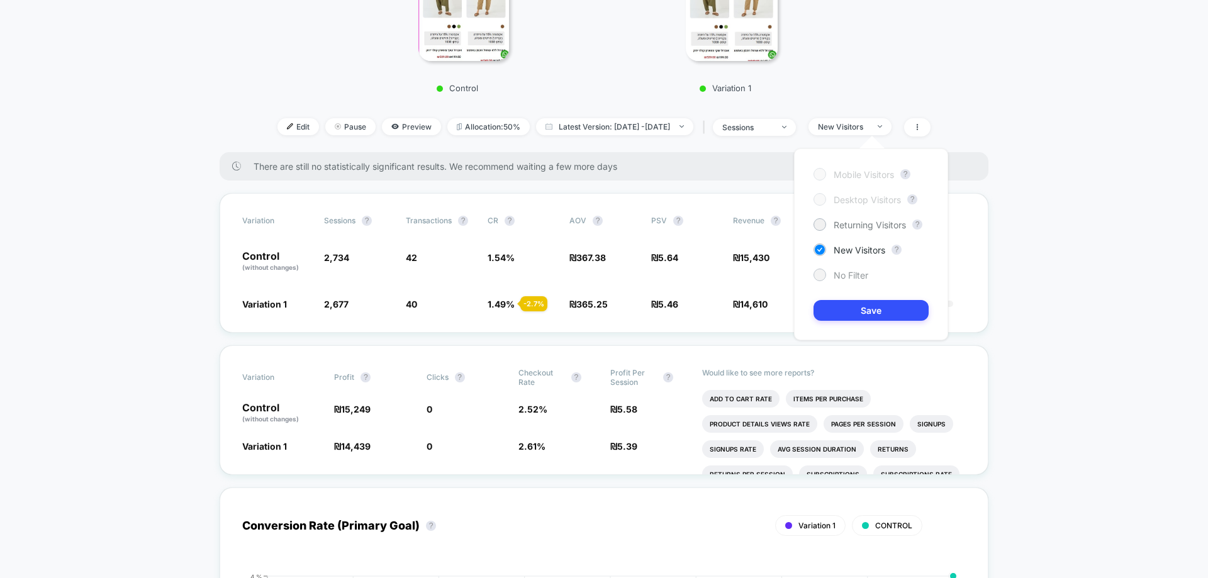
click at [853, 275] on span "No Filter" at bounding box center [851, 275] width 35 height 11
click at [863, 315] on button "Save" at bounding box center [871, 310] width 115 height 21
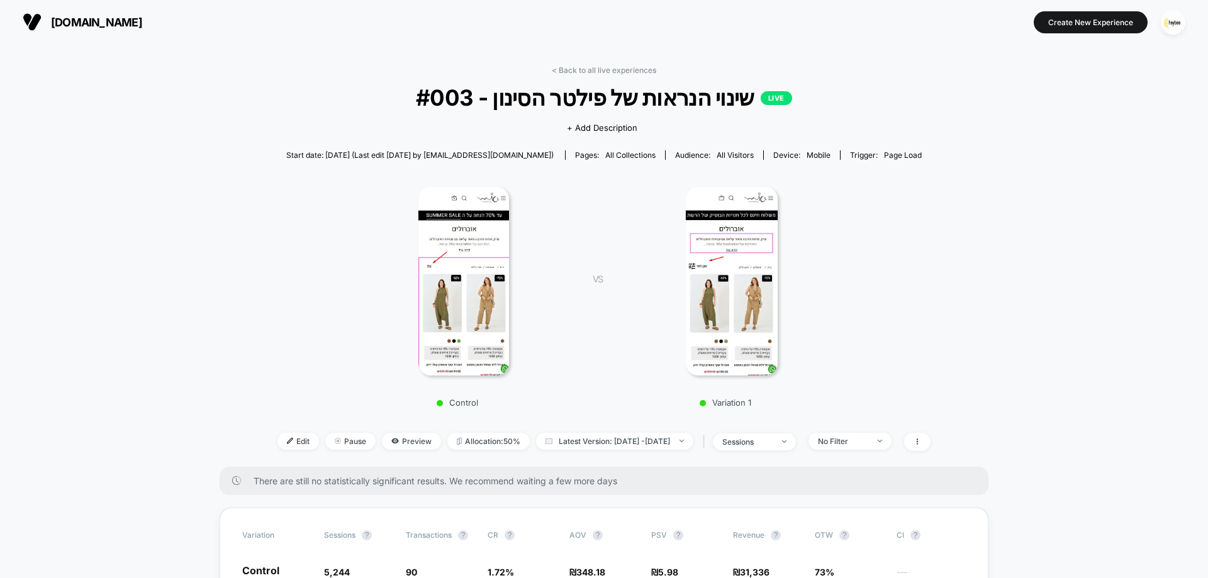
click at [602, 70] on link "< Back to all live experiences" at bounding box center [604, 69] width 104 height 9
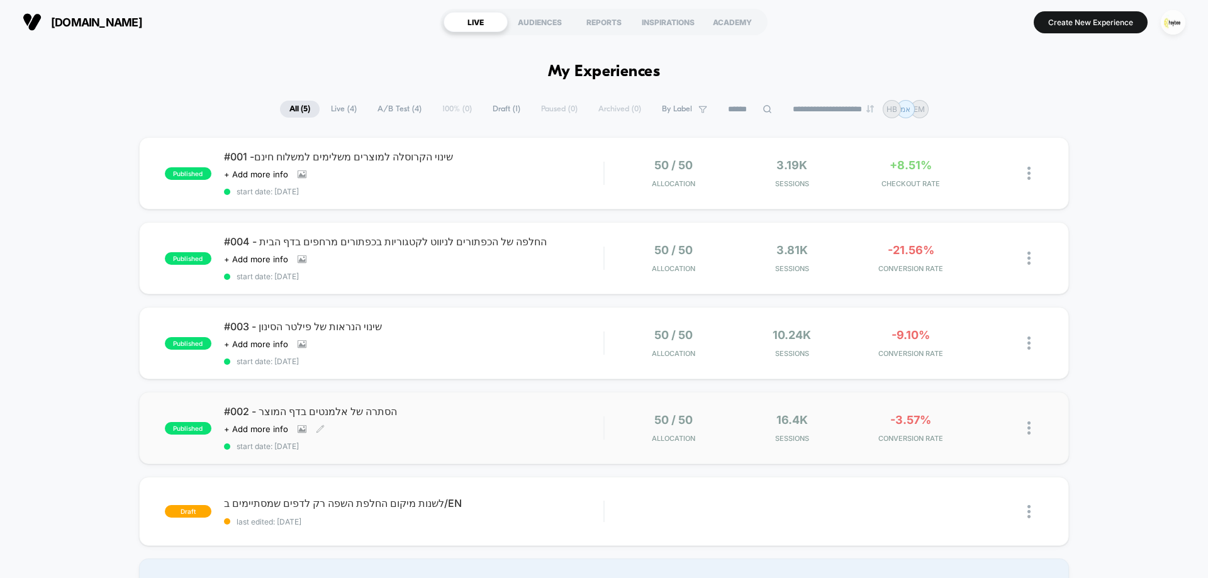
click at [447, 424] on div "Click to view images Click to edit experience details + Add more info" at bounding box center [357, 429] width 266 height 10
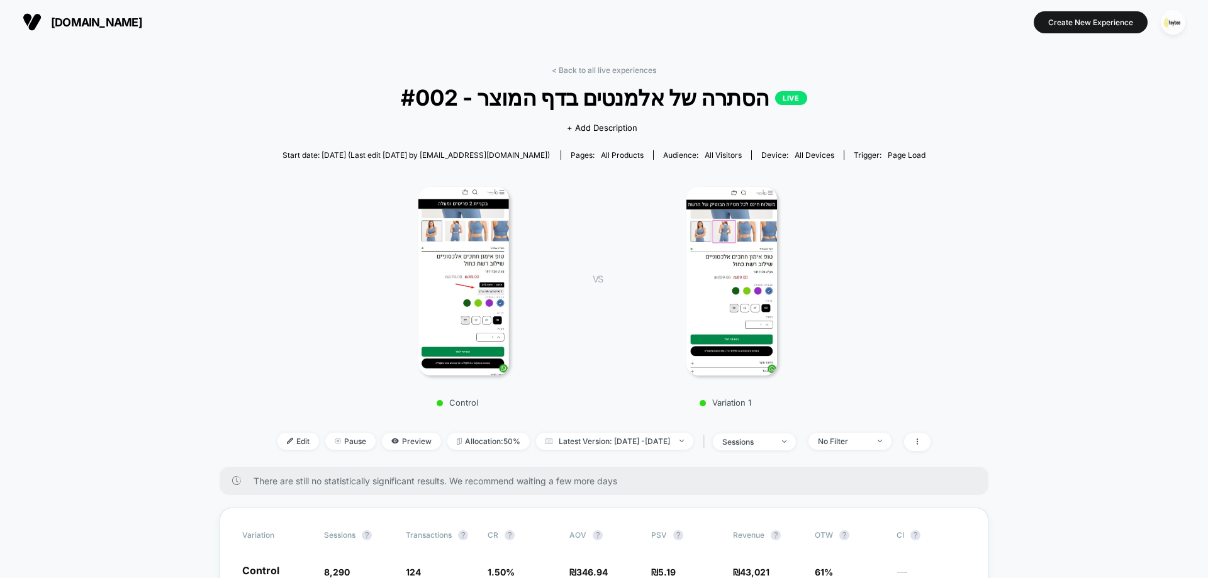
click at [600, 76] on div "< Back to all live experiences #002 - הסתרה של אלמנטים בדף המוצר LIVE Click to …" at bounding box center [604, 266] width 653 height 402
click at [601, 70] on link "< Back to all live experiences" at bounding box center [604, 69] width 104 height 9
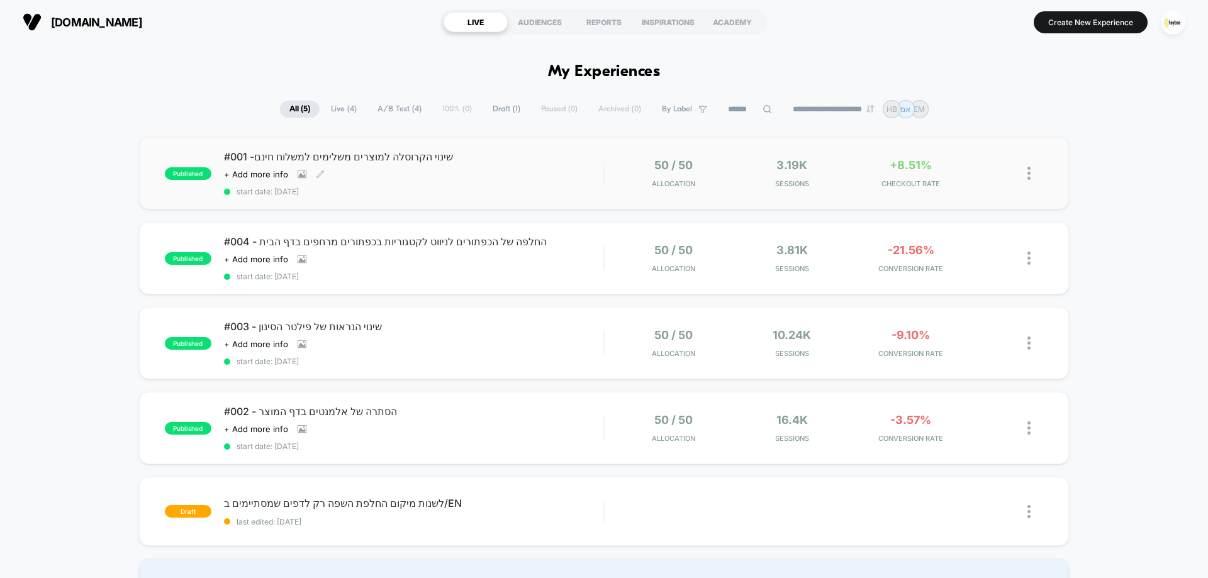
click at [522, 157] on span "#001 -שינוי הקרוסלה למוצרים משלימים למשלוח חינם" at bounding box center [413, 156] width 379 height 13
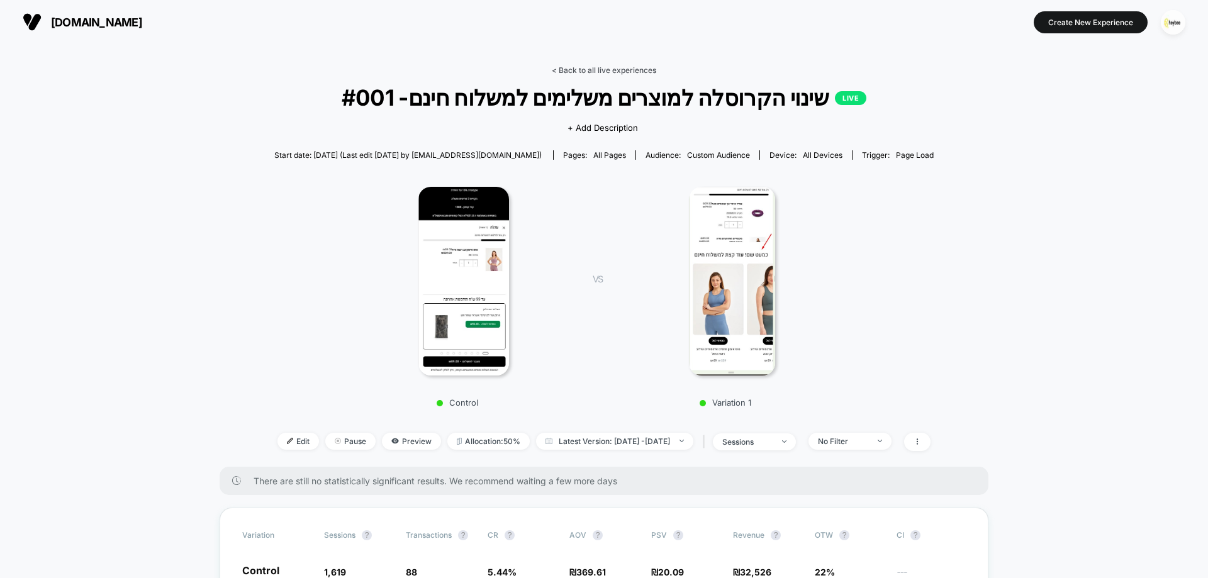
click at [607, 70] on link "< Back to all live experiences" at bounding box center [604, 69] width 104 height 9
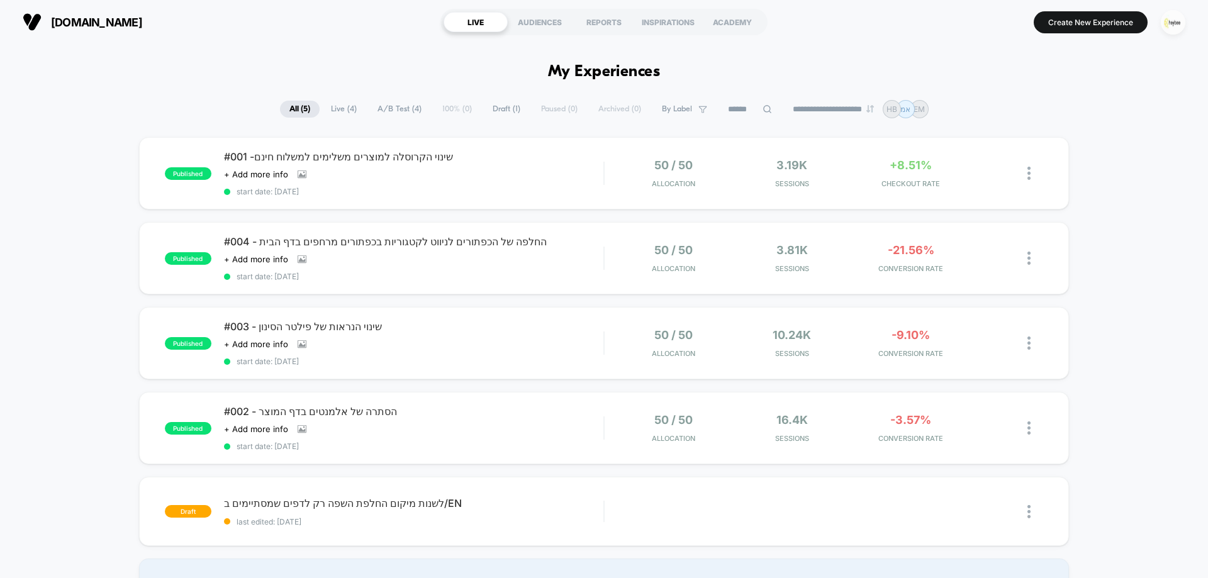
click at [1171, 10] on img "button" at bounding box center [1173, 22] width 25 height 25
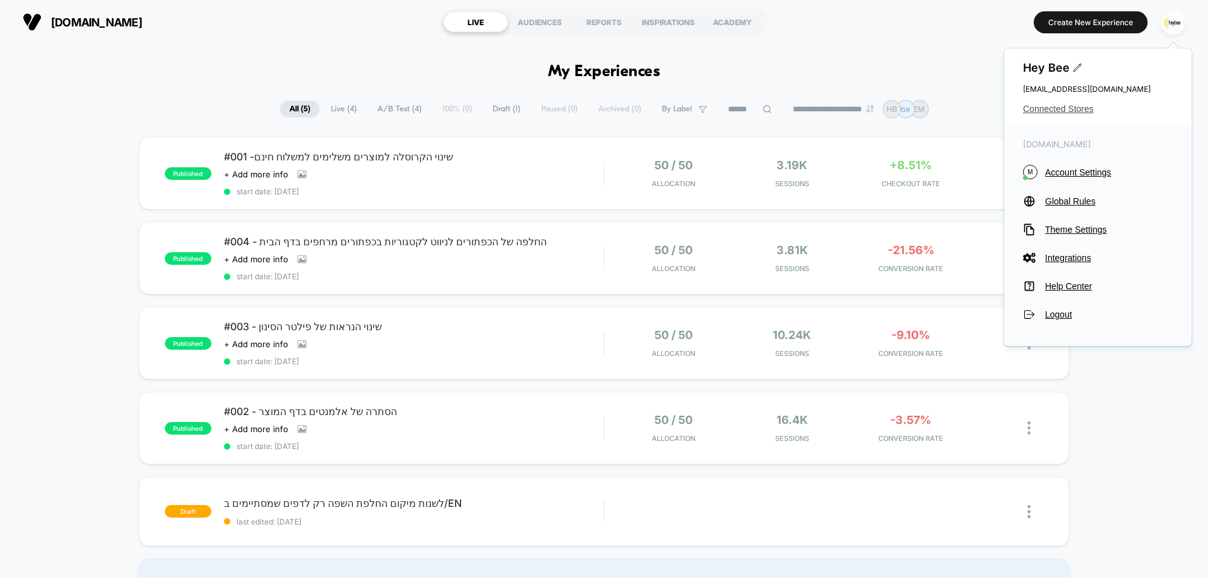
click at [1032, 105] on span "Connected Stores" at bounding box center [1098, 109] width 150 height 10
